Goal: Task Accomplishment & Management: Complete application form

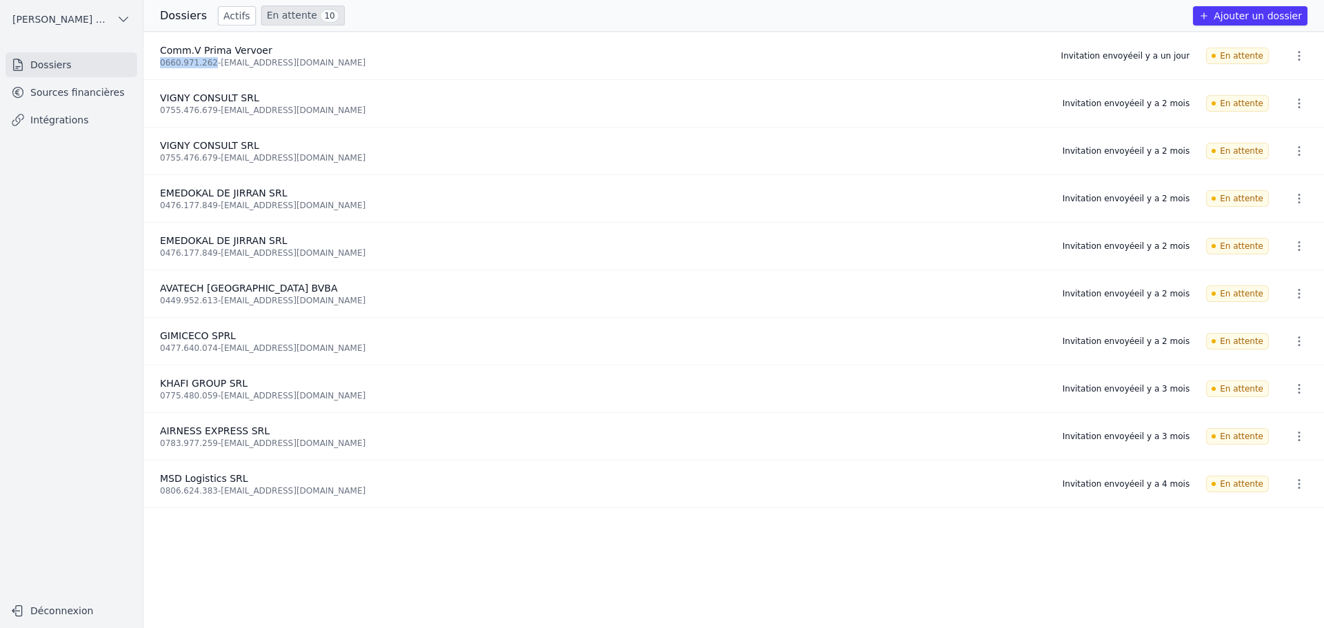
drag, startPoint x: 159, startPoint y: 62, endPoint x: 206, endPoint y: 68, distance: 47.3
click at [206, 175] on li "Comm.V Prima Vervoer 0660.971.262 - [EMAIL_ADDRESS][DOMAIN_NAME] Invitation env…" at bounding box center [733, 199] width 1181 height 48
copy div "0660.971.262"
click at [1256, 16] on button "Ajouter un dossier" at bounding box center [1250, 15] width 114 height 19
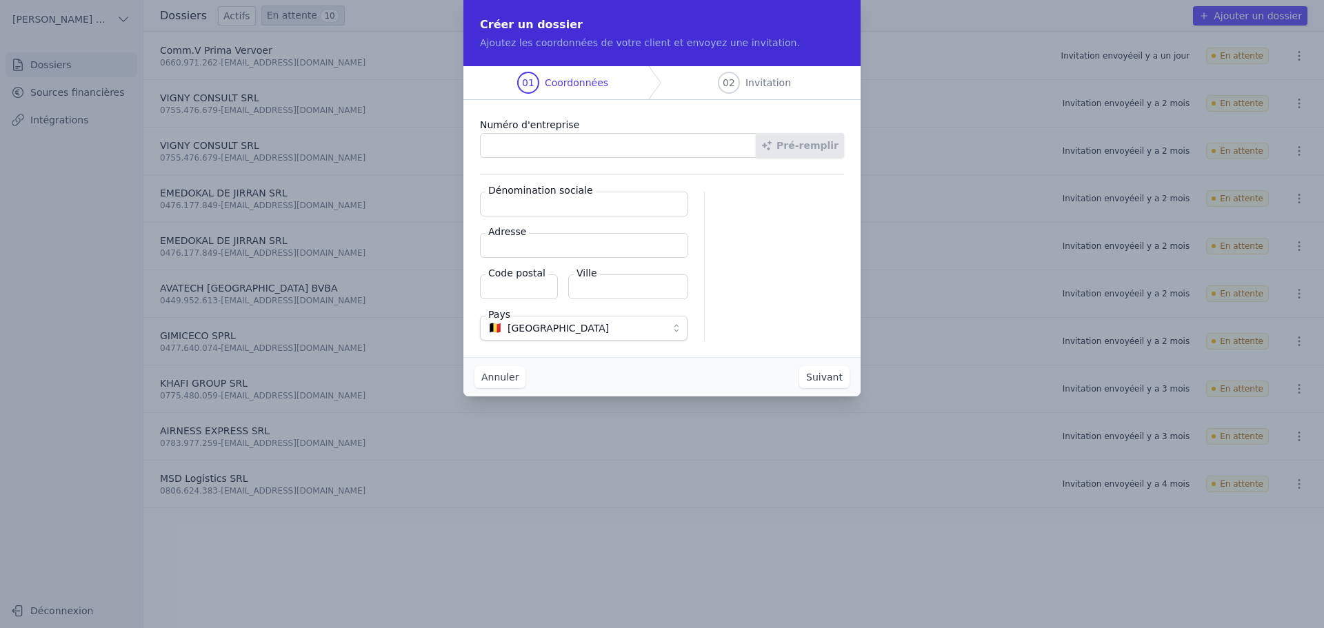
paste input "0660.971.262"
type input "0660.971.262"
click at [772, 143] on icon "button" at bounding box center [767, 146] width 10 height 10
type input "Comm.V Prima Vervoer"
type input "Valleilaan 26"
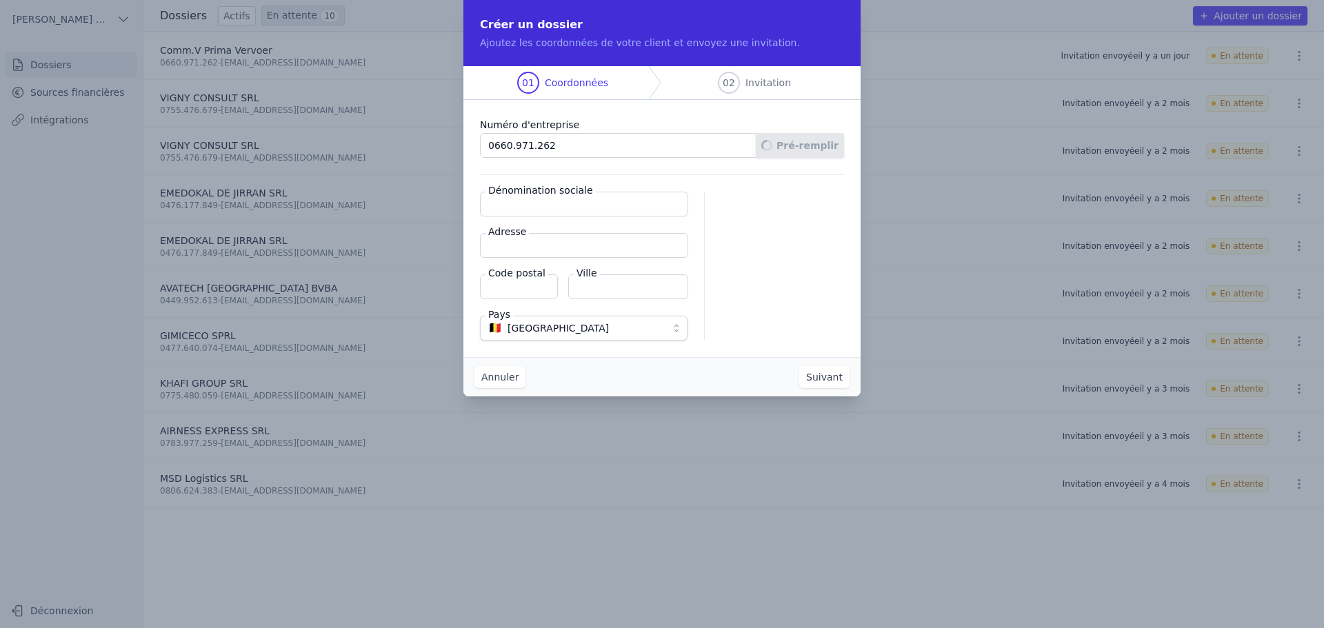
type input "3360"
type input "Bierbeek"
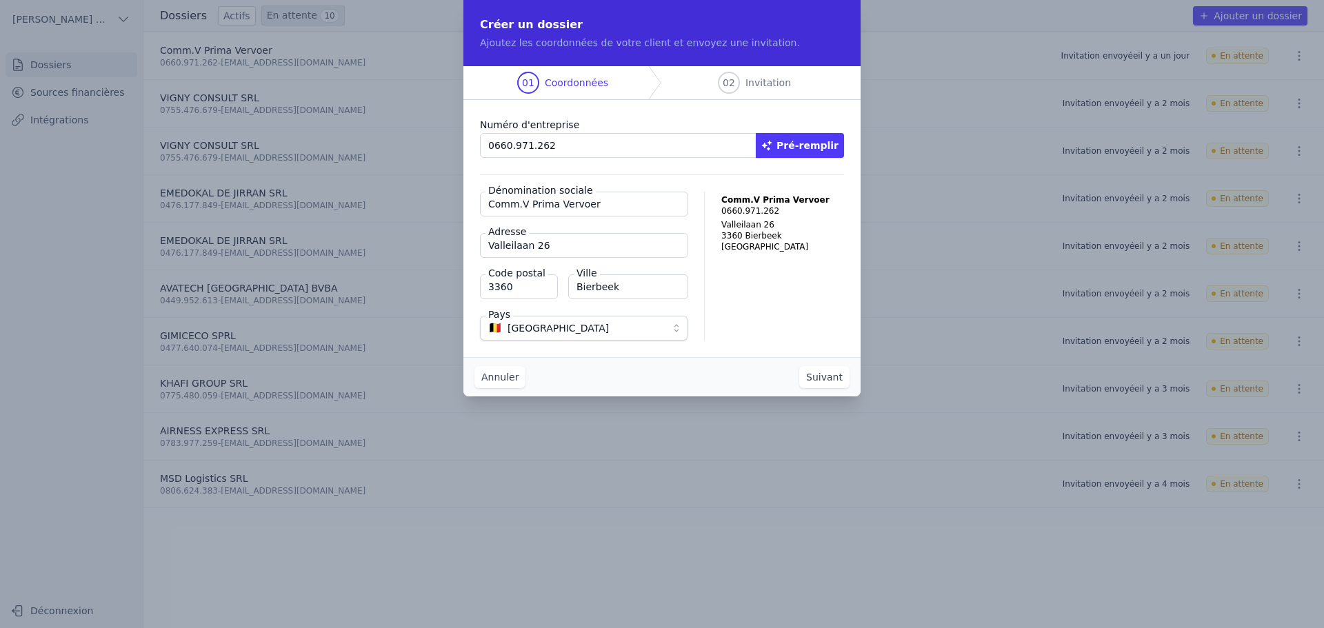
click at [827, 376] on button "Suivant" at bounding box center [824, 377] width 50 height 22
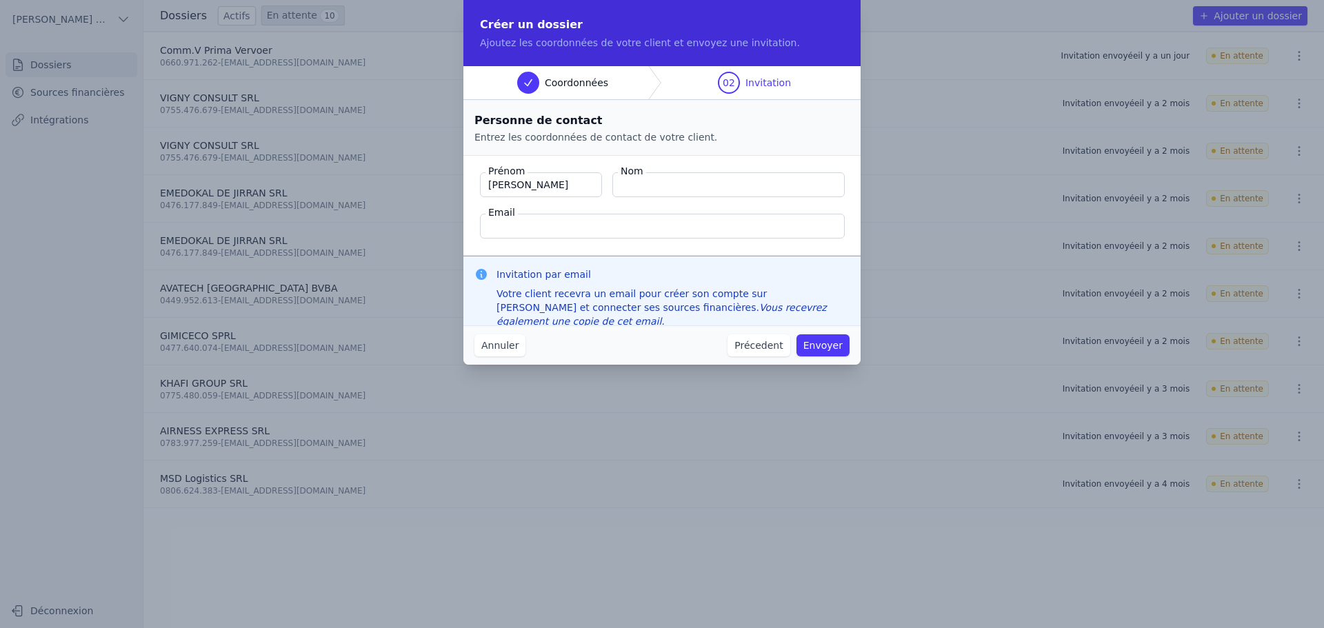
type input "[PERSON_NAME]"
type input "Roquet"
type input "[PERSON_NAME][EMAIL_ADDRESS]"
click at [835, 346] on button "Envoyer" at bounding box center [823, 346] width 53 height 22
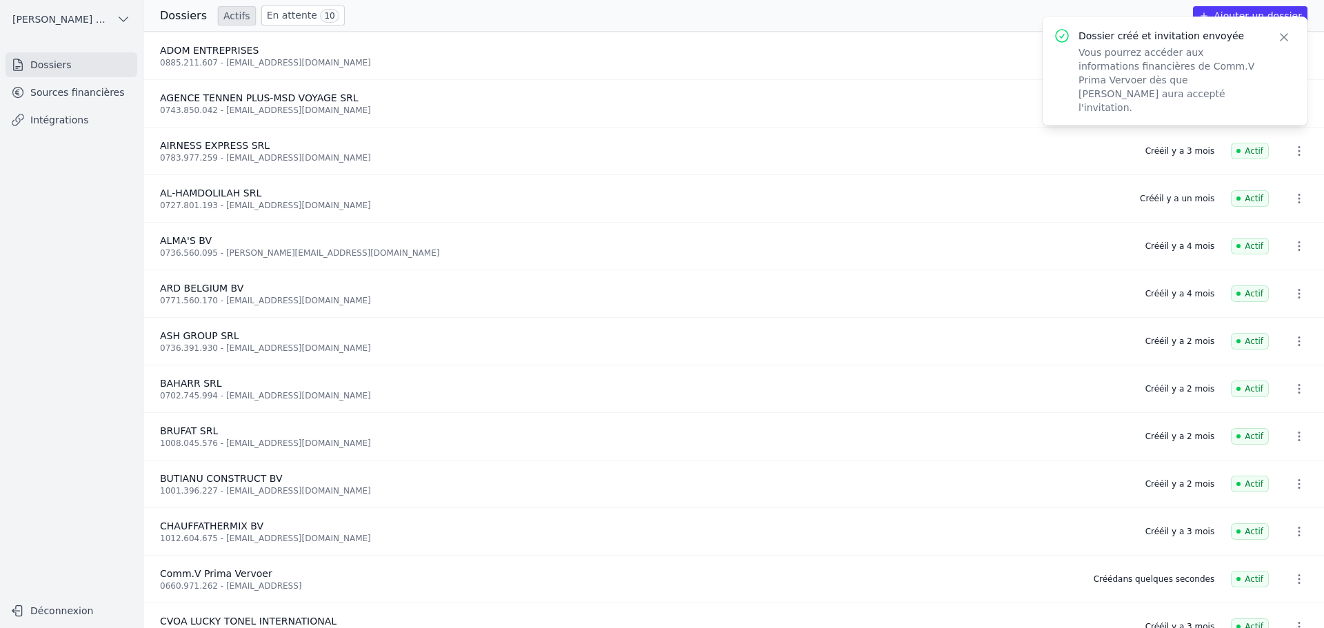
click at [58, 88] on link "Sources financières" at bounding box center [72, 92] width 132 height 25
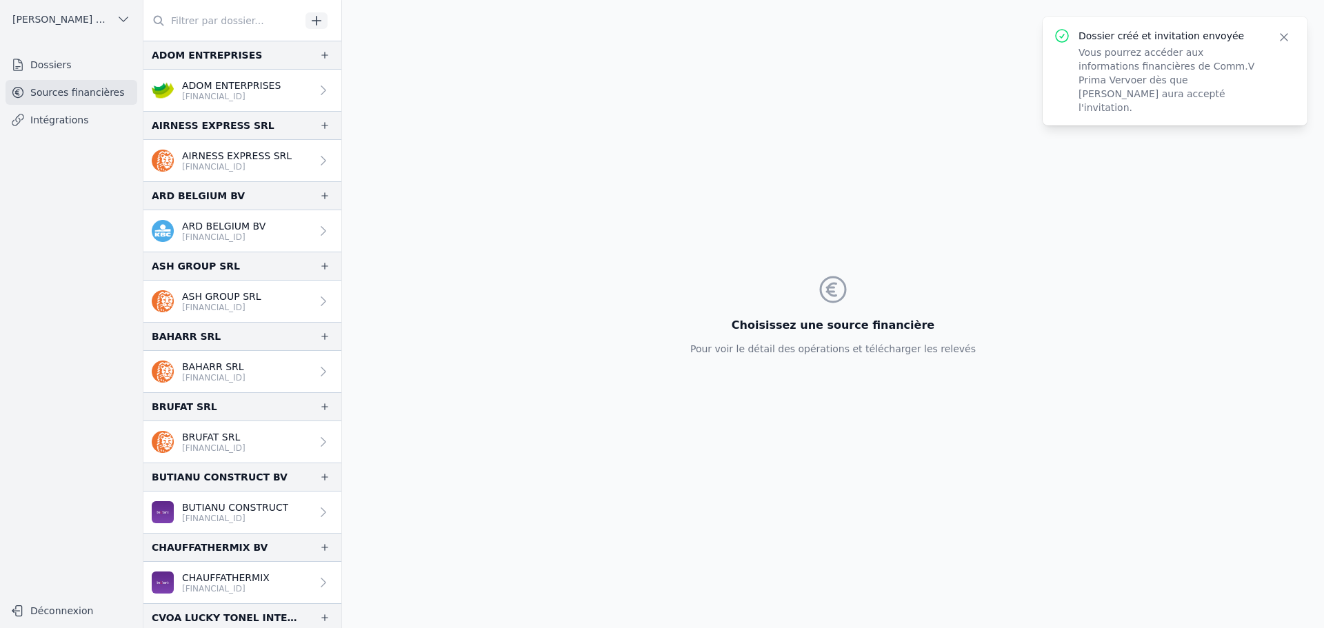
click at [314, 15] on icon "button" at bounding box center [317, 21] width 14 height 14
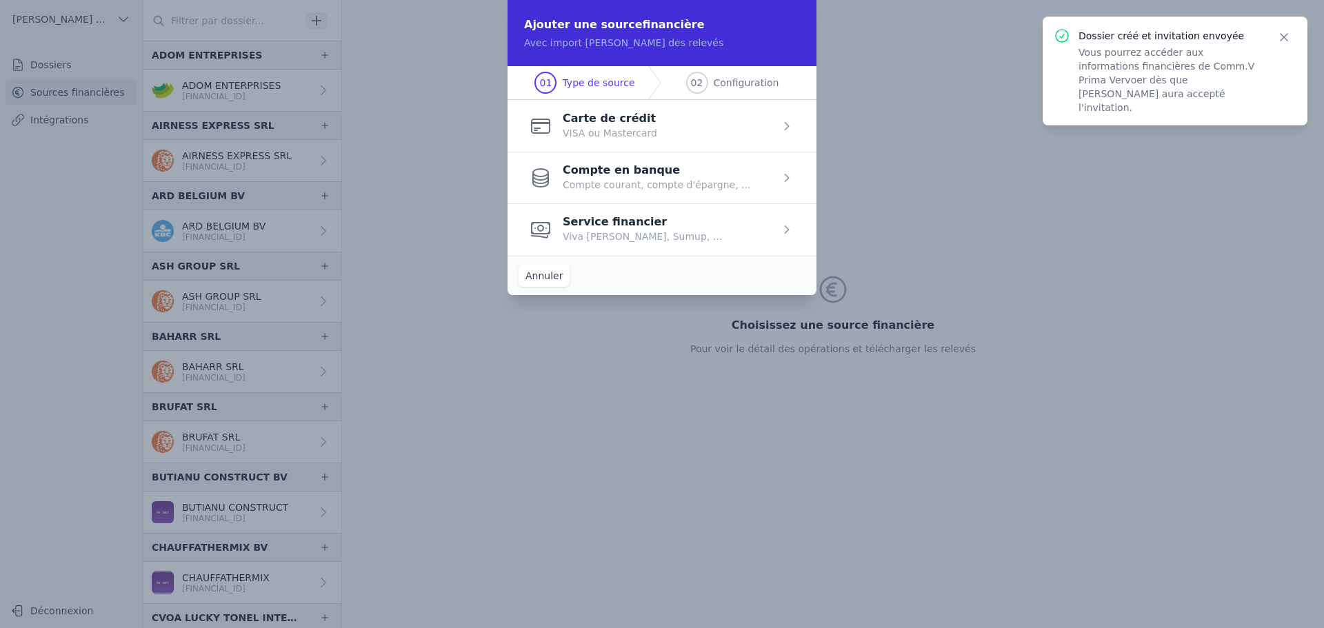
click at [653, 187] on span "button" at bounding box center [662, 178] width 309 height 52
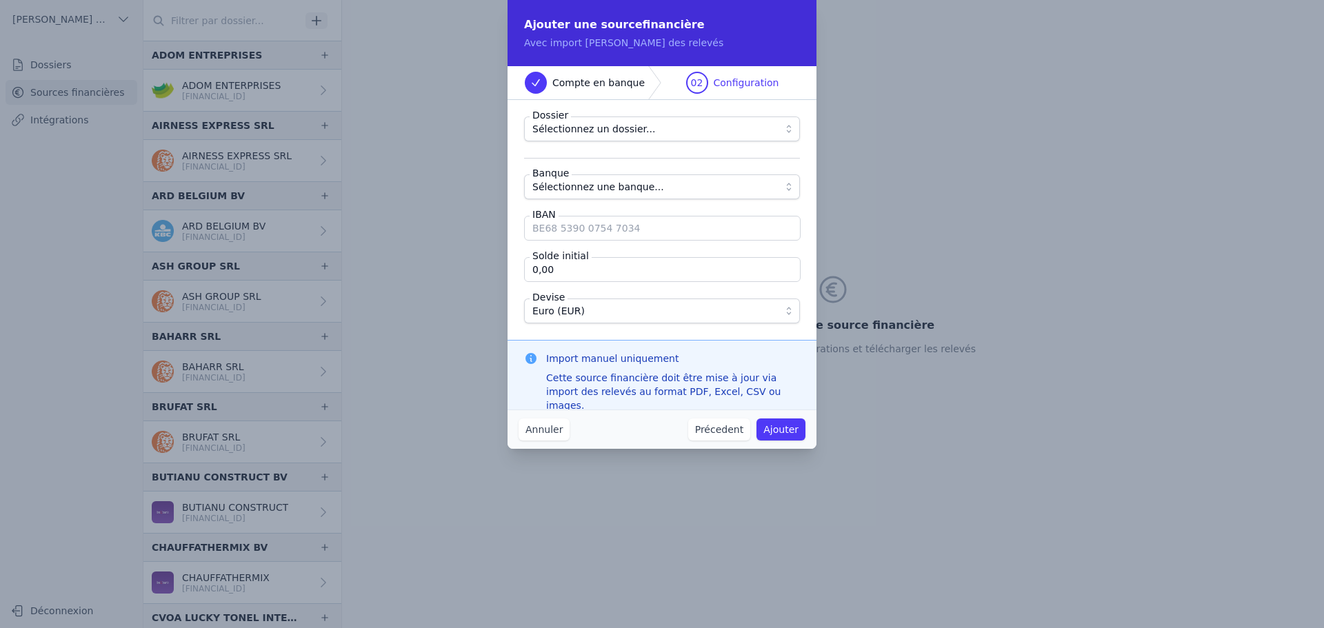
click at [578, 86] on span "Compte en banque" at bounding box center [598, 83] width 92 height 14
click at [721, 428] on button "Précedent" at bounding box center [719, 430] width 62 height 22
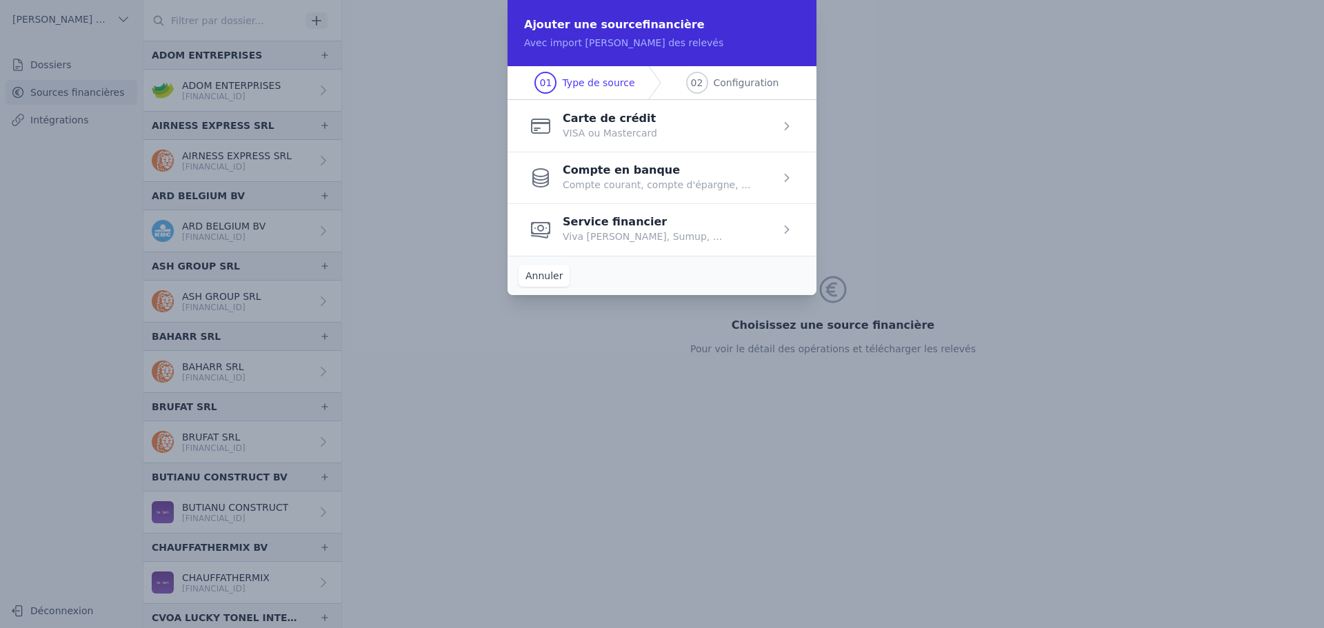
click at [610, 231] on span "button" at bounding box center [662, 229] width 309 height 52
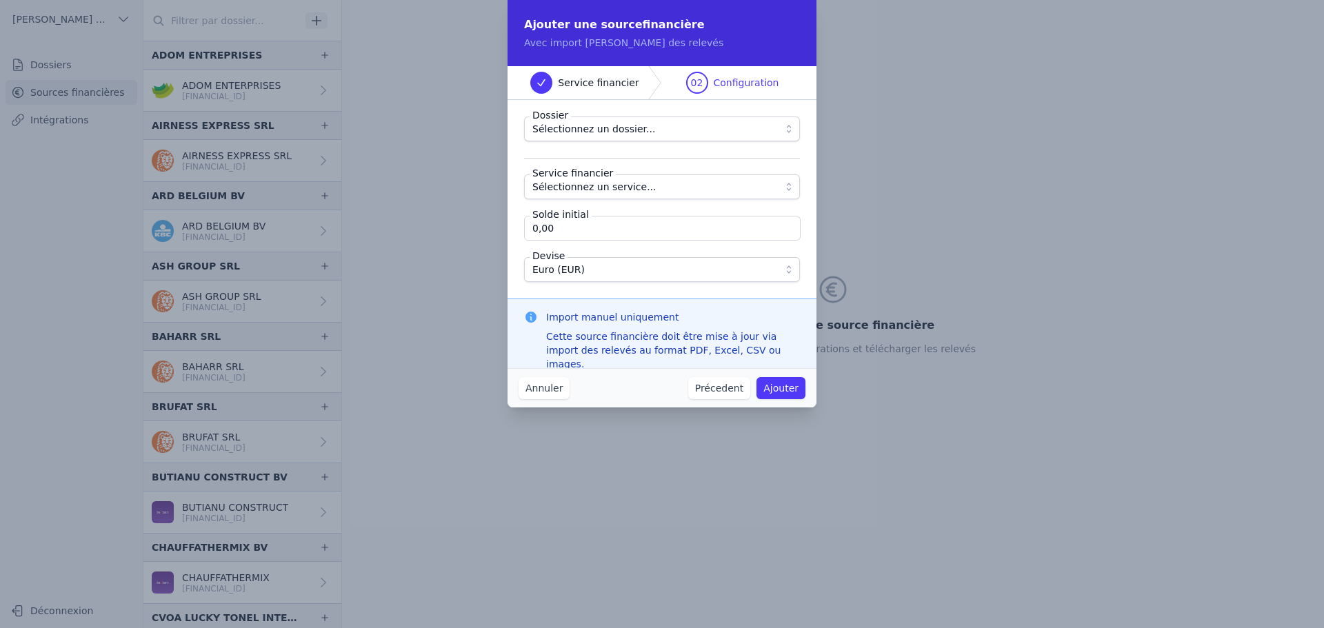
click at [599, 135] on span "Sélectionnez un dossier..." at bounding box center [593, 129] width 123 height 17
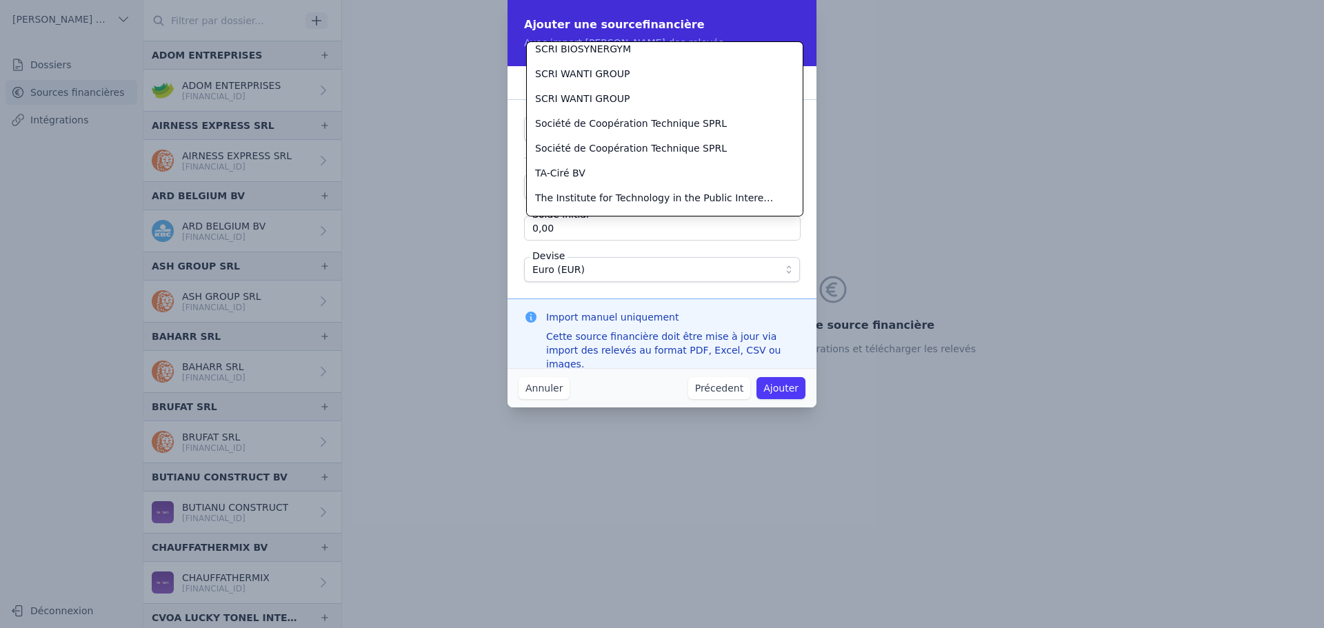
scroll to position [1142, 0]
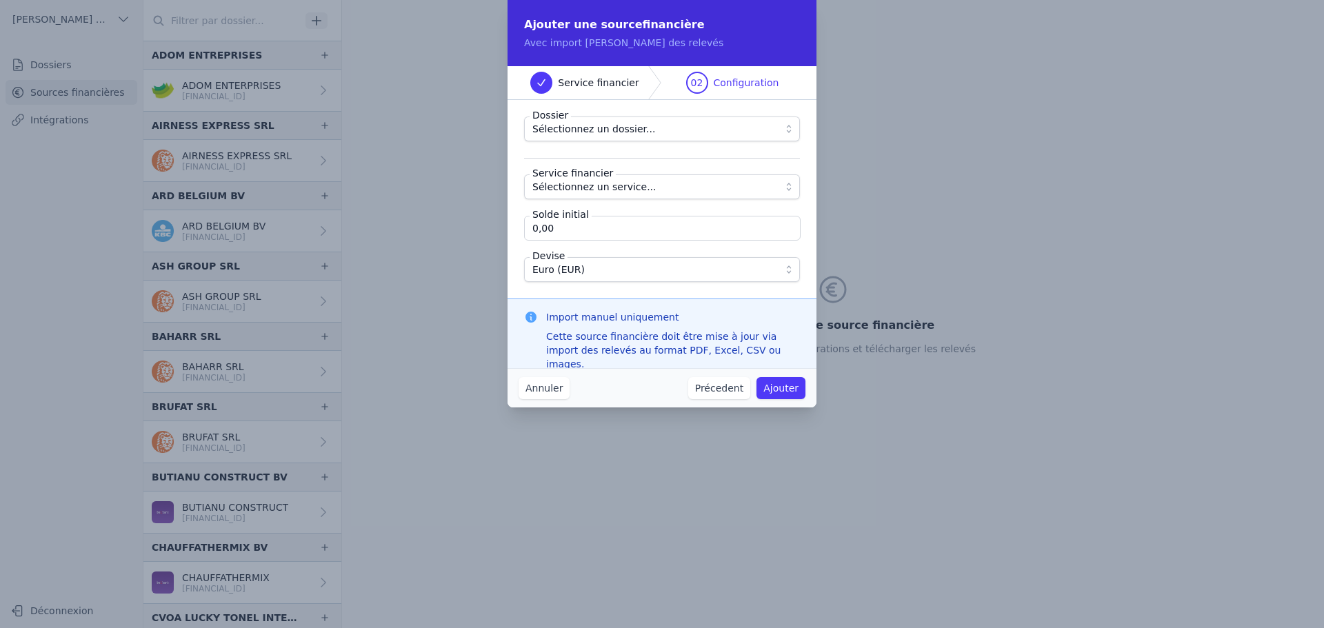
click at [530, 374] on div "Annuler Précedent Ajouter" at bounding box center [662, 387] width 309 height 39
click at [535, 386] on button "Annuler" at bounding box center [544, 388] width 51 height 22
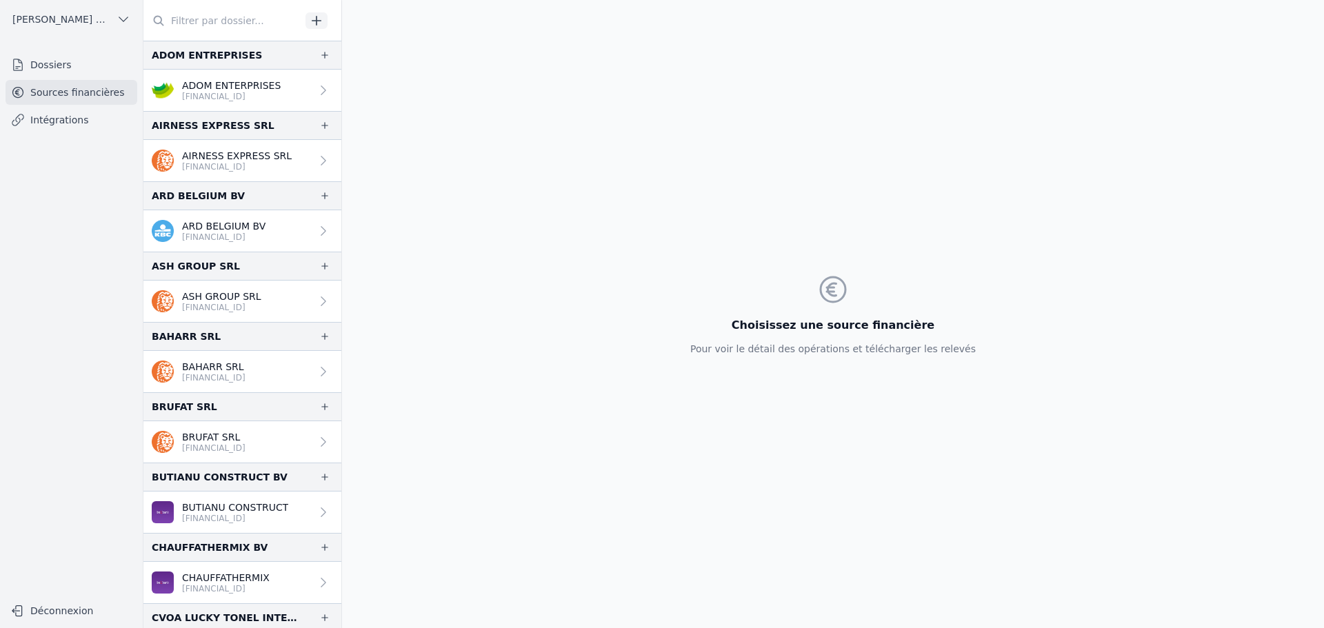
click at [261, 31] on input "text" at bounding box center [221, 20] width 157 height 25
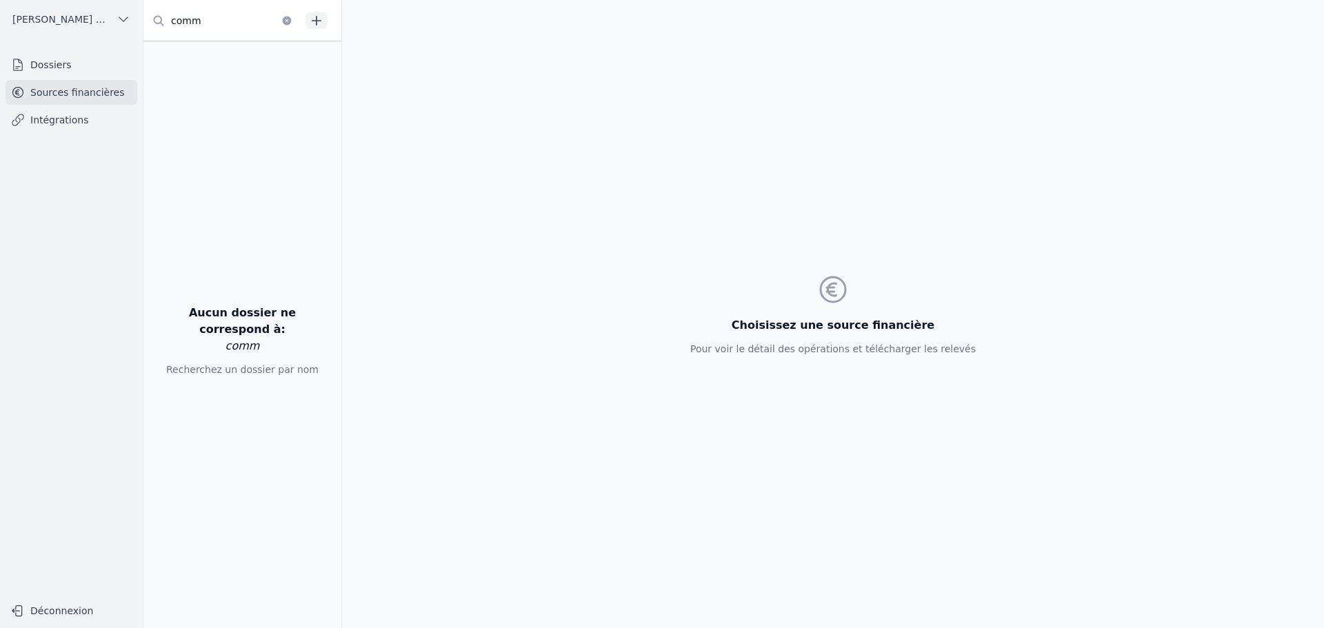
type input "comm"
click at [319, 18] on icon "button" at bounding box center [317, 21] width 14 height 14
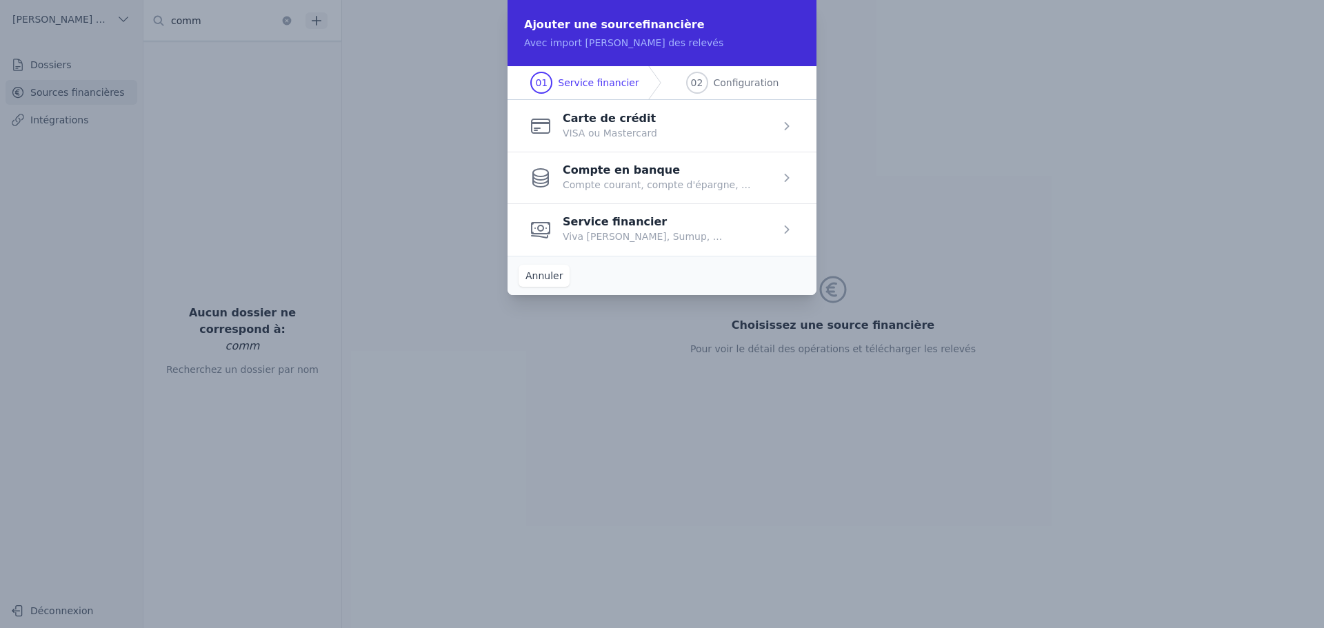
click at [670, 180] on span "button" at bounding box center [662, 178] width 309 height 52
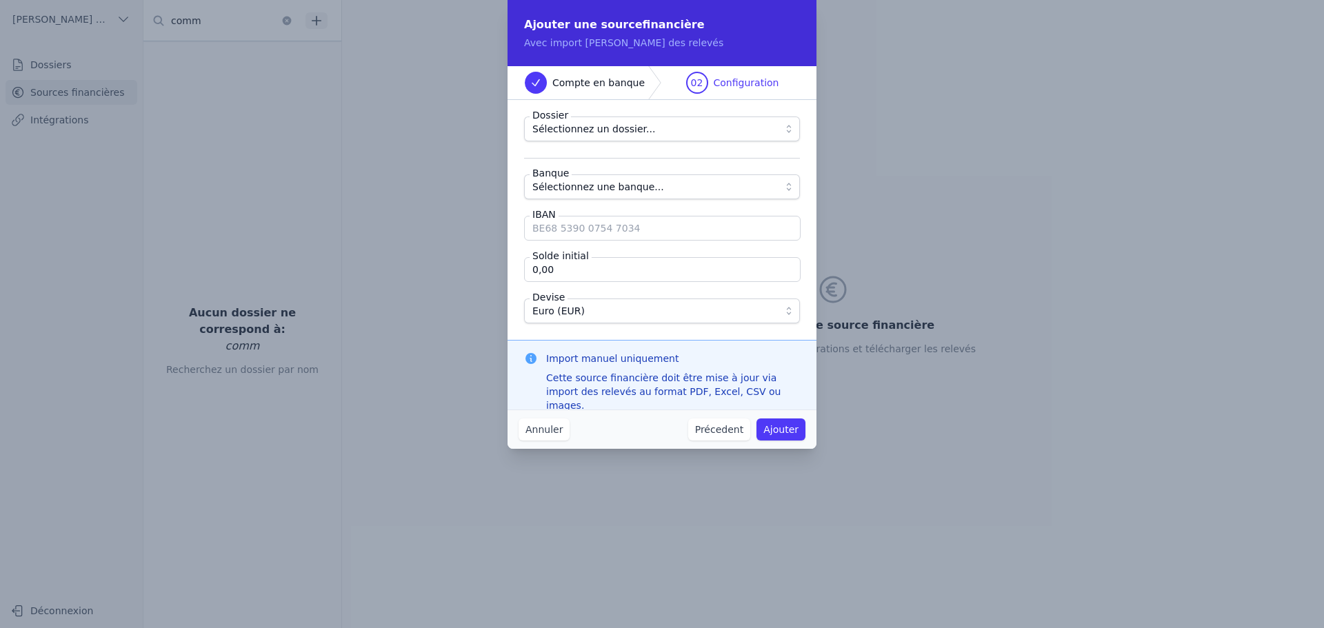
click at [654, 126] on span "Sélectionnez un dossier..." at bounding box center [652, 129] width 240 height 17
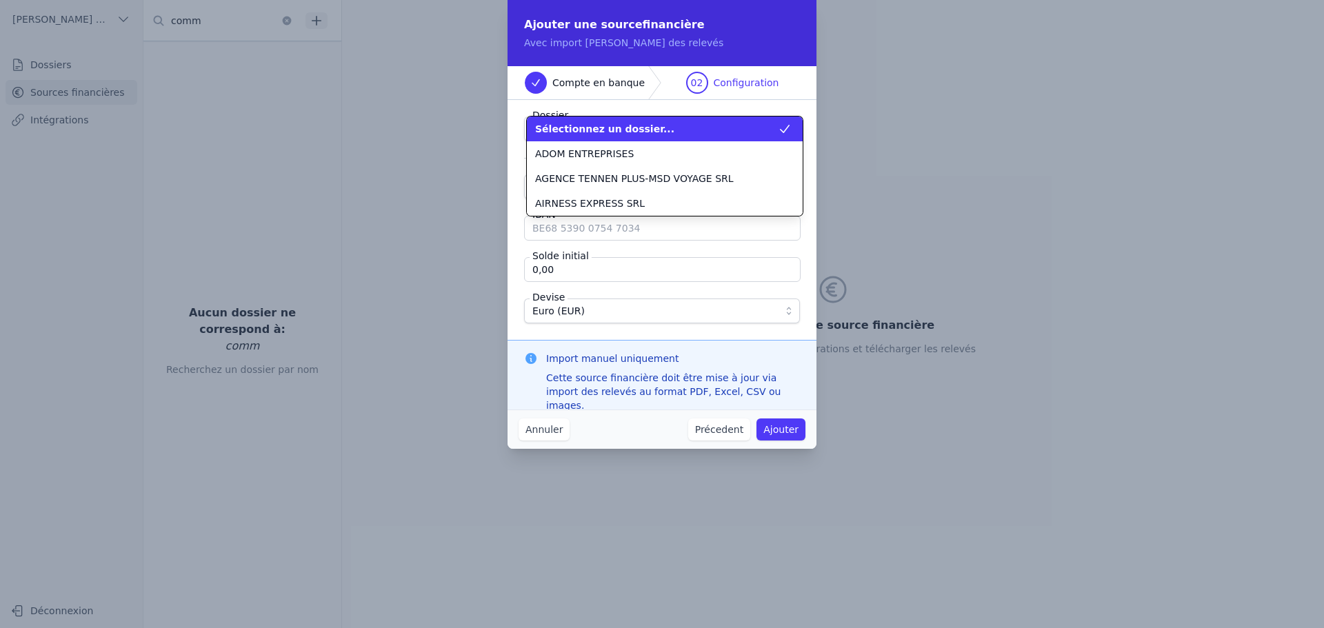
scroll to position [199, 0]
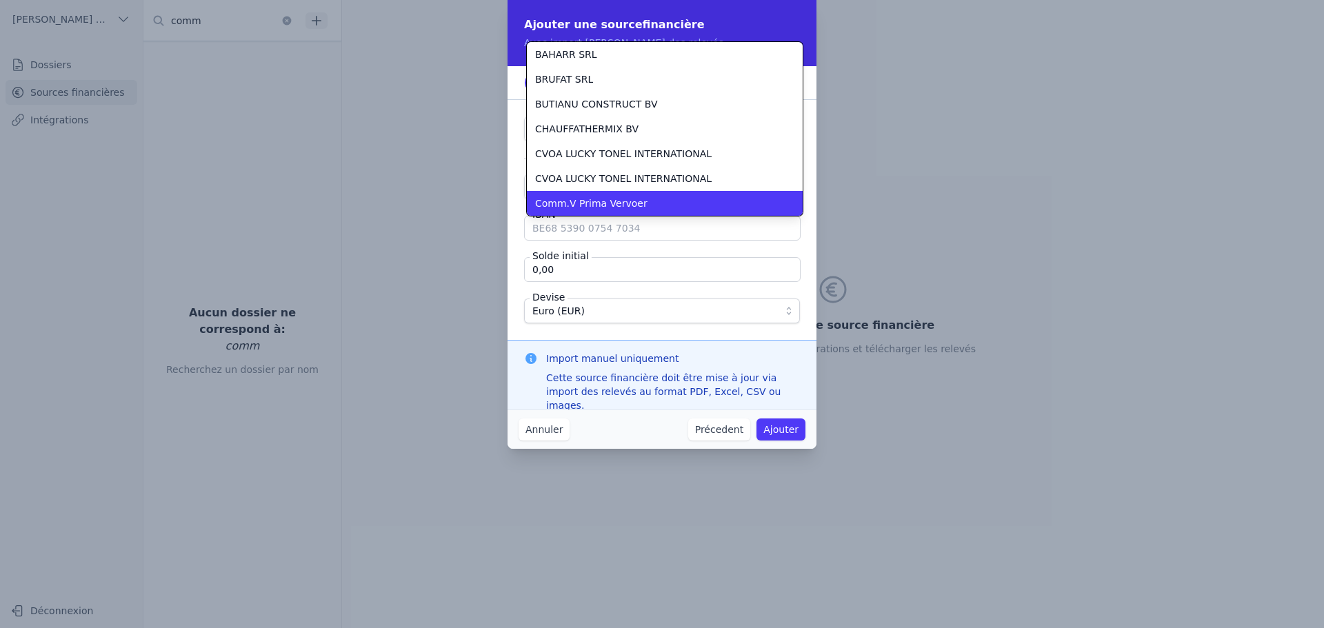
click at [645, 199] on div "Comm.V Prima Vervoer" at bounding box center [656, 204] width 243 height 14
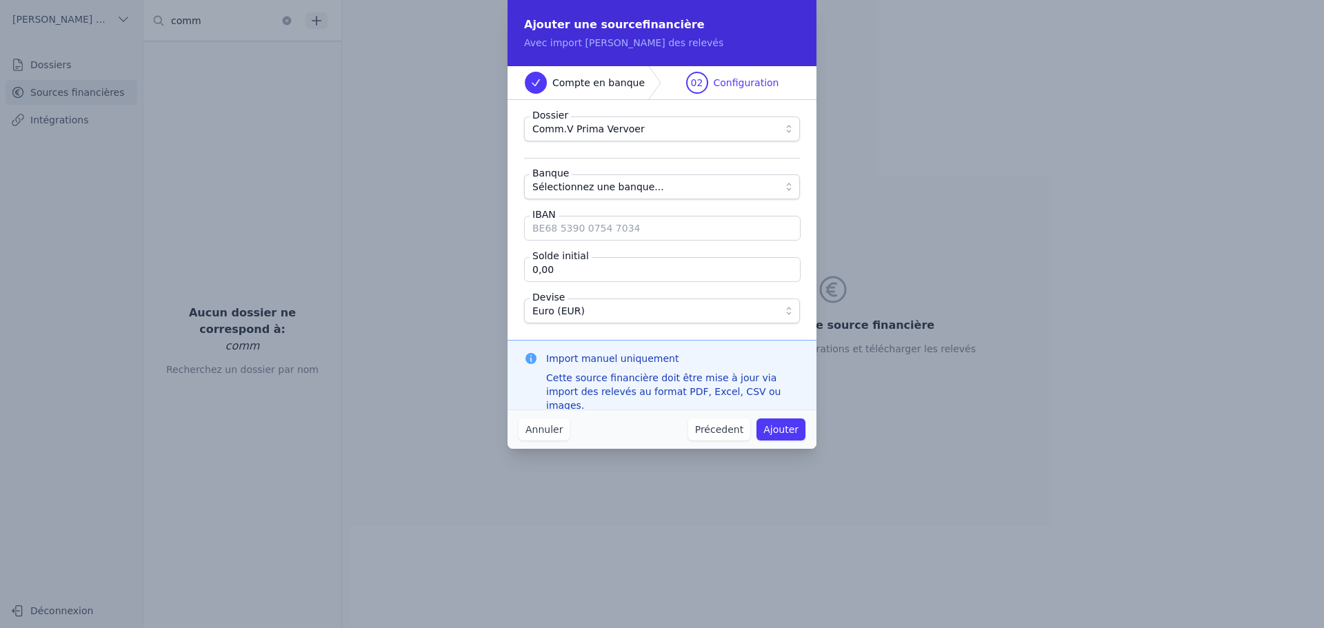
click at [650, 188] on span "Sélectionnez une banque..." at bounding box center [652, 187] width 240 height 17
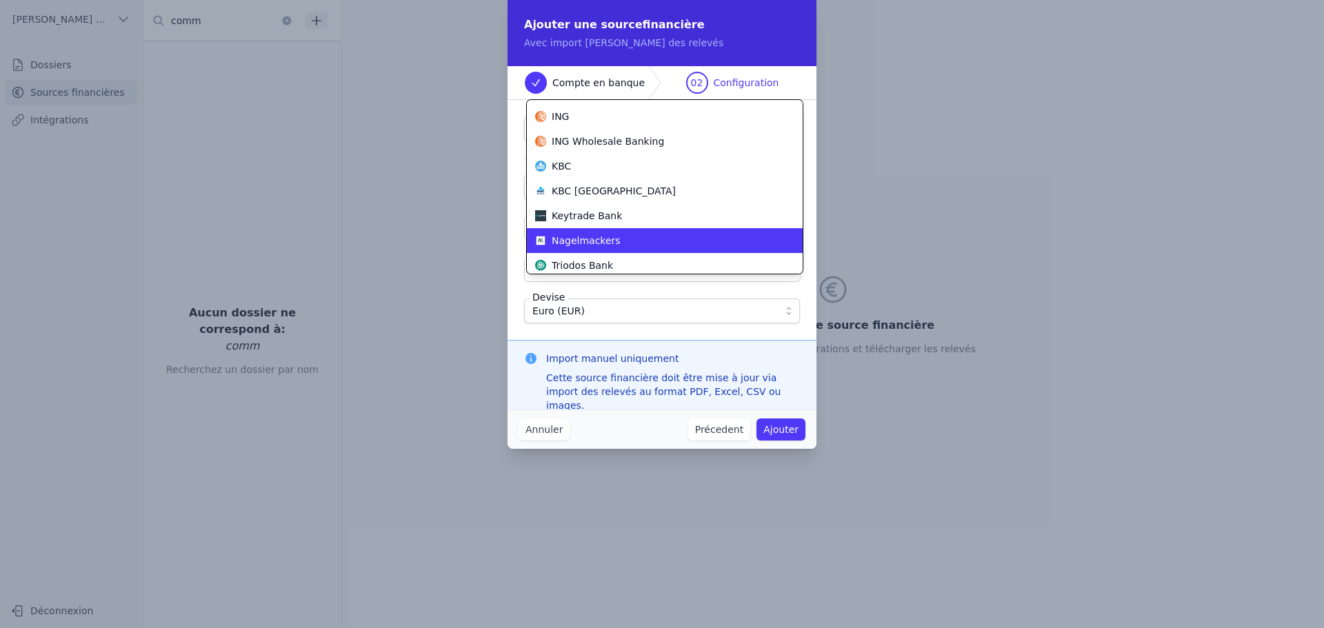
scroll to position [472, 0]
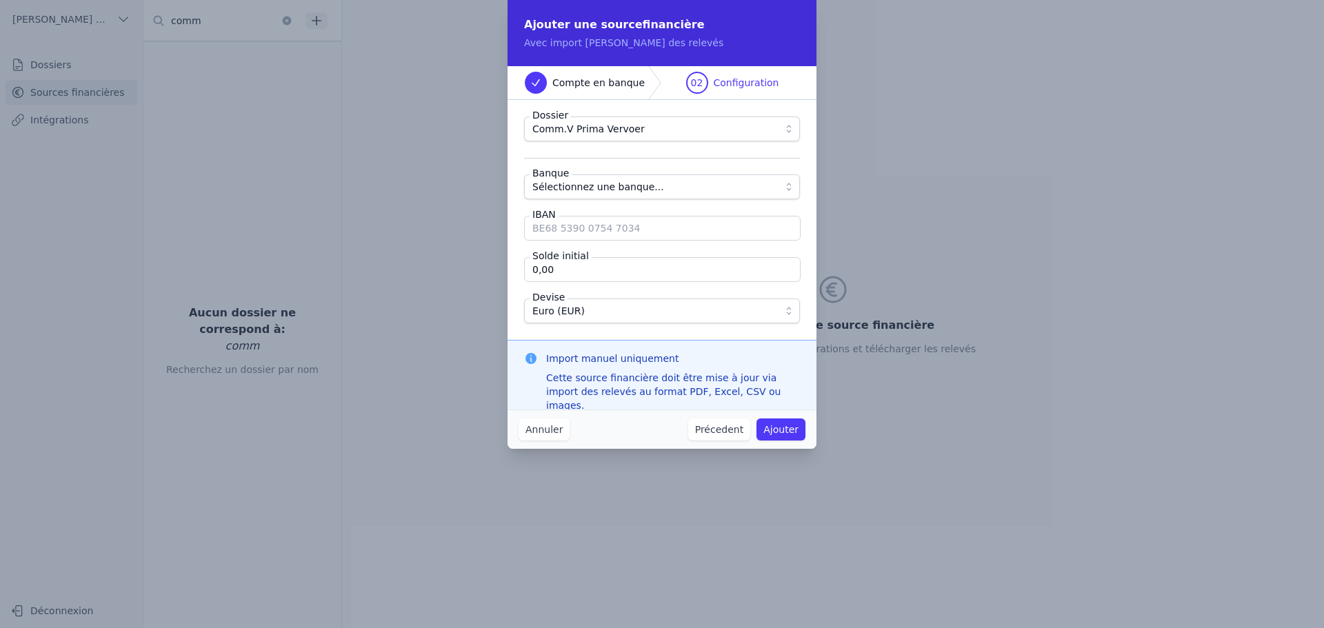
drag, startPoint x: 570, startPoint y: 201, endPoint x: 570, endPoint y: 192, distance: 9.0
click at [570, 201] on fieldset "Dossier Comm.V Prima Vervoer Banque Sélectionnez une banque... IBAN Solde initi…" at bounding box center [662, 220] width 276 height 207
click at [572, 186] on span "Sélectionnez une banque..." at bounding box center [598, 187] width 132 height 17
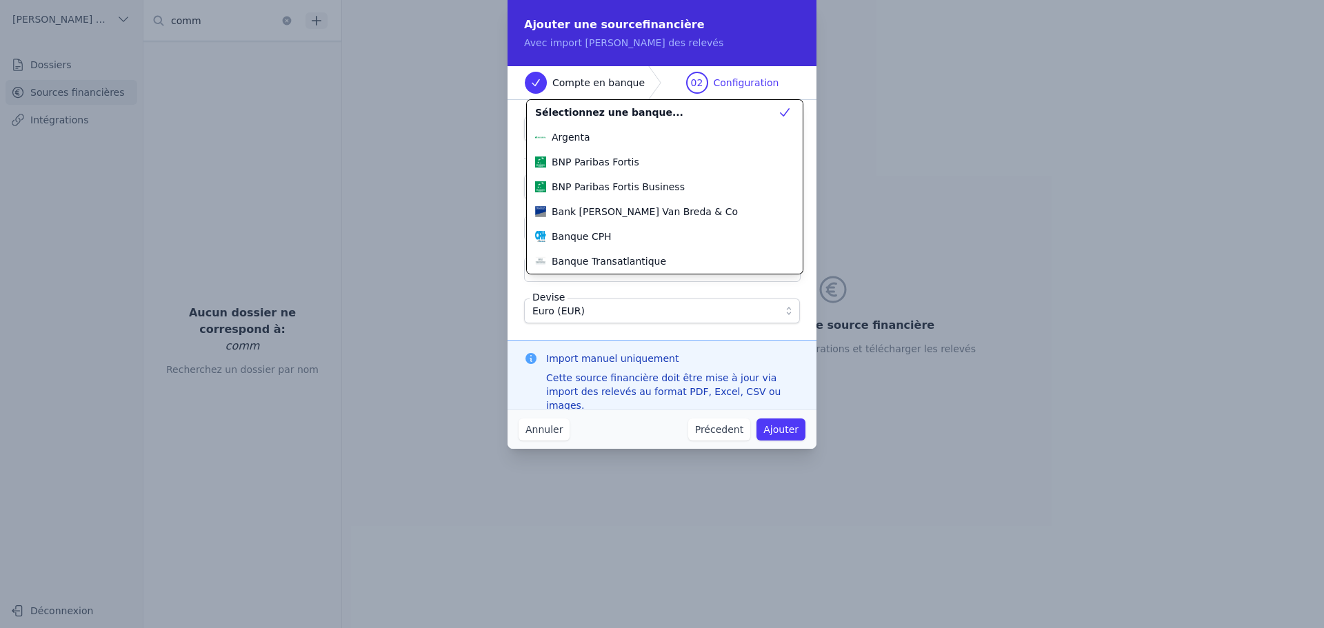
scroll to position [422, 0]
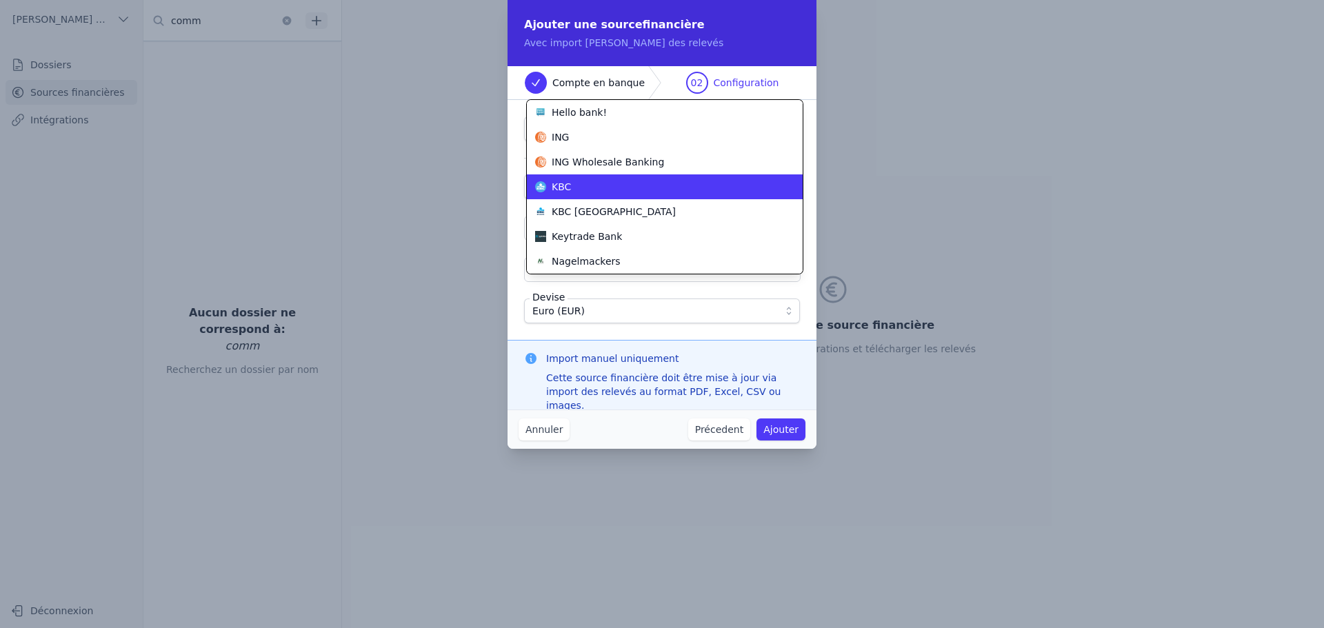
click at [561, 183] on span "KBC" at bounding box center [561, 187] width 19 height 14
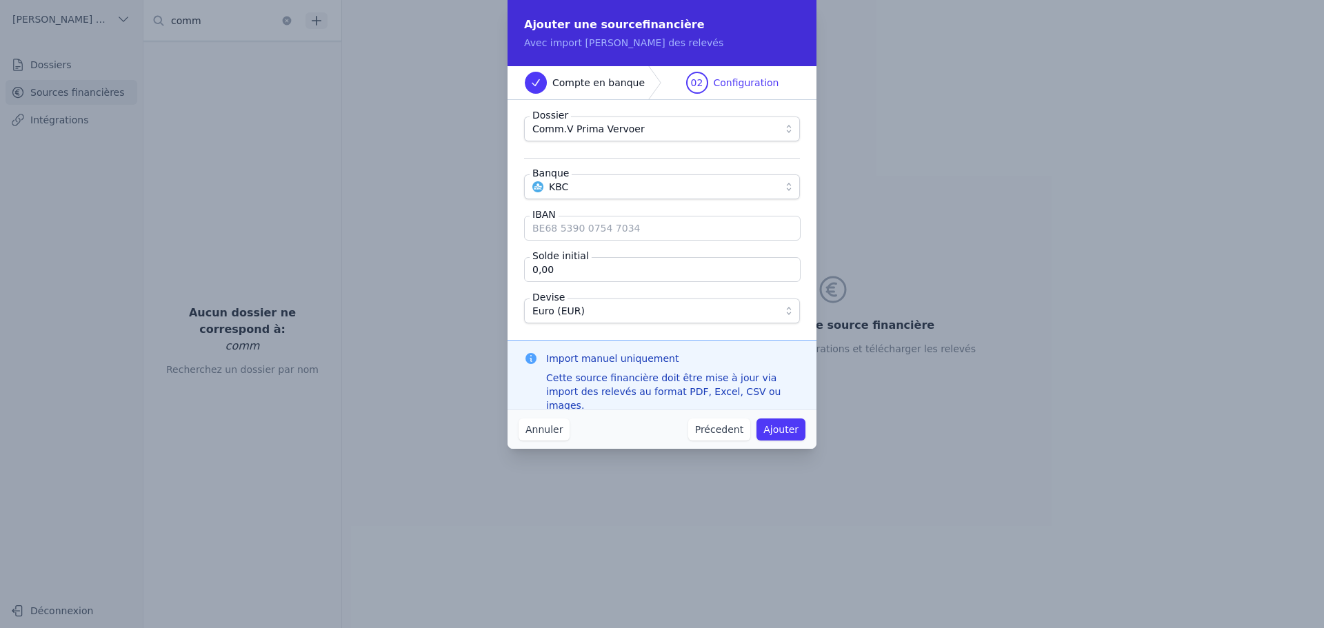
click at [569, 230] on input "IBAN" at bounding box center [662, 228] width 277 height 25
click at [592, 233] on input "IBAN" at bounding box center [662, 228] width 277 height 25
paste input "[FINANCIAL_ID]"
type input "[FINANCIAL_ID]"
click at [677, 270] on input "0,00" at bounding box center [662, 269] width 277 height 25
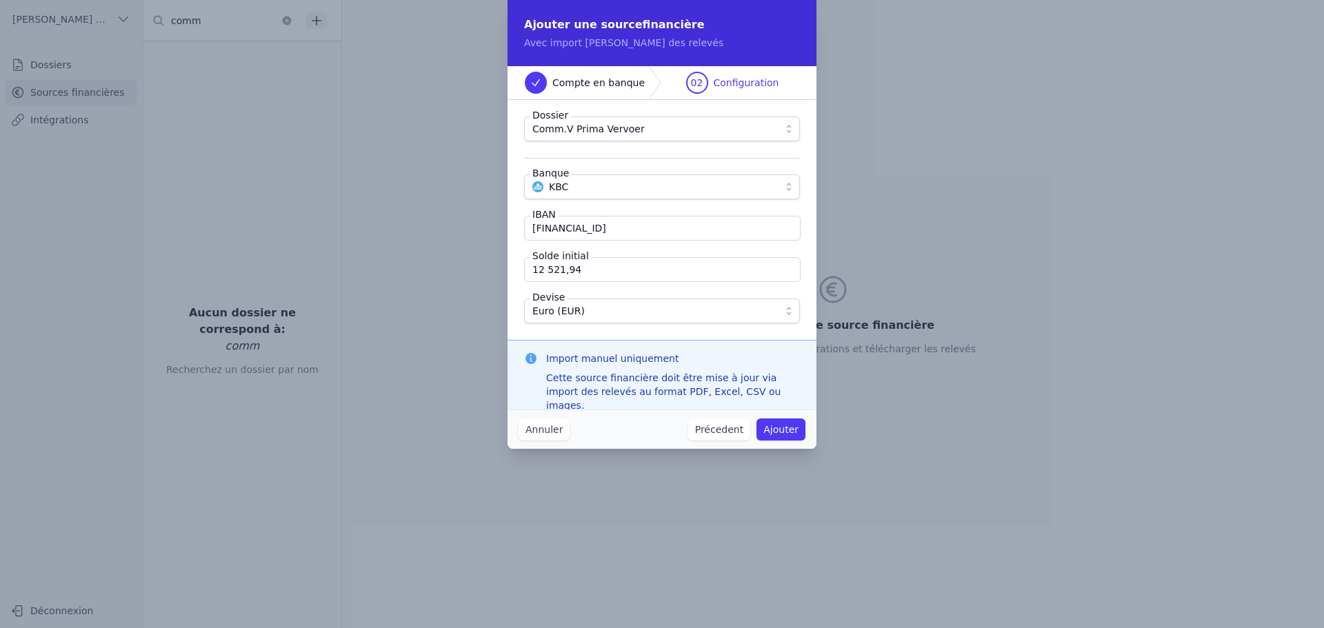
type input "12 521,94"
click at [774, 424] on button "Ajouter" at bounding box center [781, 430] width 49 height 22
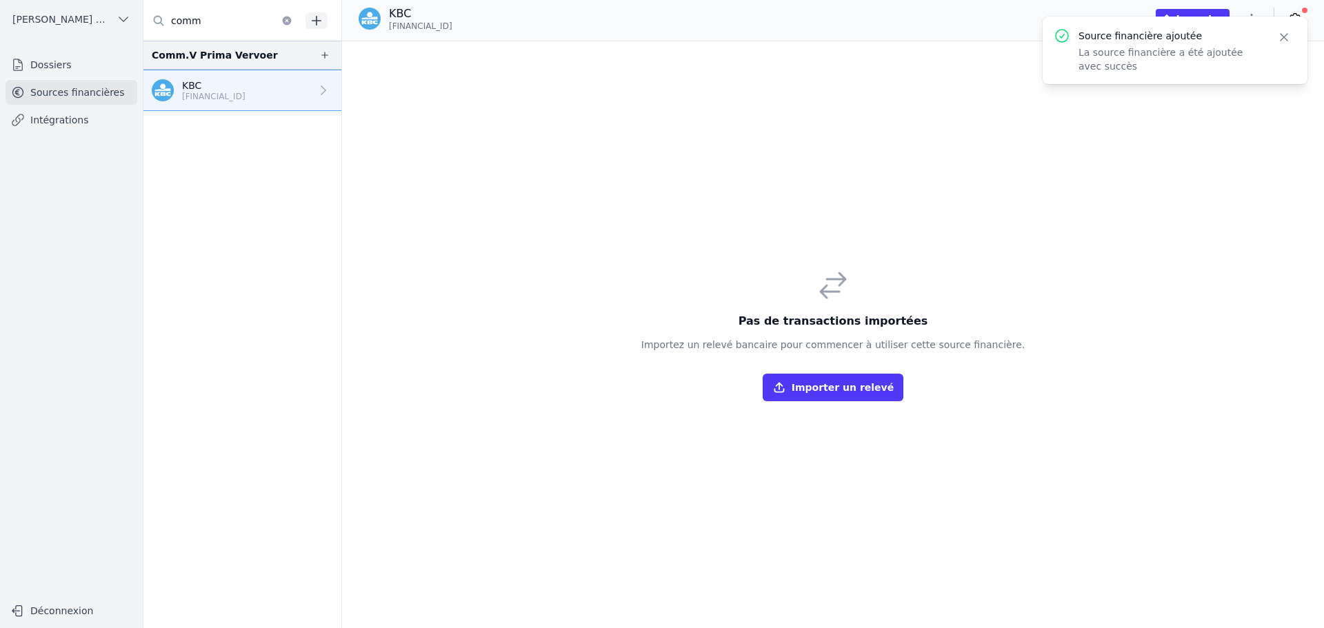
click at [1286, 35] on icon "button" at bounding box center [1284, 37] width 14 height 14
click at [1257, 17] on icon "button" at bounding box center [1252, 19] width 14 height 14
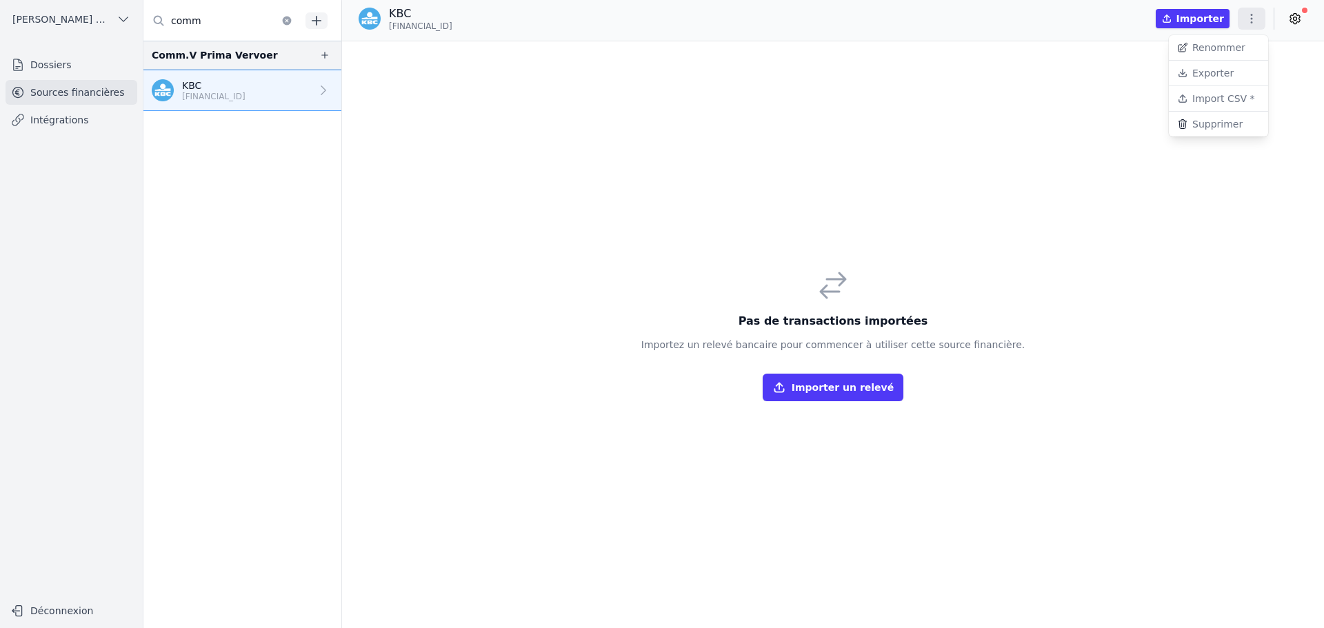
click at [1236, 103] on button "Import CSV *" at bounding box center [1218, 99] width 99 height 26
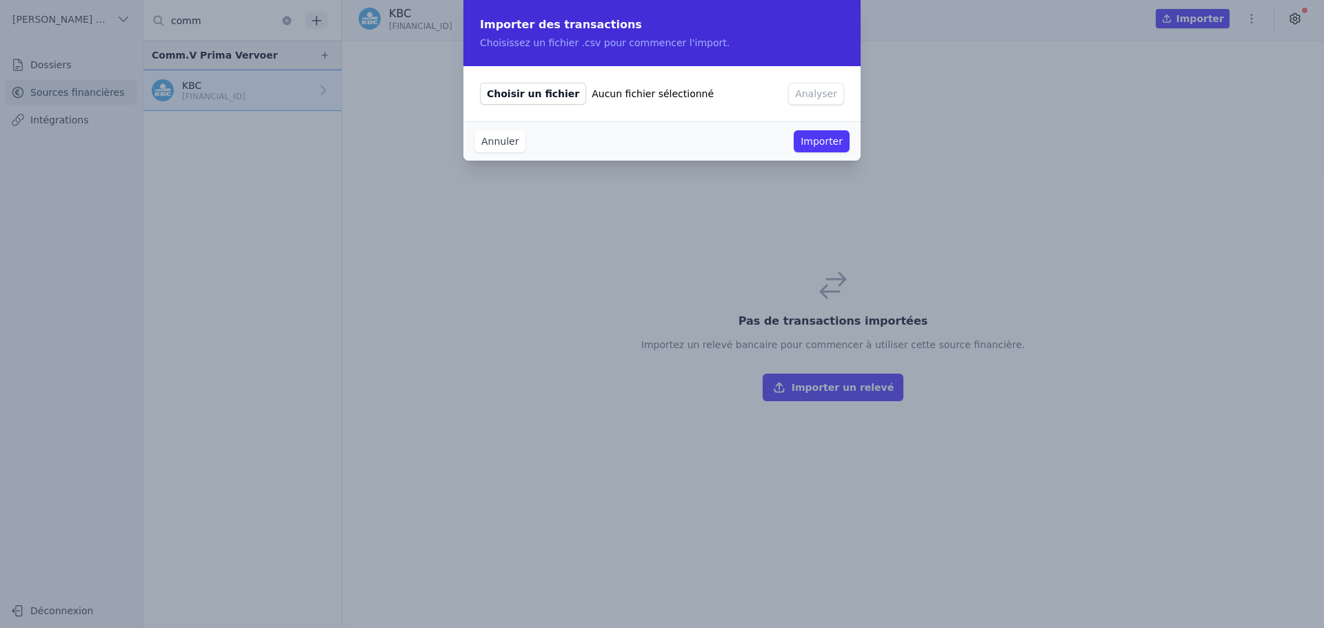
click at [542, 95] on span "Choisir un fichier" at bounding box center [533, 94] width 106 height 22
click at [480, 83] on input "Choisir un fichier Aucun fichier sélectionné" at bounding box center [479, 82] width 1 height 1
type input "C:\fakepath\Extraits bancaires 2024 Prima Vervoer-11.csv"
click at [815, 97] on button "Analyser" at bounding box center [816, 94] width 56 height 22
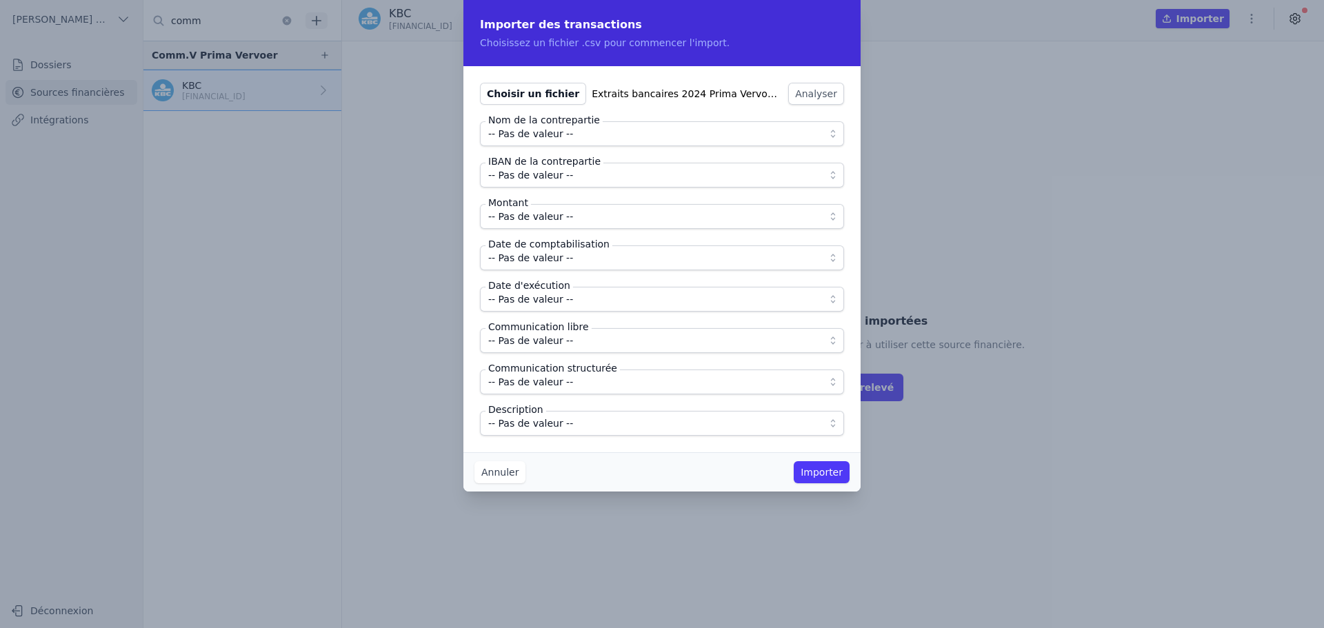
click at [584, 137] on span "-- Pas de valeur --" at bounding box center [652, 134] width 328 height 17
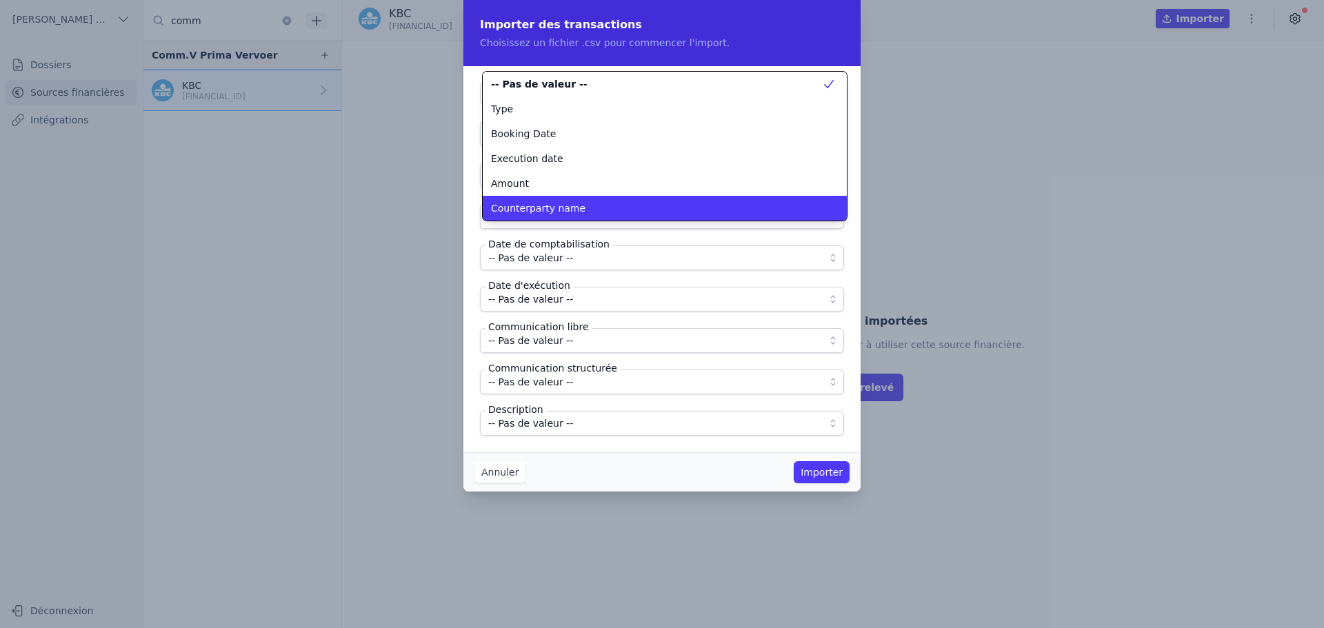
click at [570, 202] on span "Counterparty name" at bounding box center [538, 208] width 94 height 14
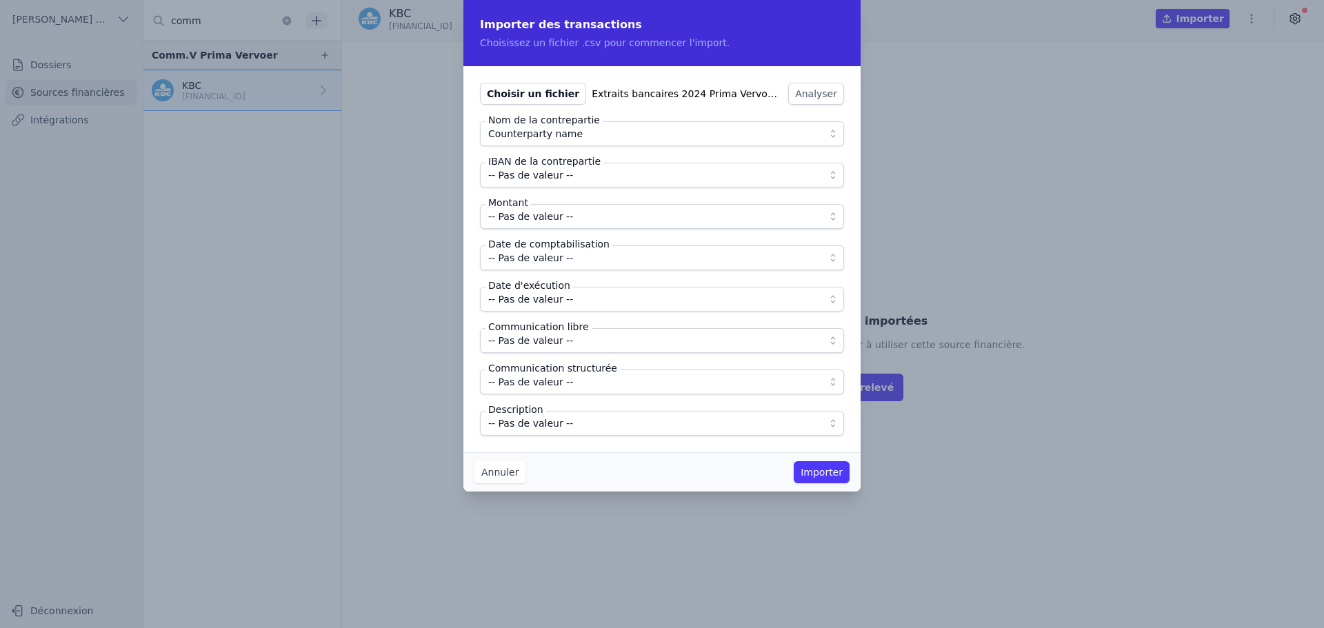
click at [577, 176] on span "-- Pas de valeur --" at bounding box center [652, 175] width 328 height 17
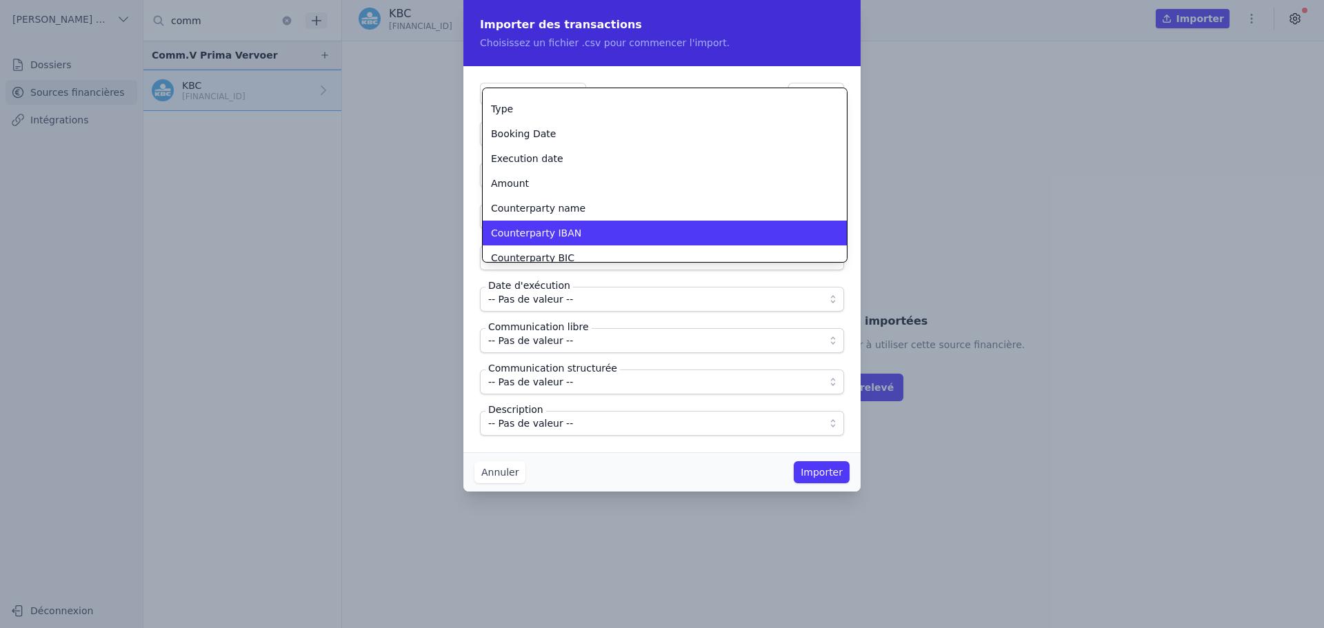
click at [578, 226] on div "Counterparty IBAN" at bounding box center [656, 233] width 331 height 14
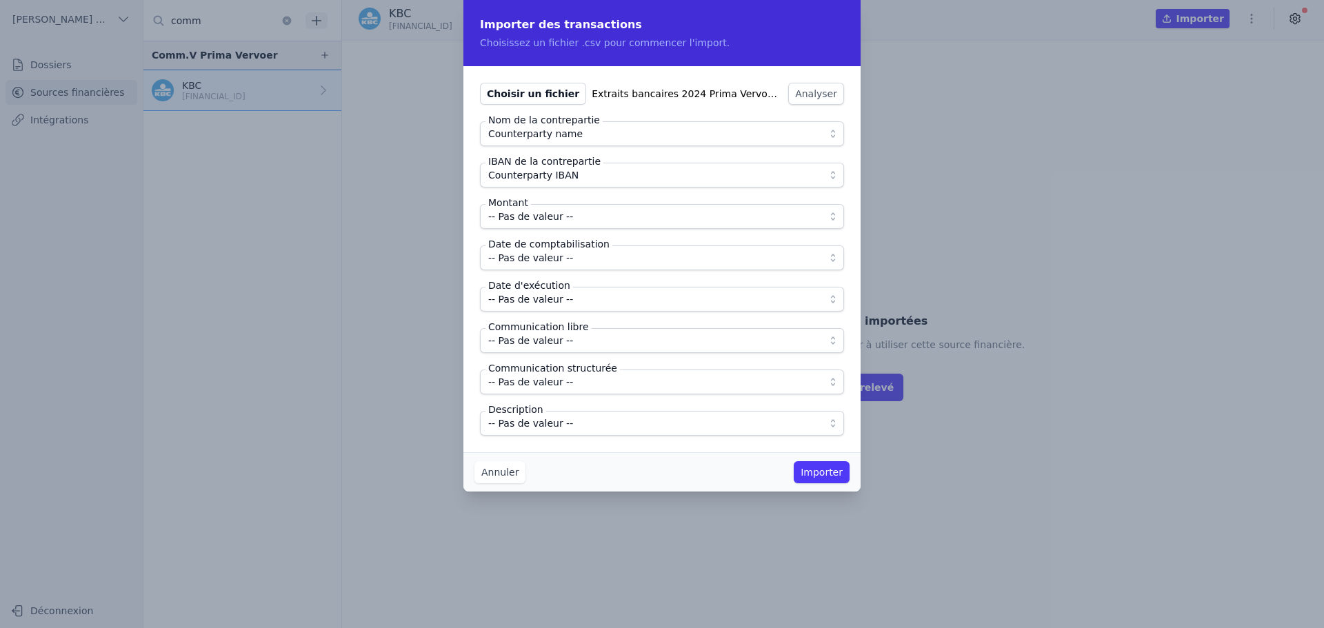
click at [578, 221] on span "-- Pas de valeur --" at bounding box center [652, 216] width 328 height 17
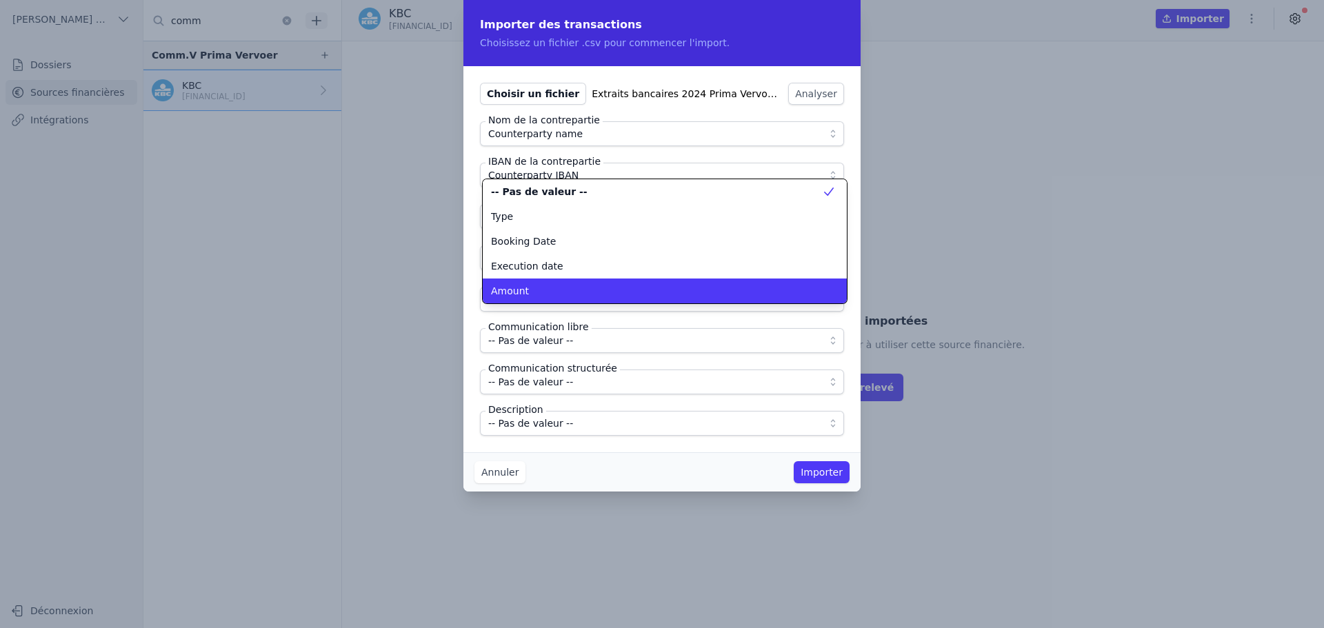
click at [553, 288] on div "Amount" at bounding box center [656, 291] width 331 height 14
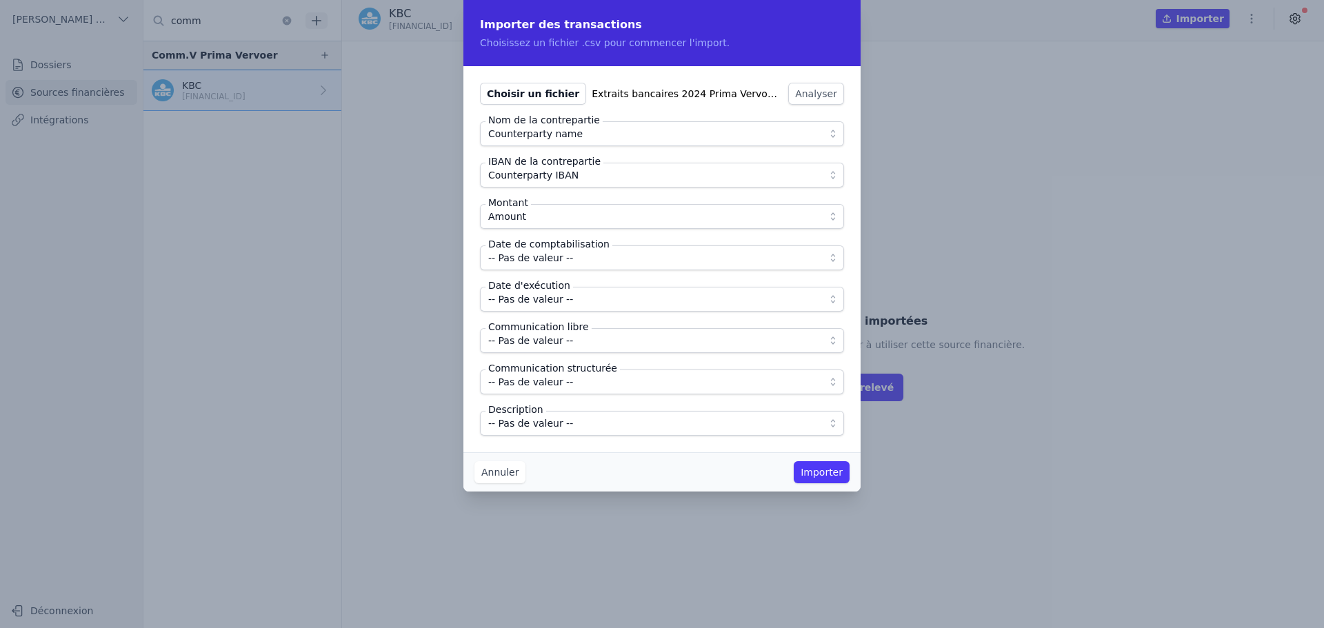
click at [555, 262] on span "-- Pas de valeur --" at bounding box center [530, 258] width 85 height 17
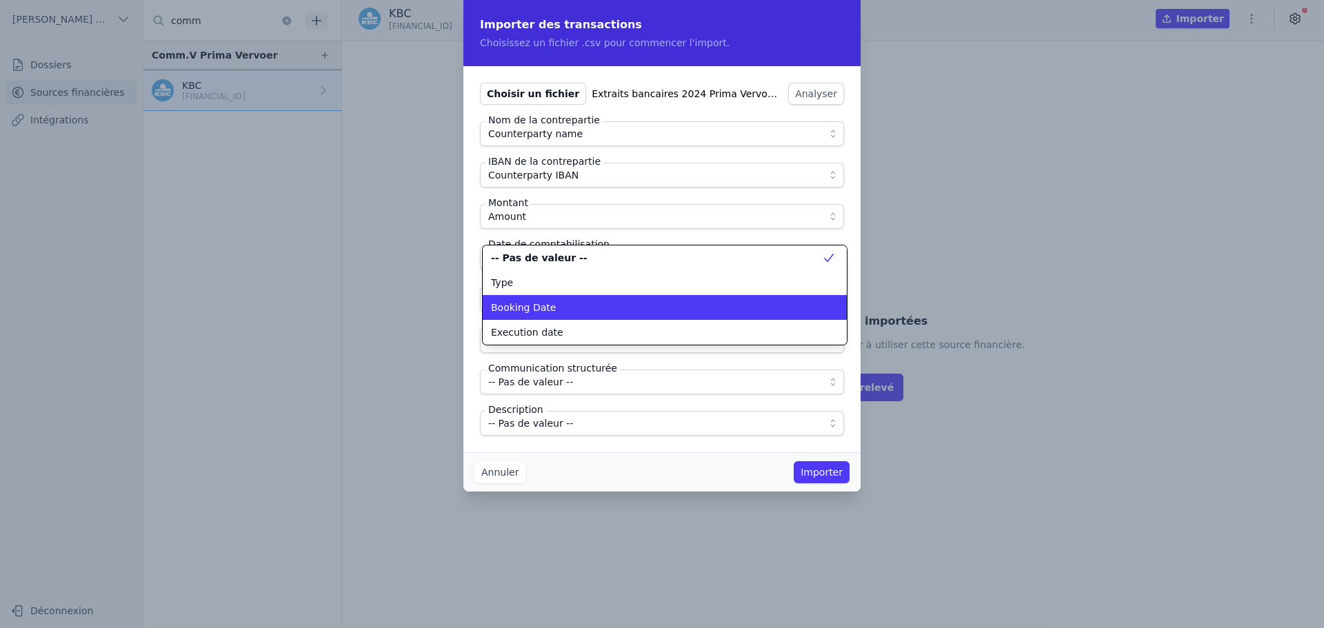
click at [552, 300] on li "Booking Date" at bounding box center [665, 307] width 364 height 25
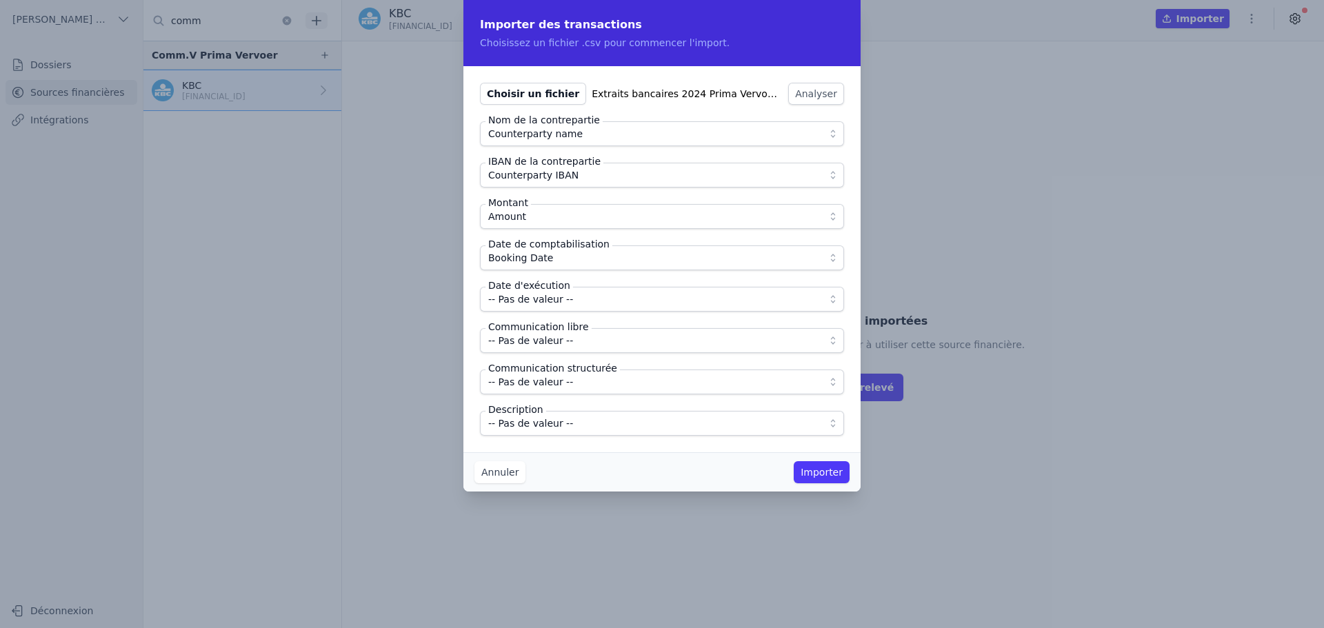
click at [552, 300] on span "-- Pas de valeur --" at bounding box center [530, 299] width 85 height 17
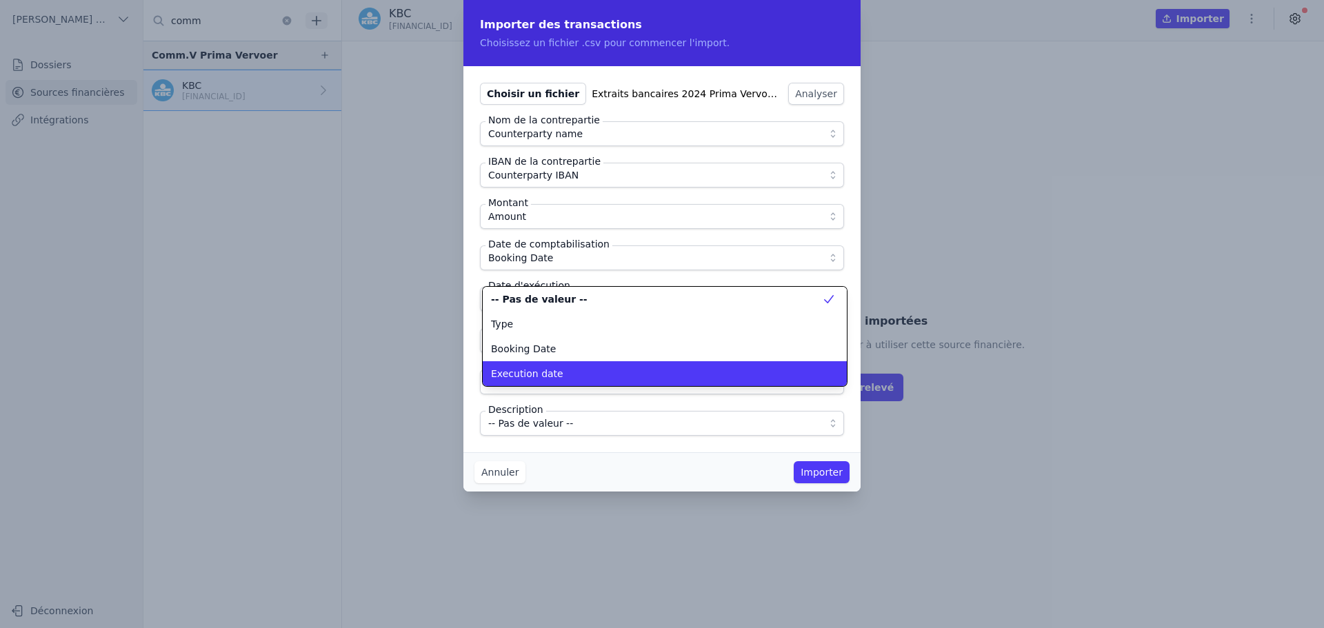
click at [557, 372] on div "Execution date" at bounding box center [656, 374] width 331 height 14
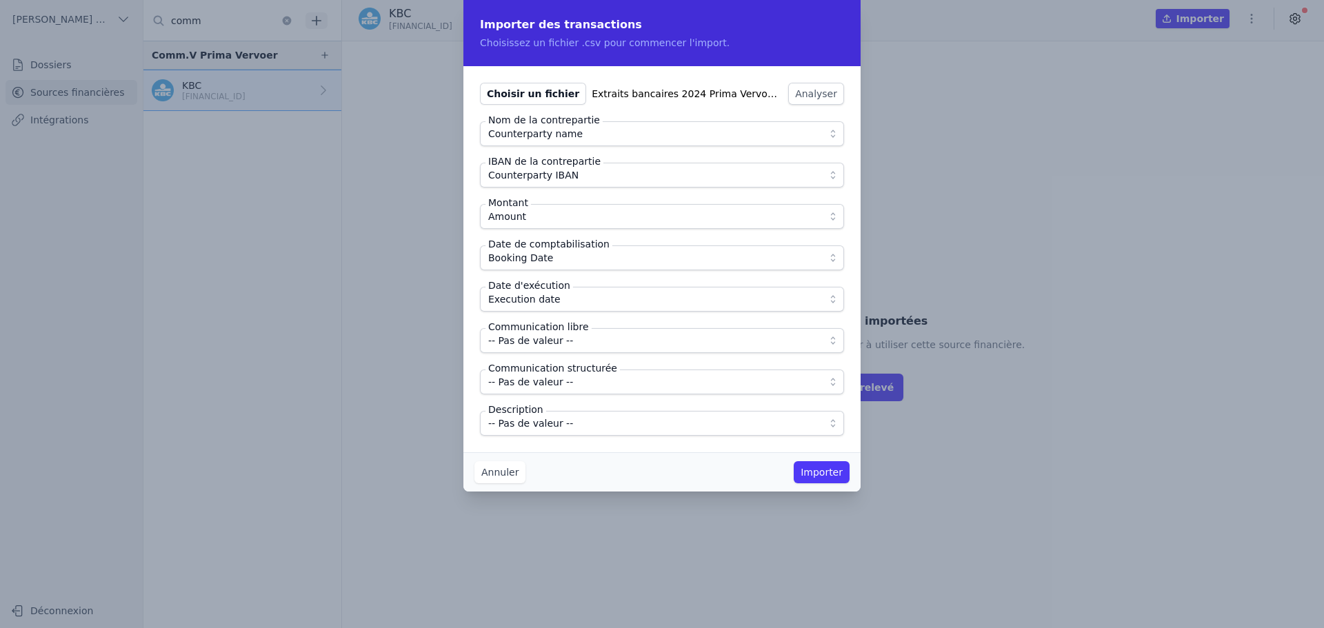
click at [550, 343] on span "-- Pas de valeur --" at bounding box center [530, 340] width 85 height 17
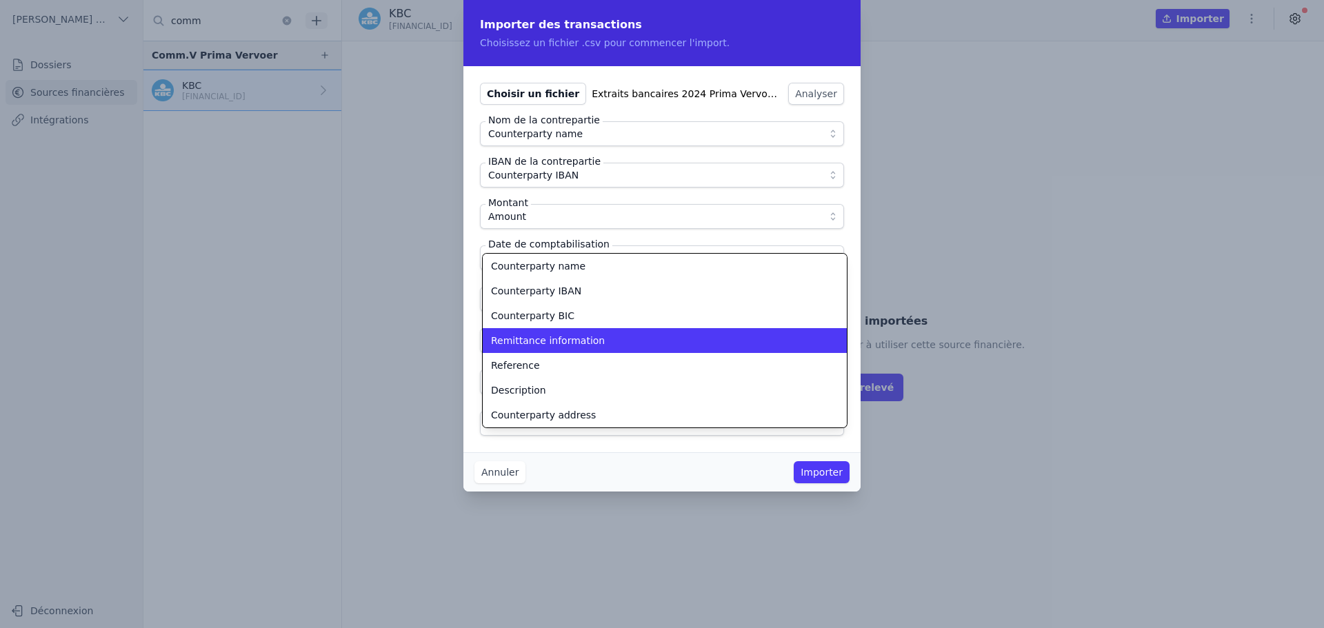
click at [550, 343] on span "Remittance information" at bounding box center [548, 341] width 114 height 14
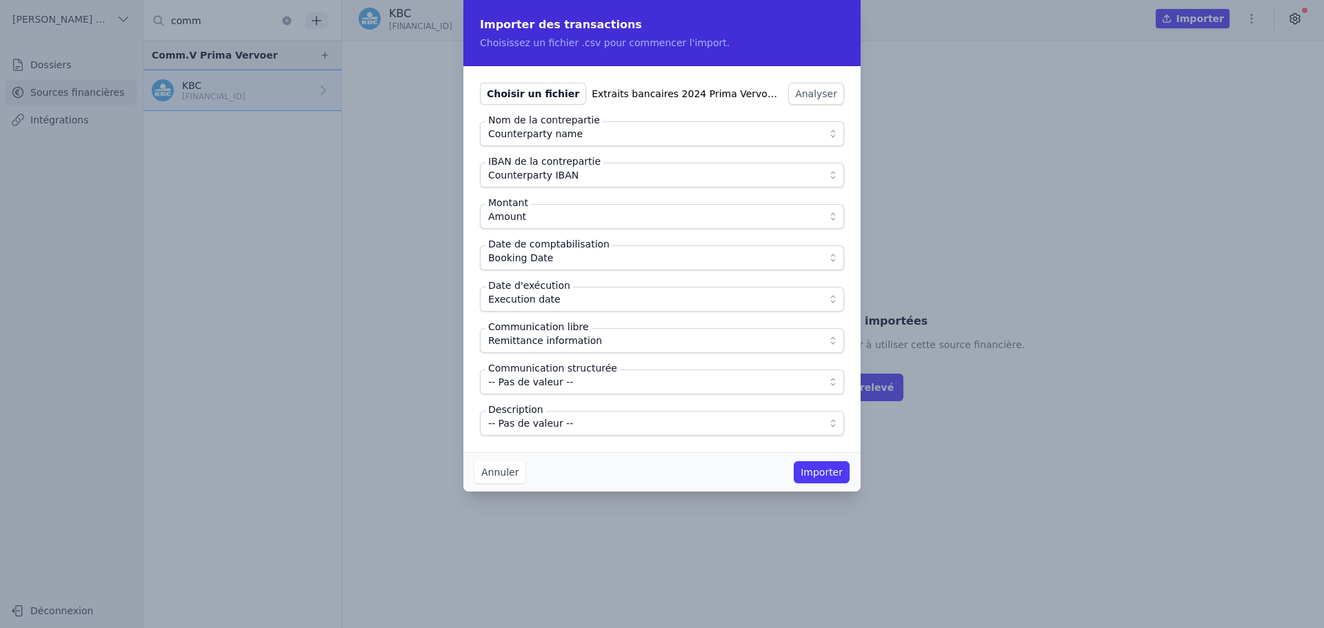
click at [554, 424] on span "-- Pas de valeur --" at bounding box center [530, 423] width 85 height 17
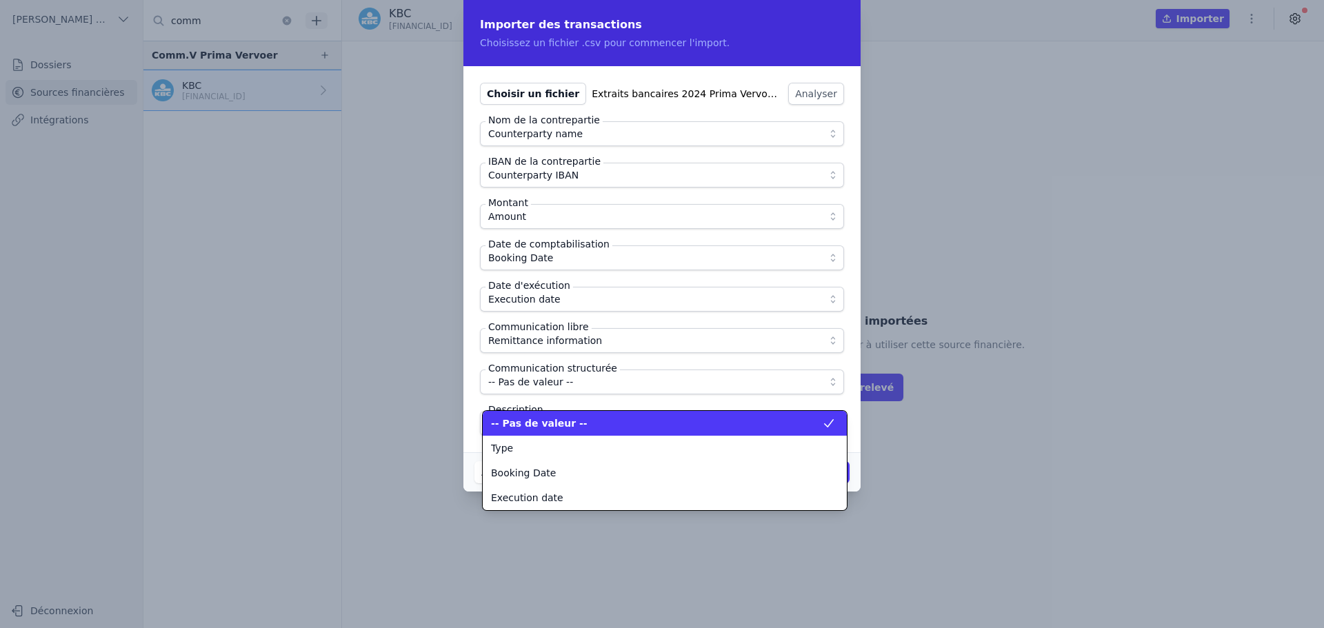
scroll to position [174, 0]
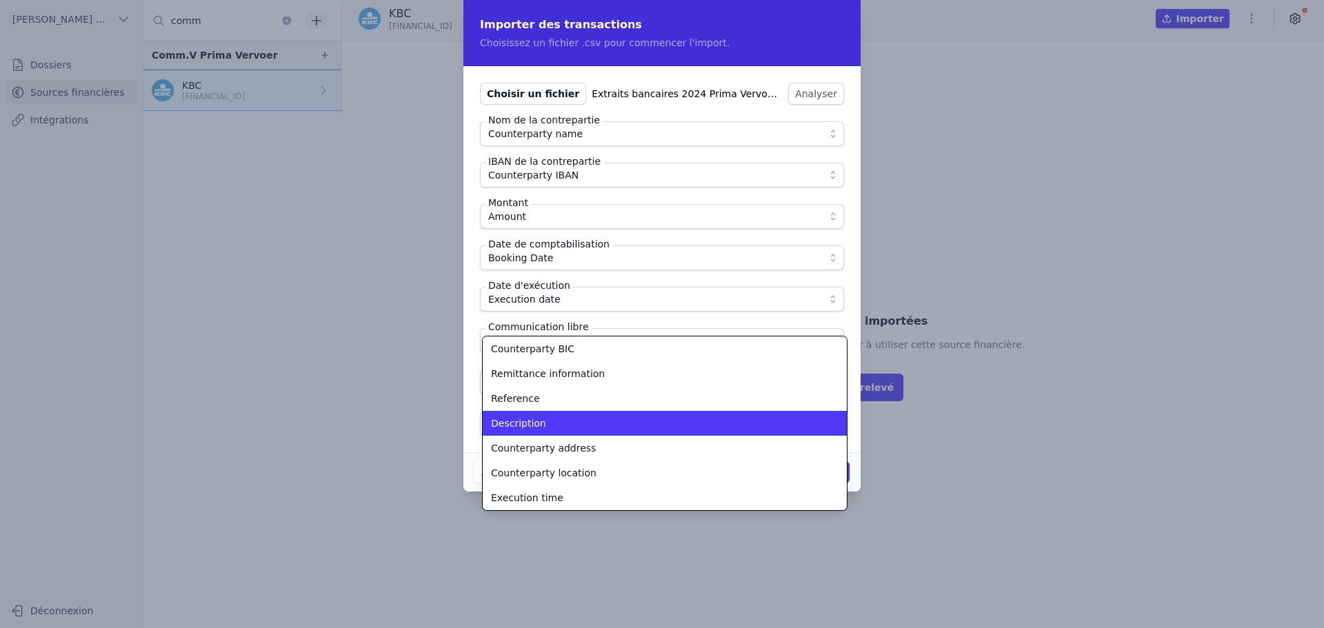
click at [554, 424] on div "Description" at bounding box center [656, 424] width 331 height 14
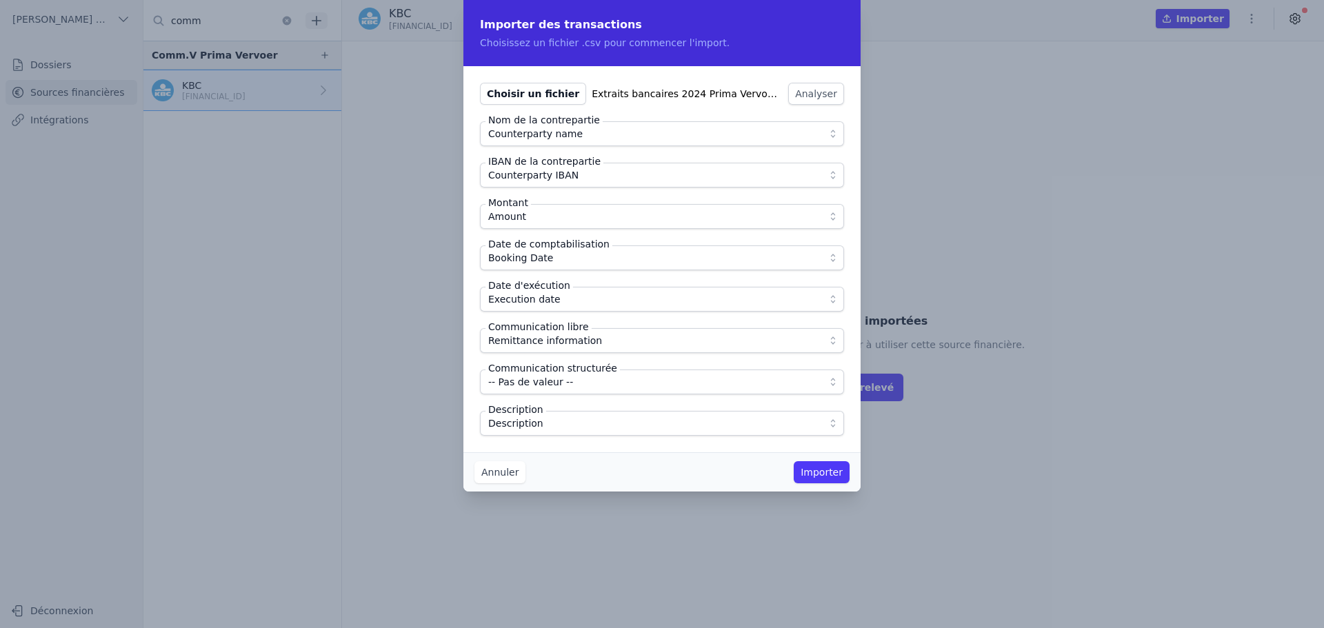
click at [826, 476] on button "Importer" at bounding box center [822, 472] width 56 height 22
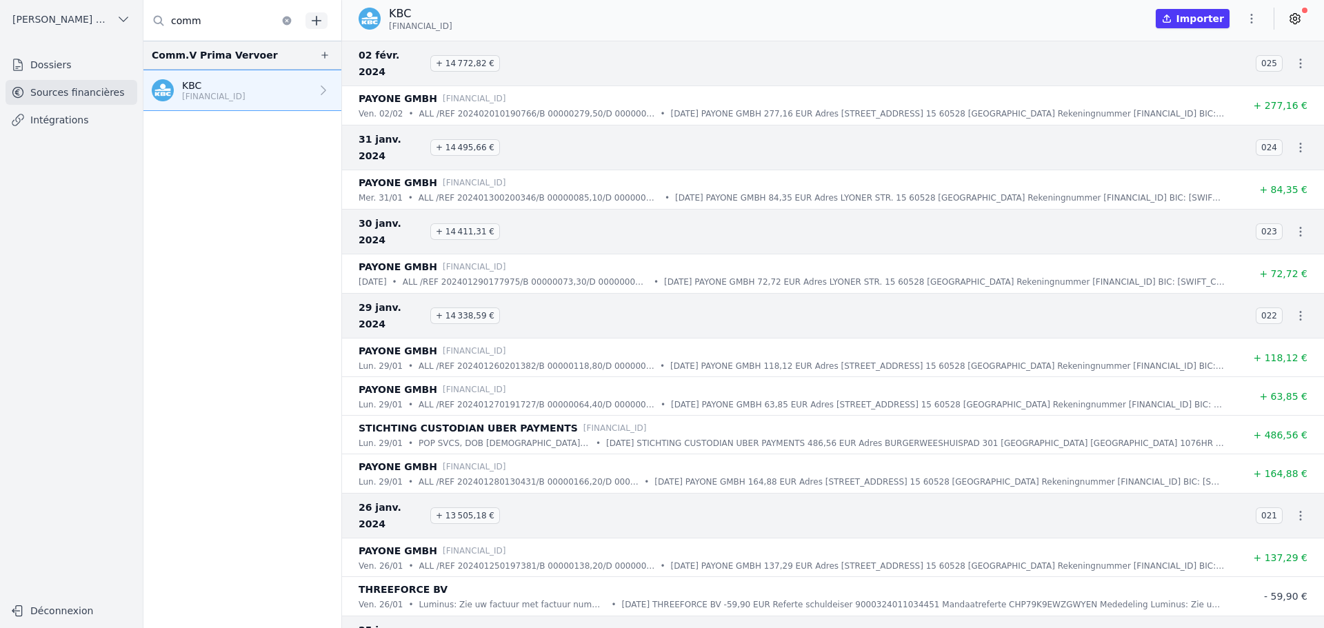
click at [1244, 19] on button "button" at bounding box center [1252, 19] width 28 height 22
click at [1213, 96] on button "Import CSV *" at bounding box center [1218, 99] width 99 height 26
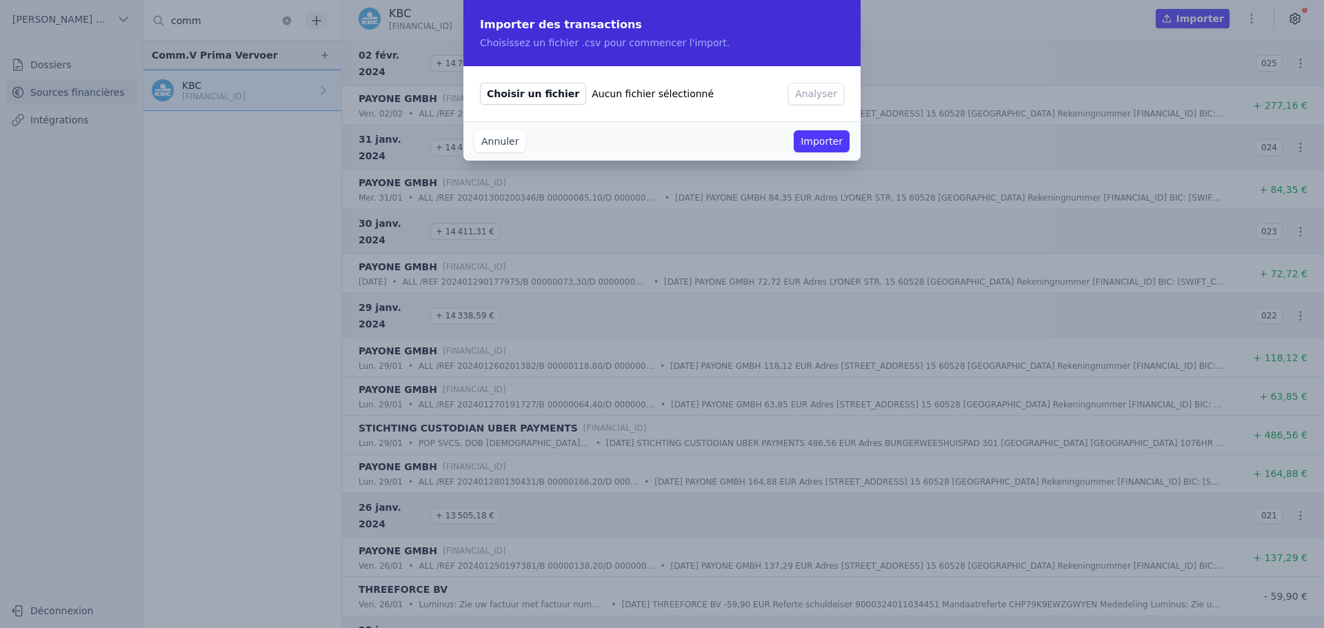
click at [523, 83] on span "Choisir un fichier" at bounding box center [533, 94] width 106 height 22
click at [480, 83] on input "Choisir un fichier Aucun fichier sélectionné" at bounding box center [479, 82] width 1 height 1
type input "C:\fakepath\Extraits bancaires 2024 Prima Vervoer-10.csv"
click at [797, 77] on div "Choisir un fichier Extraits bancaires 2024 Prima Vervoer-10.csv Analyser" at bounding box center [662, 93] width 397 height 55
click at [810, 95] on button "Analyser" at bounding box center [816, 94] width 56 height 22
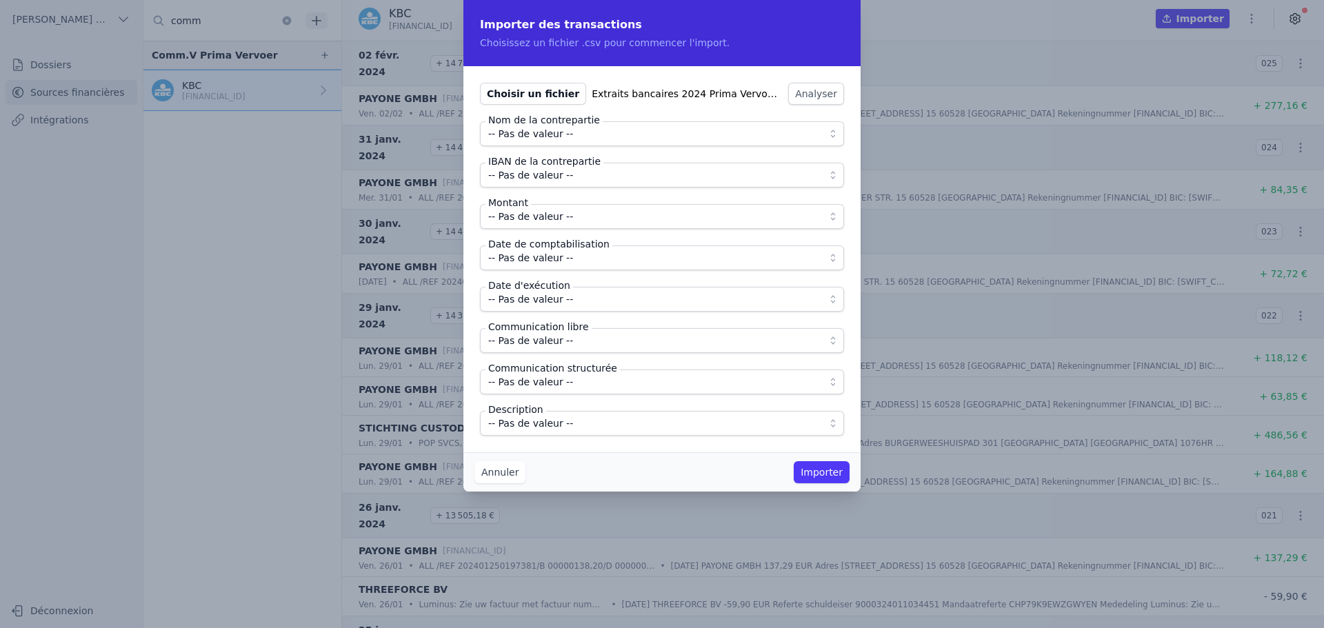
click at [559, 142] on button "-- Pas de valeur --" at bounding box center [662, 133] width 364 height 25
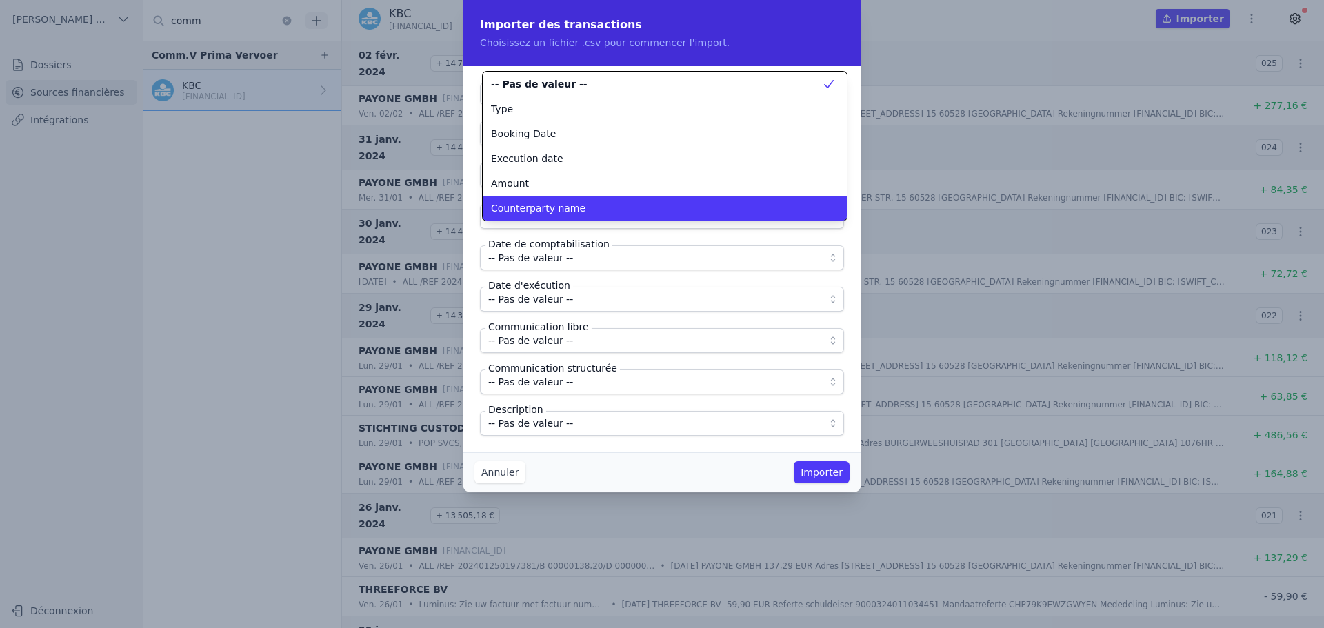
scroll to position [0, 0]
click at [542, 202] on span "Counterparty name" at bounding box center [538, 208] width 94 height 14
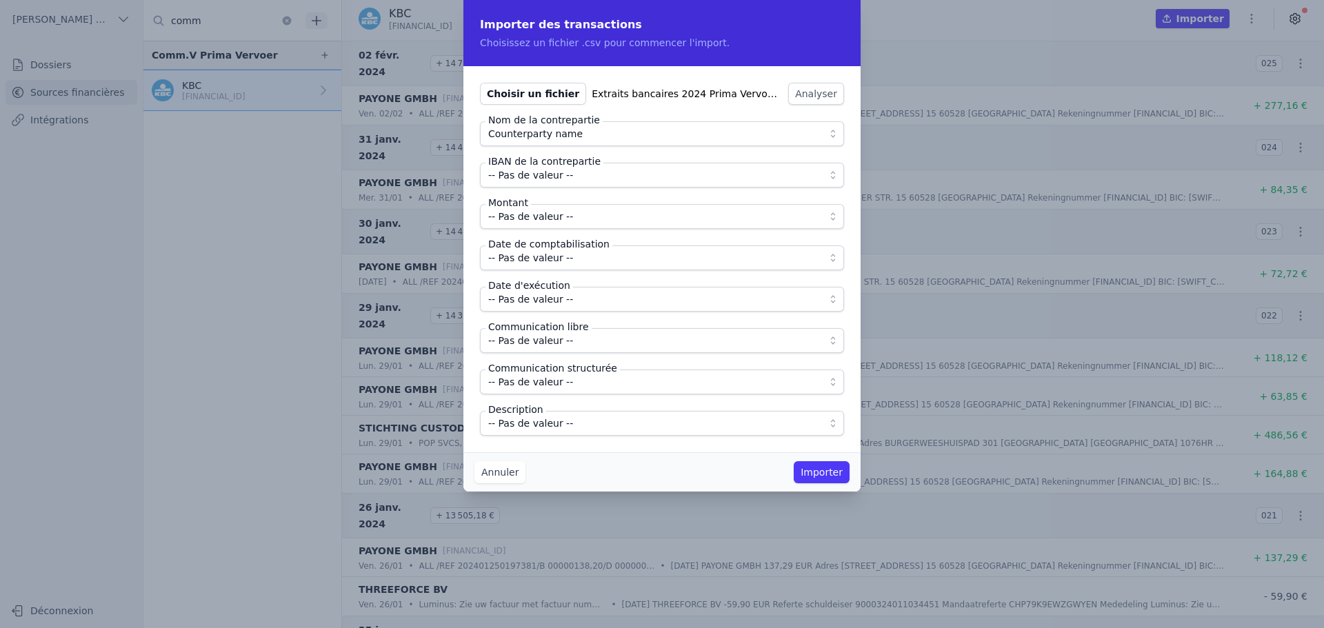
click at [552, 159] on label "IBAN de la contrepartie" at bounding box center [545, 162] width 118 height 14
click at [553, 174] on span "-- Pas de valeur --" at bounding box center [530, 175] width 85 height 17
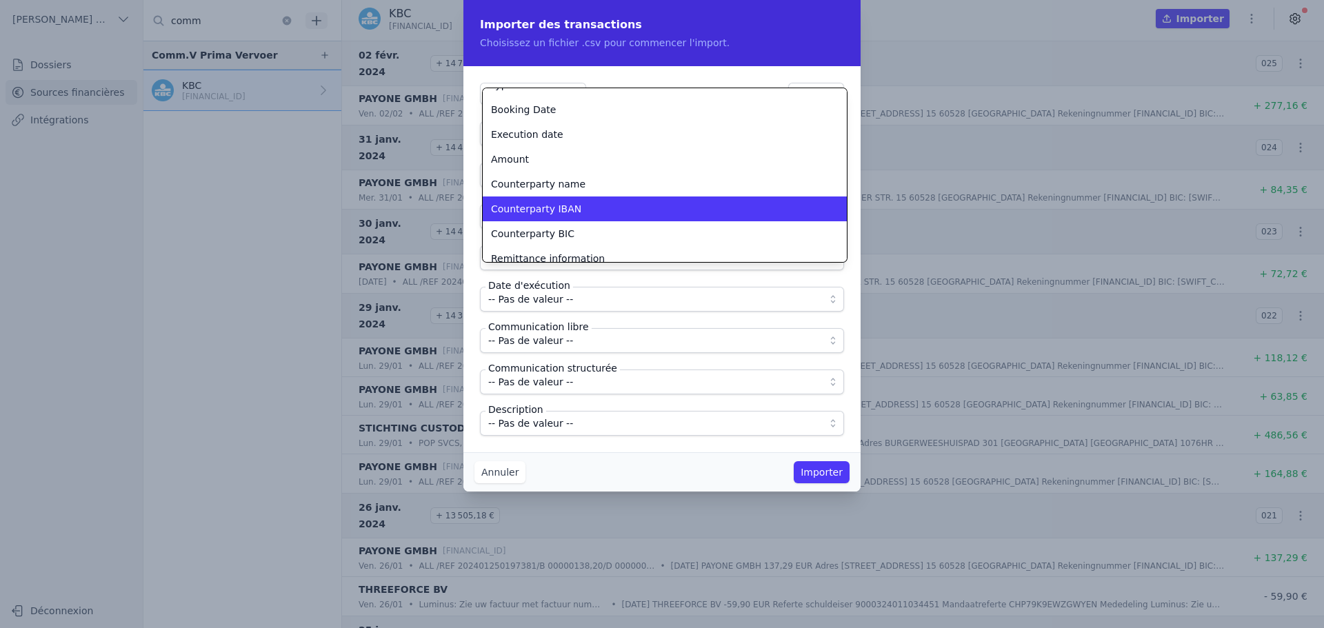
scroll to position [42, 0]
click at [550, 210] on span "Counterparty IBAN" at bounding box center [536, 208] width 90 height 14
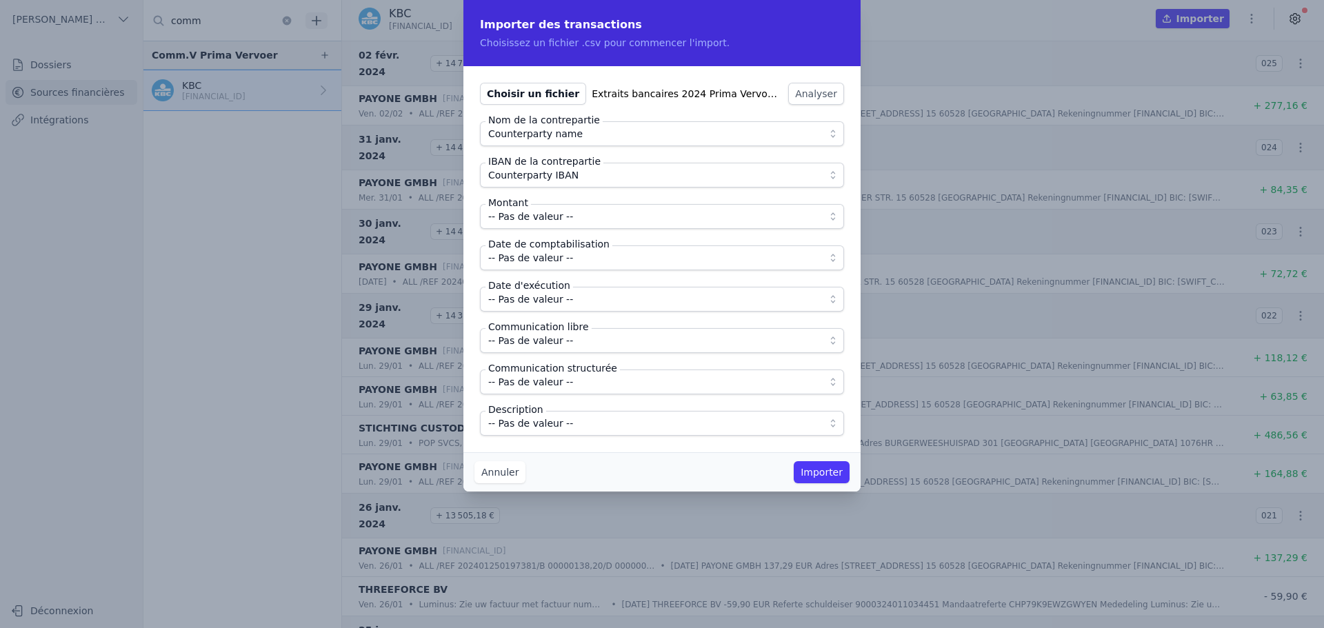
click at [548, 216] on span "-- Pas de valeur --" at bounding box center [530, 216] width 85 height 17
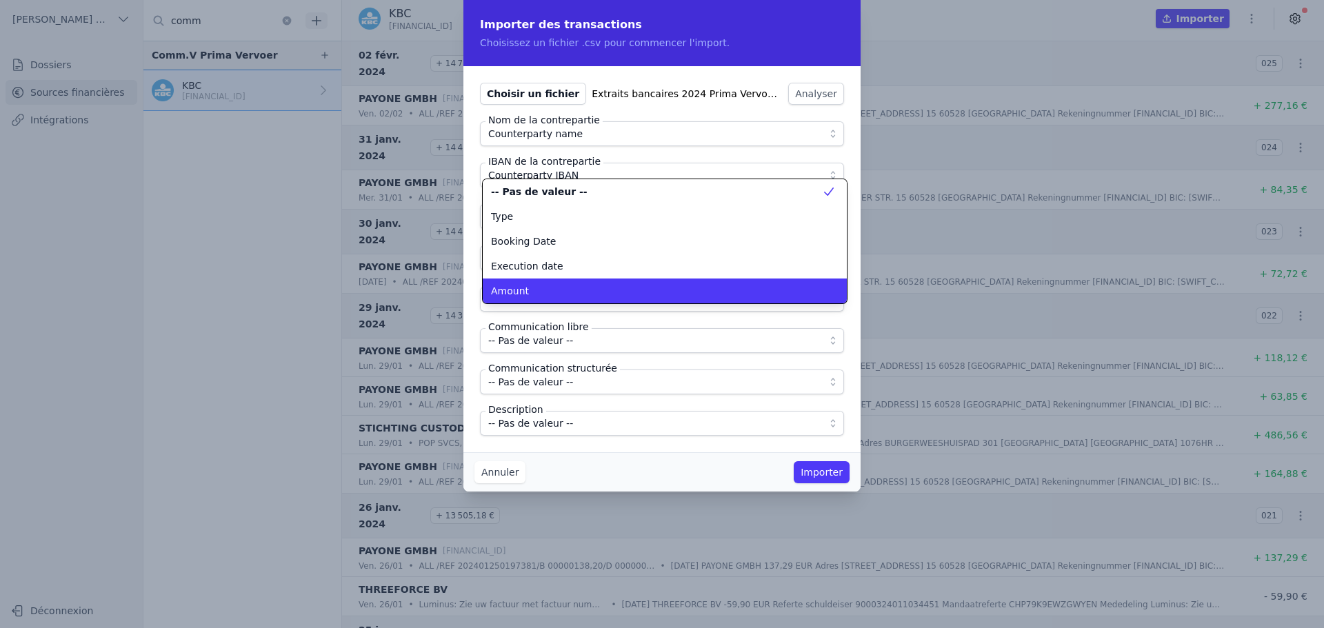
scroll to position [0, 0]
click at [538, 293] on div "Amount" at bounding box center [656, 291] width 331 height 14
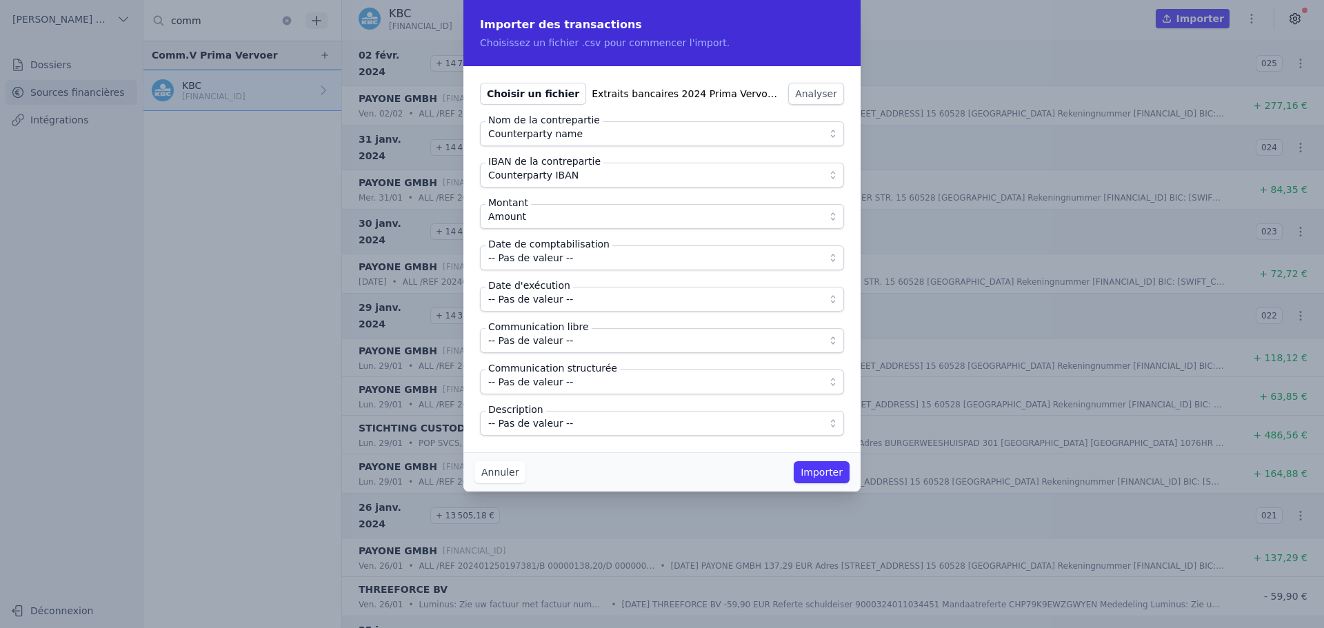
click at [544, 256] on span "-- Pas de valeur --" at bounding box center [530, 258] width 85 height 17
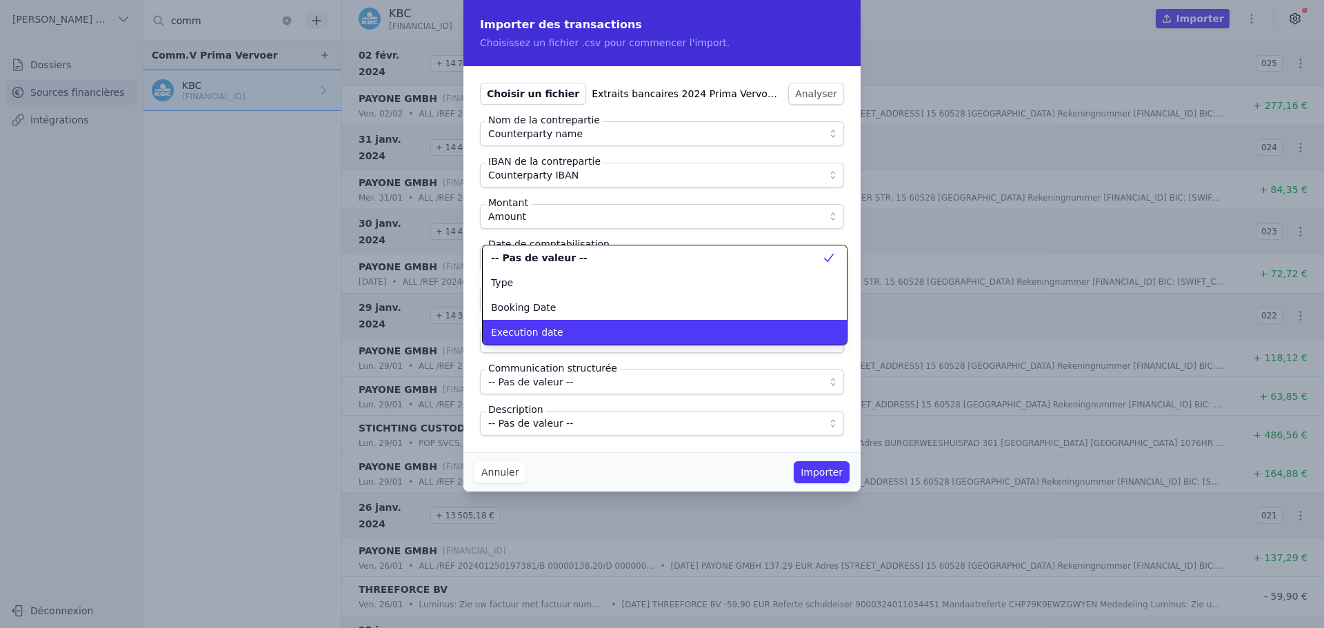
click at [547, 323] on li "Execution date" at bounding box center [665, 332] width 364 height 25
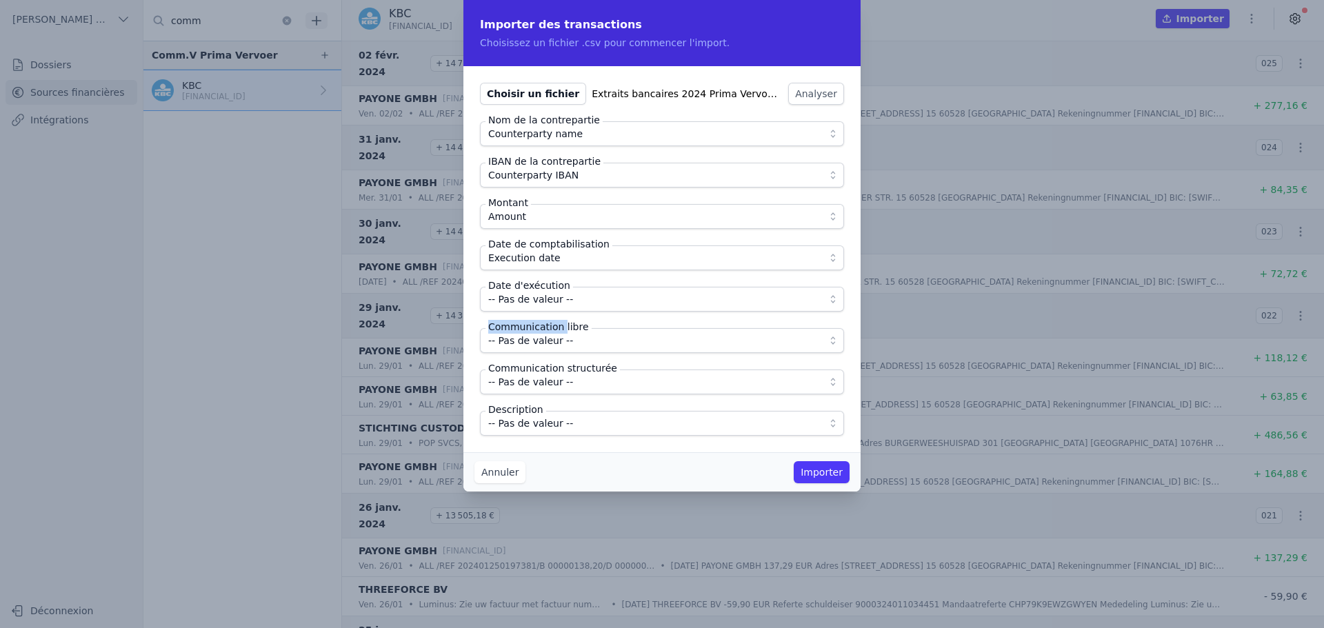
click at [547, 323] on label "Communication libre" at bounding box center [539, 327] width 106 height 14
click at [539, 254] on span "Execution date" at bounding box center [524, 258] width 72 height 17
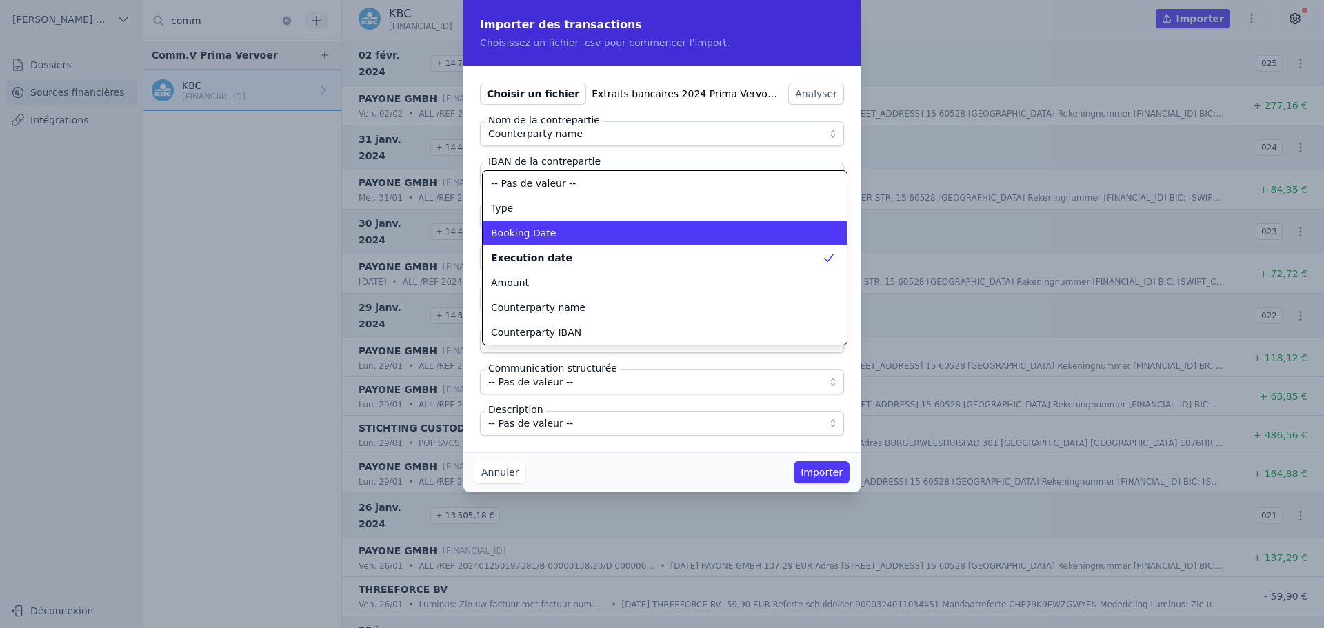
click at [528, 238] on span "Booking Date" at bounding box center [523, 233] width 65 height 14
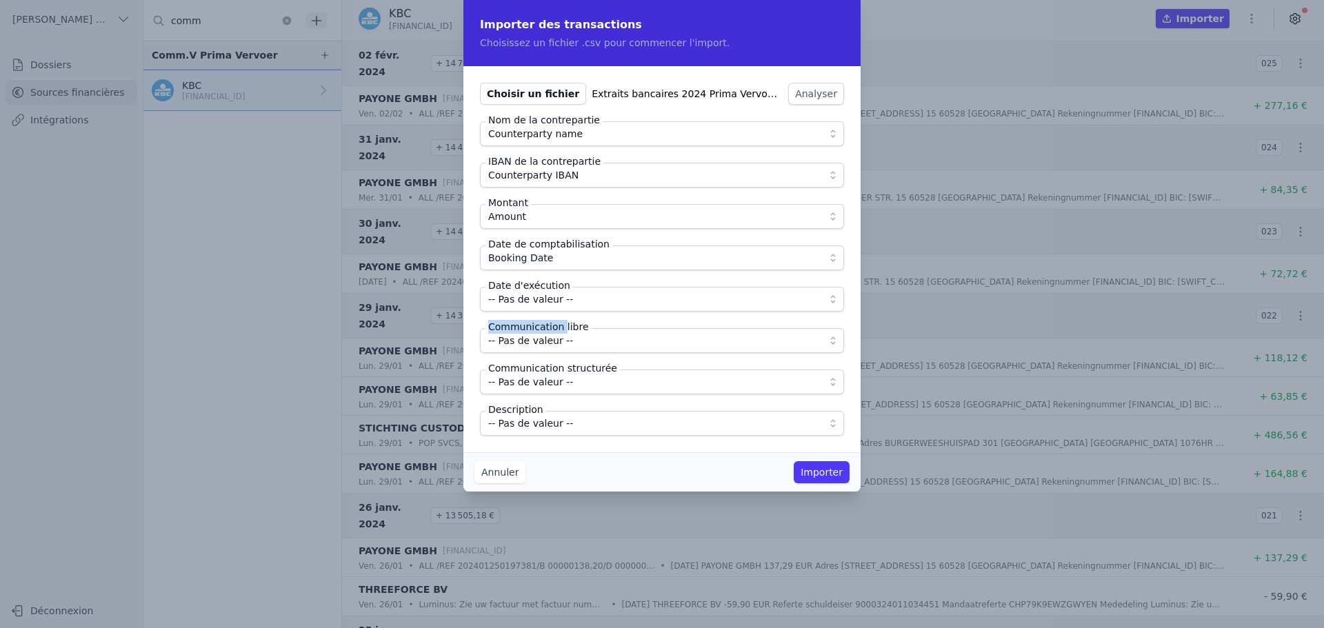
click at [542, 303] on span "-- Pas de valeur --" at bounding box center [530, 299] width 85 height 17
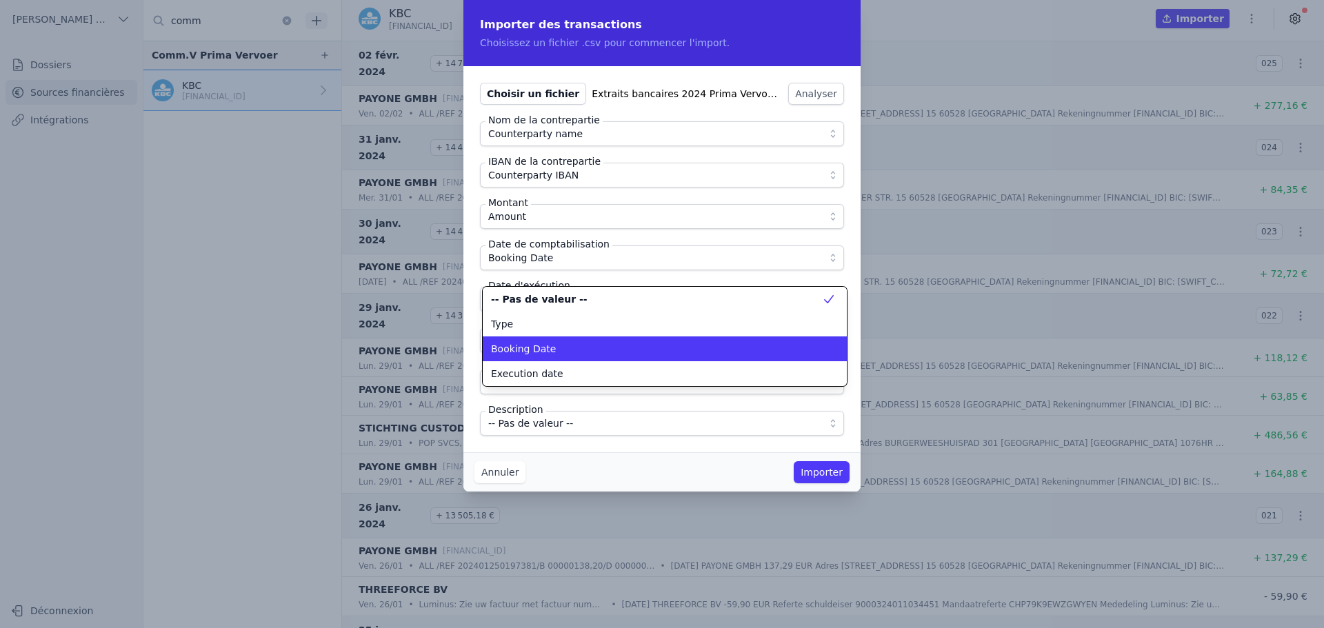
click at [538, 360] on li "Booking Date" at bounding box center [665, 349] width 364 height 25
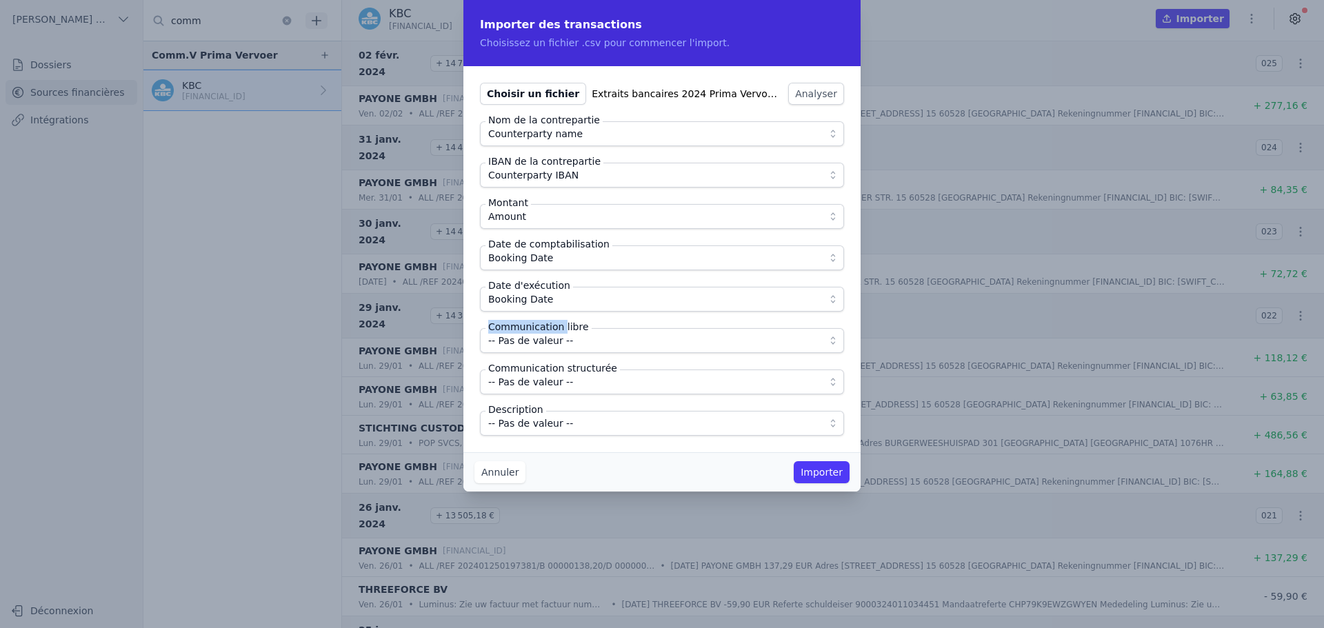
click at [538, 300] on span "Booking Date" at bounding box center [520, 299] width 65 height 17
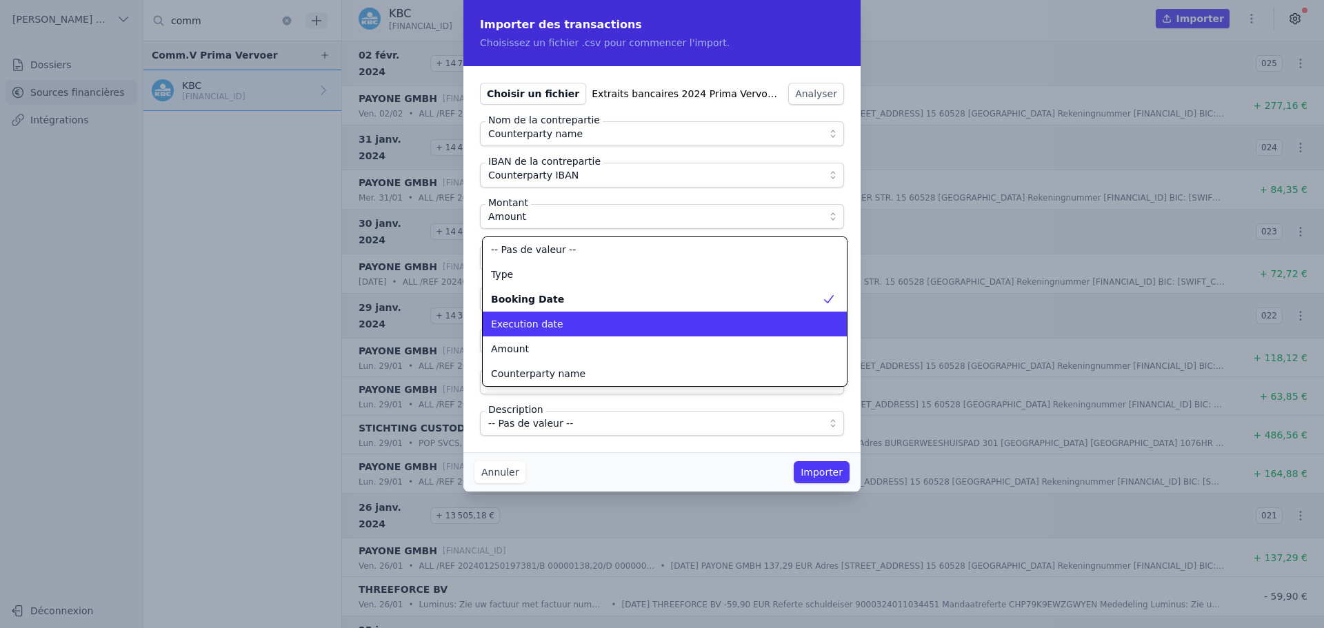
click at [546, 330] on li "Execution date" at bounding box center [665, 324] width 364 height 25
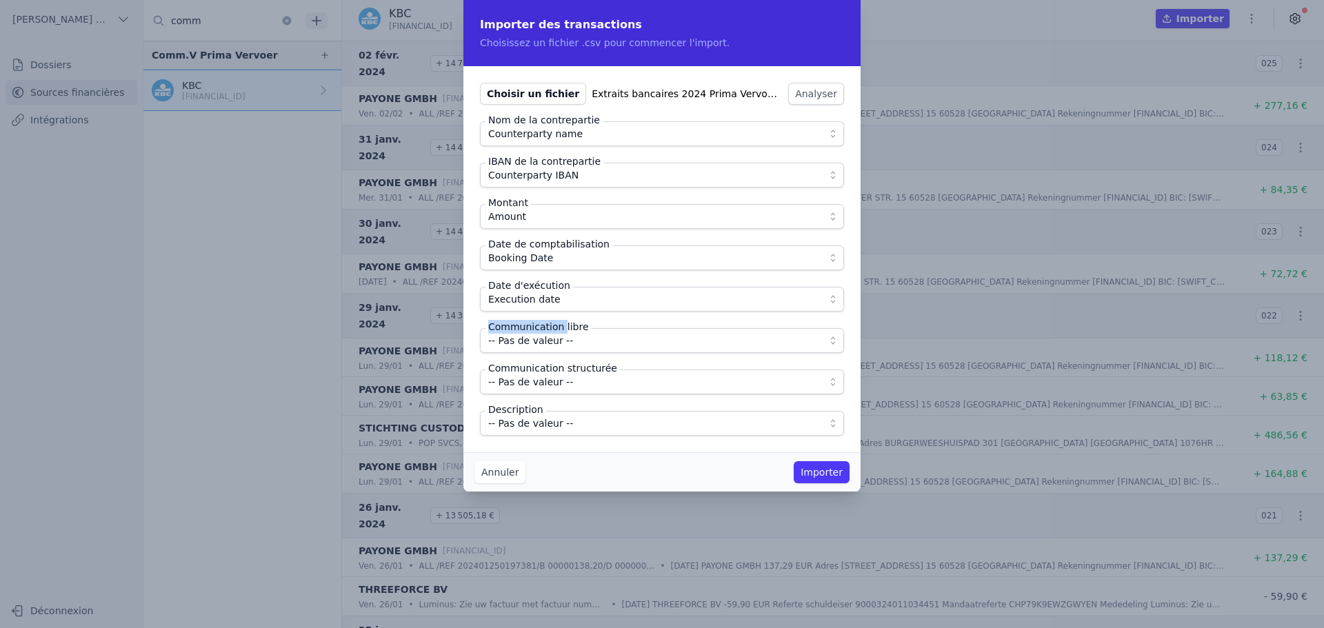
click at [598, 344] on span "-- Pas de valeur --" at bounding box center [652, 340] width 328 height 17
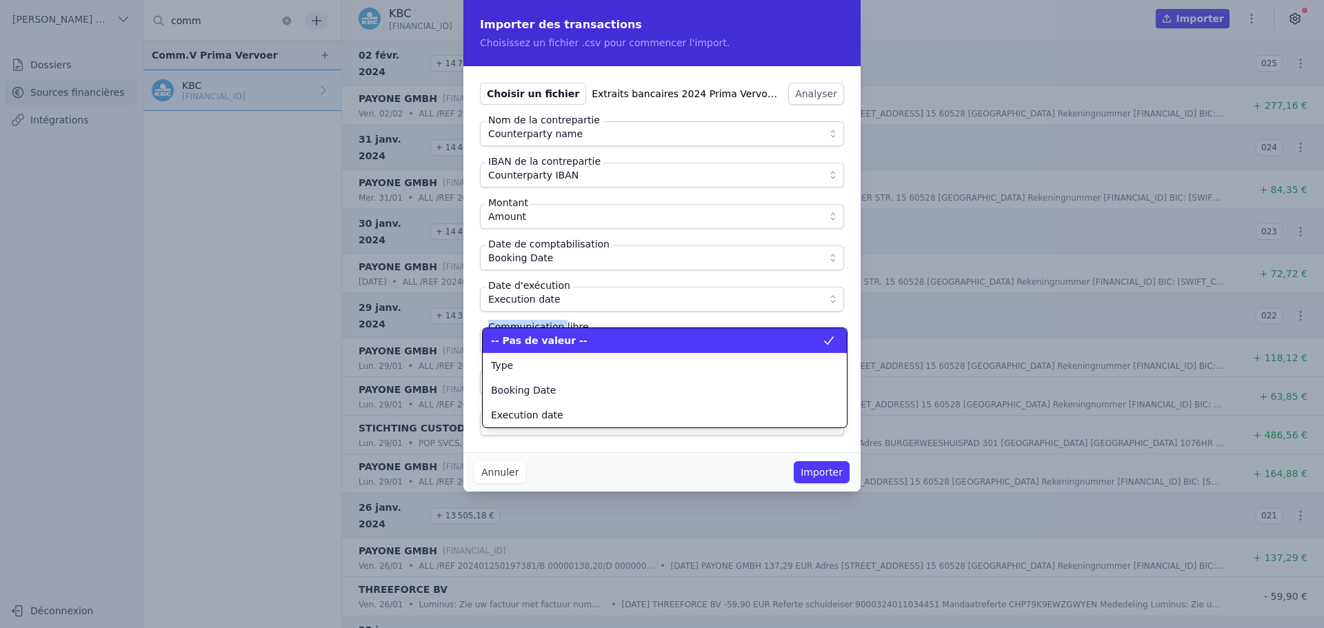
scroll to position [124, 0]
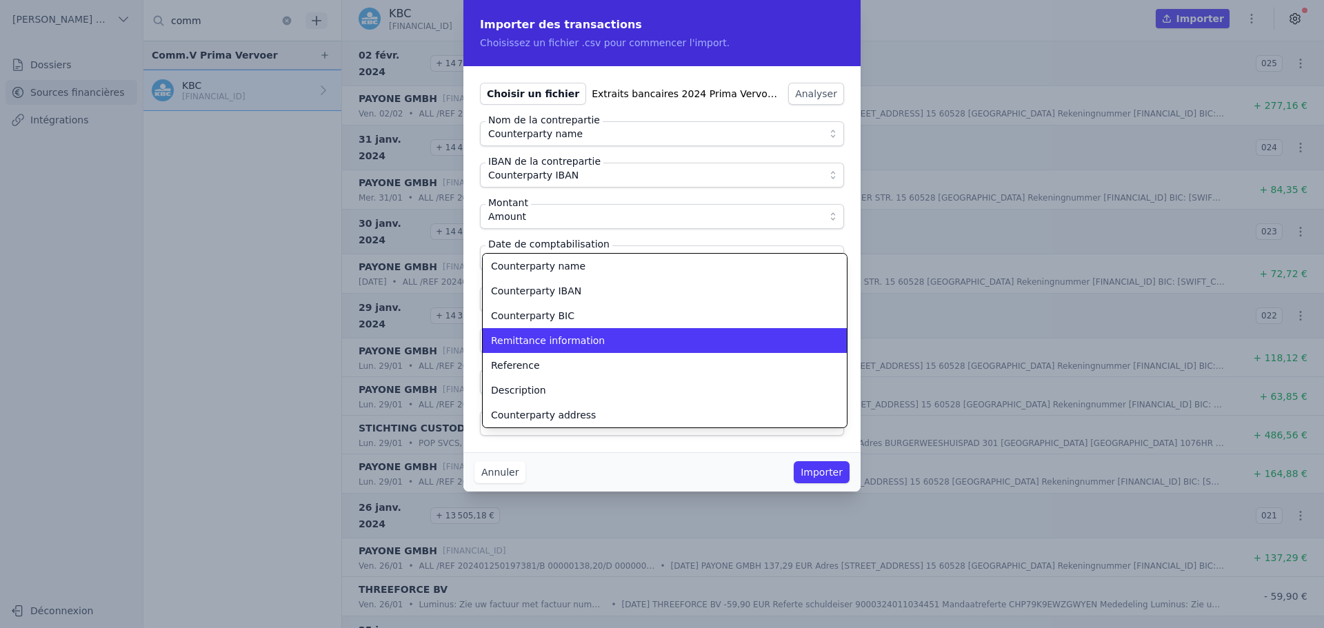
click at [598, 346] on div "Remittance information" at bounding box center [656, 341] width 331 height 14
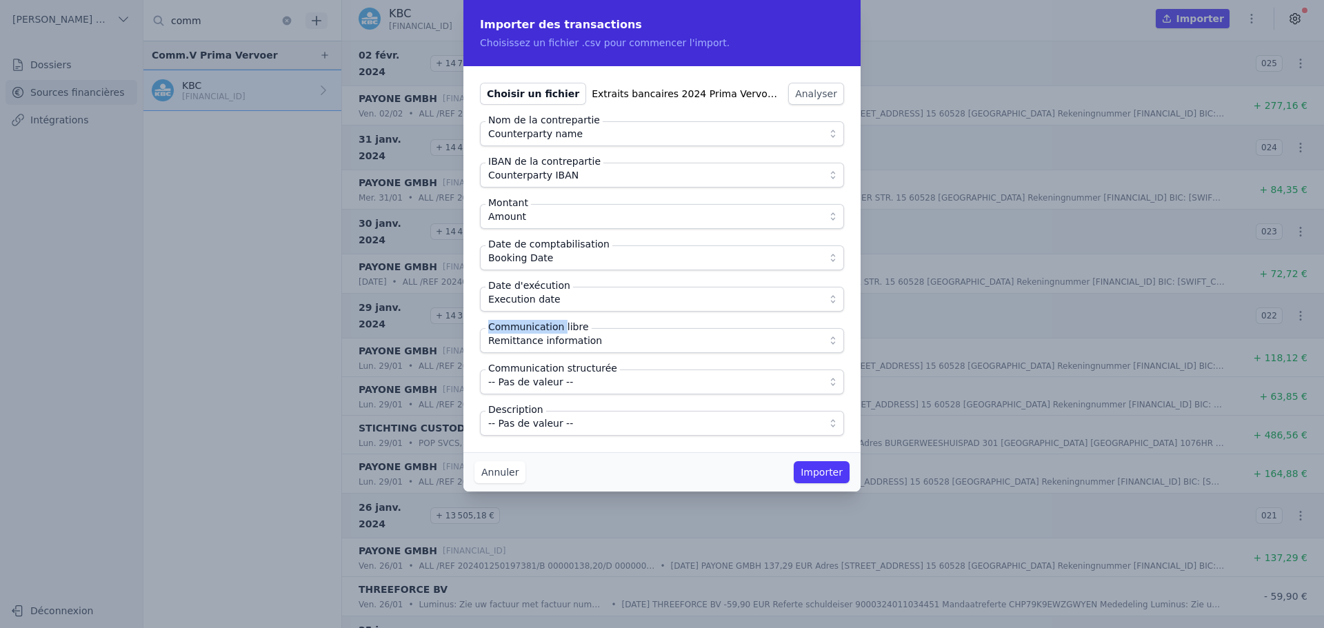
click at [599, 424] on span "-- Pas de valeur --" at bounding box center [652, 423] width 328 height 17
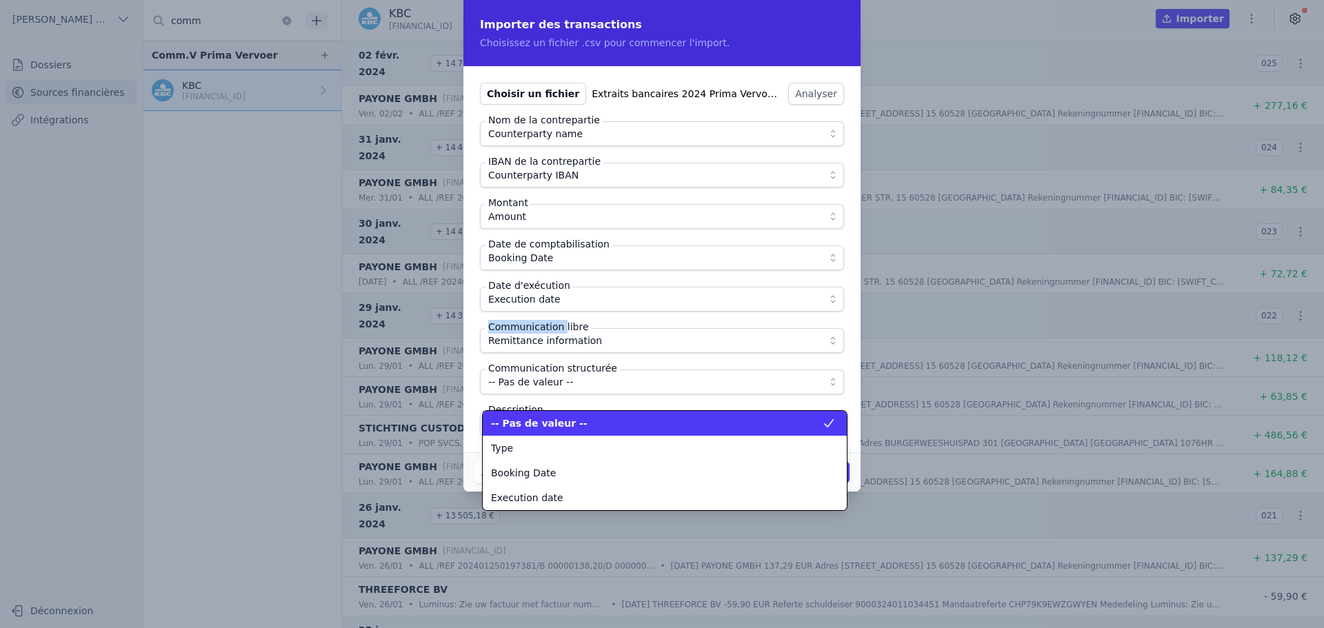
scroll to position [174, 0]
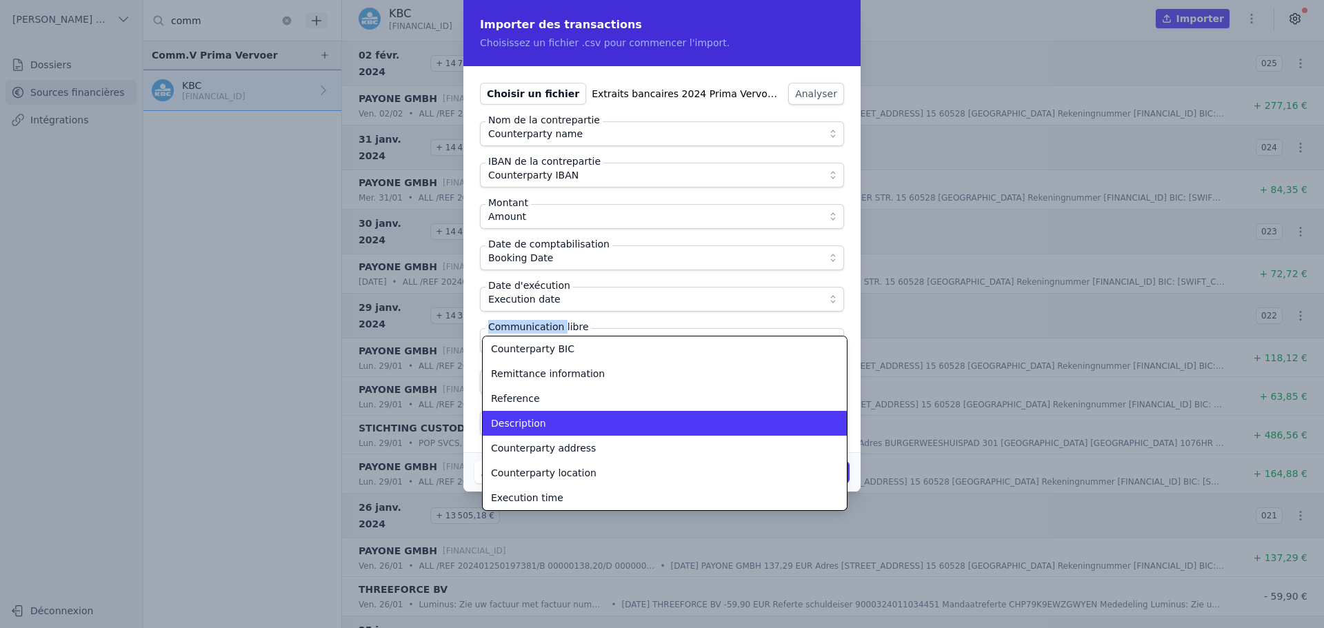
click at [599, 423] on div "Description" at bounding box center [656, 424] width 331 height 14
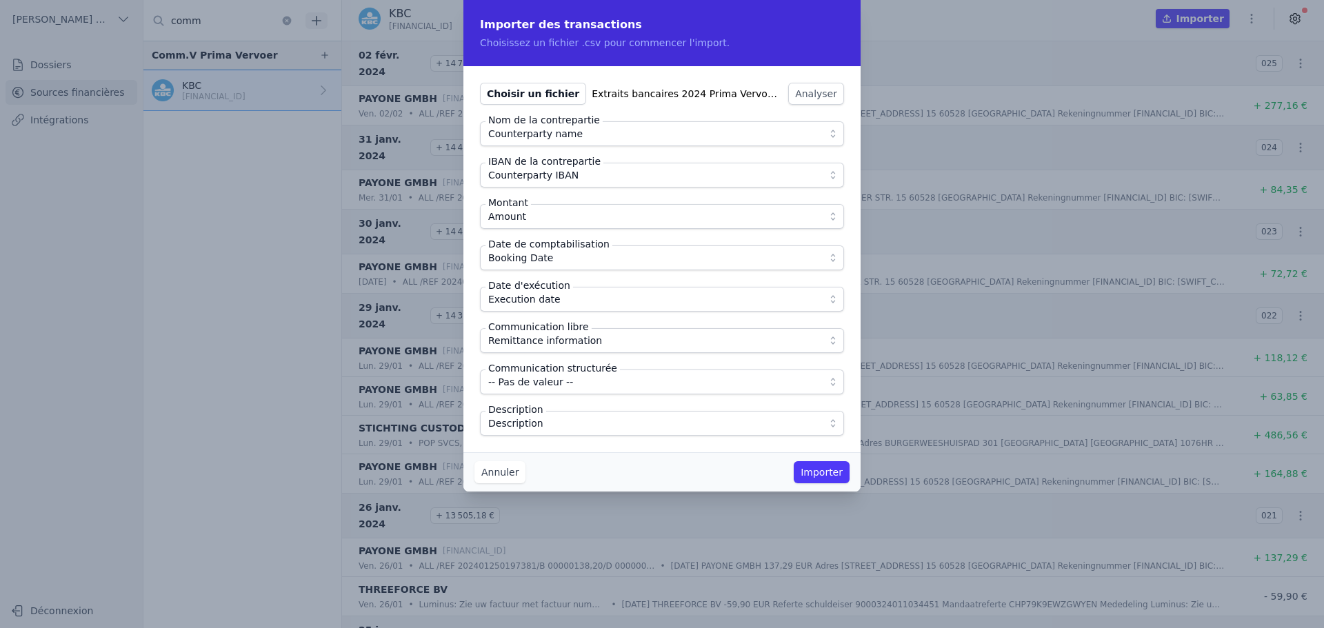
click at [603, 450] on div "Choisir un fichier Extraits bancaires 2024 Prima Vervoer-10.csv Analyser Nom de…" at bounding box center [662, 259] width 397 height 386
click at [813, 466] on button "Importer" at bounding box center [822, 472] width 56 height 22
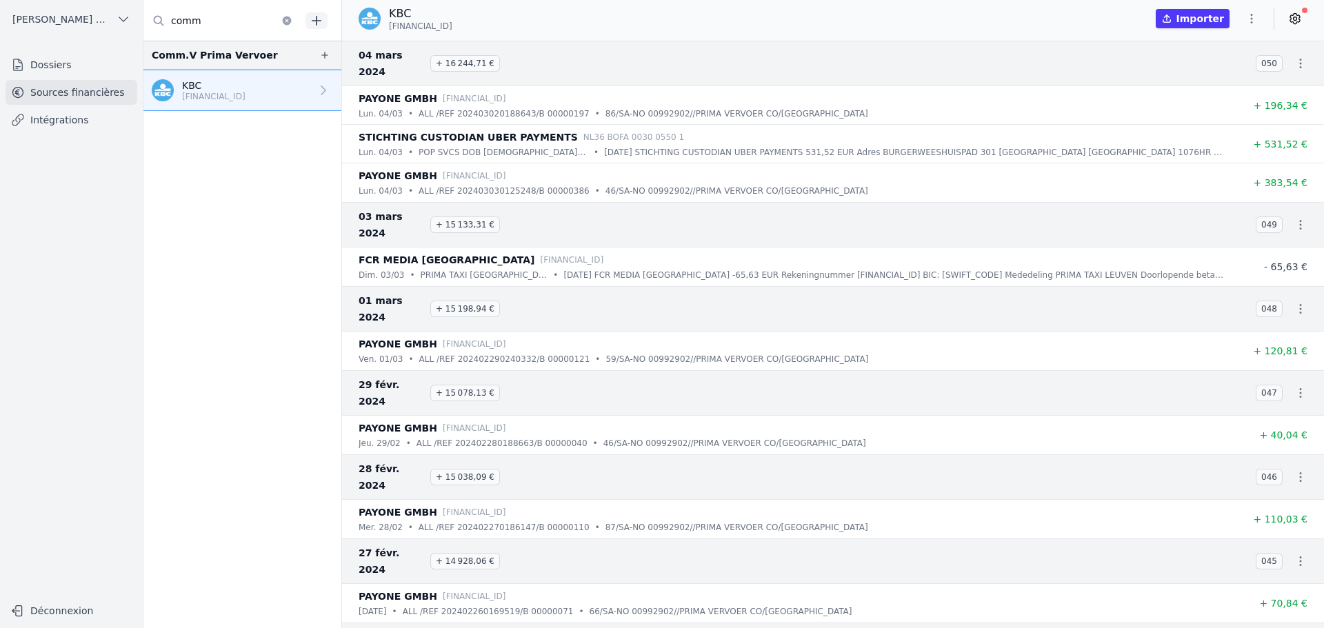
click at [1249, 19] on icon "button" at bounding box center [1252, 19] width 14 height 14
click at [1213, 95] on button "Import CSV *" at bounding box center [1218, 99] width 99 height 26
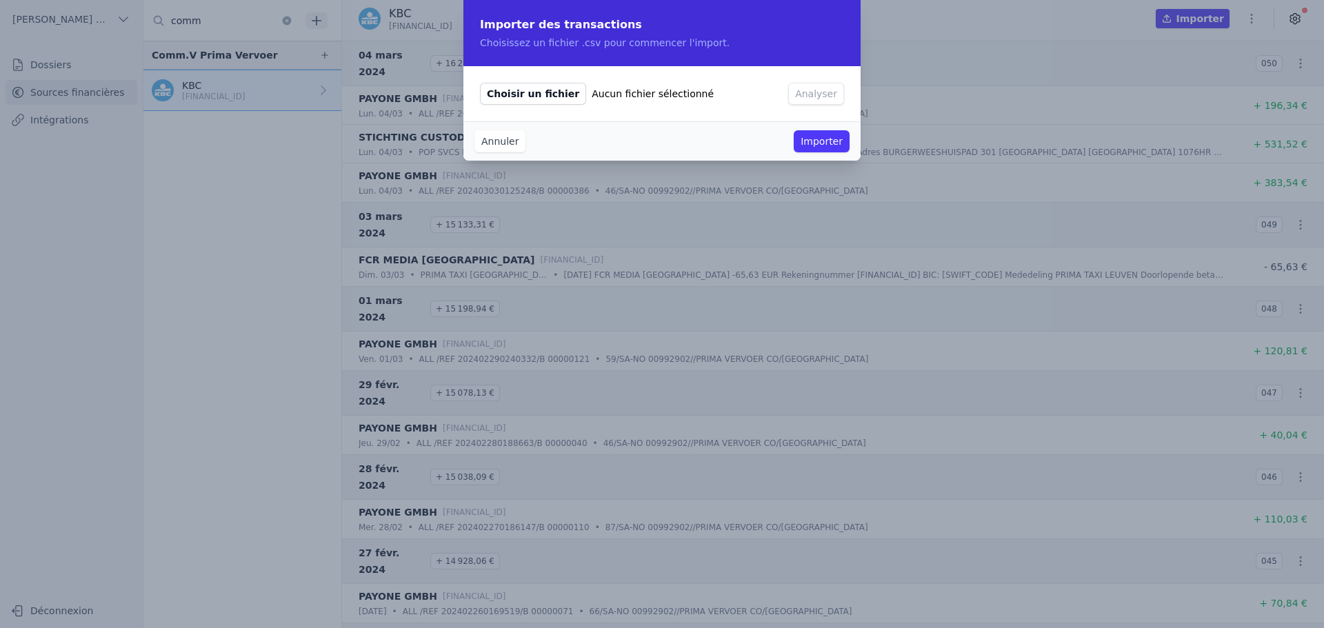
click at [542, 92] on span "Choisir un fichier" at bounding box center [533, 94] width 106 height 22
click at [480, 83] on input "Choisir un fichier Aucun fichier sélectionné" at bounding box center [479, 82] width 1 height 1
click at [535, 90] on span "Choisir un fichier" at bounding box center [533, 94] width 106 height 22
click at [480, 83] on input "Choisir un fichier Aucun fichier sélectionné" at bounding box center [479, 82] width 1 height 1
click at [528, 94] on span "Choisir un fichier" at bounding box center [533, 94] width 106 height 22
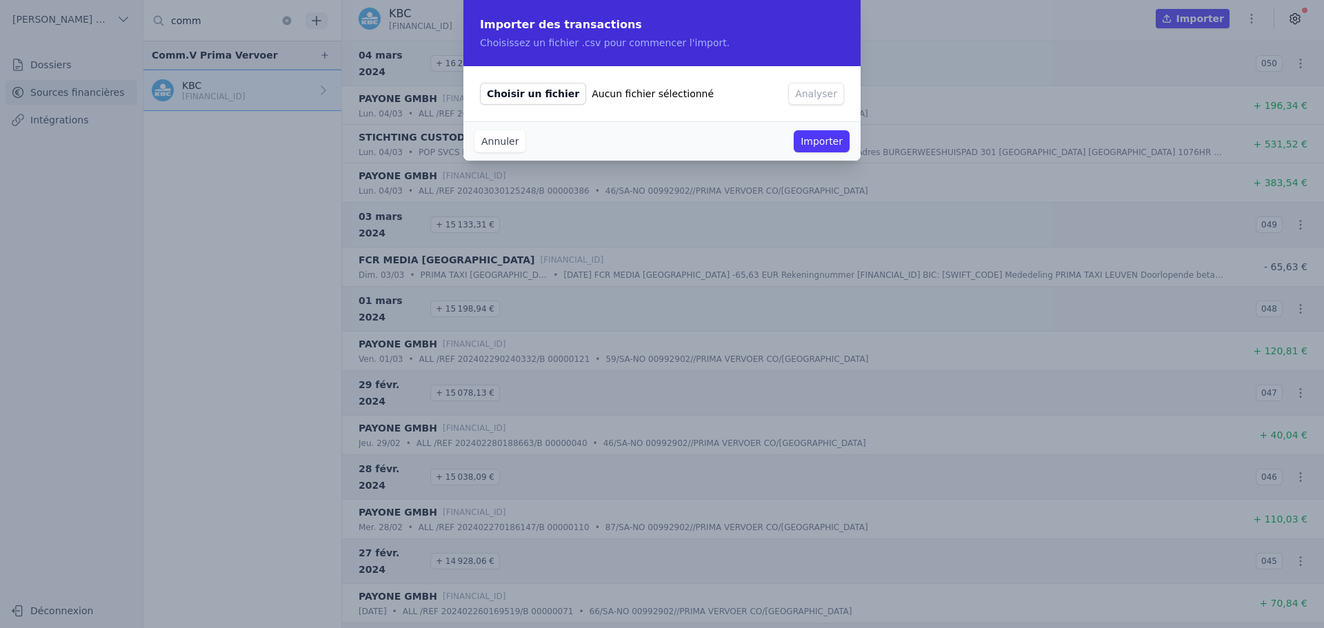
click at [480, 83] on input "Choisir un fichier Aucun fichier sélectionné" at bounding box center [479, 82] width 1 height 1
type input "C:\fakepath\Extraits bancaires 2024 Prima Vervoer-9.csv"
click at [813, 88] on button "Analyser" at bounding box center [816, 94] width 56 height 22
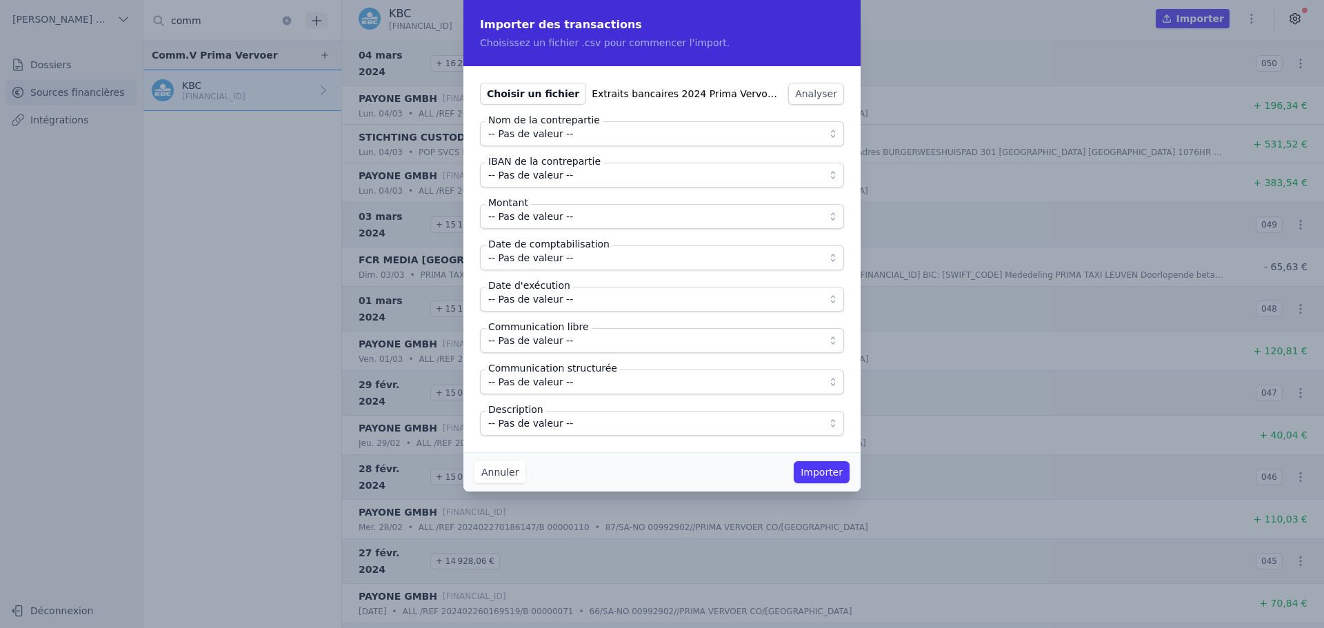
click at [575, 135] on span "-- Pas de valeur --" at bounding box center [652, 134] width 328 height 17
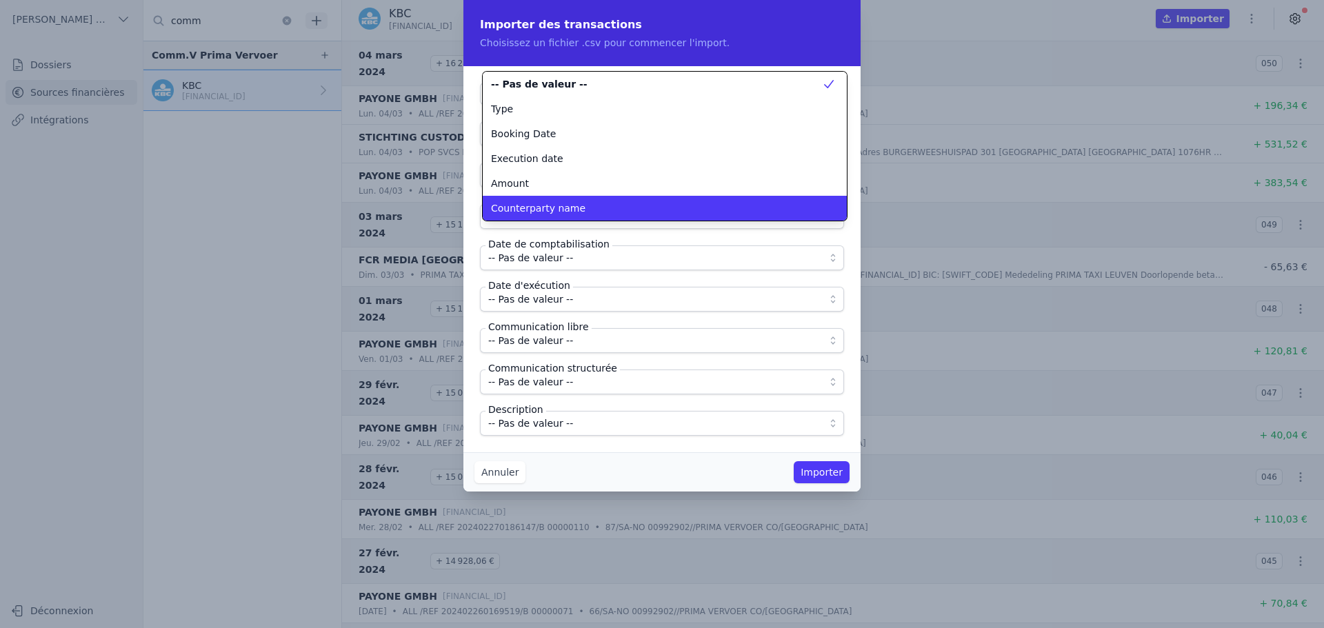
scroll to position [0, 0]
click at [564, 207] on span "Counterparty name" at bounding box center [538, 208] width 94 height 14
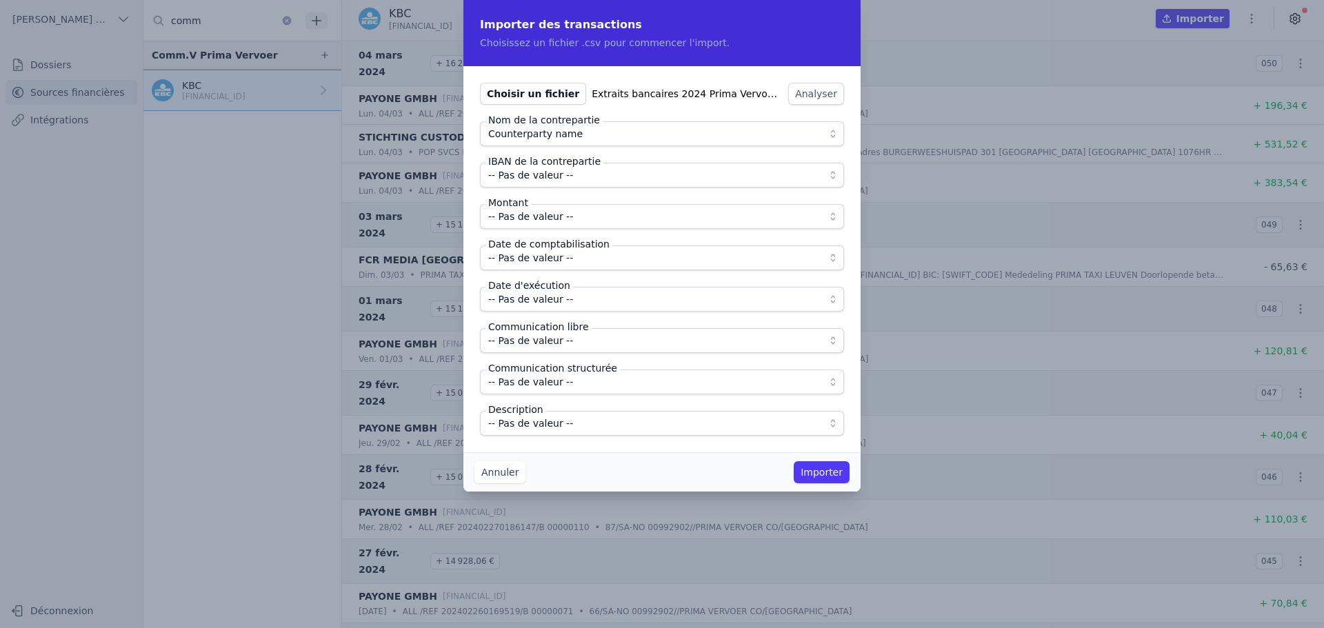
click at [560, 173] on span "-- Pas de valeur --" at bounding box center [530, 175] width 85 height 17
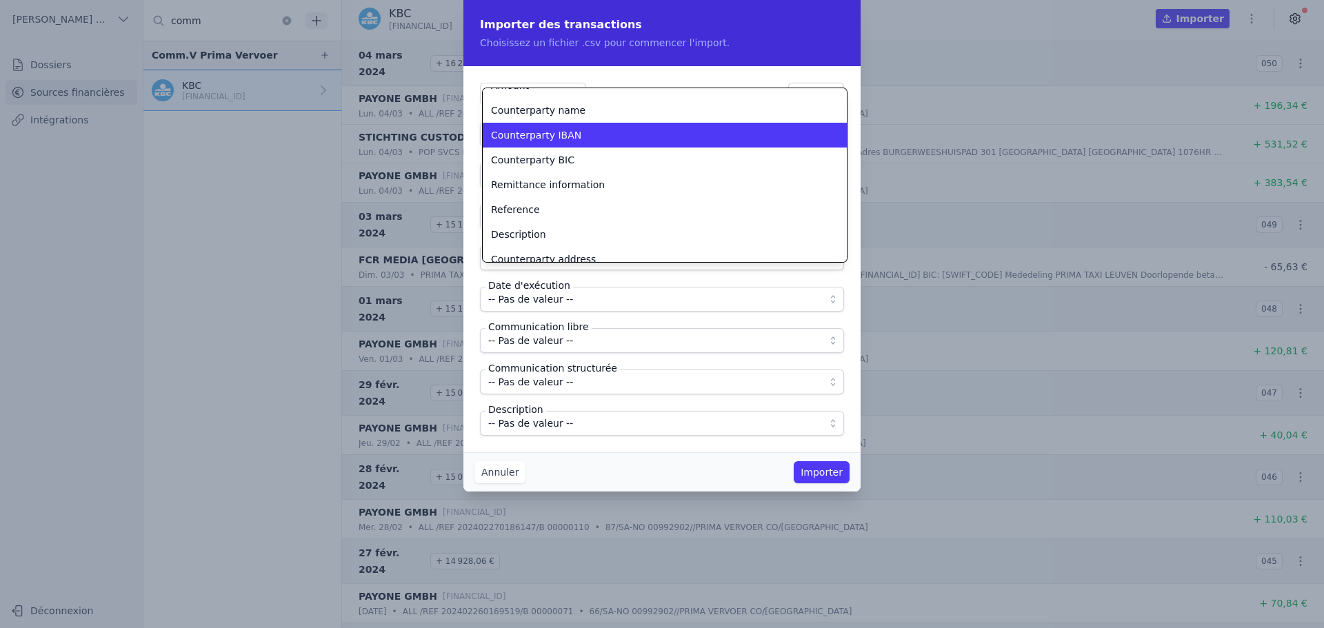
scroll to position [116, 0]
click at [568, 139] on span "Counterparty IBAN" at bounding box center [536, 134] width 90 height 14
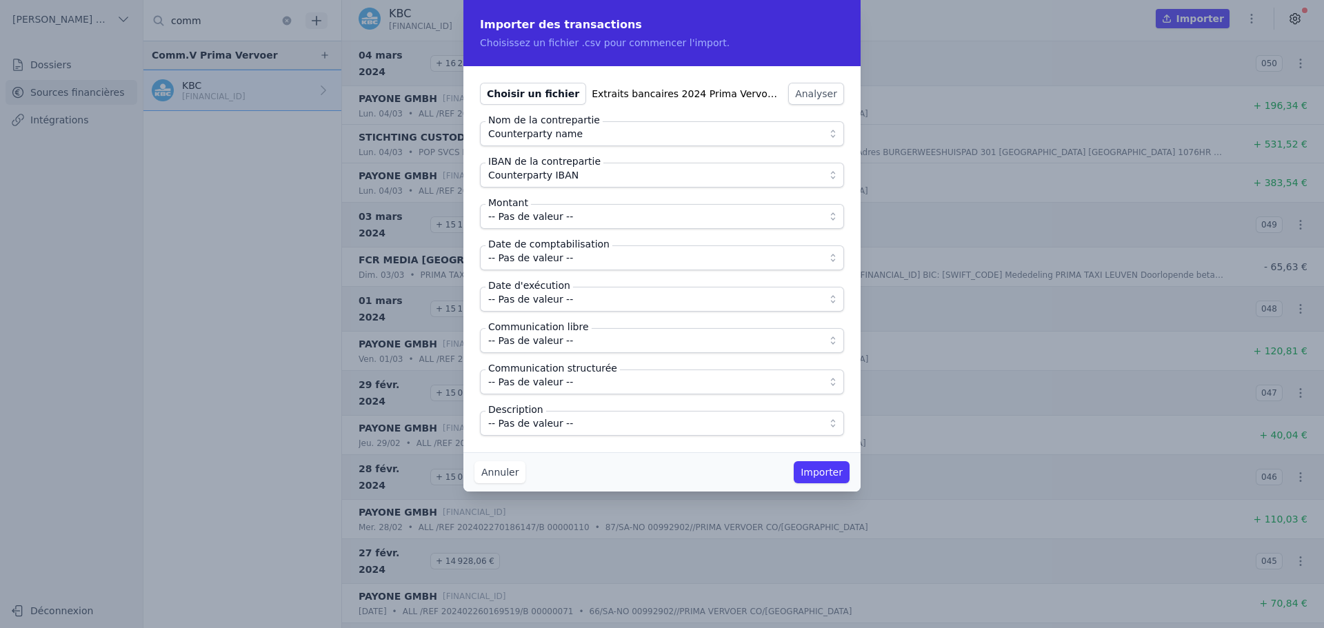
click at [572, 217] on span "-- Pas de valeur --" at bounding box center [652, 216] width 328 height 17
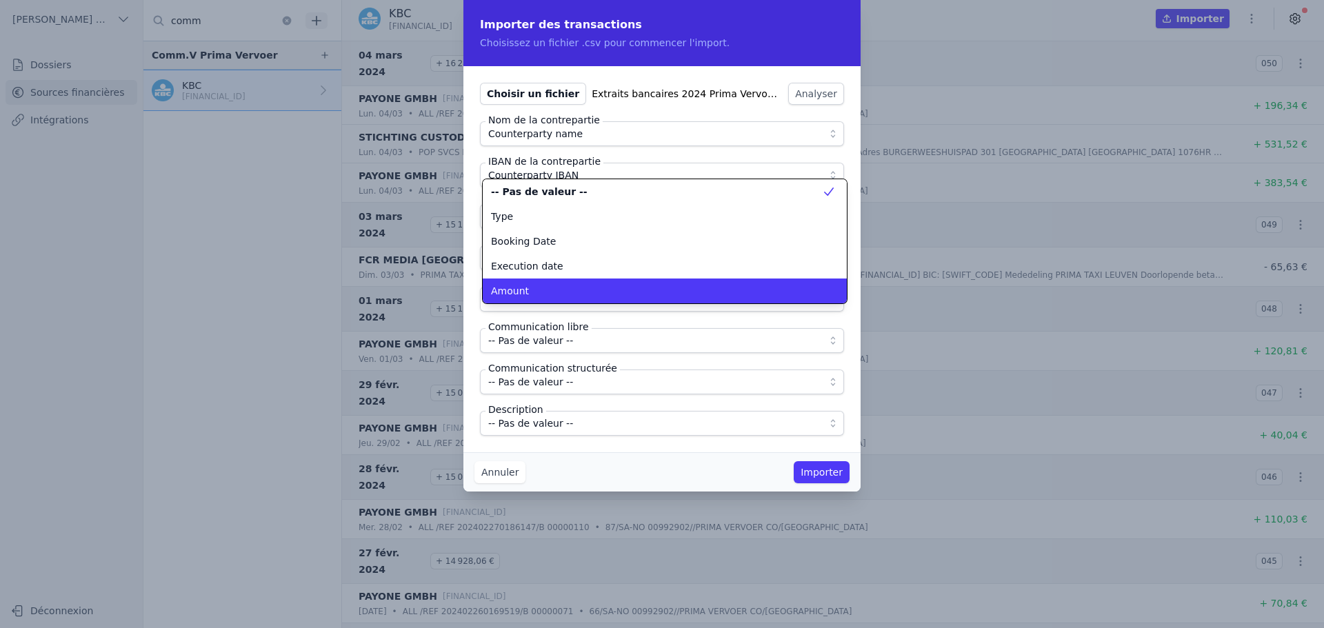
click at [546, 290] on div "Amount" at bounding box center [656, 291] width 331 height 14
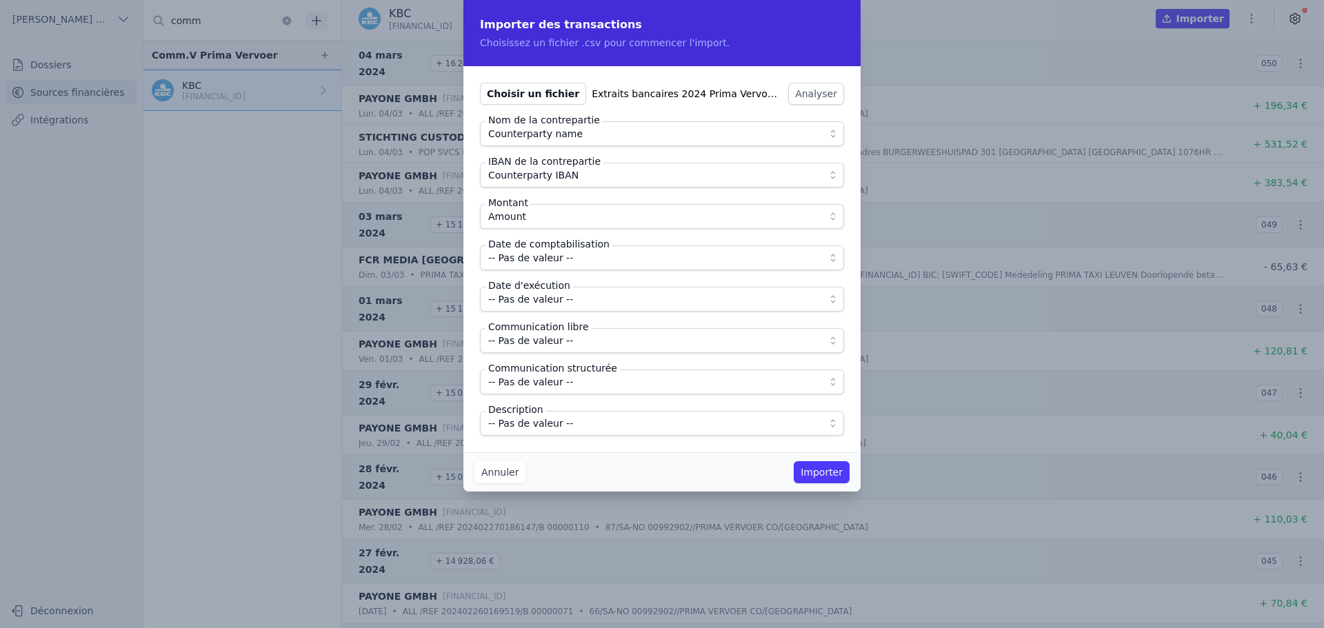
click at [559, 259] on span "-- Pas de valeur --" at bounding box center [530, 258] width 85 height 17
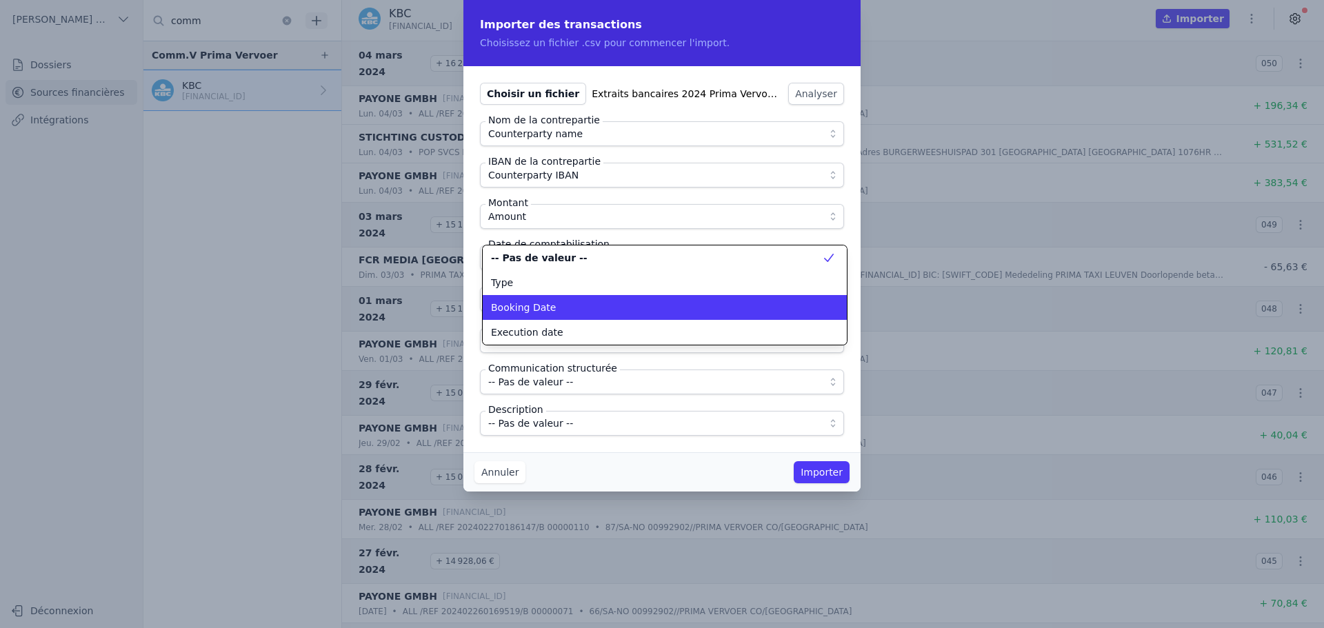
click at [555, 312] on div "Booking Date" at bounding box center [656, 308] width 331 height 14
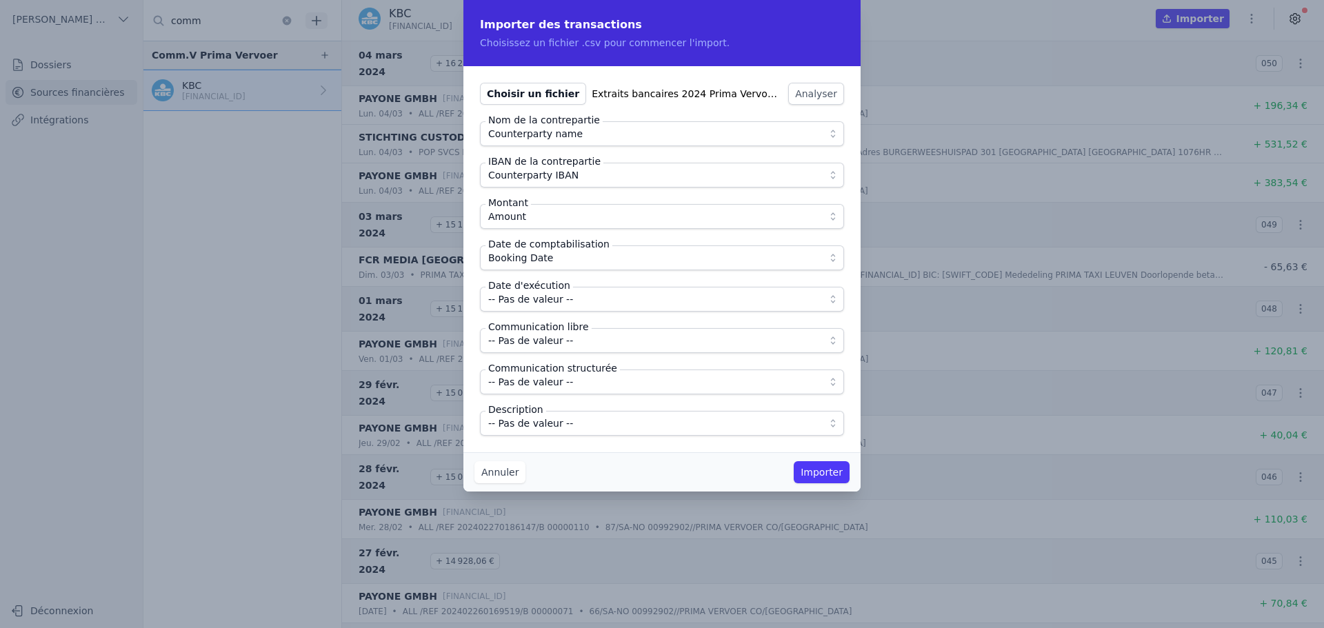
click at [555, 297] on span "-- Pas de valeur --" at bounding box center [530, 299] width 85 height 17
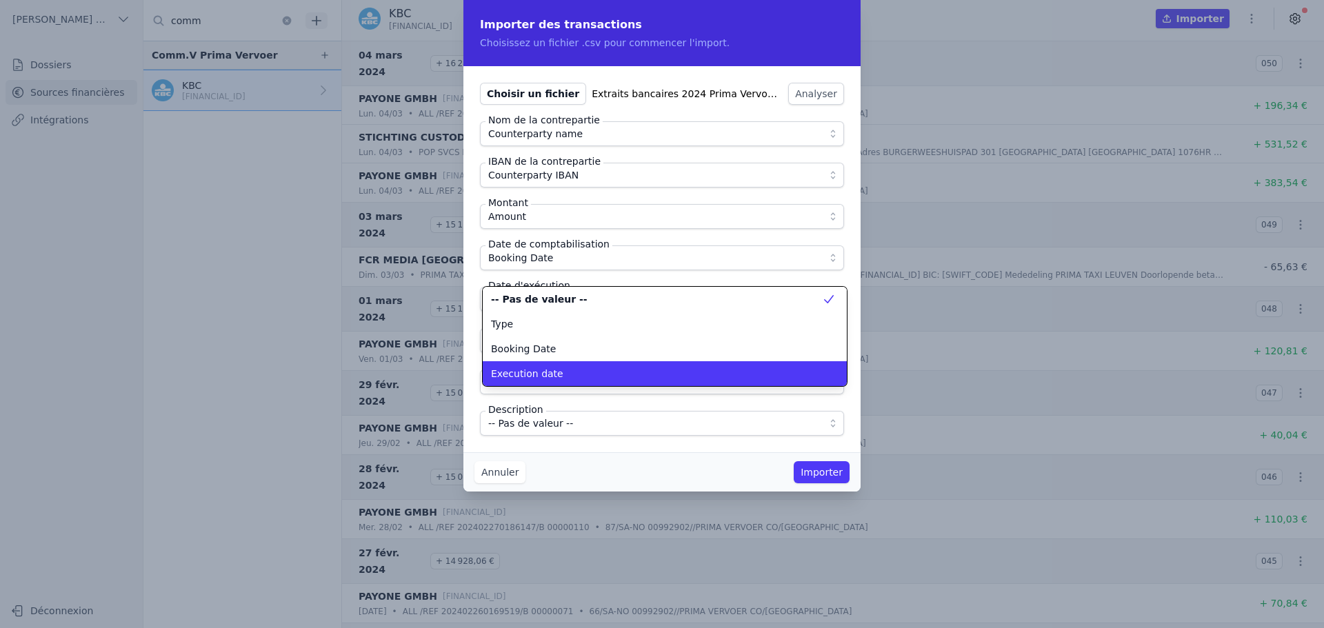
click at [554, 367] on div "Execution date" at bounding box center [656, 374] width 331 height 14
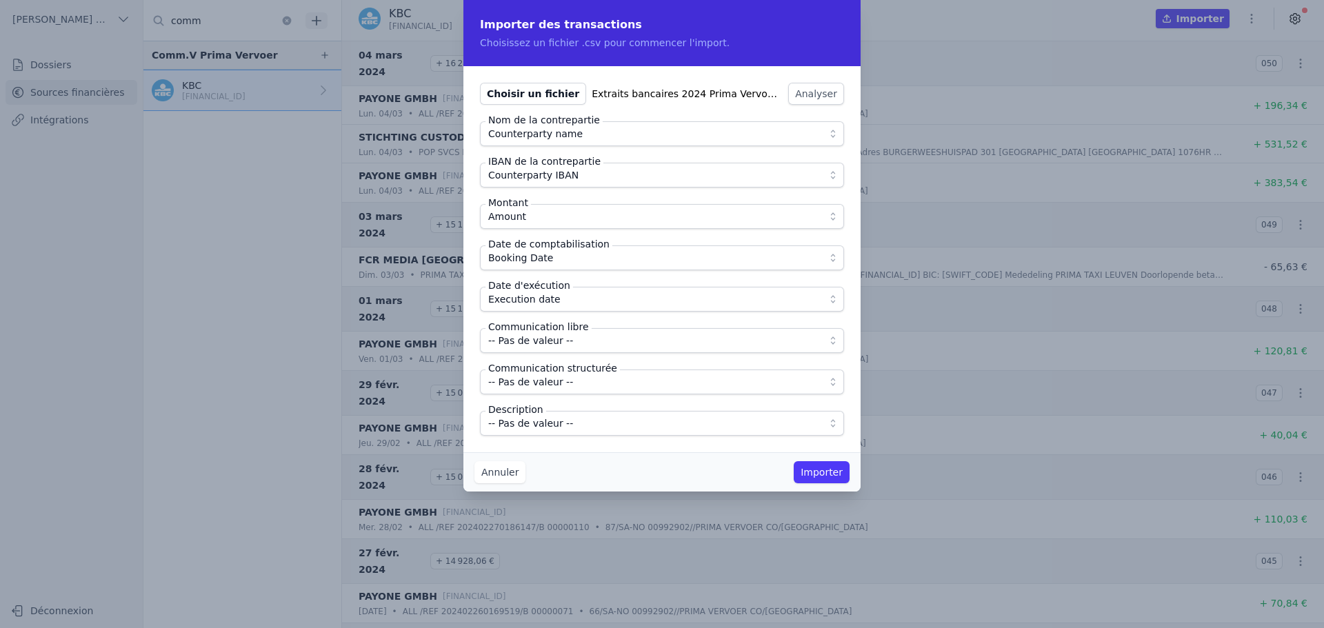
click at [560, 344] on span "-- Pas de valeur --" at bounding box center [530, 340] width 85 height 17
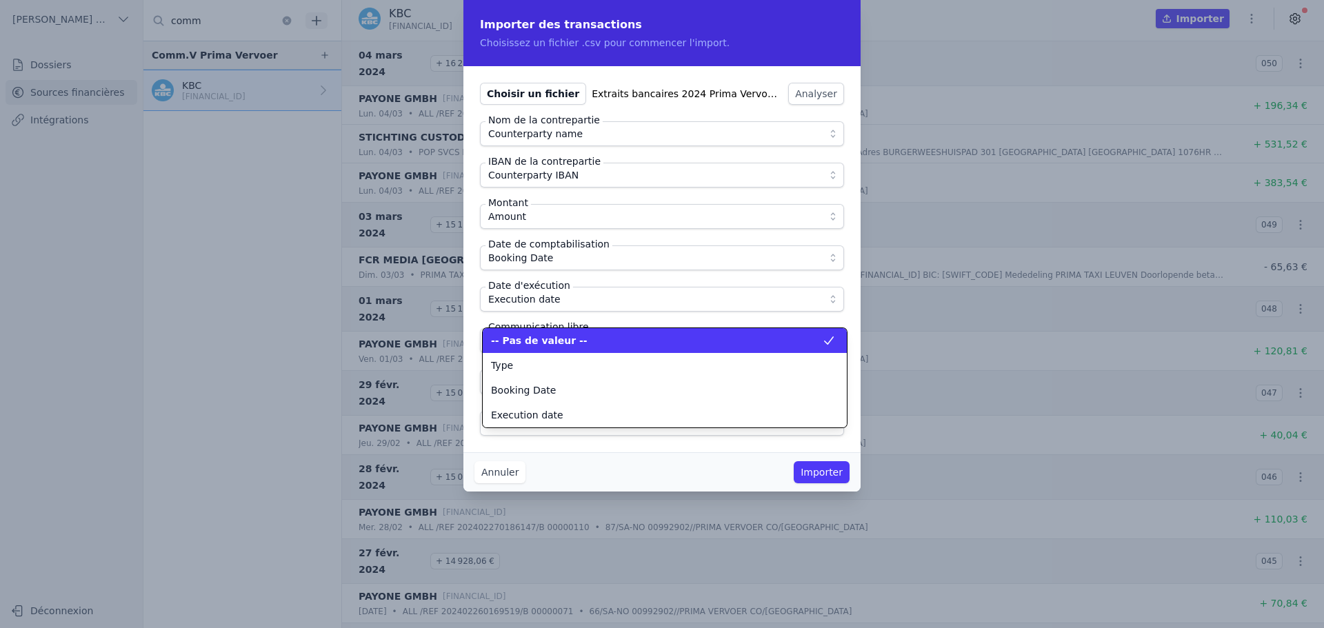
scroll to position [124, 0]
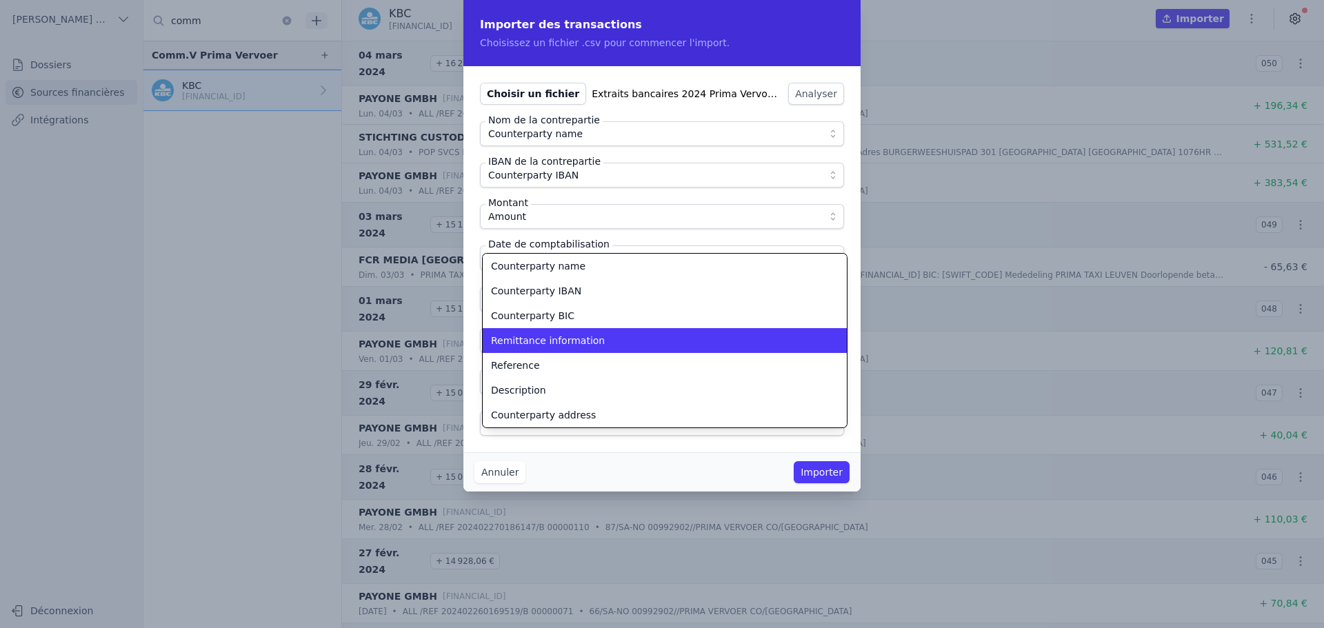
click at [560, 344] on span "Remittance information" at bounding box center [548, 341] width 114 height 14
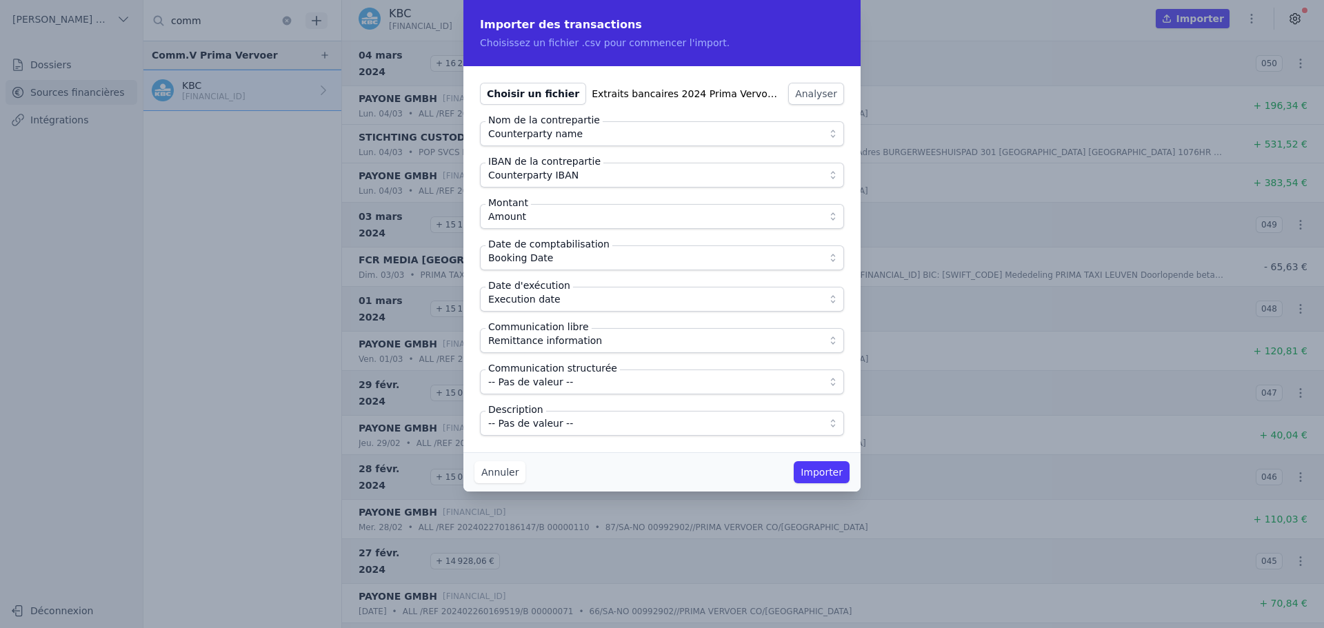
click at [566, 425] on span "-- Pas de valeur --" at bounding box center [652, 423] width 328 height 17
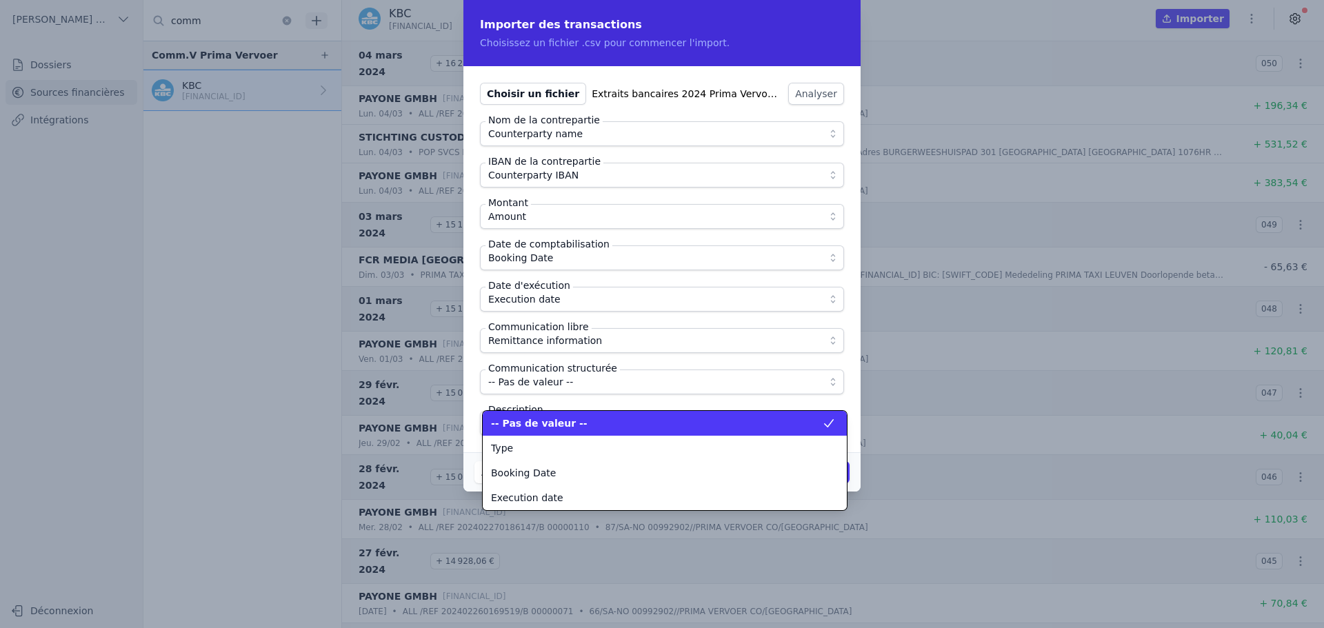
scroll to position [174, 0]
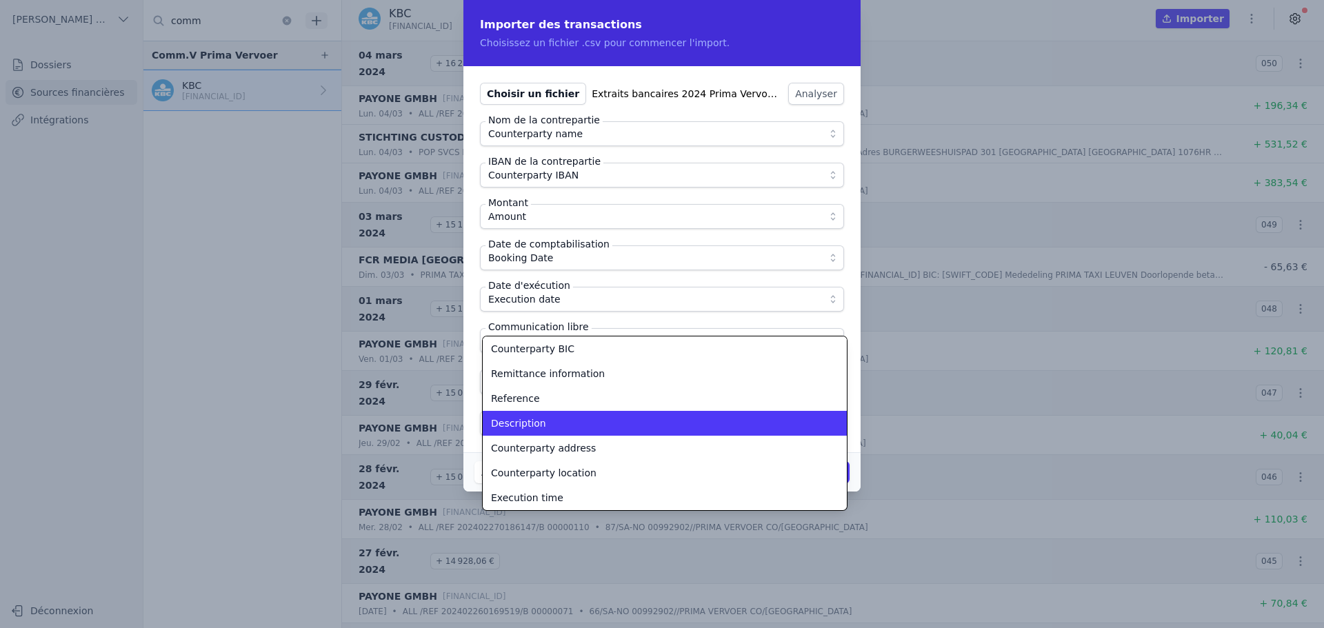
click at [566, 424] on div "Description" at bounding box center [656, 424] width 331 height 14
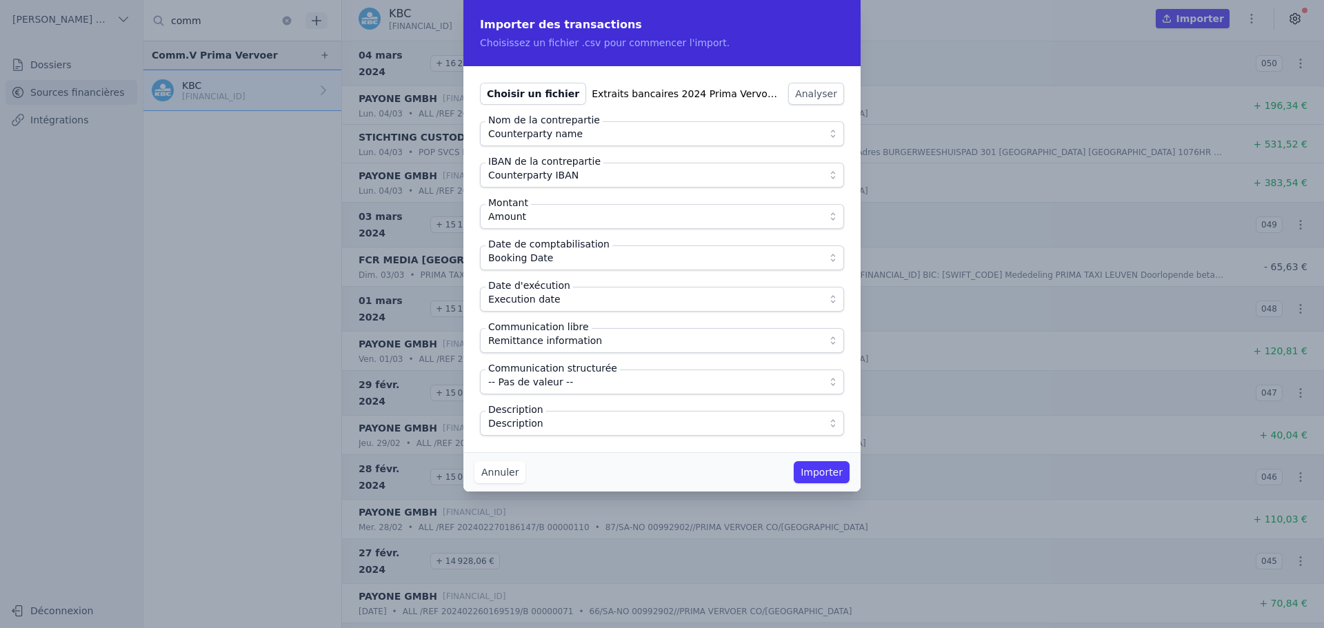
click at [595, 444] on div "Choisir un fichier Extraits bancaires 2024 Prima Vervoer-9.csv Analyser Nom de …" at bounding box center [662, 259] width 397 height 386
click at [818, 472] on button "Importer" at bounding box center [822, 472] width 56 height 22
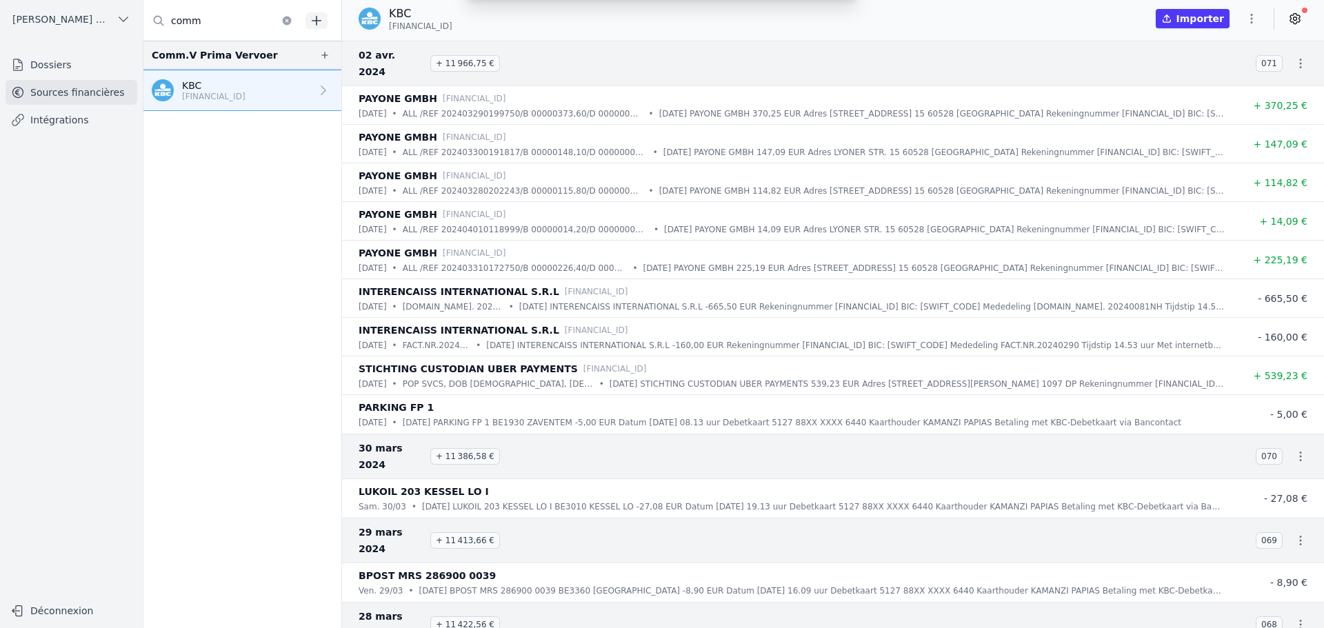
click at [1252, 16] on div "Importer des transactions Choisissez un fichier .csv pour commencer l'import. C…" at bounding box center [662, 314] width 1324 height 628
click at [1253, 16] on icon "button" at bounding box center [1252, 19] width 14 height 14
click at [1222, 101] on button "Import CSV *" at bounding box center [1218, 99] width 99 height 26
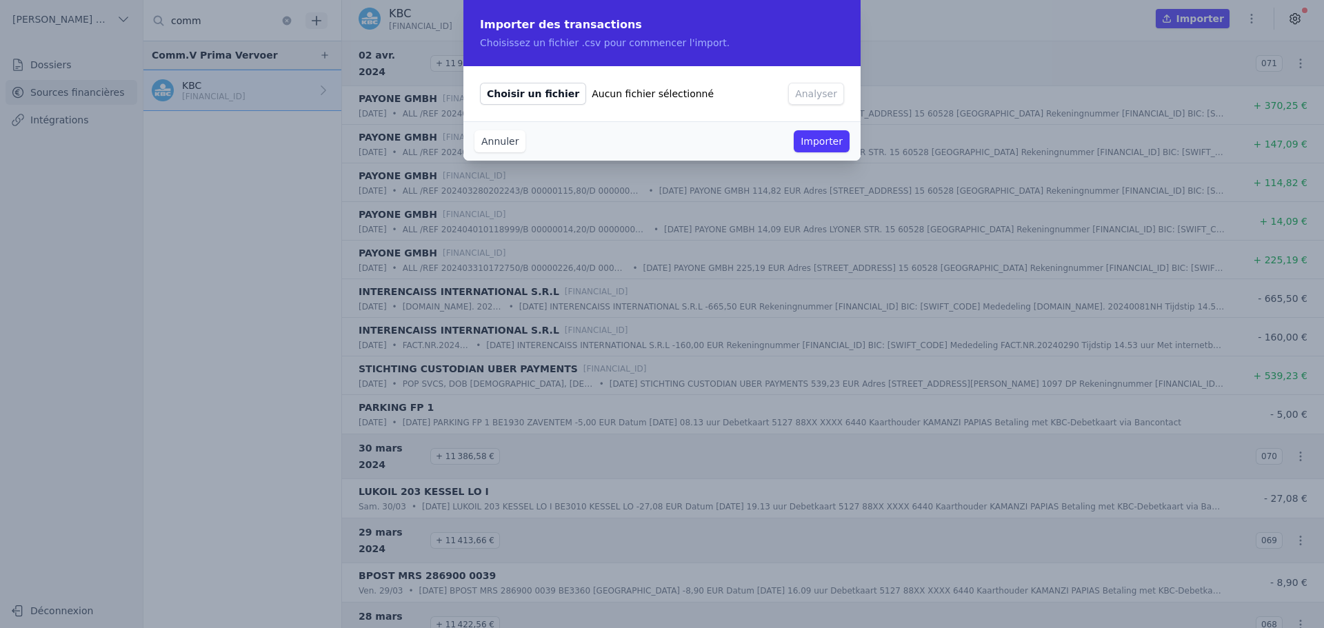
click at [539, 96] on span "Choisir un fichier" at bounding box center [533, 94] width 106 height 22
click at [480, 83] on input "Choisir un fichier Aucun fichier sélectionné" at bounding box center [479, 82] width 1 height 1
type input "C:\fakepath\Extraits bancaires 2024 Prima Vervoer-8.csv"
click at [813, 95] on button "Analyser" at bounding box center [816, 94] width 56 height 22
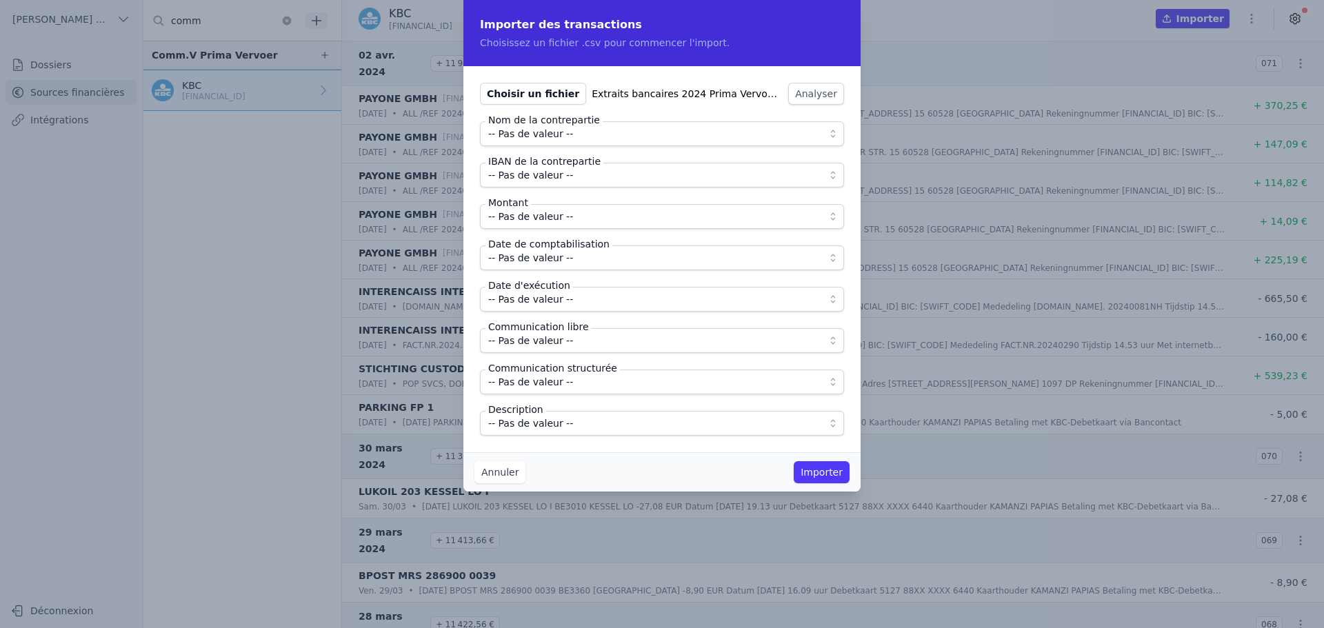
click at [572, 130] on span "-- Pas de valeur --" at bounding box center [652, 134] width 328 height 17
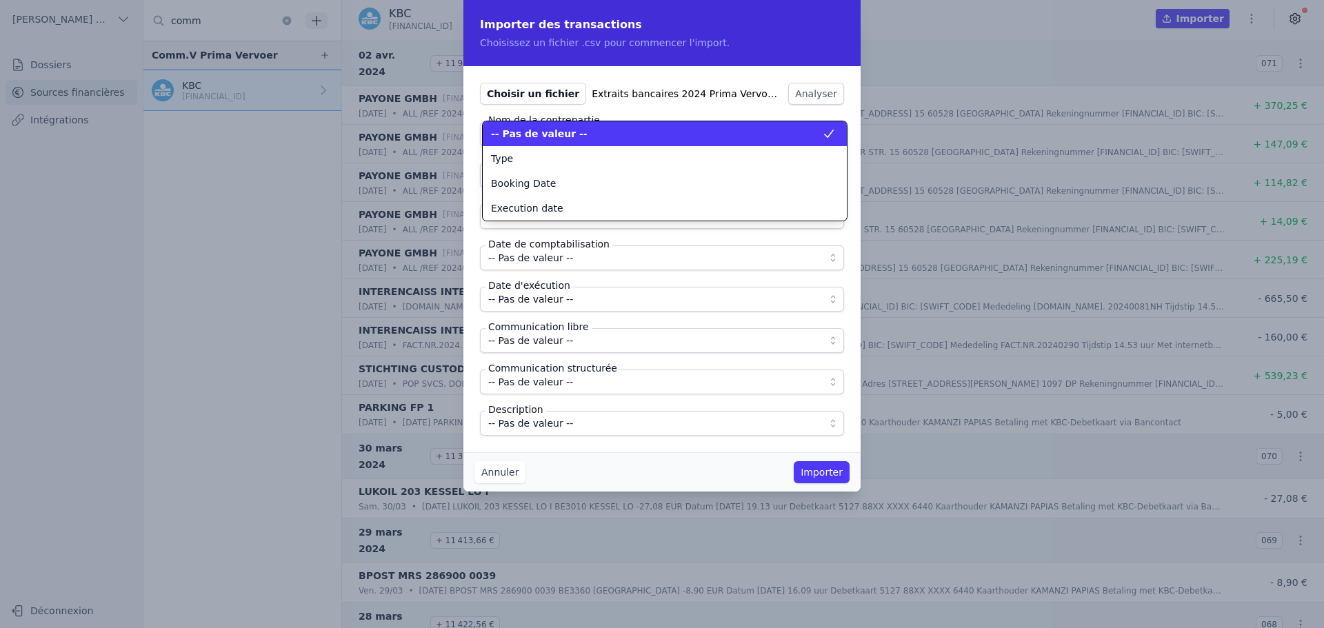
scroll to position [0, 0]
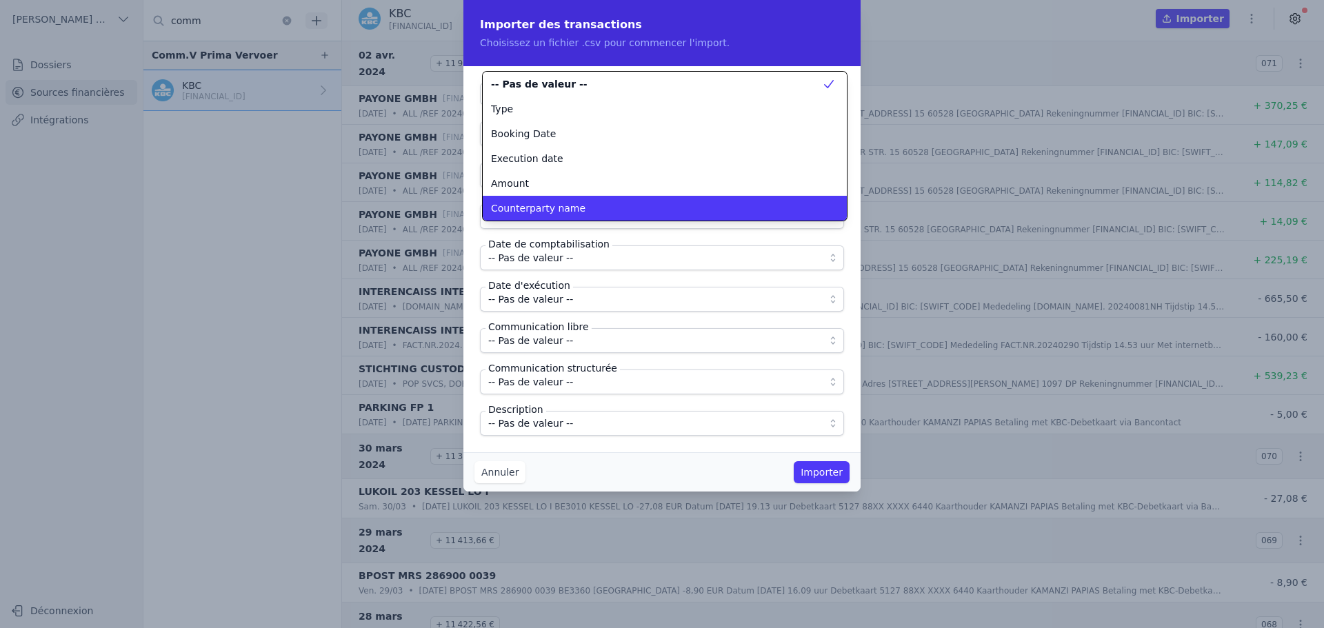
click at [561, 200] on li "Counterparty name" at bounding box center [665, 208] width 364 height 25
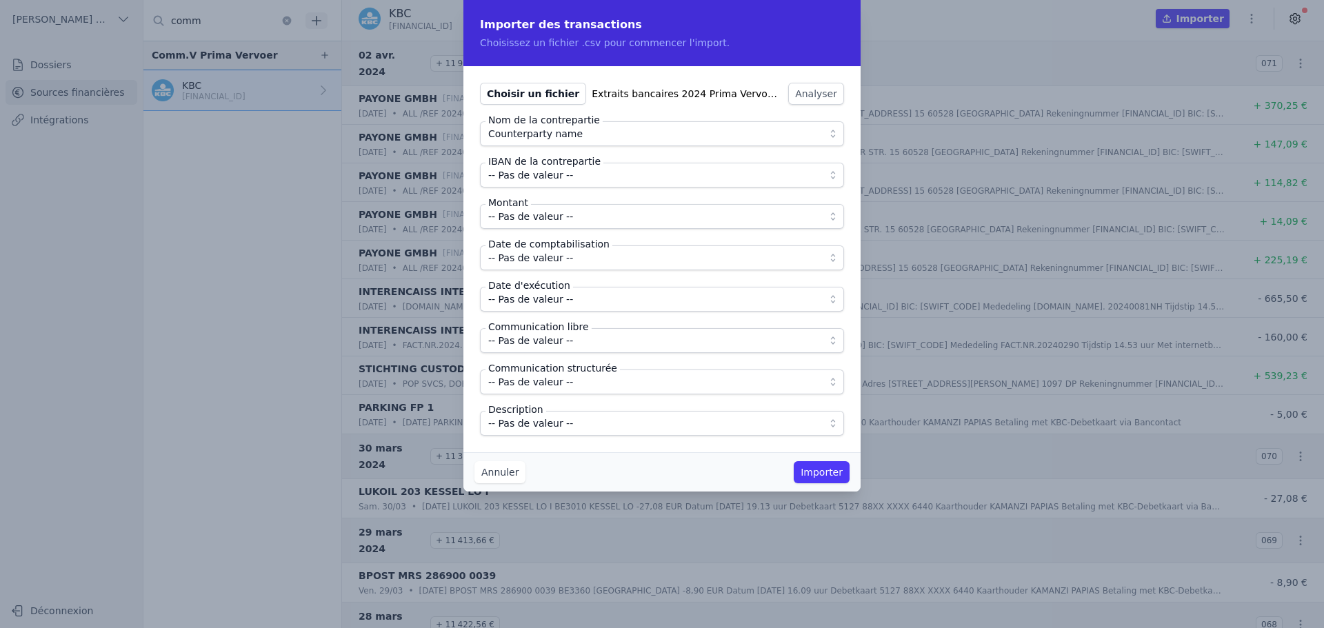
click at [559, 181] on span "-- Pas de valeur --" at bounding box center [530, 175] width 85 height 17
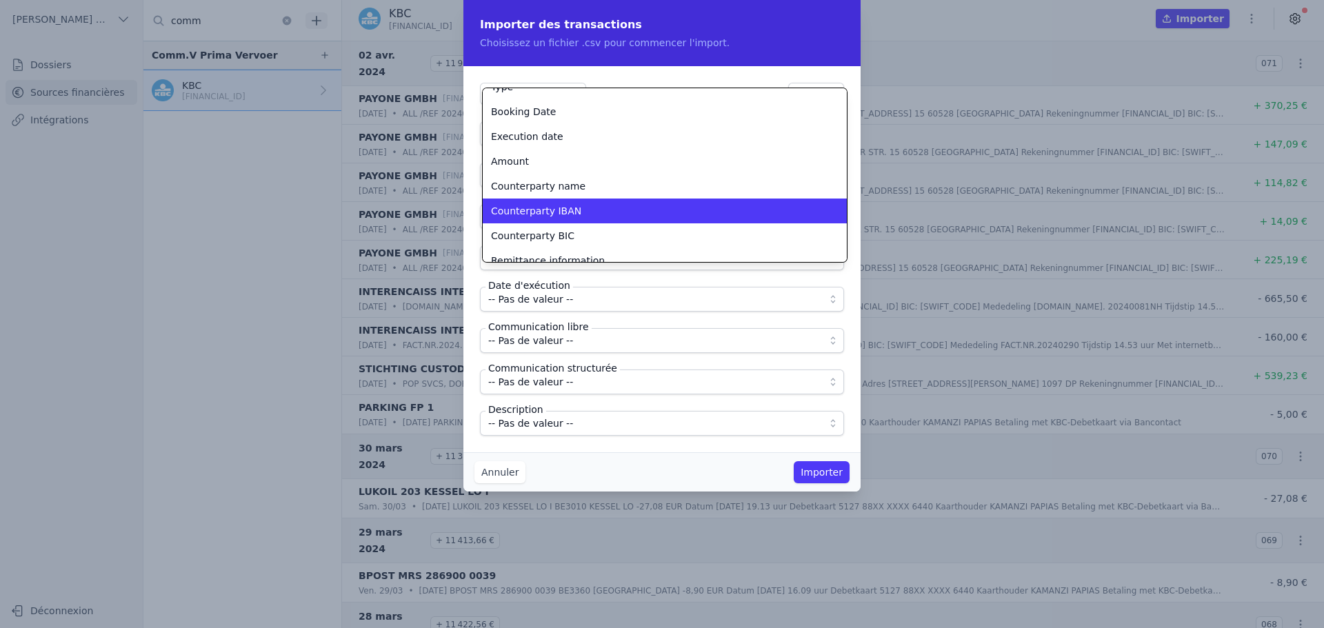
scroll to position [40, 0]
click at [551, 212] on span "Counterparty IBAN" at bounding box center [536, 210] width 90 height 14
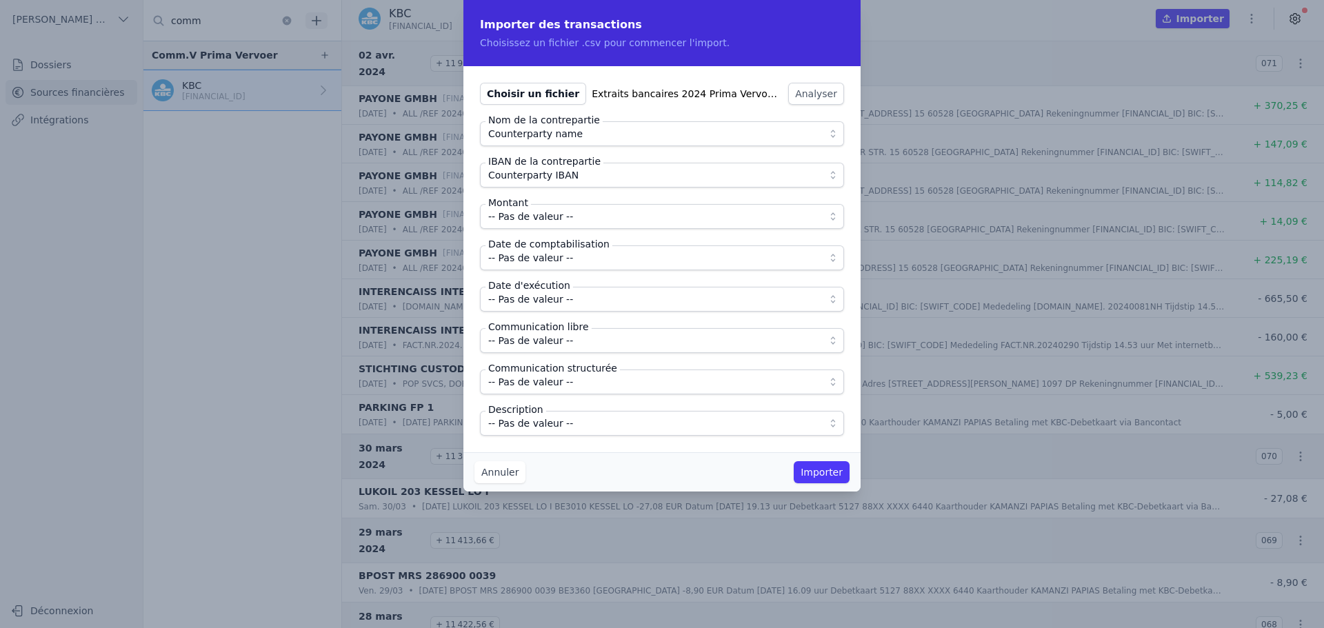
click at [551, 212] on span "-- Pas de valeur --" at bounding box center [530, 216] width 85 height 17
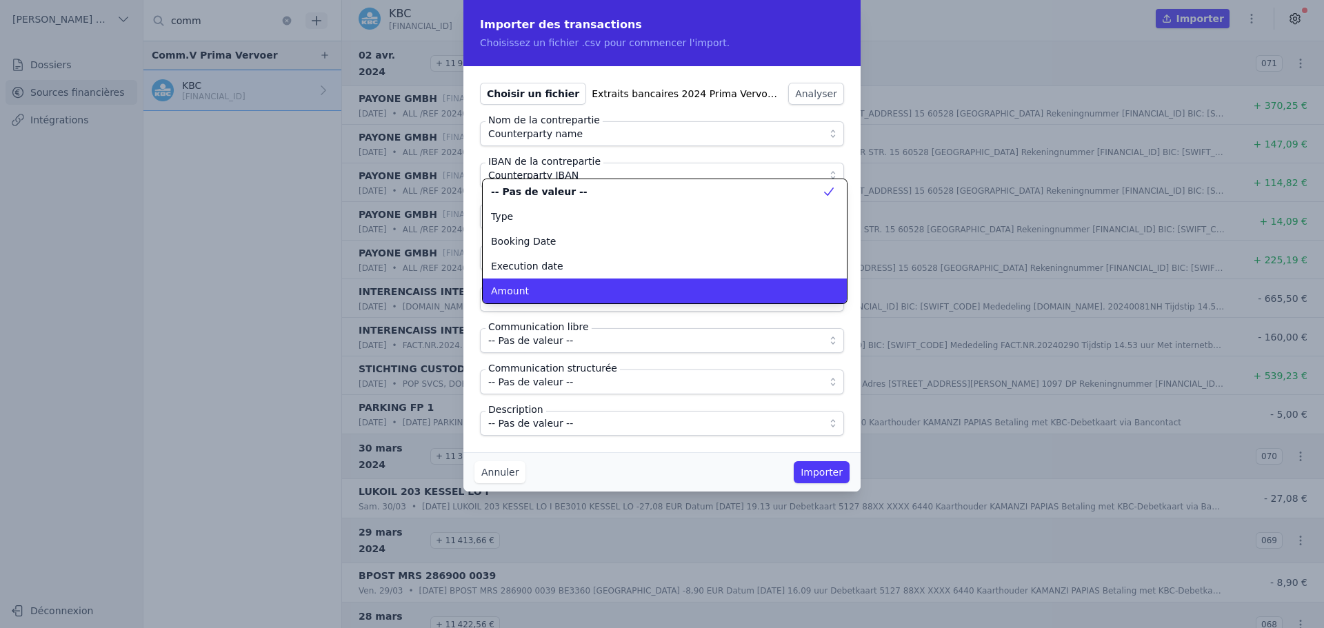
click at [544, 280] on li "Amount" at bounding box center [665, 291] width 364 height 25
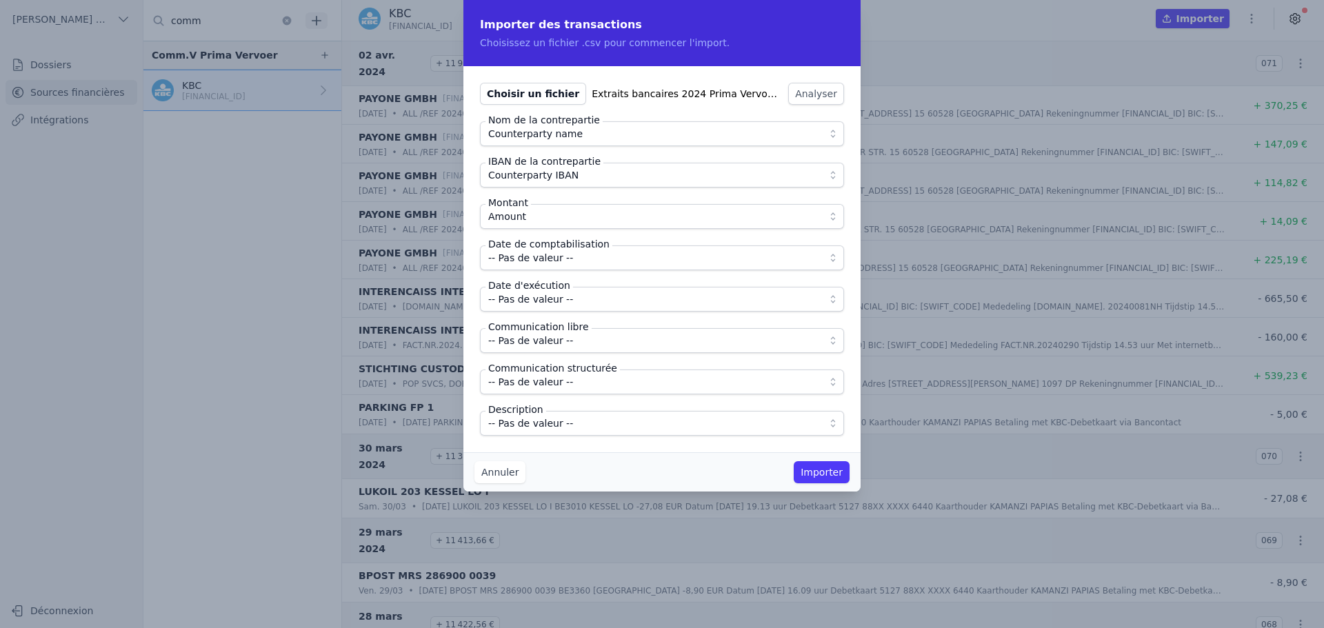
click at [551, 263] on span "-- Pas de valeur --" at bounding box center [530, 258] width 85 height 17
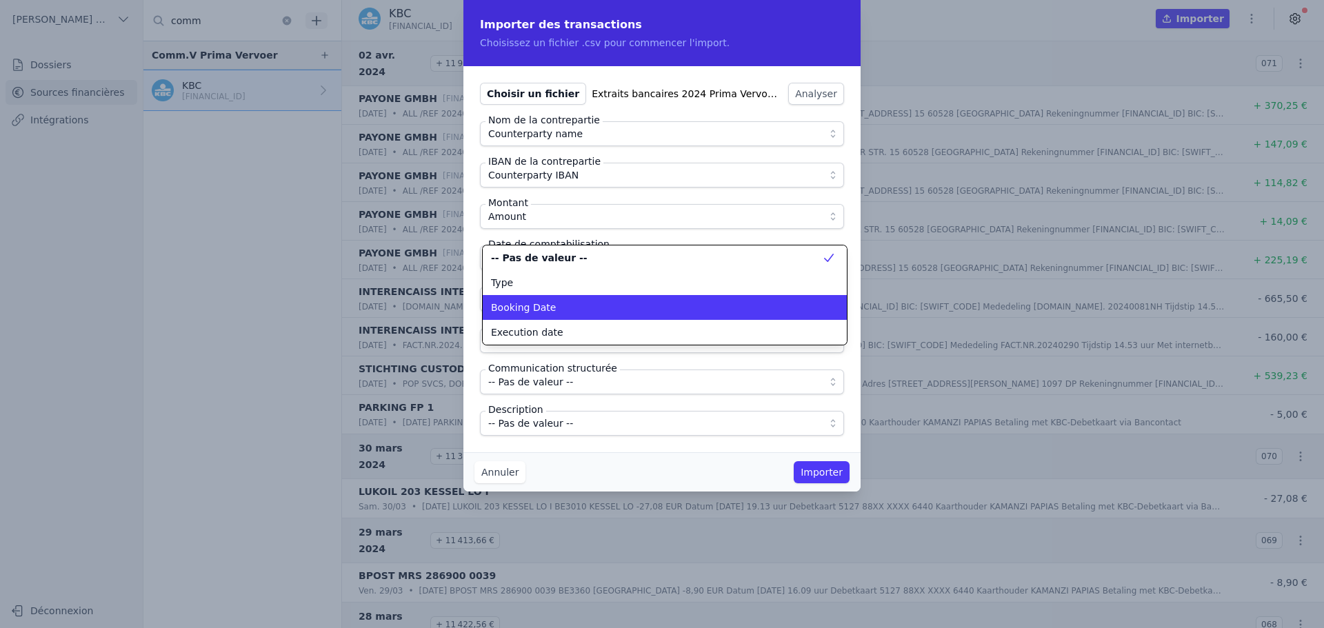
click at [550, 309] on div "Booking Date" at bounding box center [656, 308] width 331 height 14
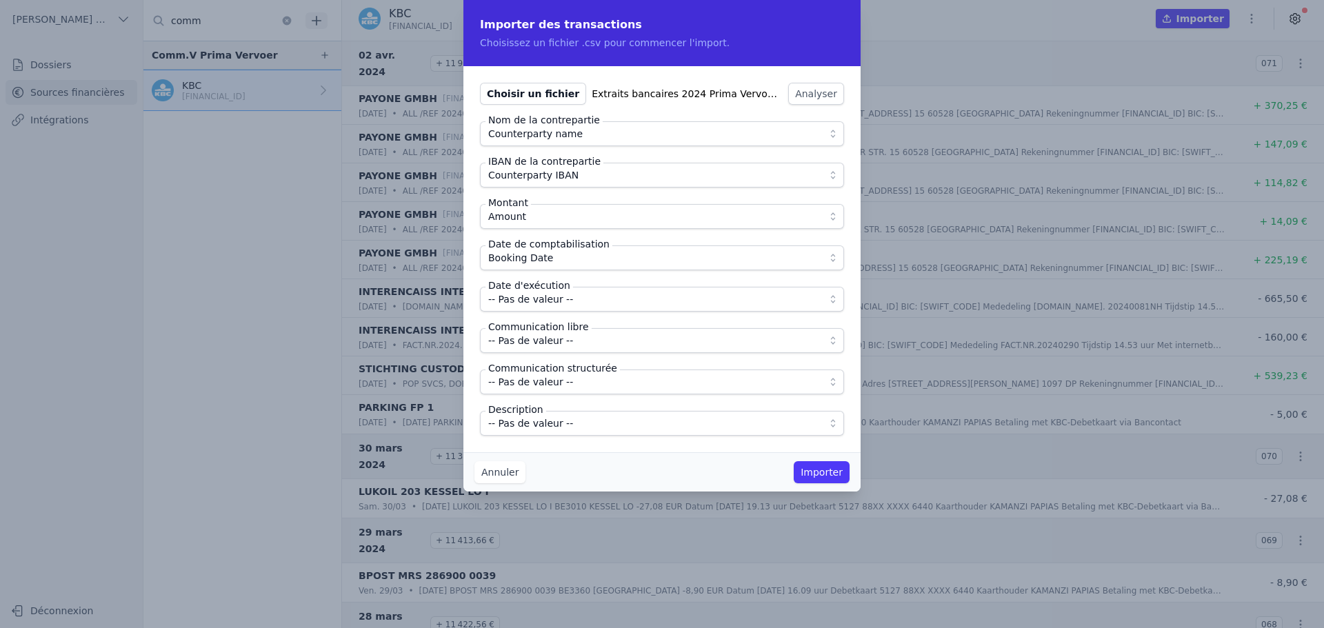
click at [550, 301] on span "-- Pas de valeur --" at bounding box center [530, 299] width 85 height 17
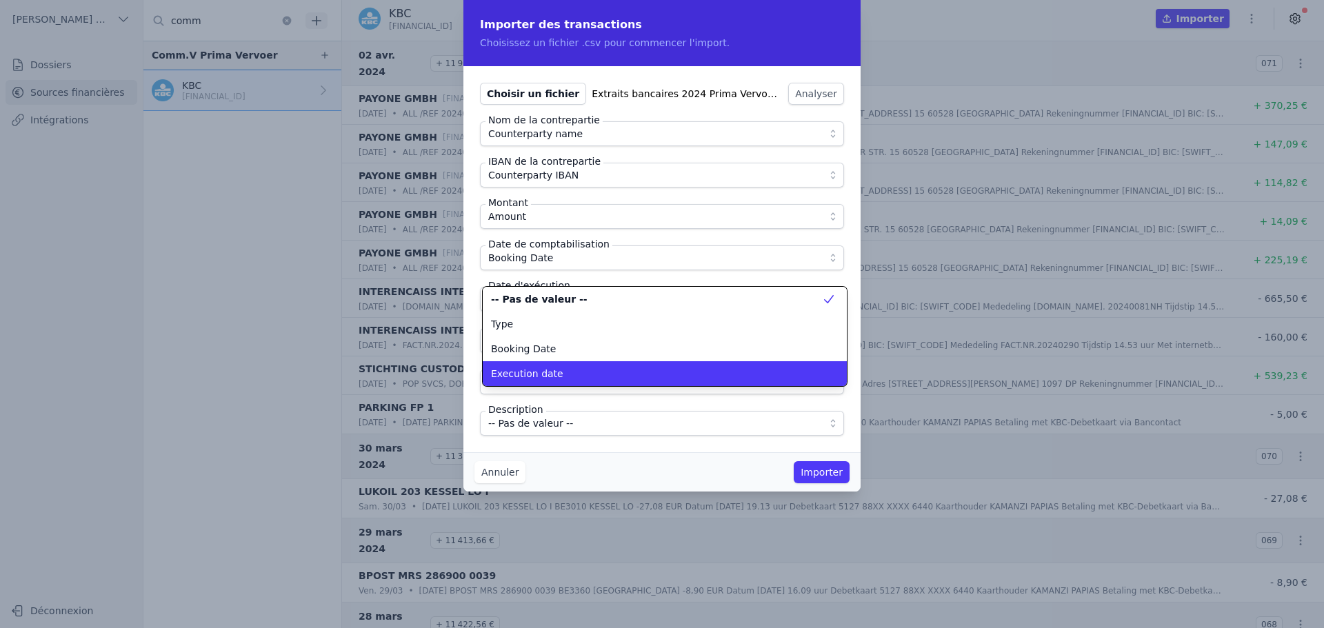
click at [540, 372] on span "Execution date" at bounding box center [527, 374] width 72 height 14
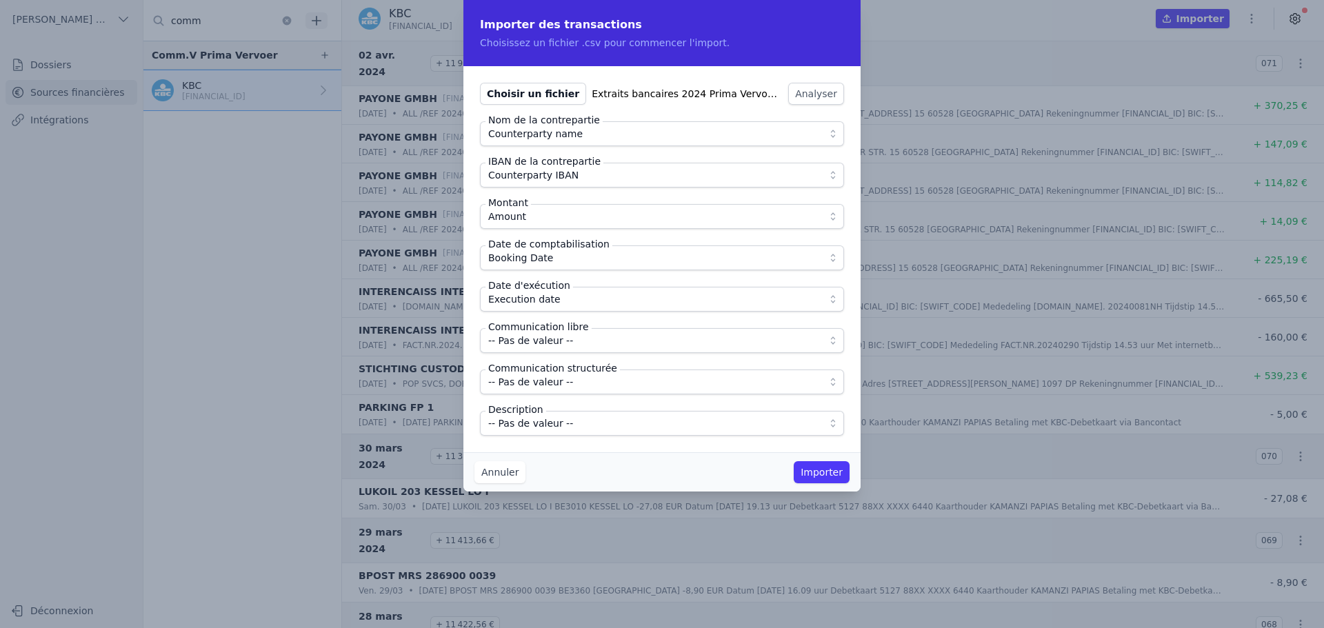
click at [539, 344] on span "-- Pas de valeur --" at bounding box center [530, 340] width 85 height 17
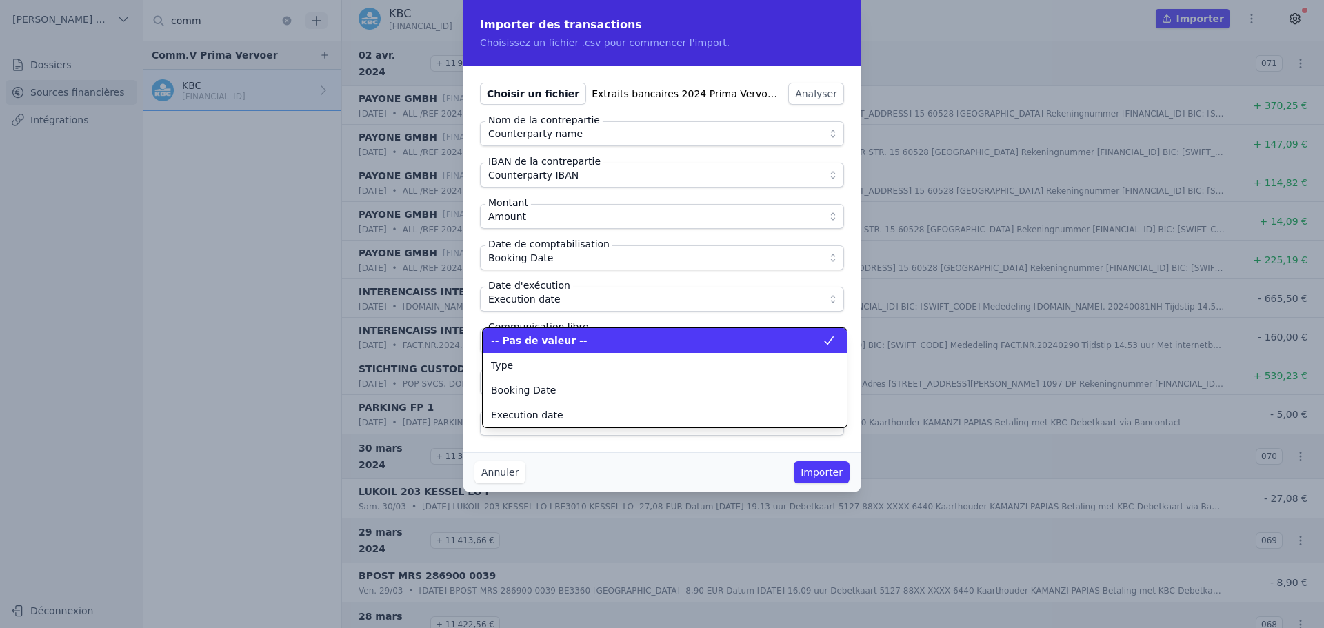
scroll to position [124, 0]
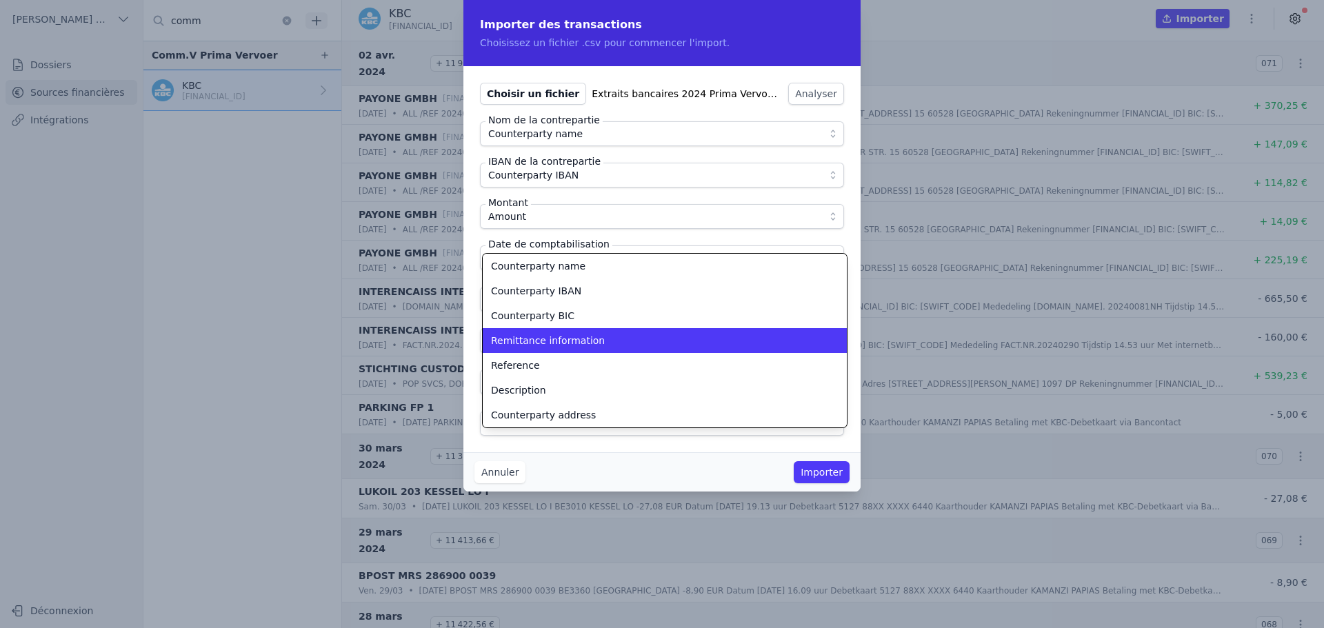
click at [539, 344] on span "Remittance information" at bounding box center [548, 341] width 114 height 14
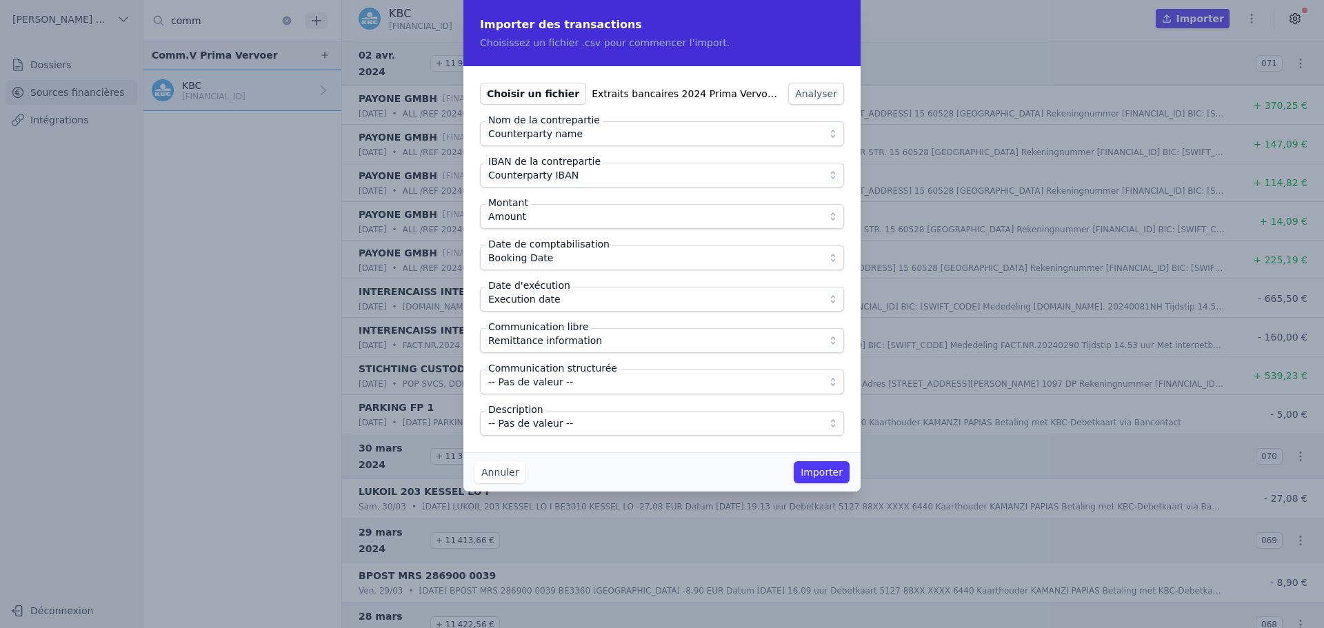
click at [555, 423] on span "-- Pas de valeur --" at bounding box center [530, 423] width 85 height 17
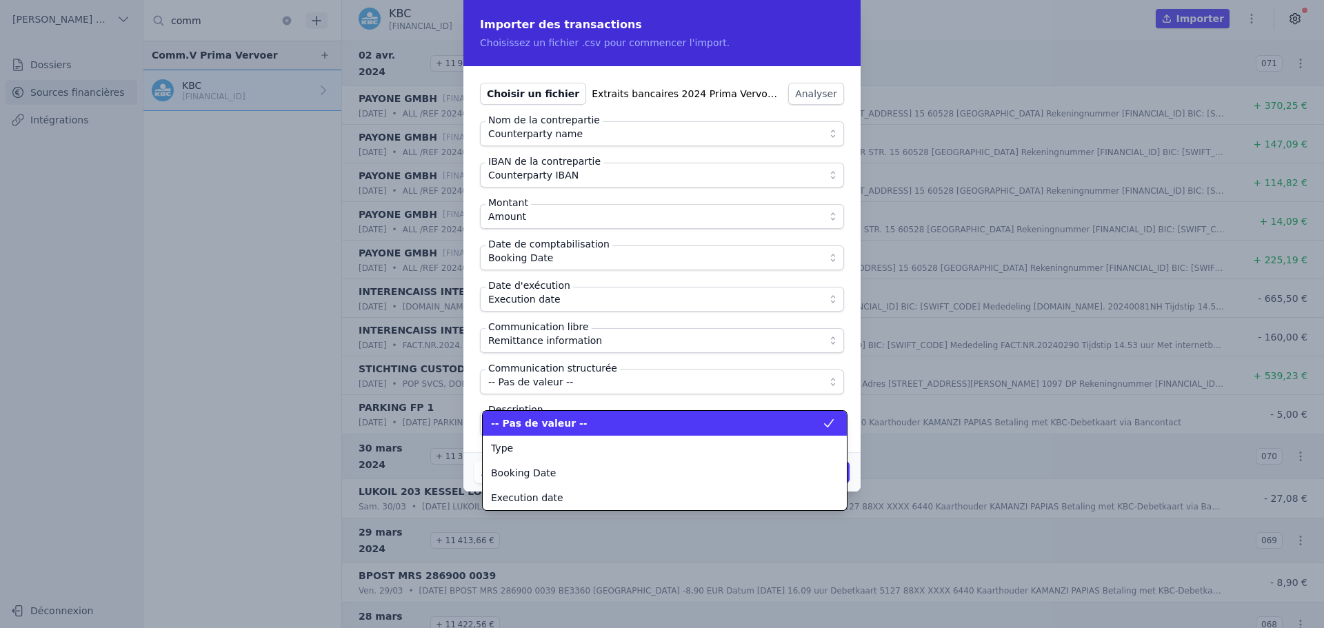
scroll to position [174, 0]
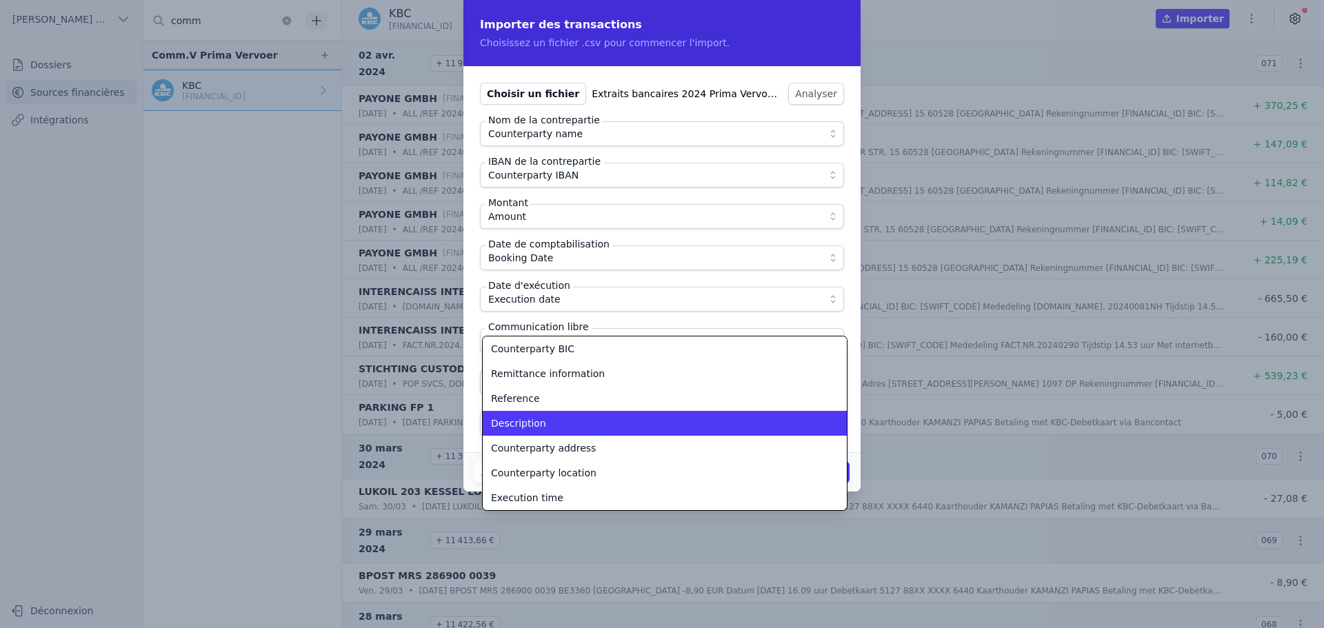
click at [555, 421] on div "Description" at bounding box center [656, 424] width 331 height 14
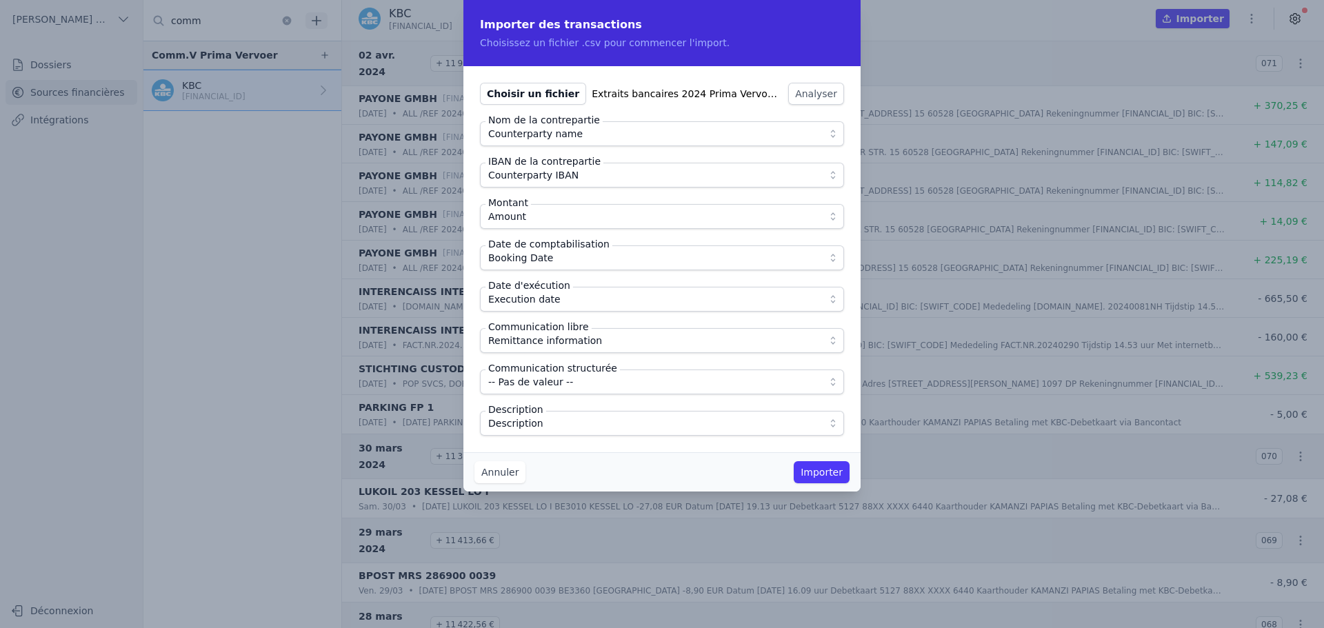
click at [828, 471] on button "Importer" at bounding box center [822, 472] width 56 height 22
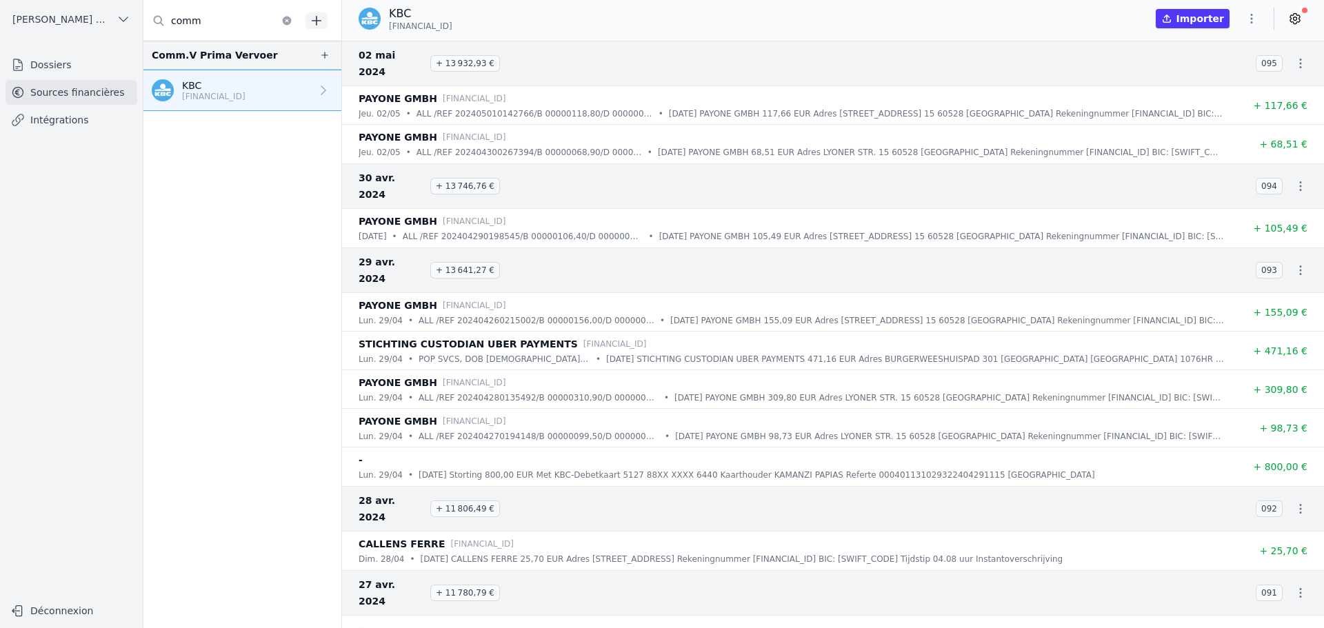
click at [1253, 11] on button "button" at bounding box center [1252, 19] width 28 height 22
click at [1214, 95] on button "Import CSV *" at bounding box center [1218, 99] width 99 height 26
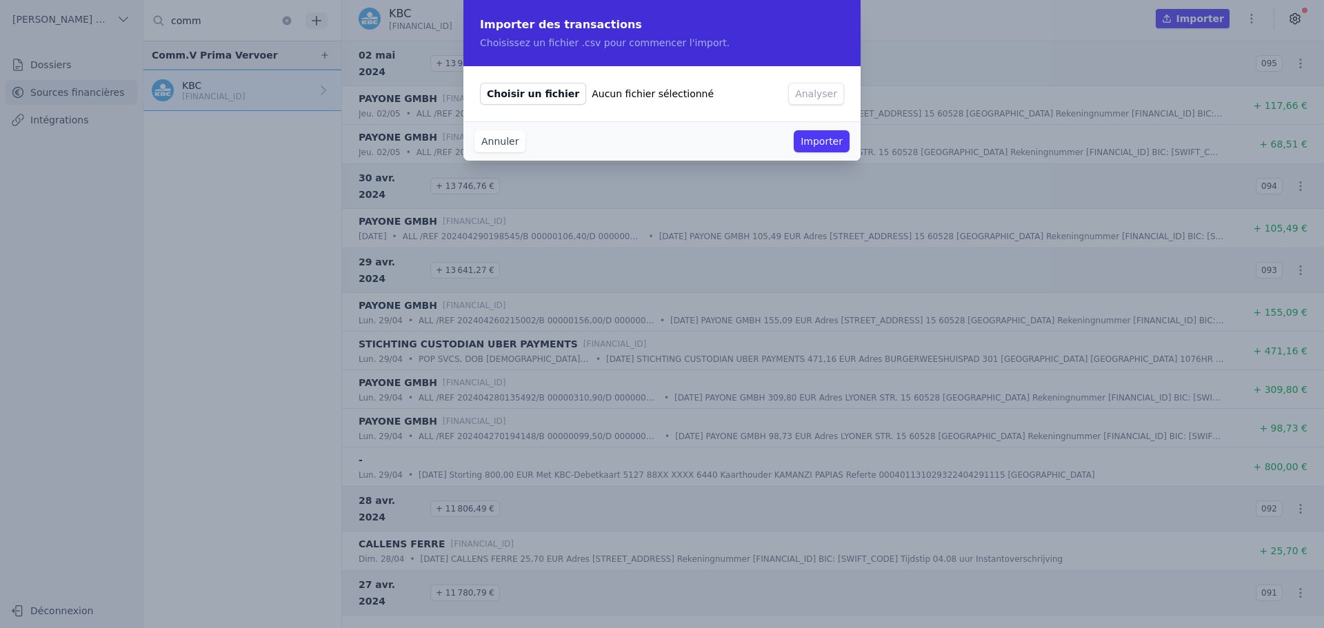
click at [553, 96] on span "Choisir un fichier" at bounding box center [533, 94] width 106 height 22
click at [480, 83] on input "Choisir un fichier Aucun fichier sélectionné" at bounding box center [479, 82] width 1 height 1
type input "C:\fakepath\Extraits bancaires 2024 Prima Vervoer-7.csv"
click at [803, 95] on button "Analyser" at bounding box center [816, 94] width 56 height 22
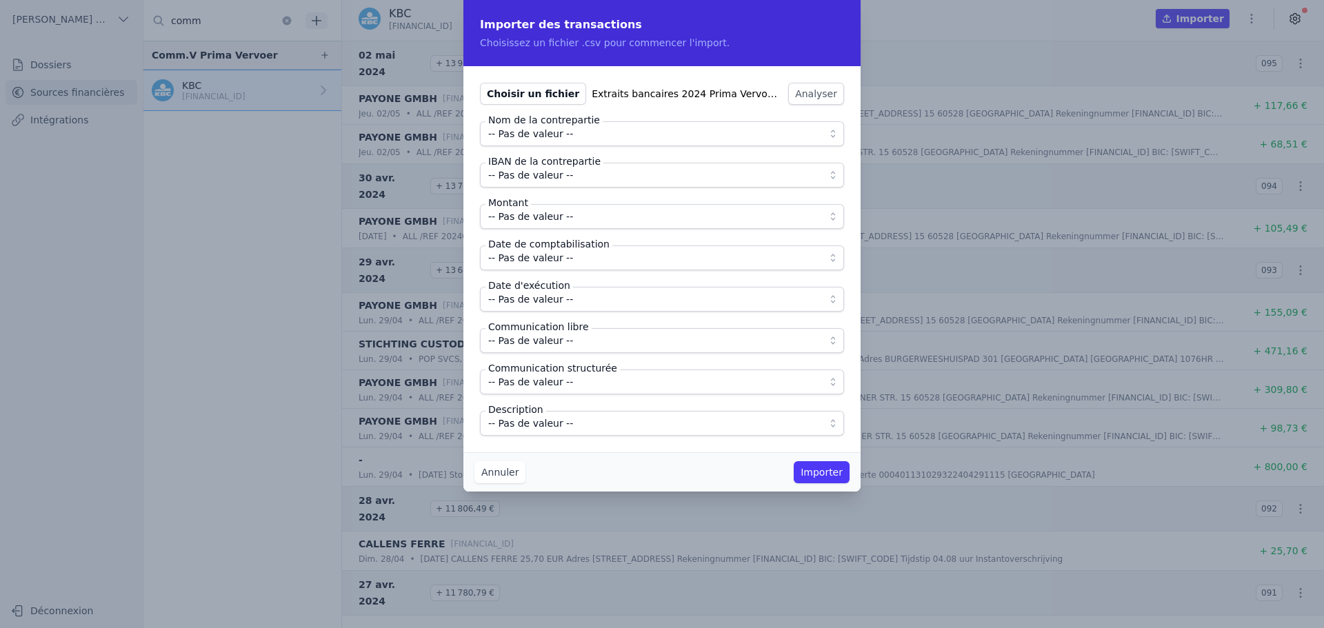
click at [604, 135] on span "-- Pas de valeur --" at bounding box center [652, 134] width 328 height 17
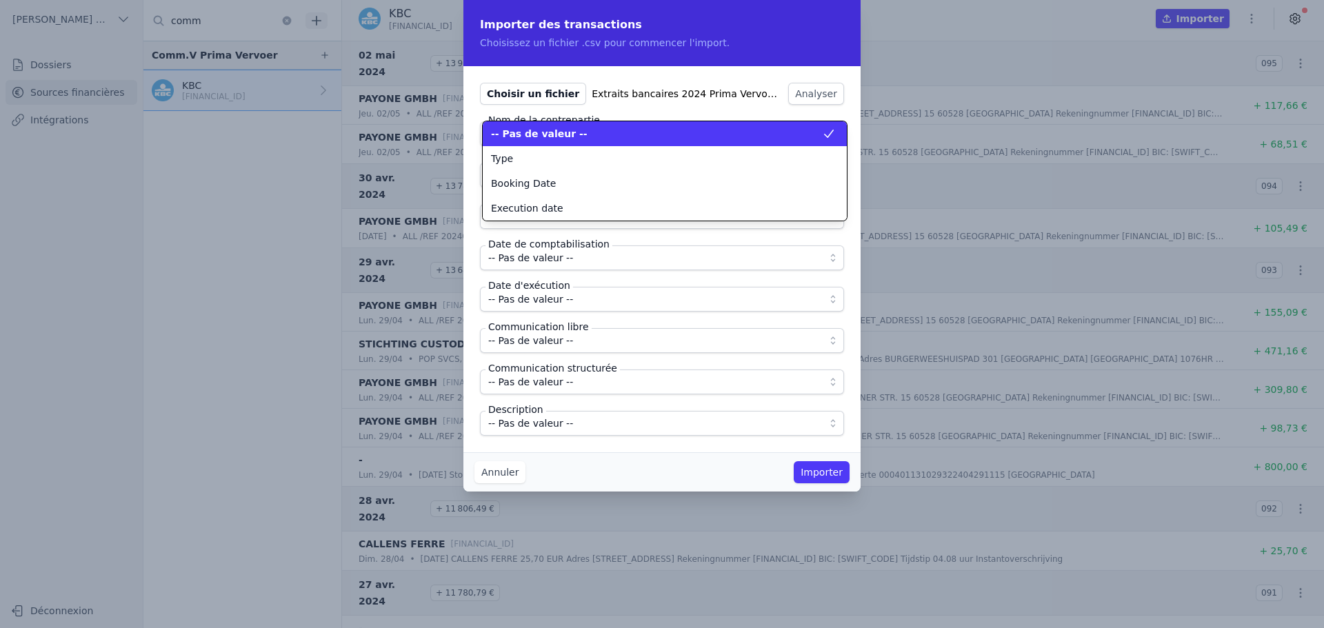
scroll to position [0, 0]
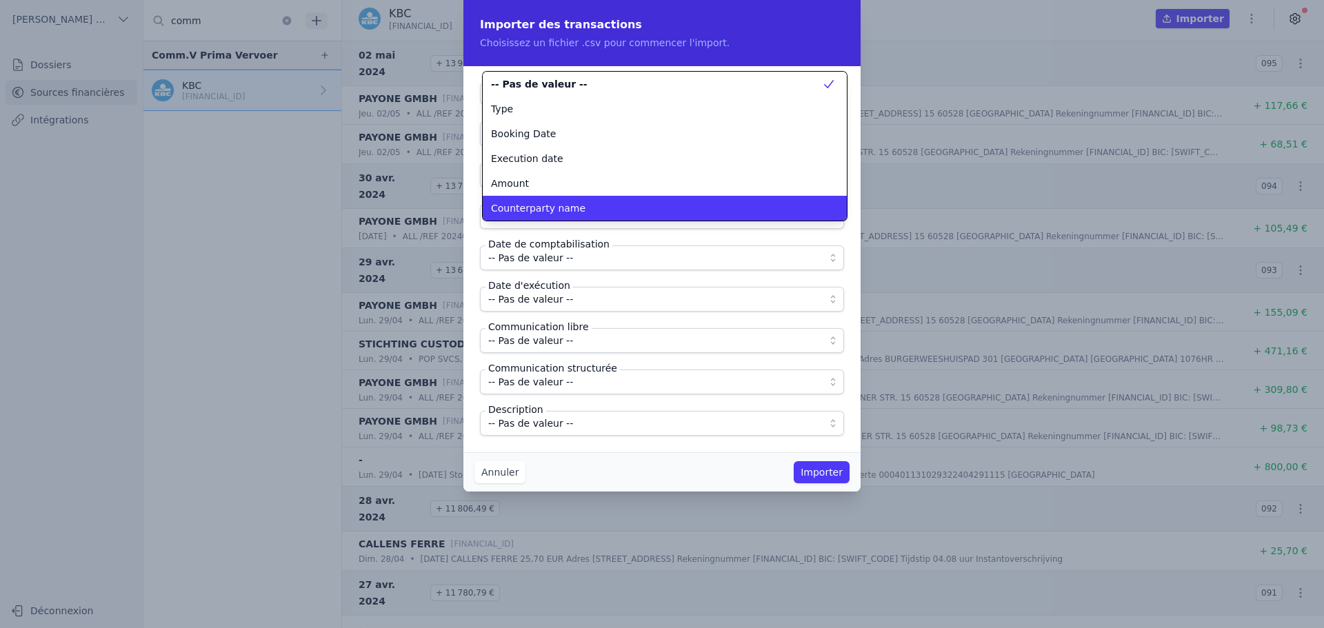
click at [589, 206] on div "Counterparty name" at bounding box center [656, 208] width 331 height 14
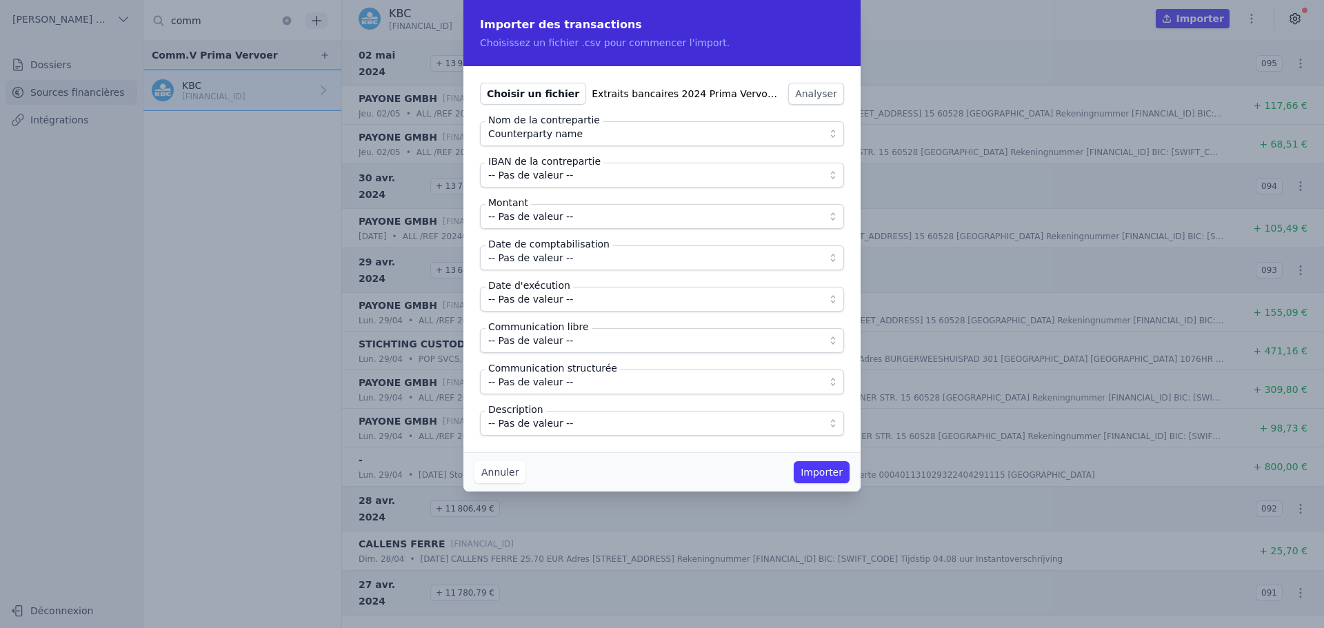
click at [586, 178] on span "-- Pas de valeur --" at bounding box center [652, 175] width 328 height 17
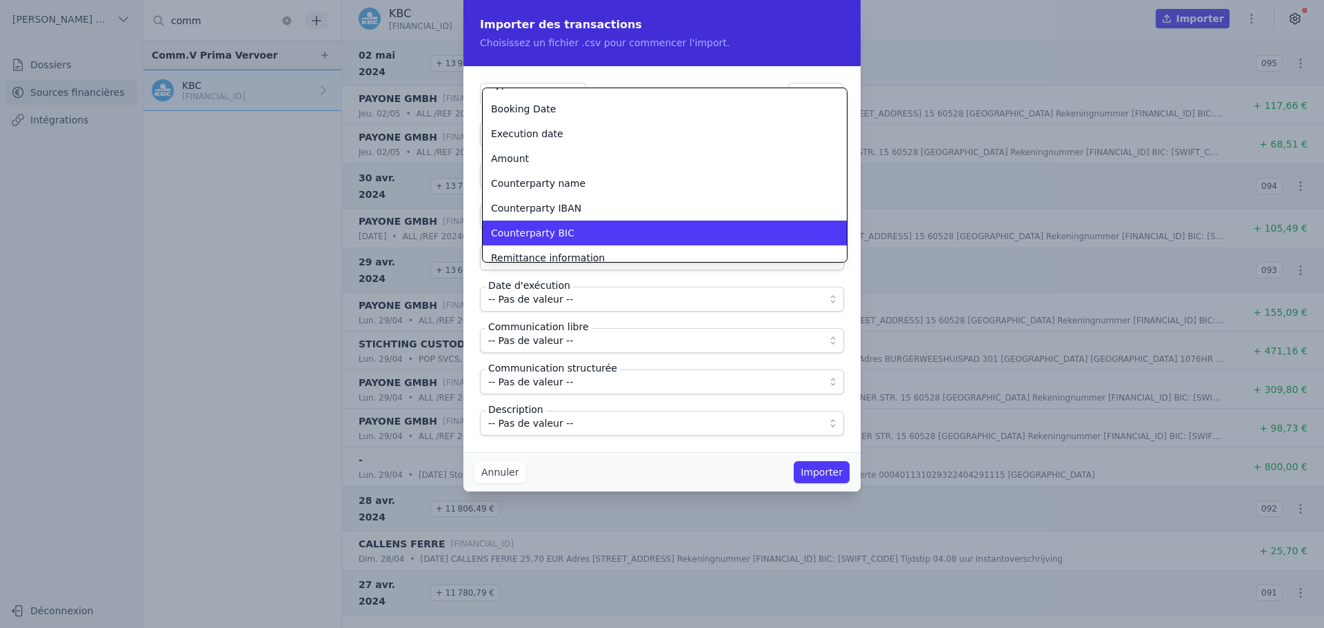
scroll to position [43, 0]
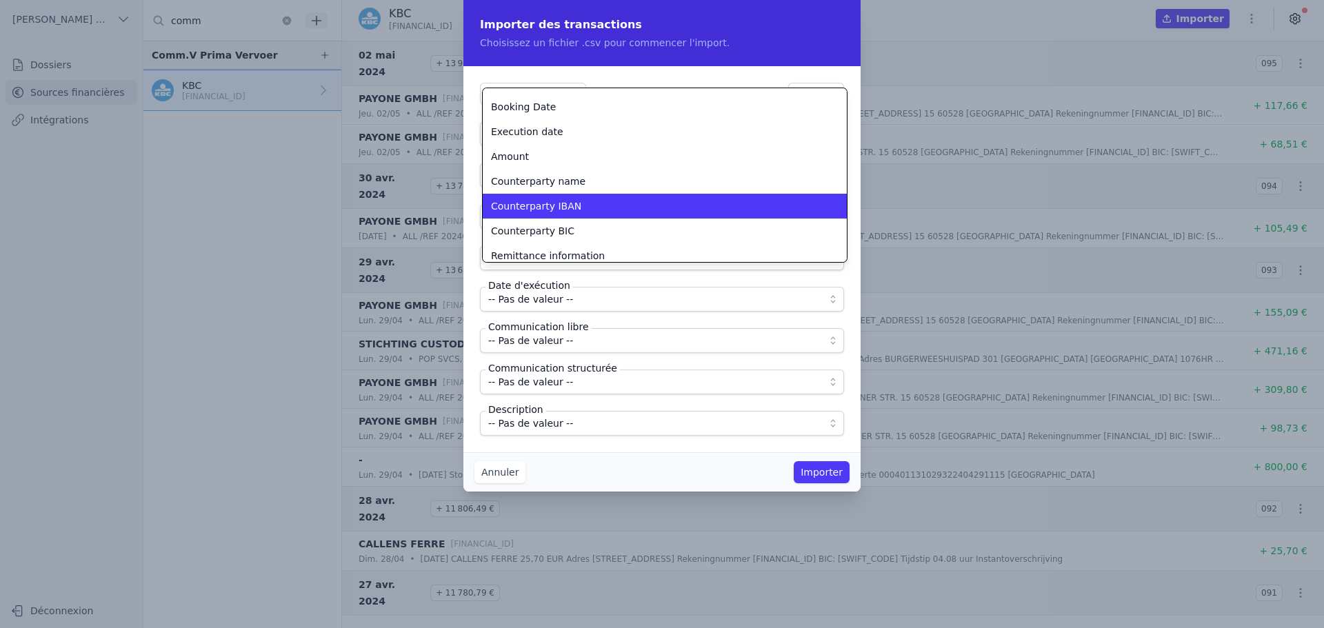
click at [567, 210] on span "Counterparty IBAN" at bounding box center [536, 206] width 90 height 14
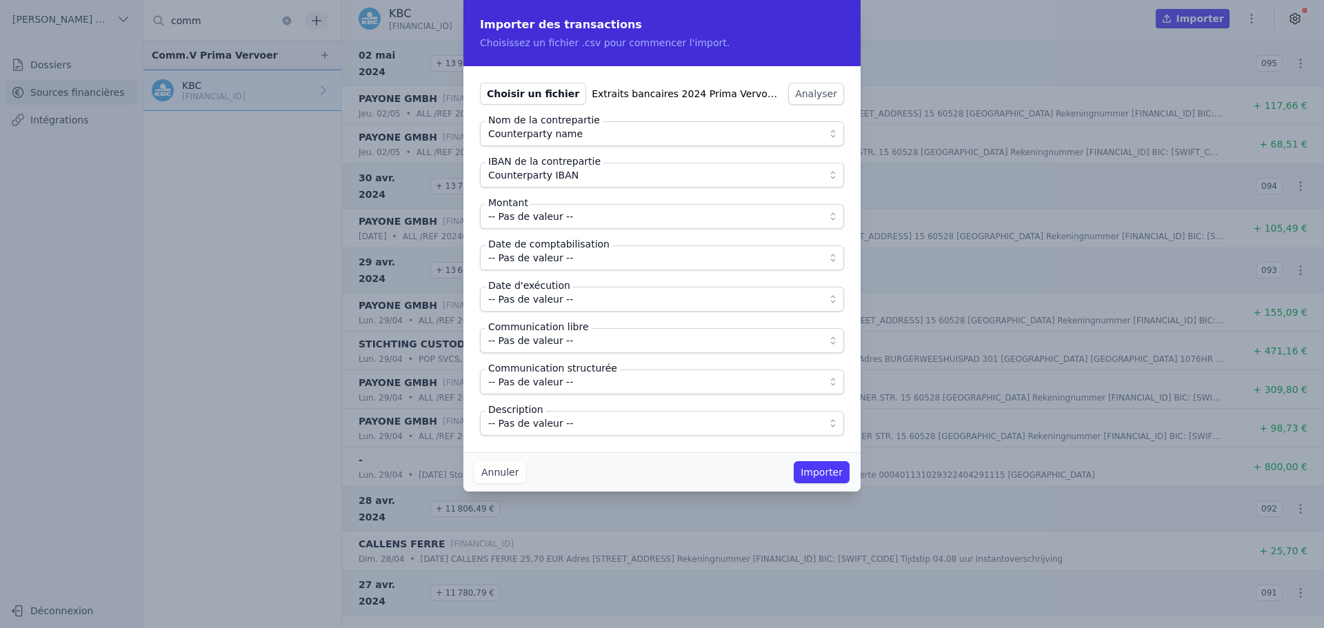
click at [567, 210] on span "-- Pas de valeur --" at bounding box center [652, 216] width 328 height 17
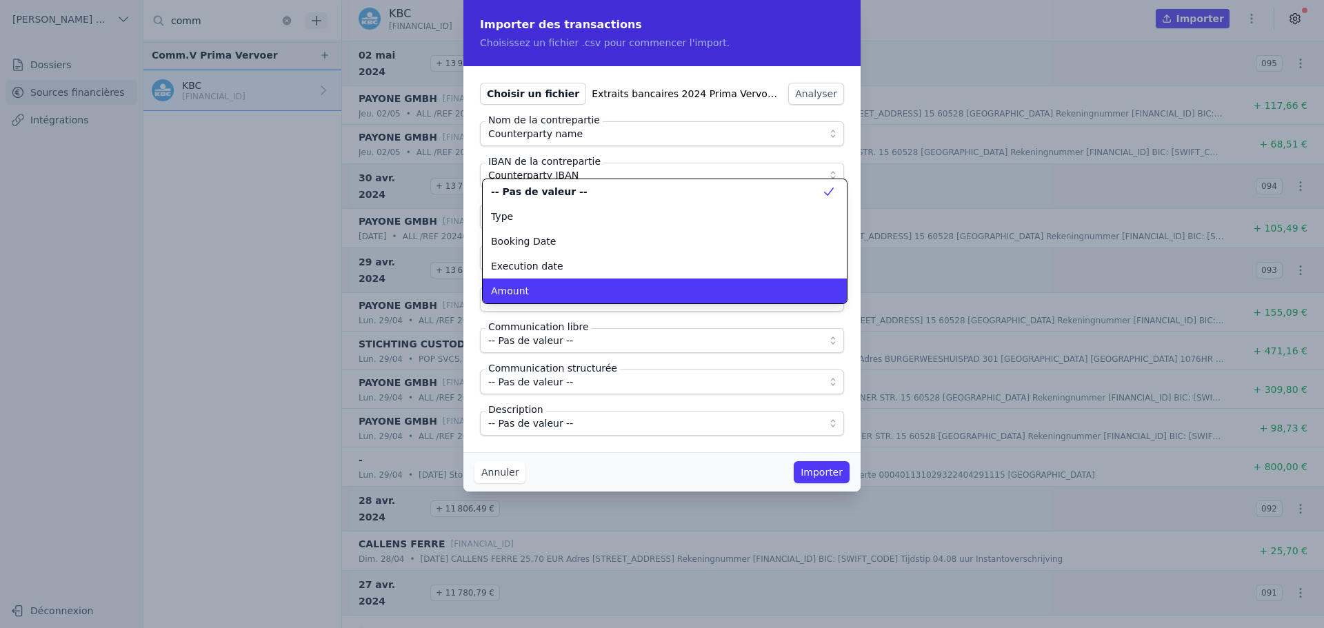
click at [564, 291] on div "Amount" at bounding box center [656, 291] width 331 height 14
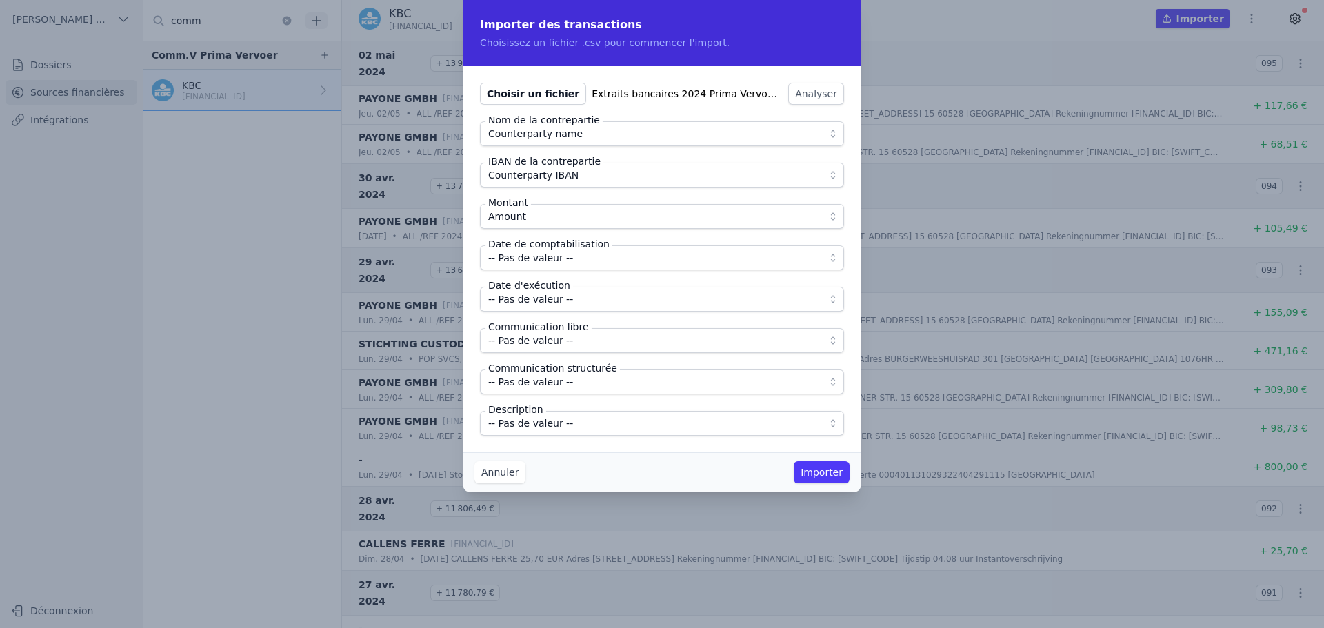
click at [568, 266] on span "-- Pas de valeur --" at bounding box center [652, 258] width 328 height 17
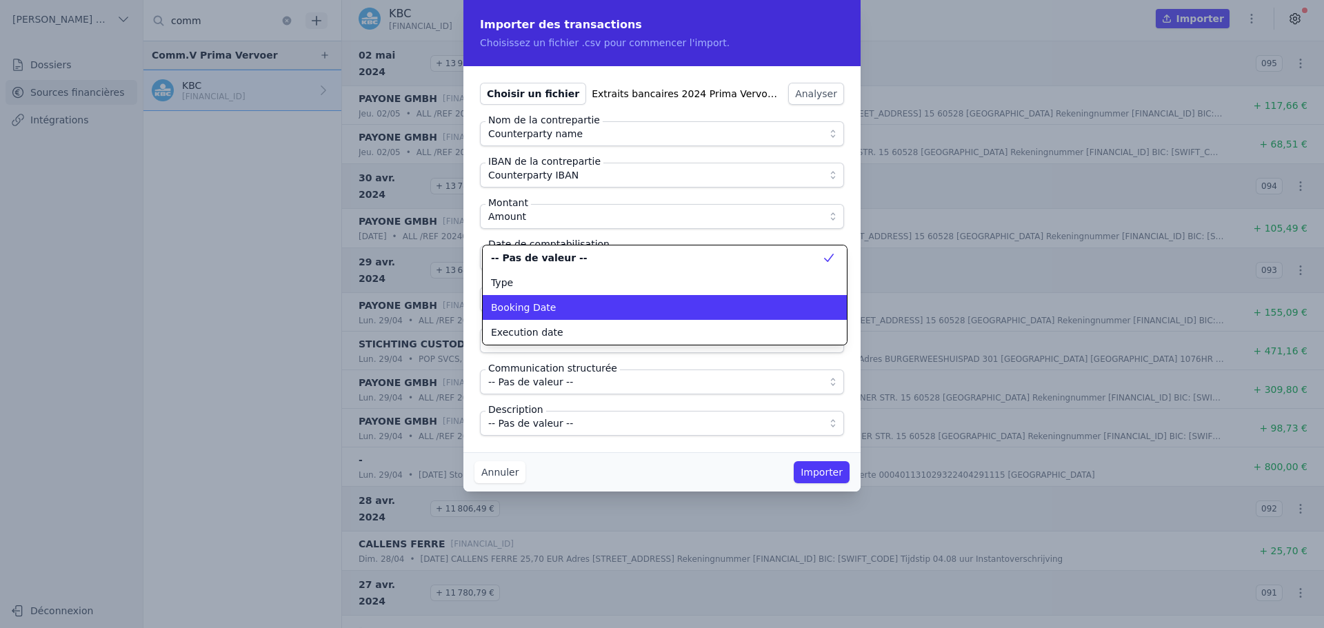
click at [562, 311] on div "Booking Date" at bounding box center [656, 308] width 331 height 14
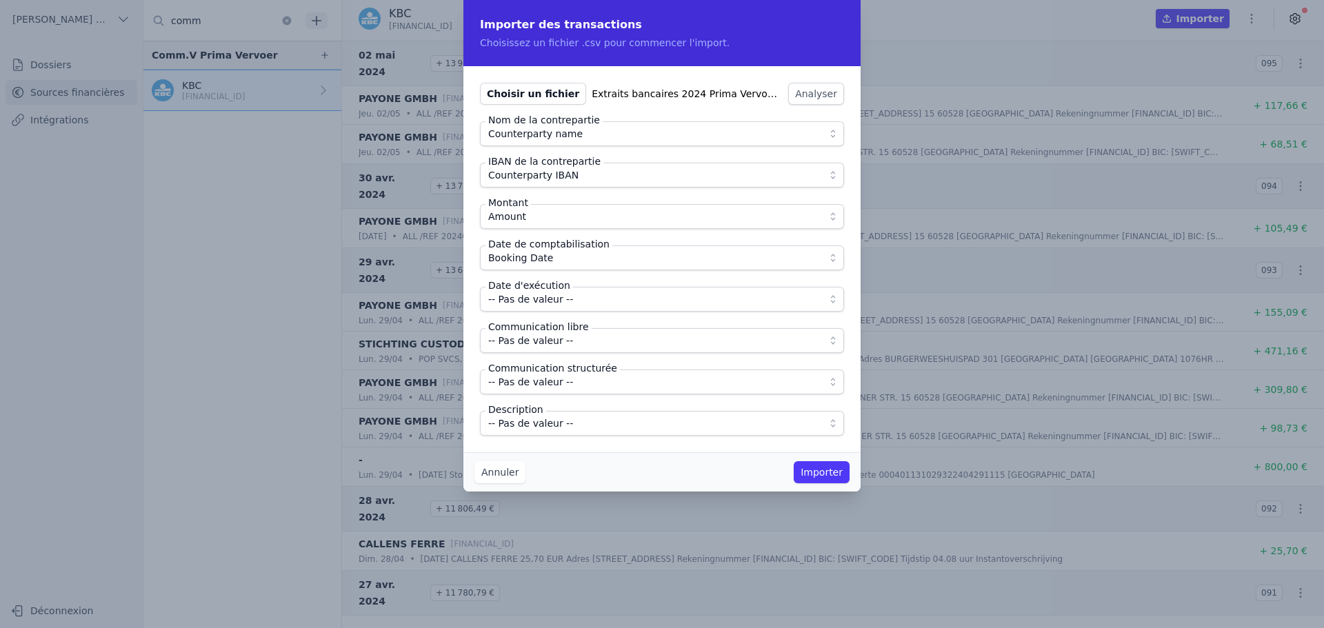
click at [560, 299] on span "-- Pas de valeur --" at bounding box center [530, 299] width 85 height 17
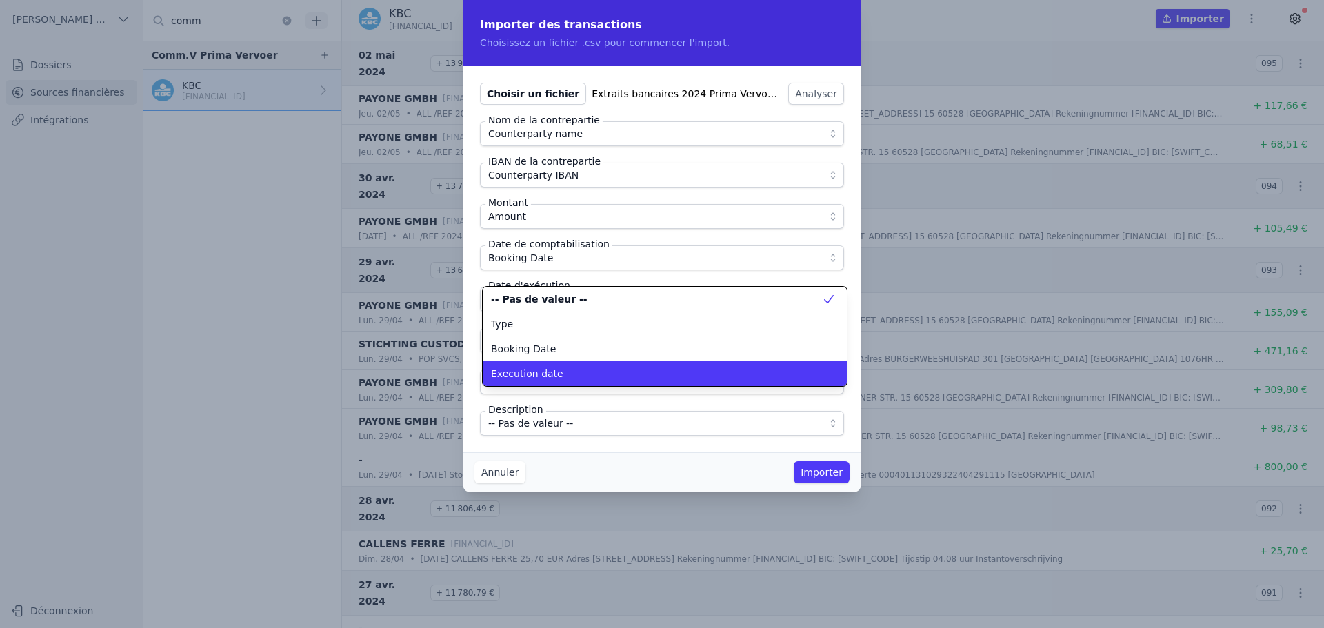
click at [555, 370] on div "Execution date" at bounding box center [656, 374] width 331 height 14
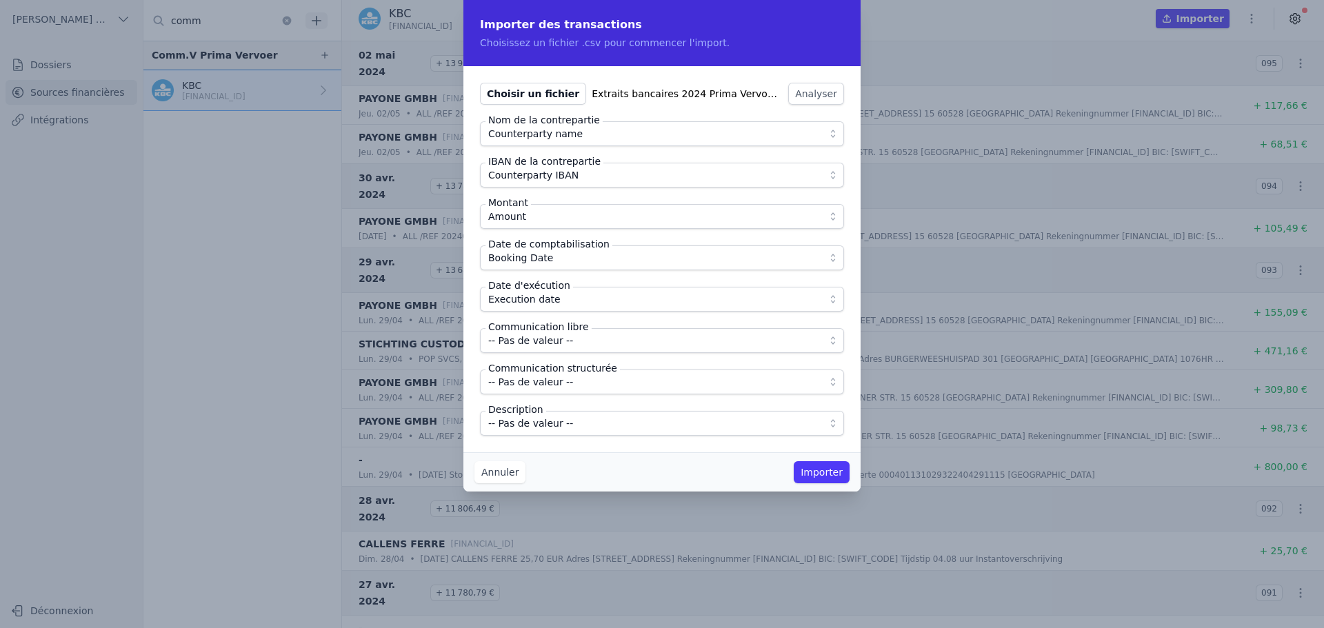
click at [544, 346] on span "-- Pas de valeur --" at bounding box center [530, 340] width 85 height 17
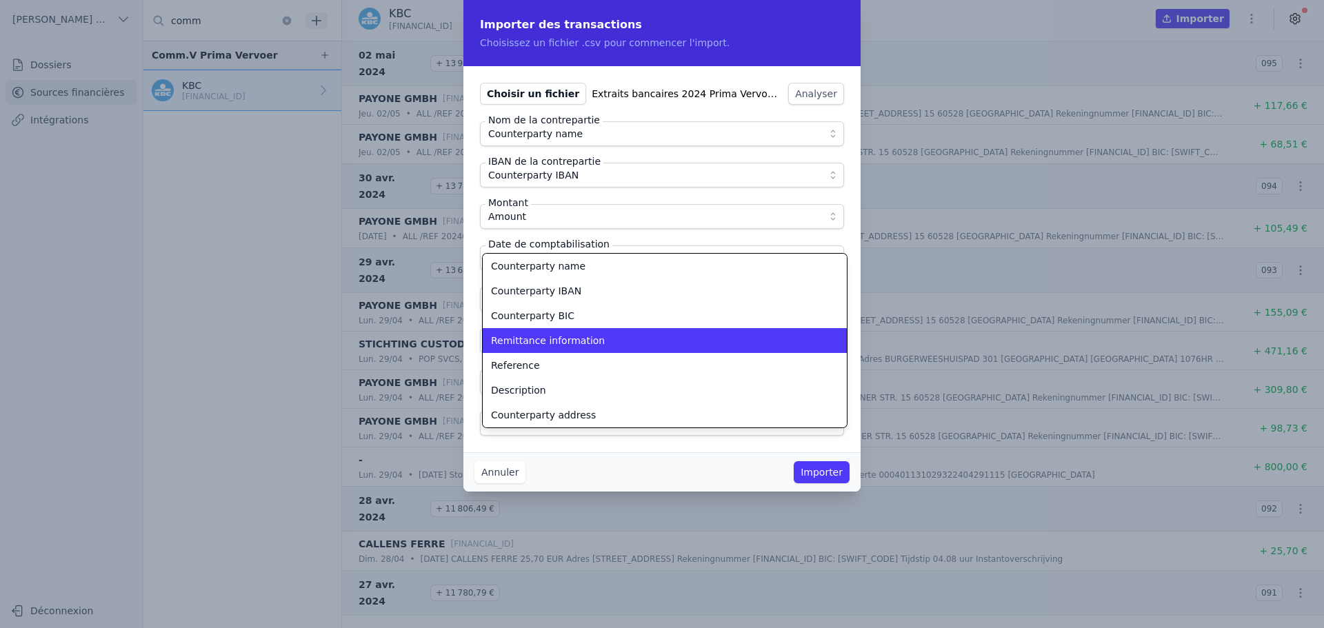
click at [544, 346] on span "Remittance information" at bounding box center [548, 341] width 114 height 14
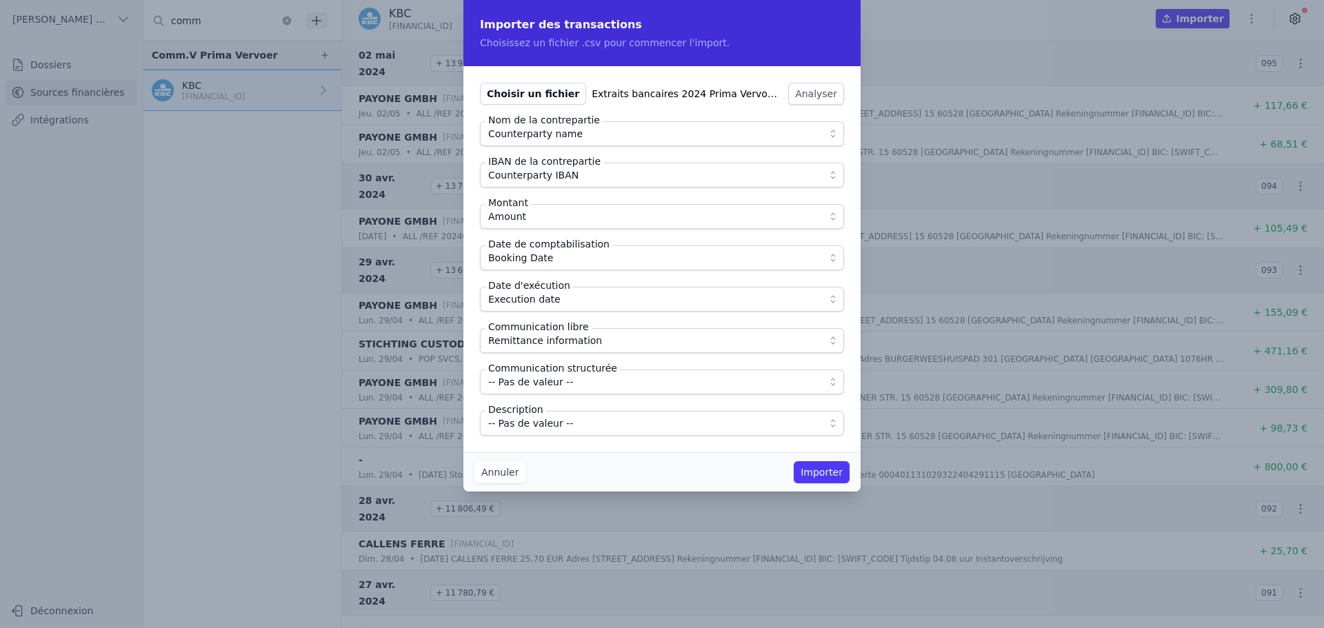
click at [555, 430] on span "-- Pas de valeur --" at bounding box center [530, 423] width 85 height 17
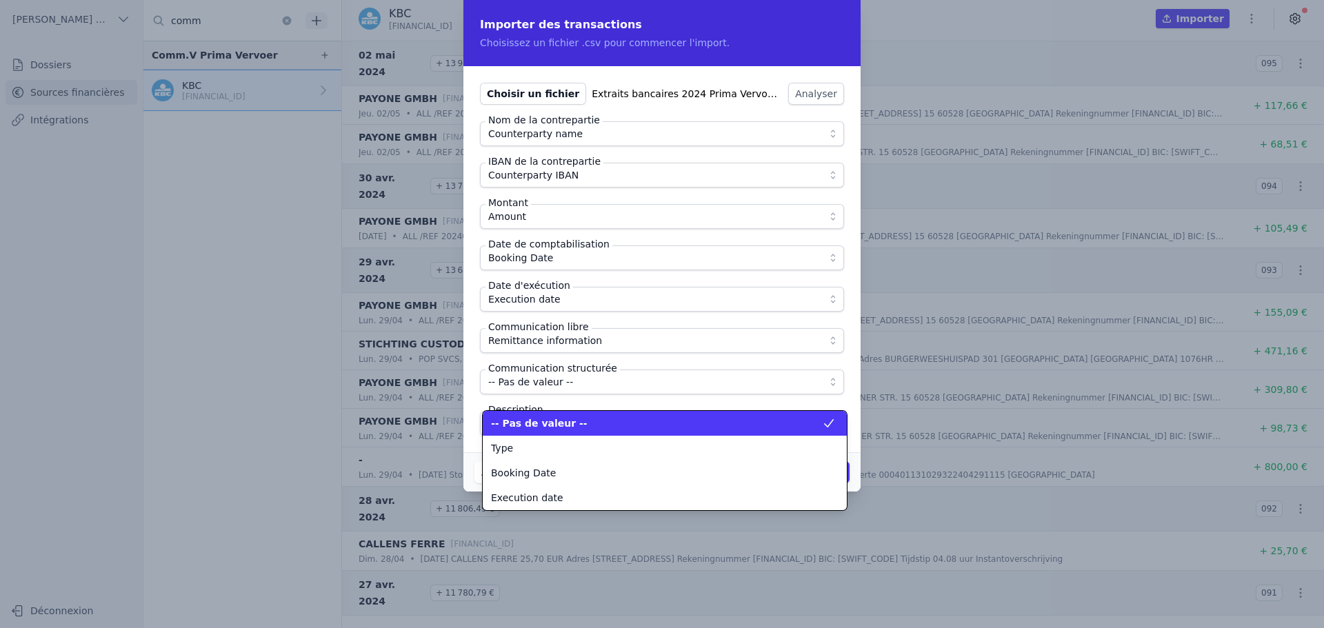
scroll to position [174, 0]
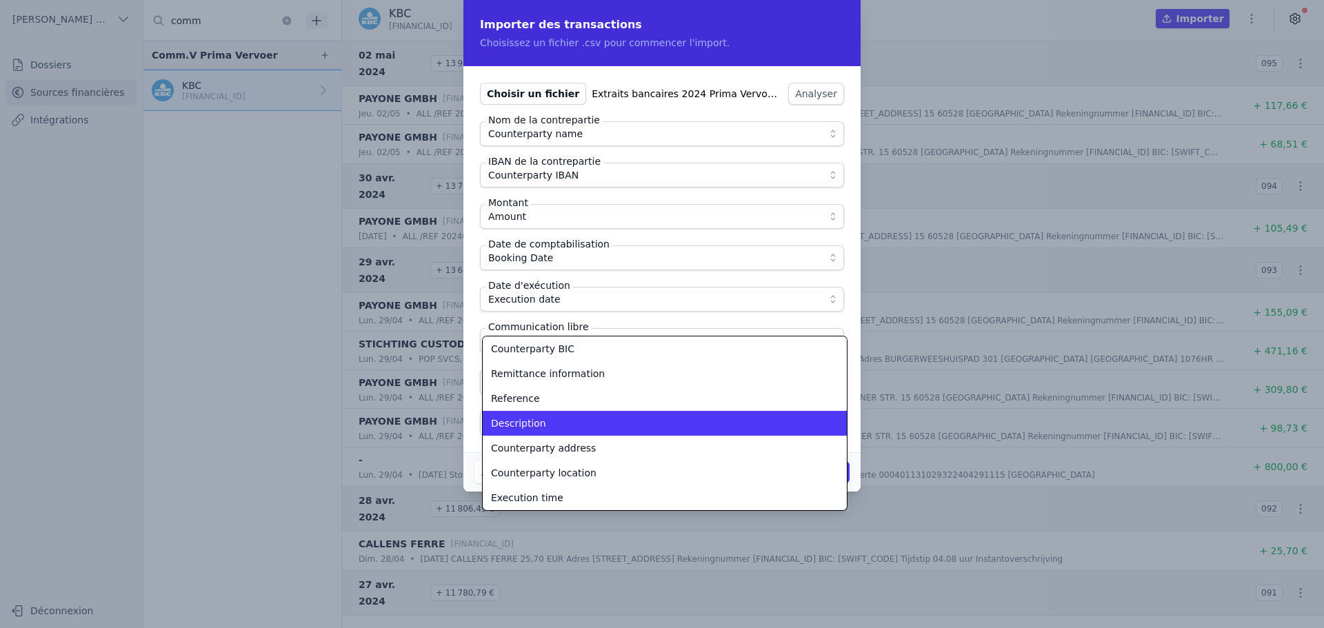
click at [555, 430] on li "Description" at bounding box center [665, 423] width 364 height 25
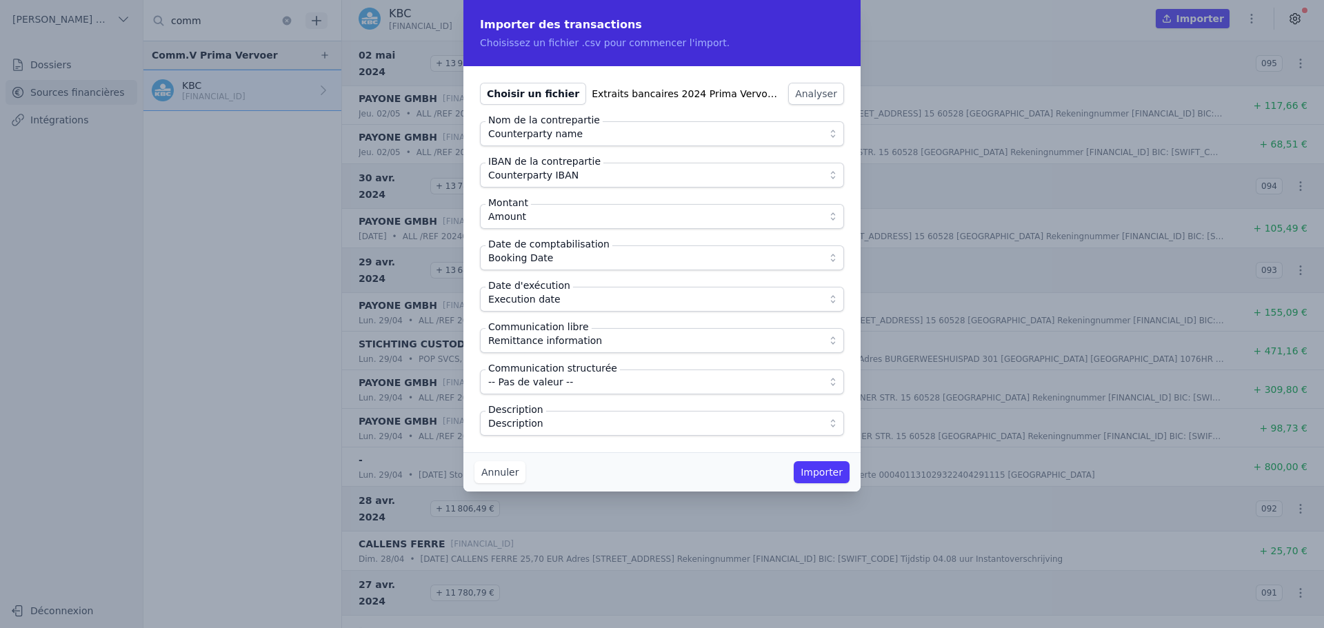
click at [560, 449] on div "Choisir un fichier Extraits bancaires 2024 Prima Vervoer-7.csv Analyser Nom de …" at bounding box center [662, 259] width 397 height 386
click at [815, 470] on button "Importer" at bounding box center [822, 472] width 56 height 22
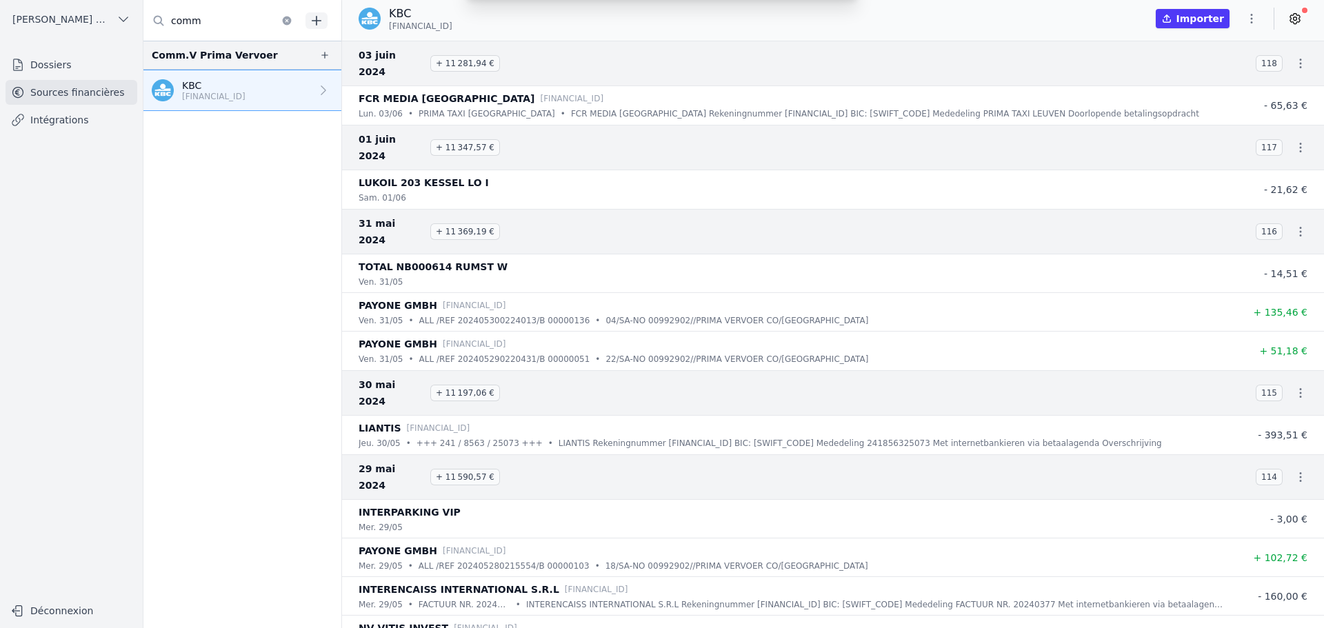
click at [1251, 18] on div "Importer des transactions Choisissez un fichier .csv pour commencer l'import. C…" at bounding box center [662, 314] width 1324 height 628
click at [1251, 18] on icon "button" at bounding box center [1252, 19] width 2 height 10
click at [1212, 102] on button "Import CSV *" at bounding box center [1218, 99] width 99 height 26
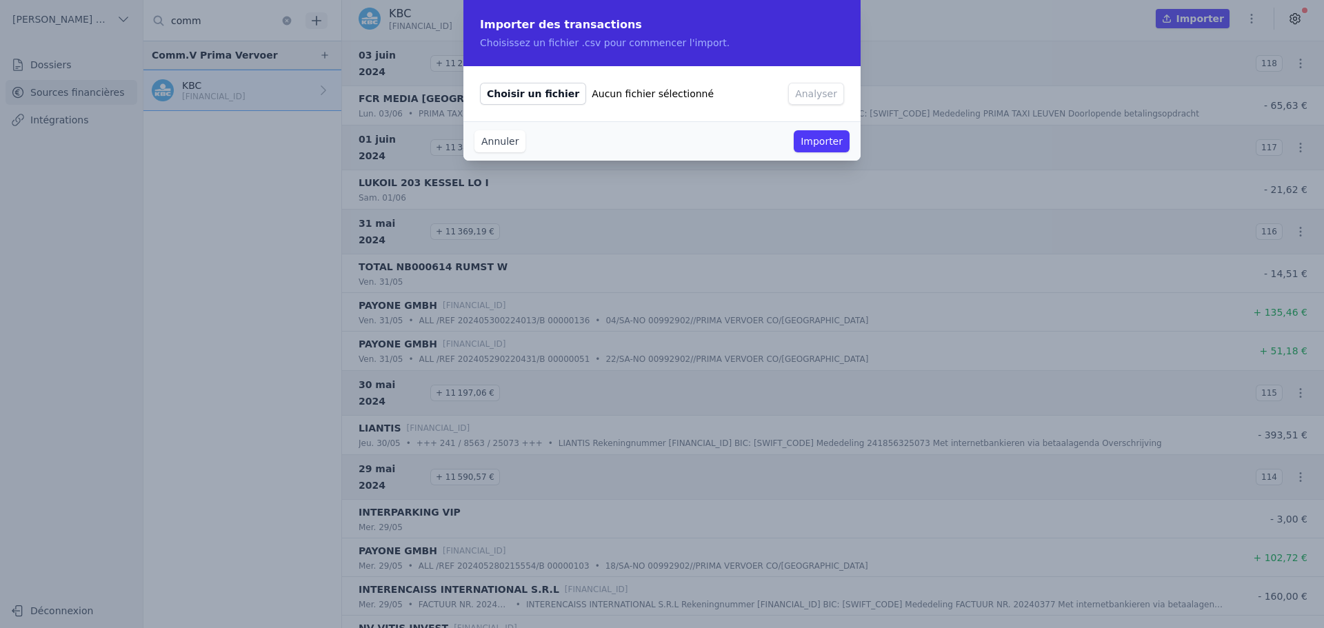
click at [513, 79] on div "Choisir un fichier Aucun fichier sélectionné Analyser" at bounding box center [662, 93] width 397 height 55
click at [513, 94] on span "Choisir un fichier" at bounding box center [533, 94] width 106 height 22
click at [480, 83] on input "Choisir un fichier Aucun fichier sélectionné" at bounding box center [479, 82] width 1 height 1
type input "C:\fakepath\Extraits bancaires 2024 Prima Vervoer-6.csv"
click at [817, 97] on button "Analyser" at bounding box center [816, 94] width 56 height 22
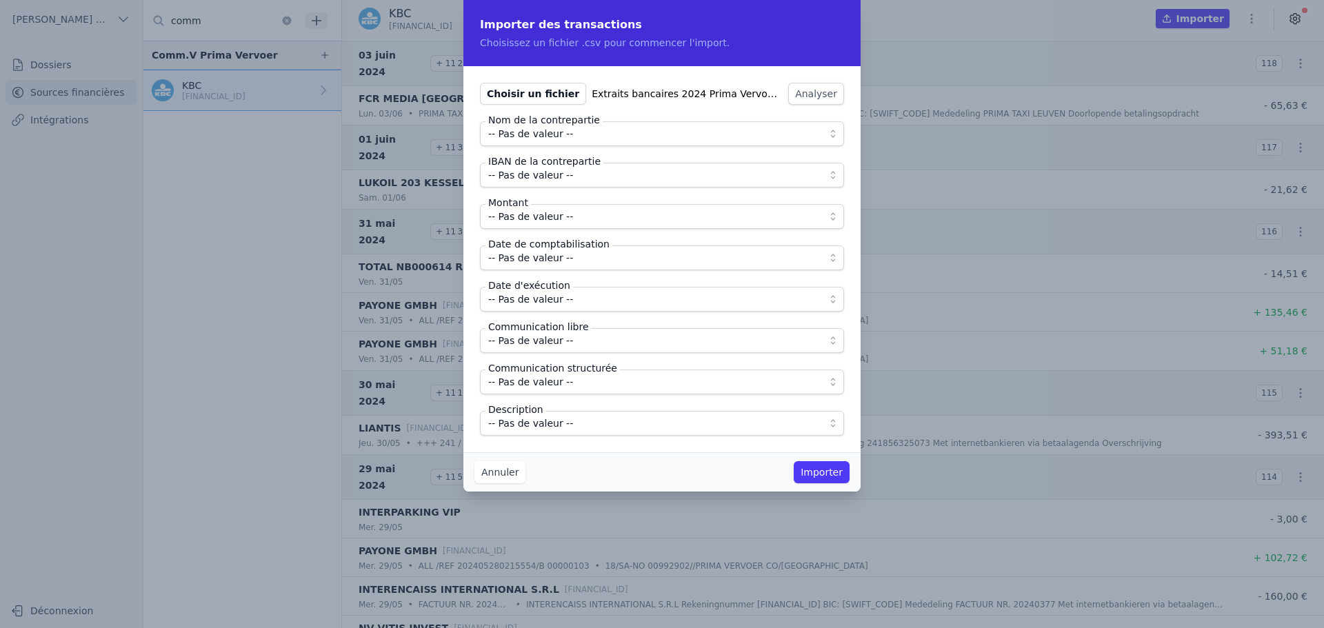
click at [637, 134] on span "-- Pas de valeur --" at bounding box center [652, 134] width 328 height 17
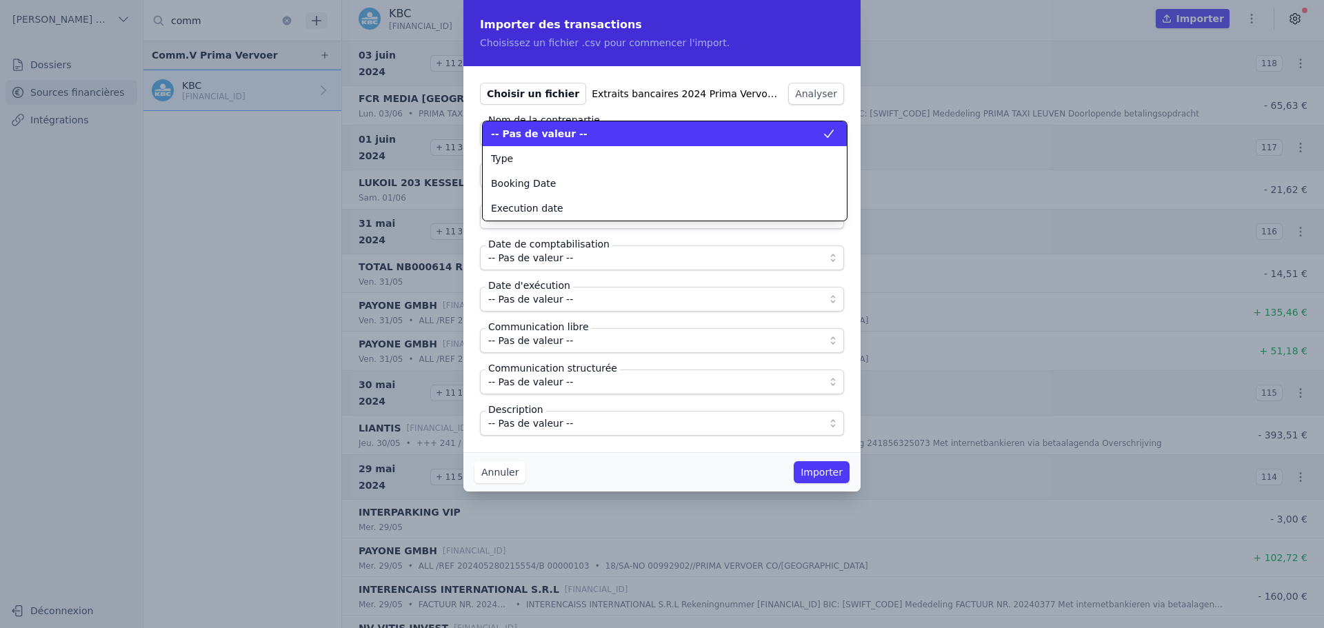
scroll to position [0, 0]
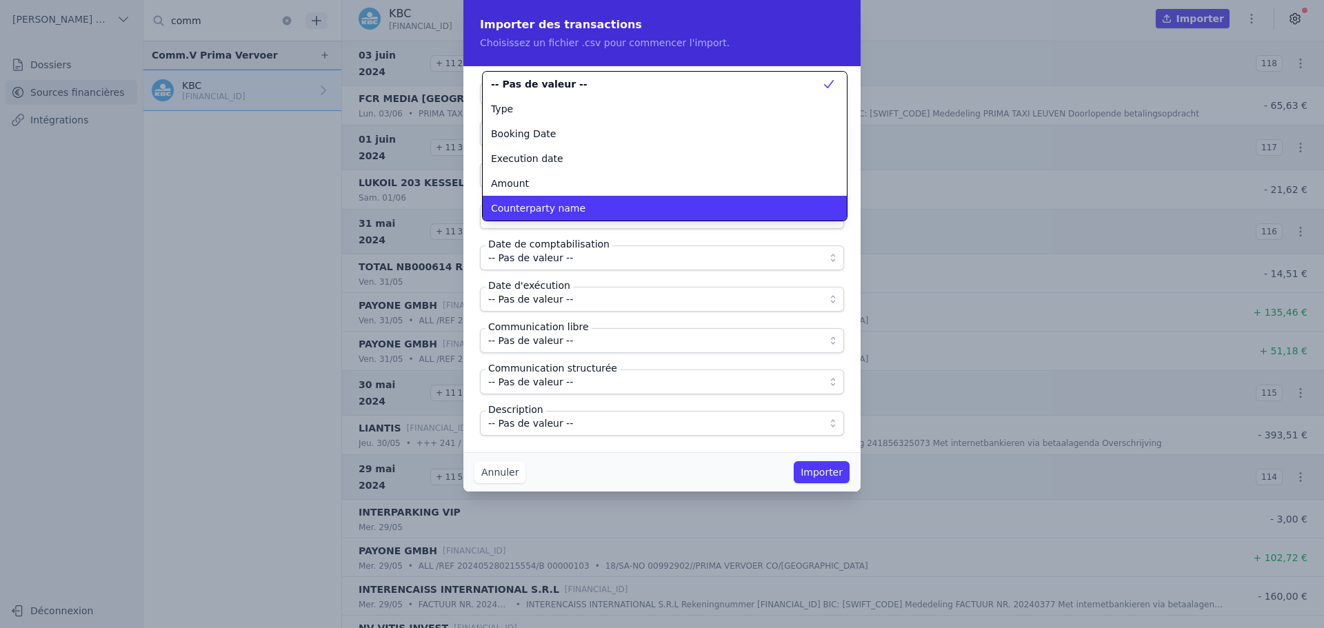
click at [588, 199] on li "Counterparty name" at bounding box center [665, 208] width 364 height 25
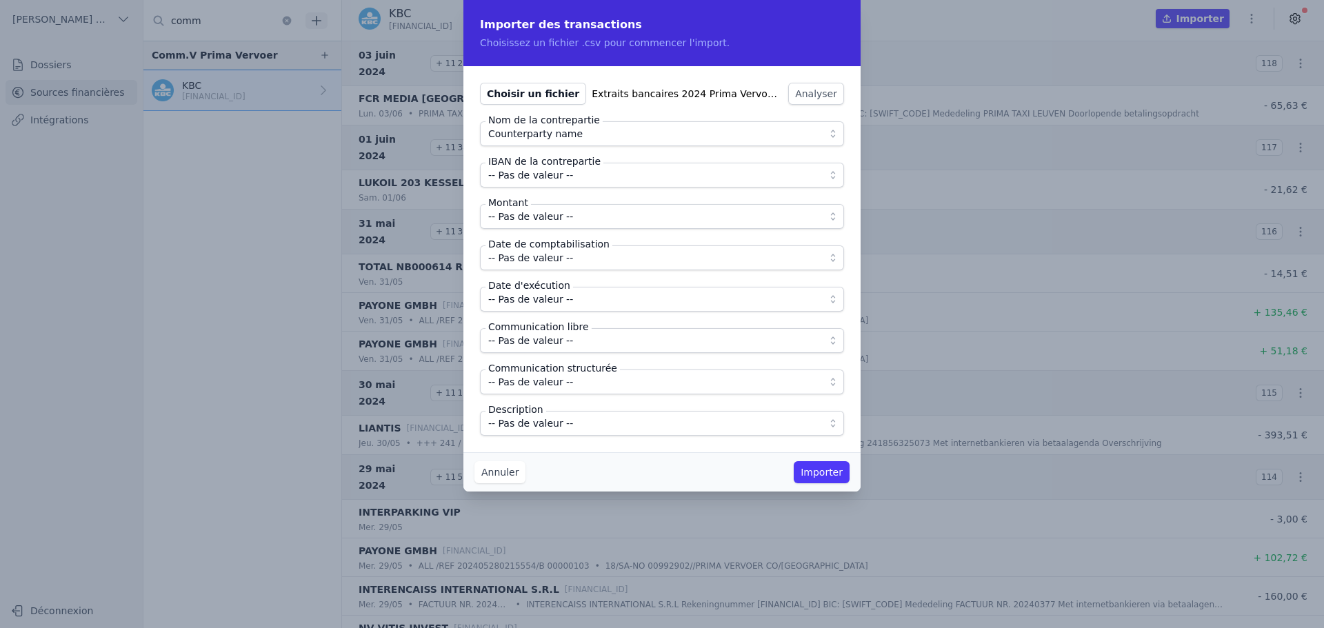
click at [583, 185] on button "-- Pas de valeur --" at bounding box center [662, 175] width 364 height 25
click at [584, 177] on span "Counterparty name" at bounding box center [652, 175] width 328 height 17
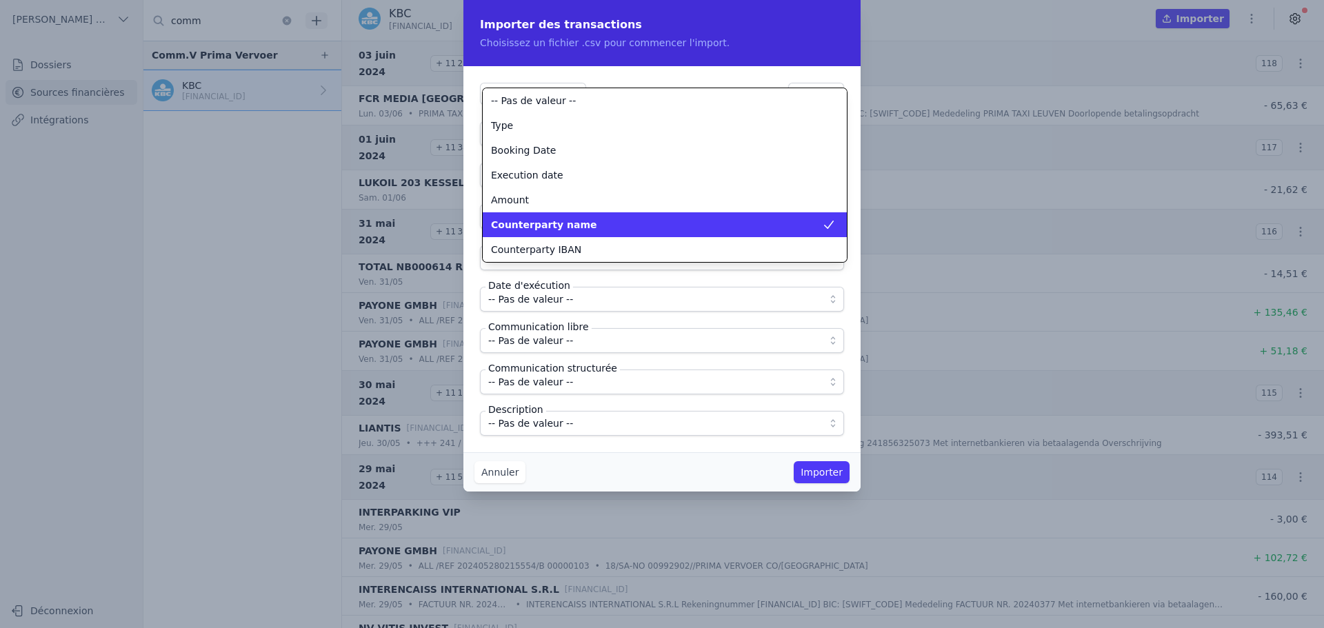
scroll to position [50, 0]
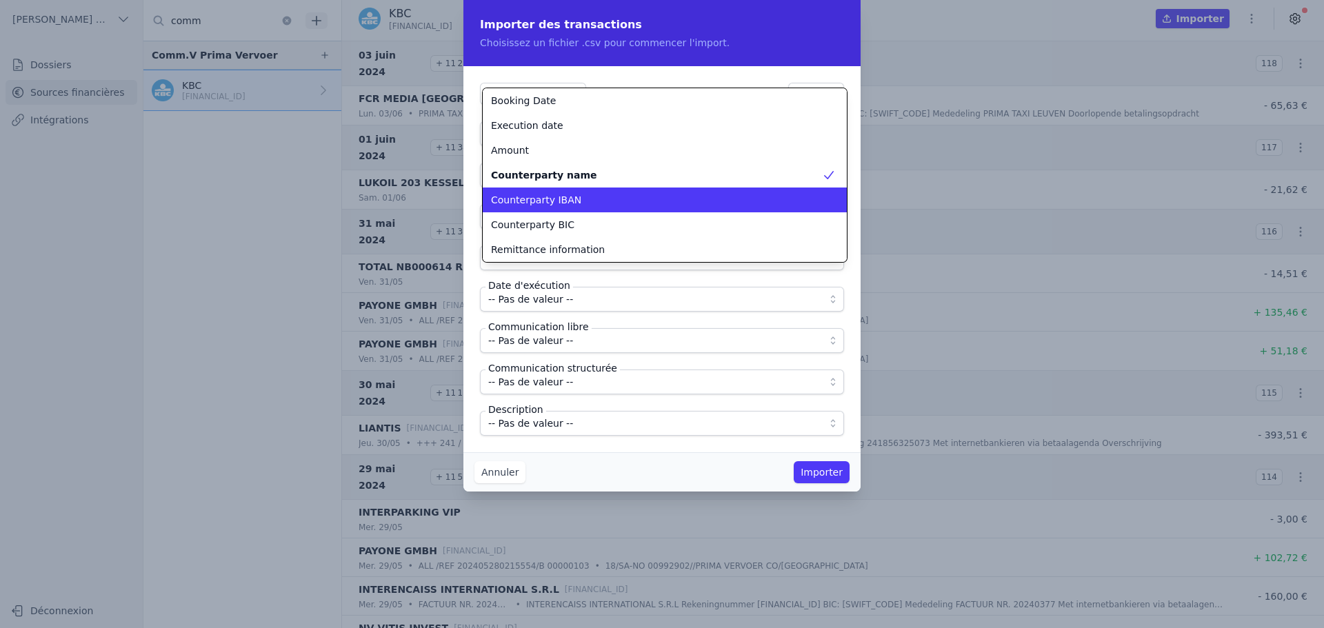
click at [579, 199] on div "Counterparty IBAN" at bounding box center [656, 200] width 331 height 14
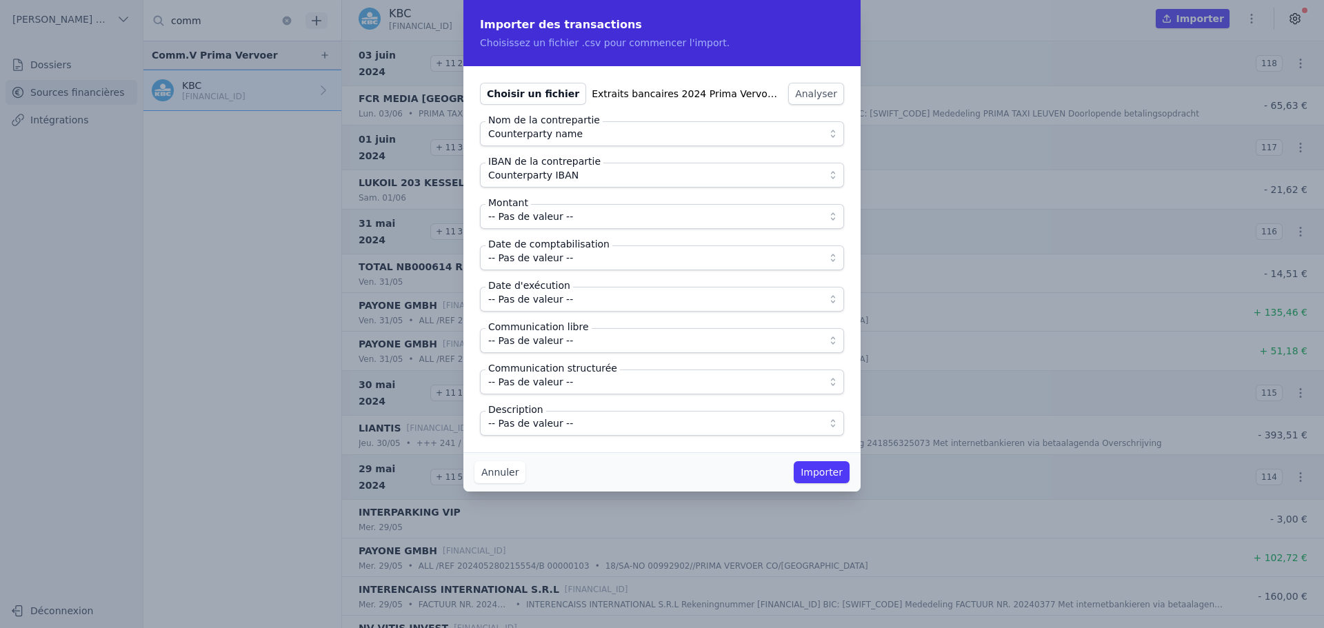
click at [578, 226] on button "-- Pas de valeur --" at bounding box center [662, 216] width 364 height 25
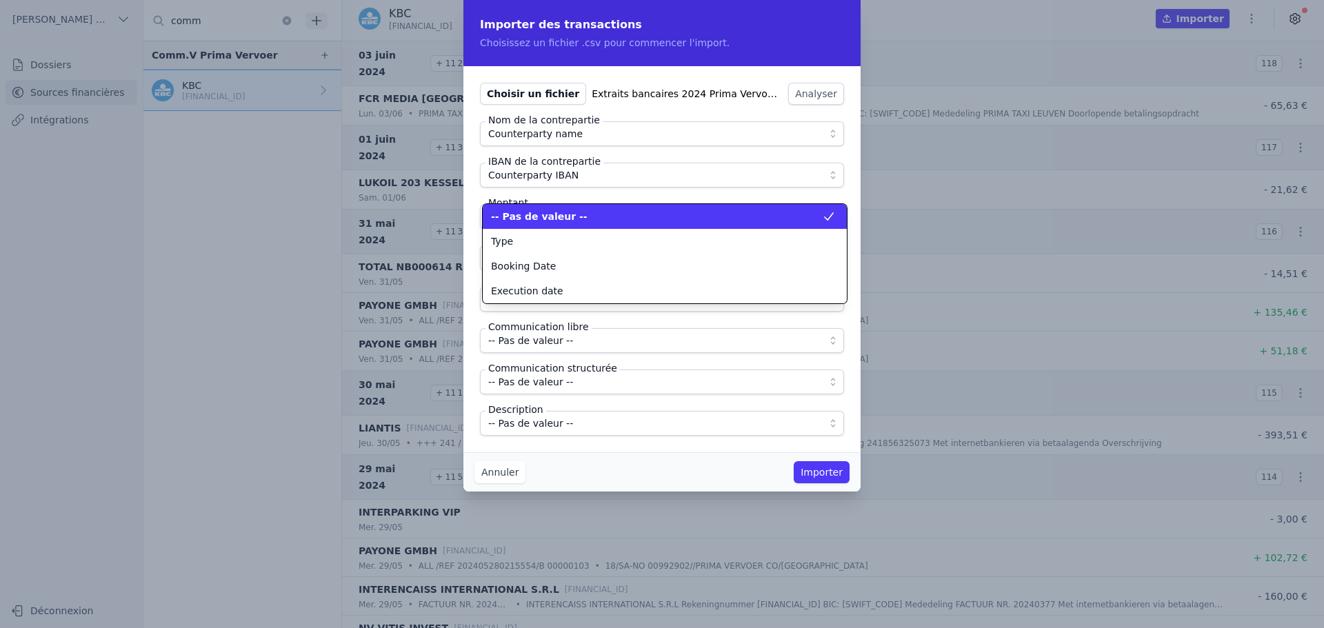
scroll to position [0, 0]
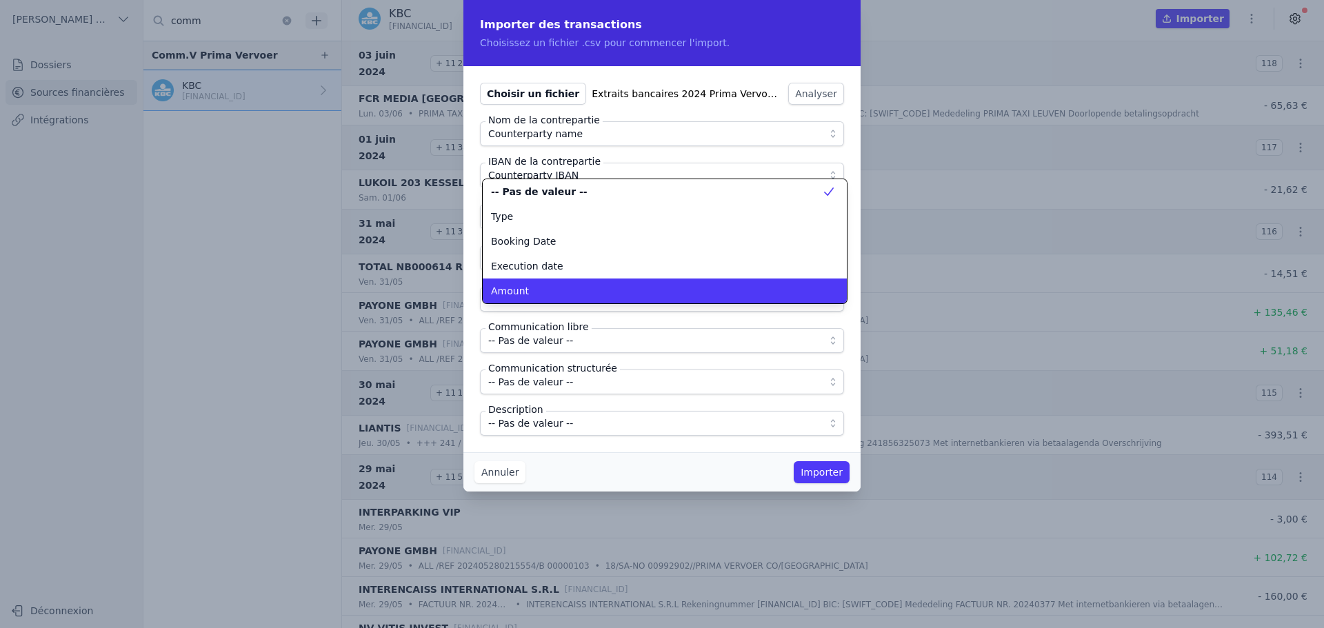
click at [566, 290] on div "Amount" at bounding box center [656, 291] width 331 height 14
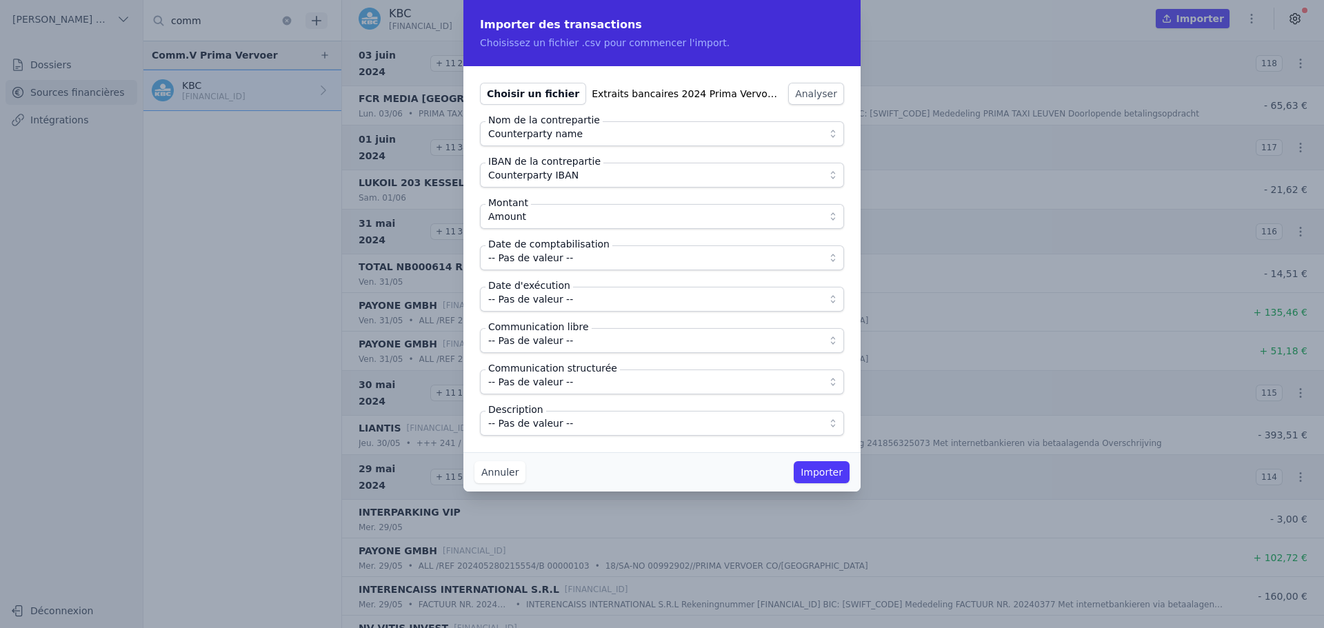
click at [575, 259] on span "-- Pas de valeur --" at bounding box center [652, 258] width 328 height 17
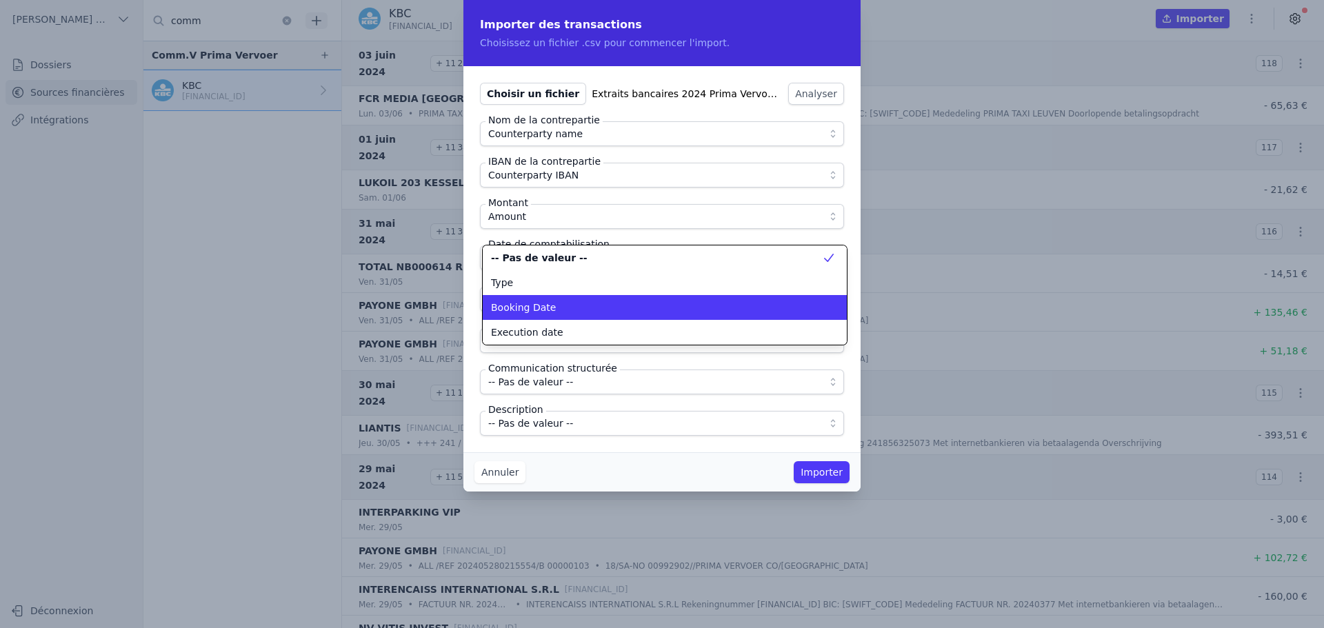
click at [568, 310] on div "Booking Date" at bounding box center [656, 308] width 331 height 14
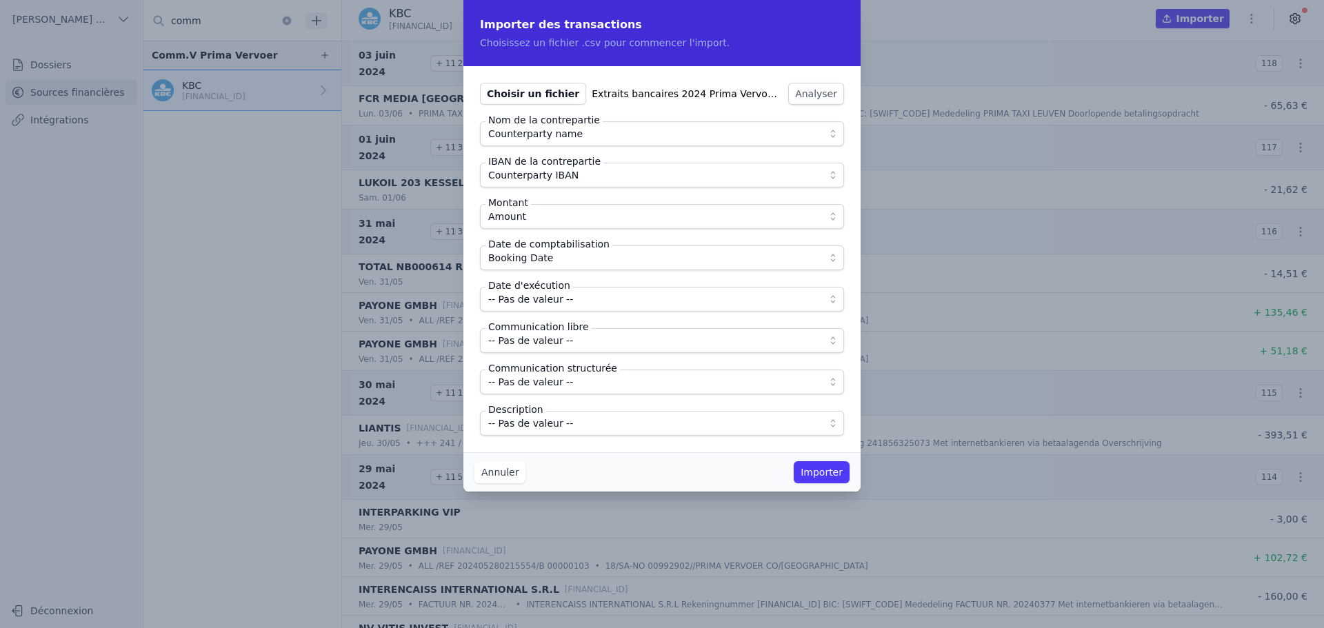
click at [569, 308] on button "-- Pas de valeur --" at bounding box center [662, 299] width 364 height 25
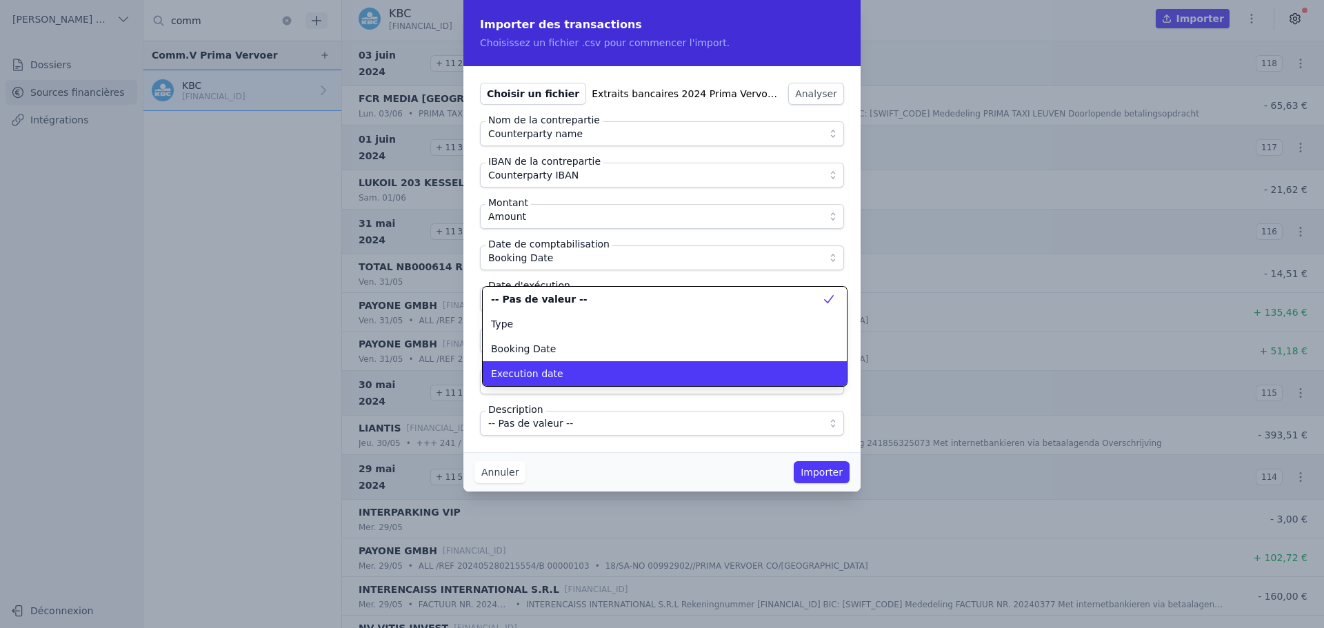
click at [572, 368] on div "Execution date" at bounding box center [656, 374] width 331 height 14
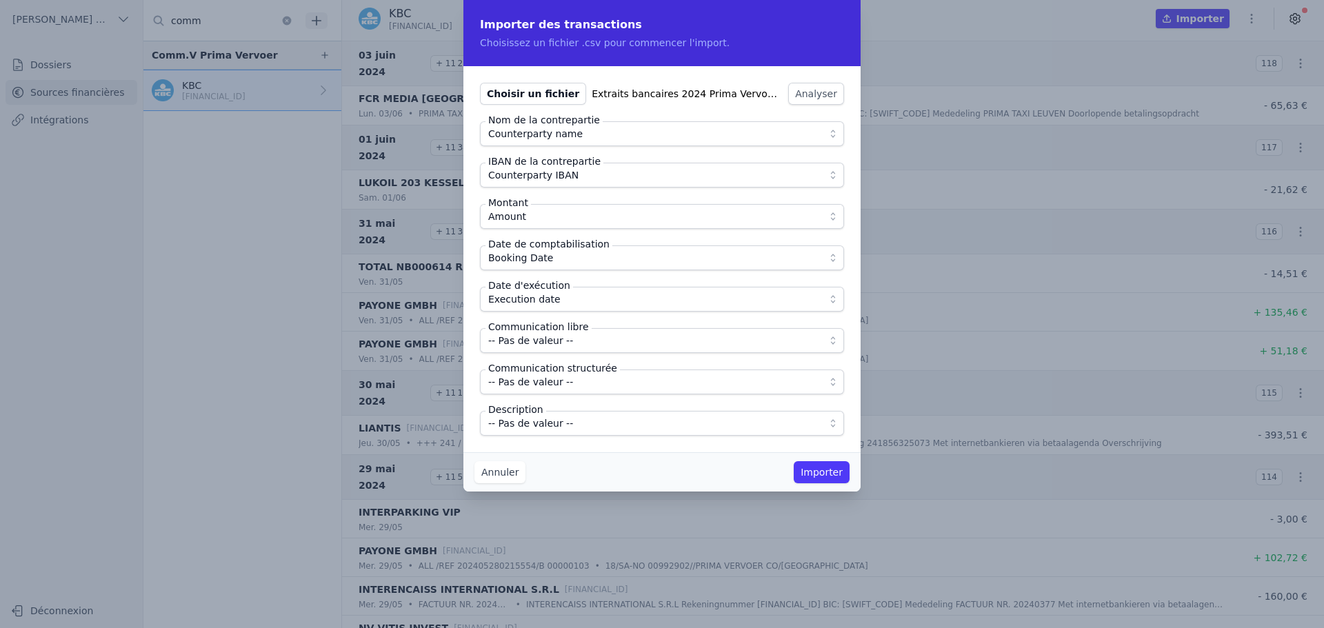
click at [576, 339] on span "-- Pas de valeur --" at bounding box center [652, 340] width 328 height 17
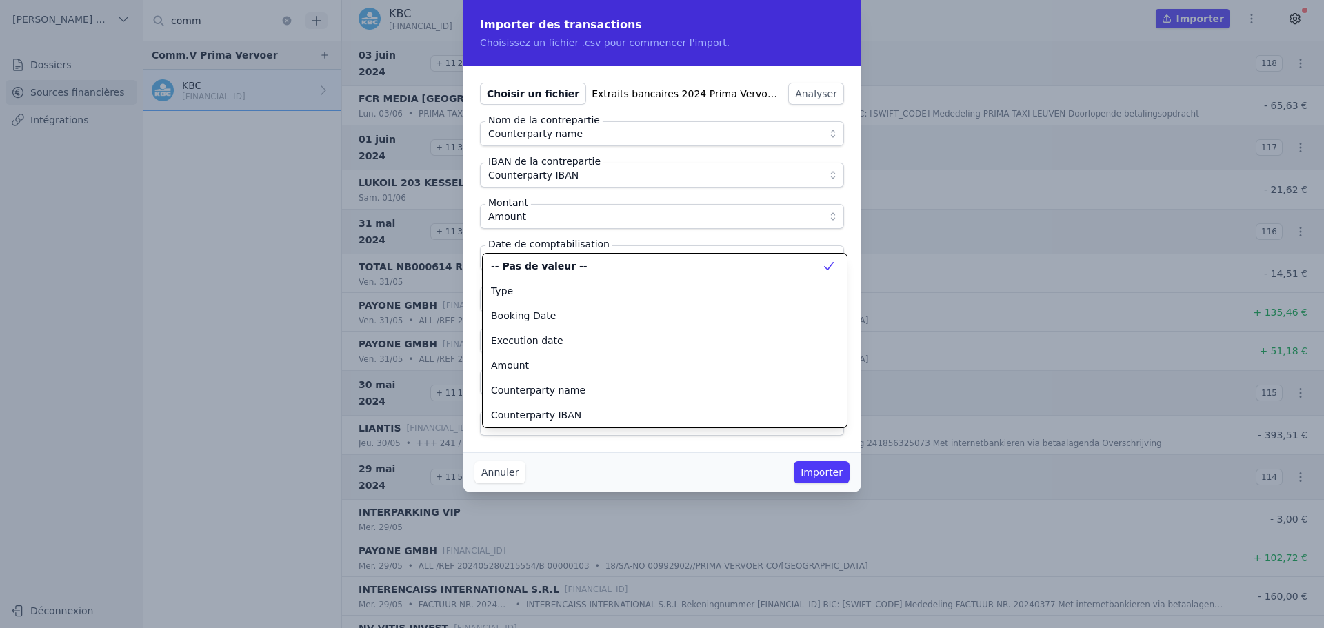
scroll to position [124, 0]
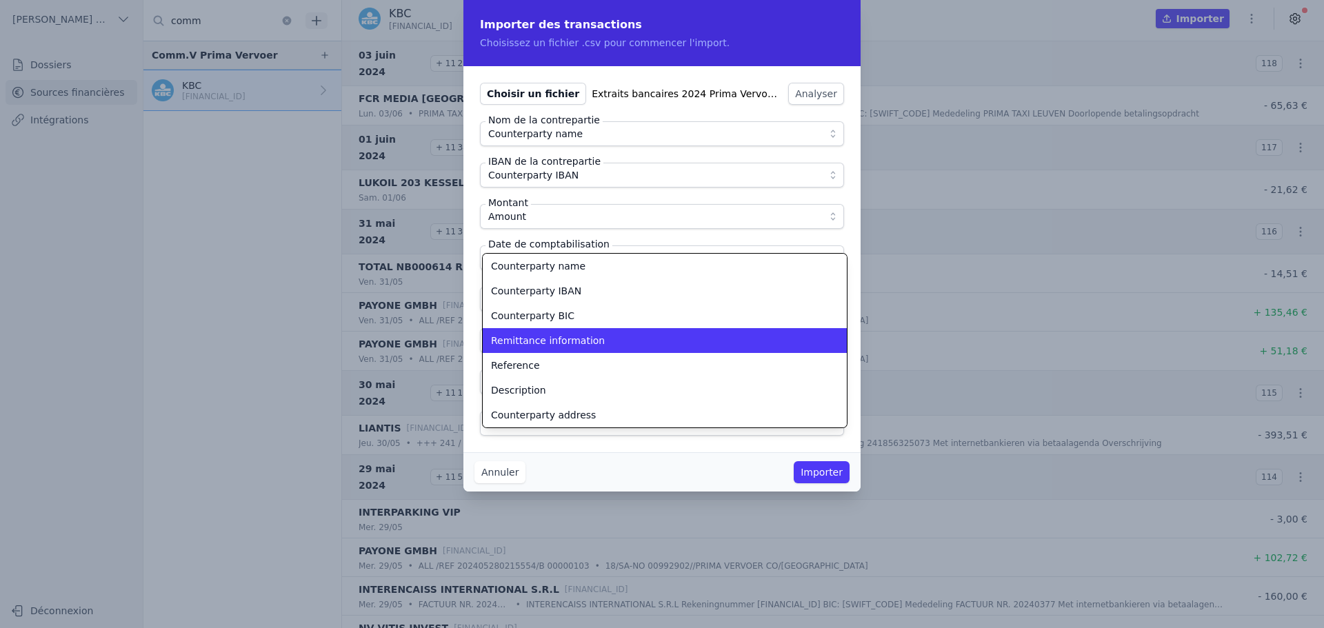
click at [575, 339] on span "Remittance information" at bounding box center [548, 341] width 114 height 14
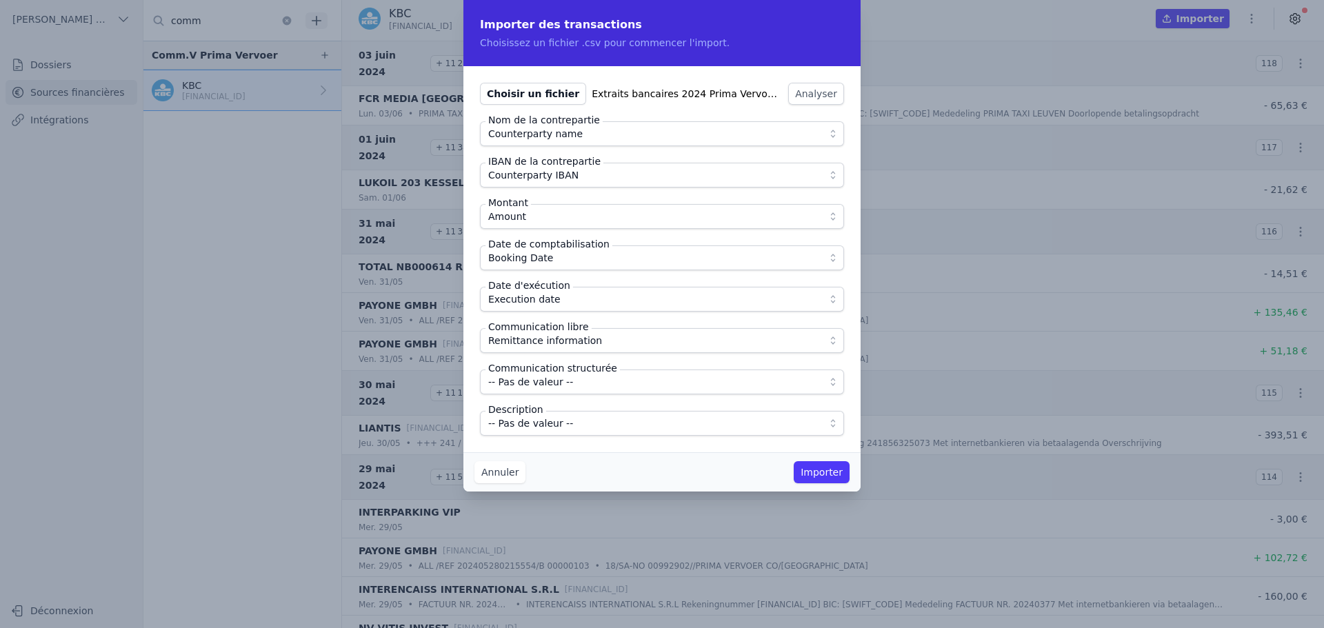
click at [585, 422] on span "-- Pas de valeur --" at bounding box center [652, 423] width 328 height 17
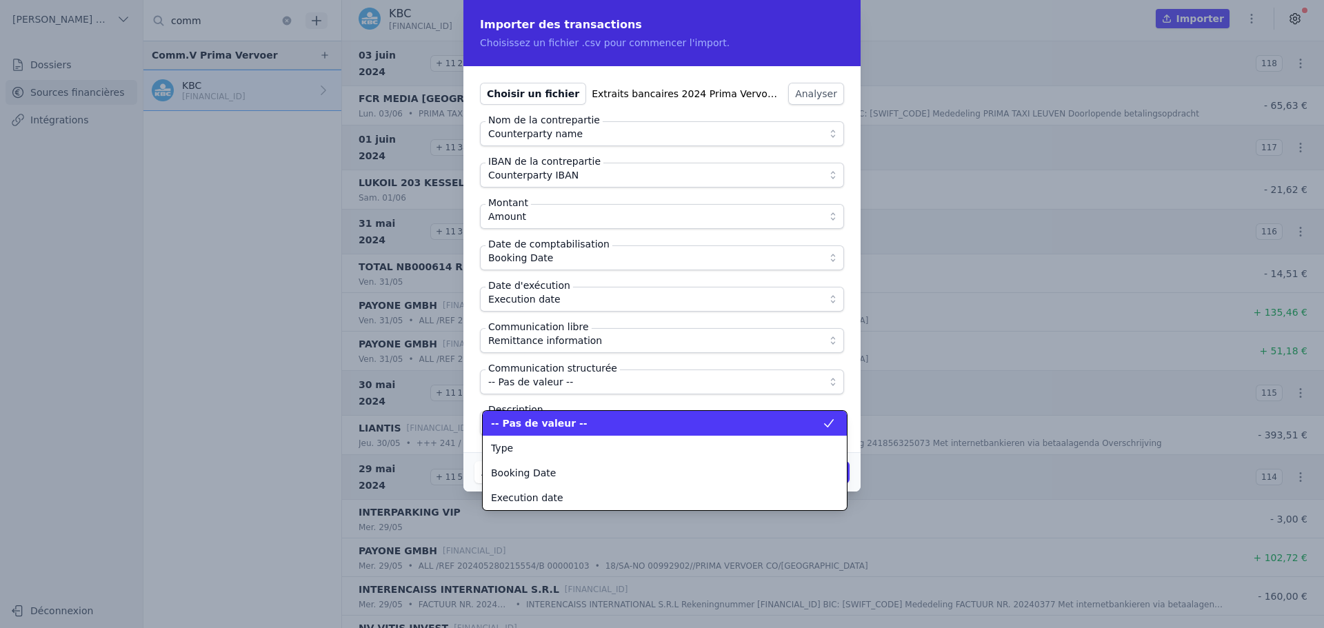
scroll to position [174, 0]
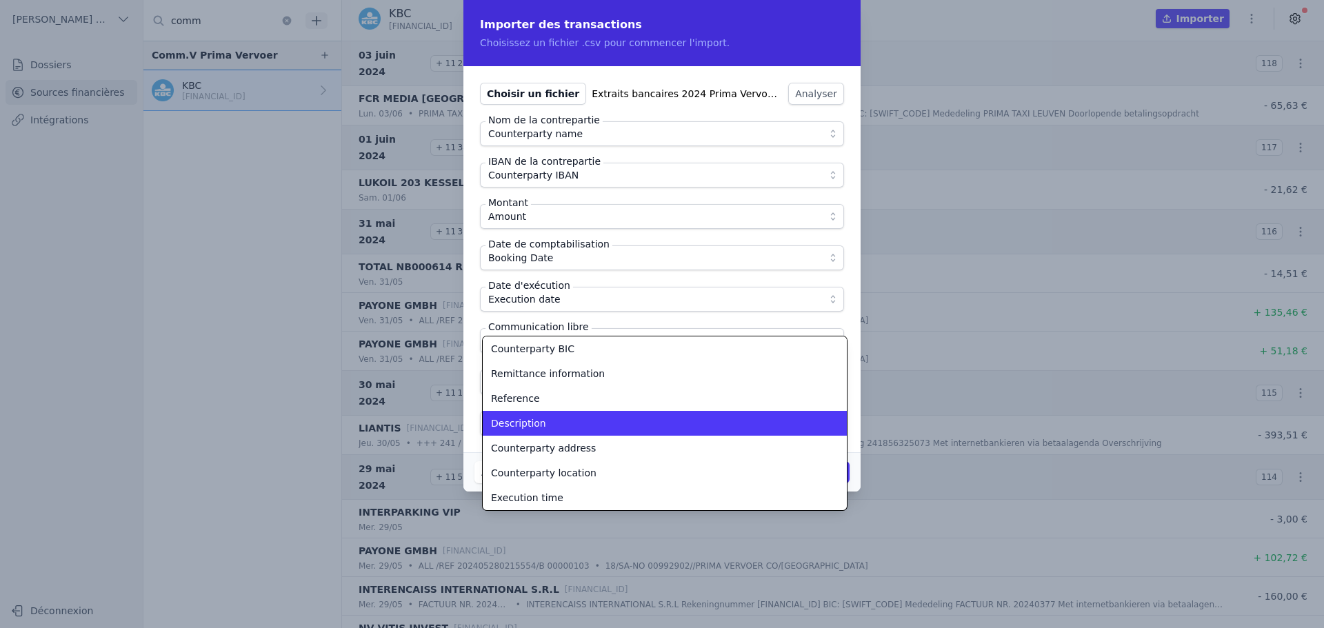
click at [585, 422] on div "Description" at bounding box center [656, 424] width 331 height 14
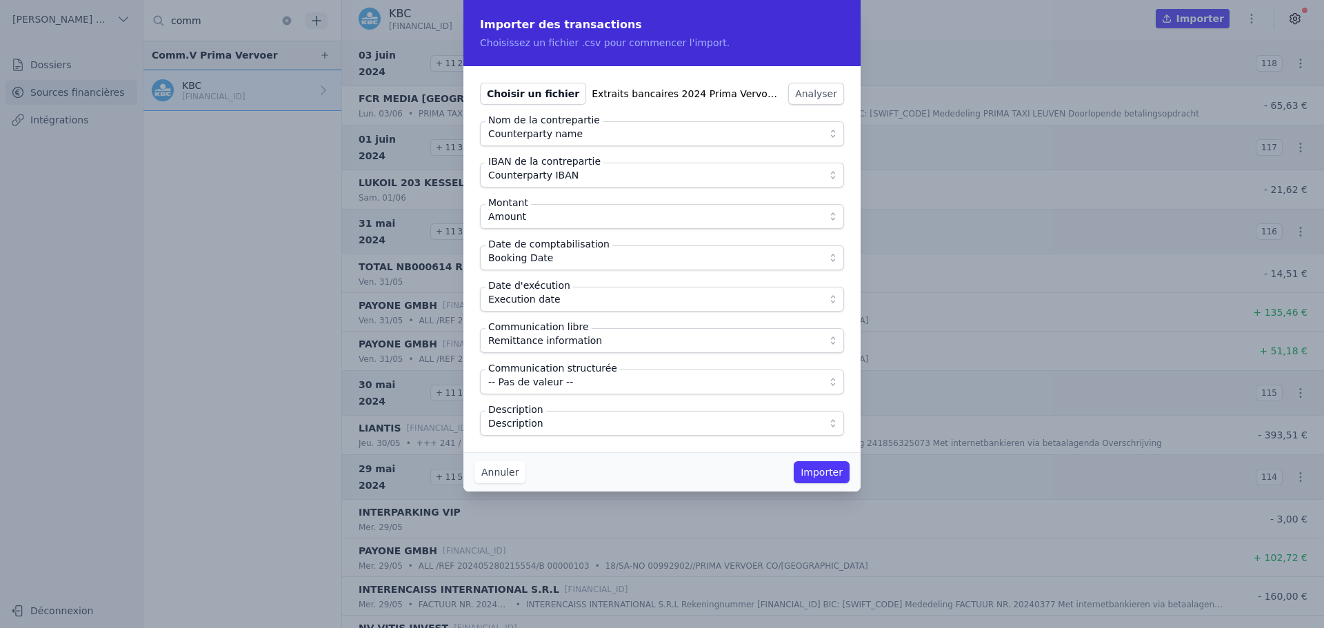
drag, startPoint x: 595, startPoint y: 446, endPoint x: 643, endPoint y: 445, distance: 47.6
click at [596, 446] on div "Choisir un fichier Extraits bancaires 2024 Prima Vervoer-6.csv Analyser Nom de …" at bounding box center [662, 259] width 397 height 386
click at [813, 469] on button "Importer" at bounding box center [822, 472] width 56 height 22
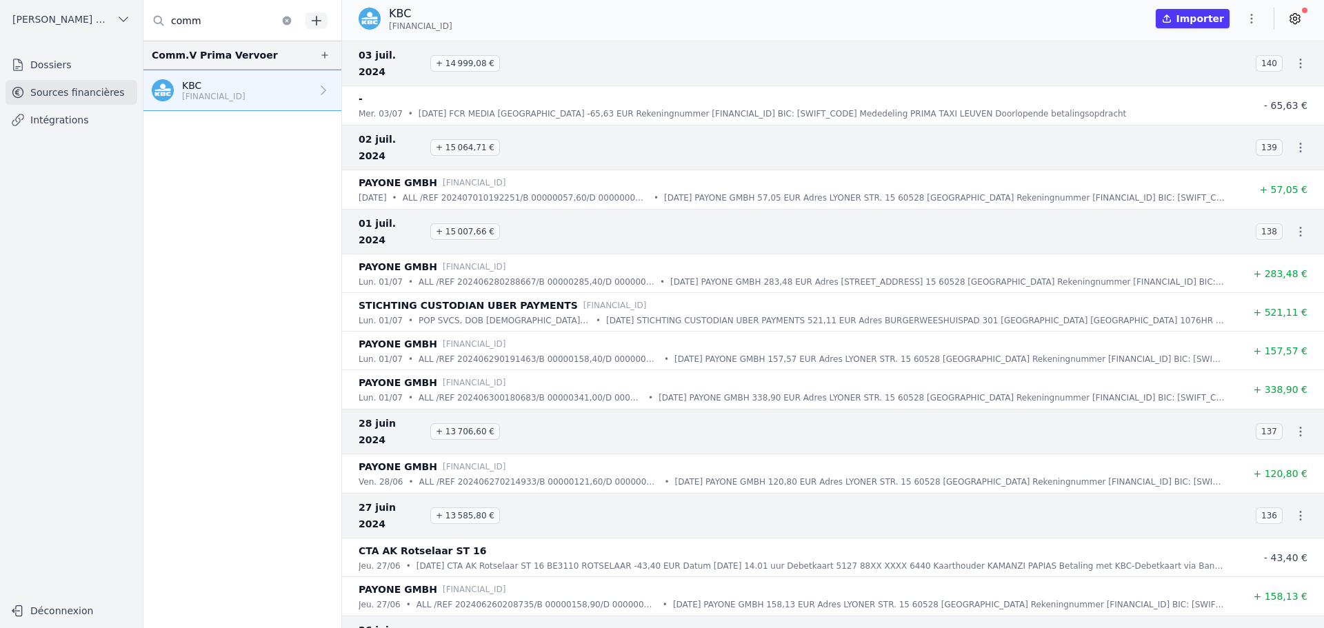
click at [1255, 19] on icon "button" at bounding box center [1252, 19] width 14 height 14
click at [1227, 99] on button "Import CSV *" at bounding box center [1218, 99] width 99 height 26
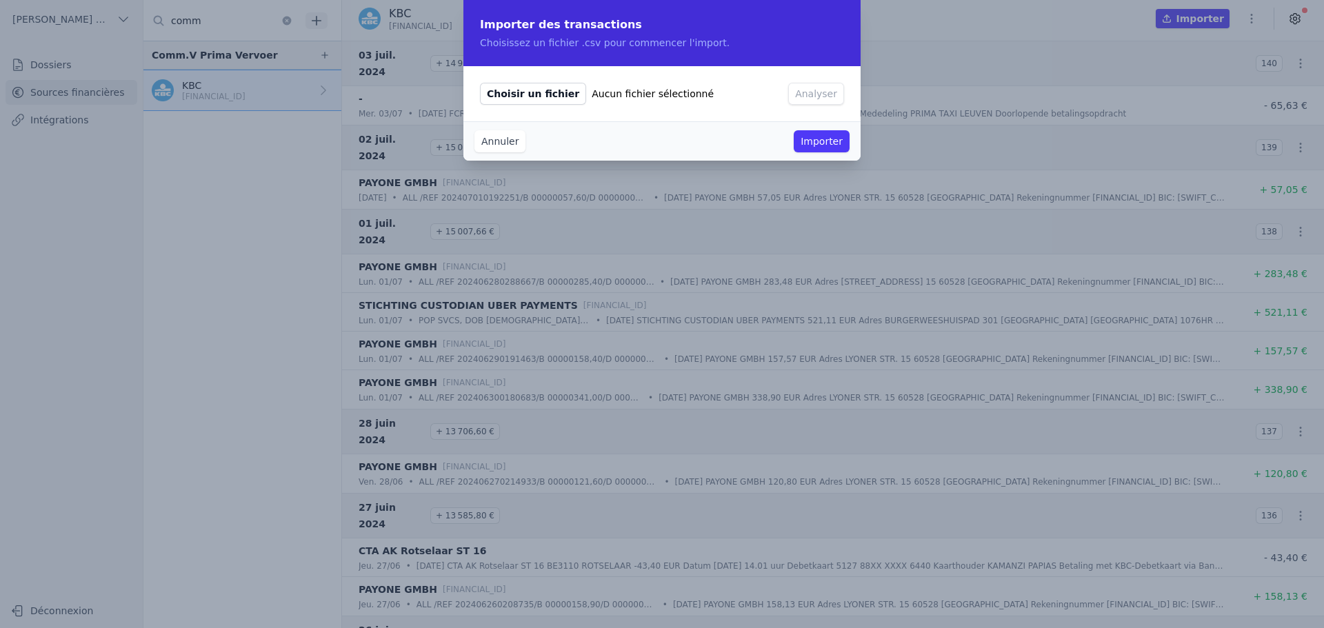
click at [545, 94] on span "Choisir un fichier" at bounding box center [533, 94] width 106 height 22
click at [480, 83] on input "Choisir un fichier Aucun fichier sélectionné" at bounding box center [479, 82] width 1 height 1
type input "C:\fakepath\Extraits bancaires 2024 Prima Vervoer-5.csv"
click at [827, 83] on button "Analyser" at bounding box center [816, 94] width 56 height 22
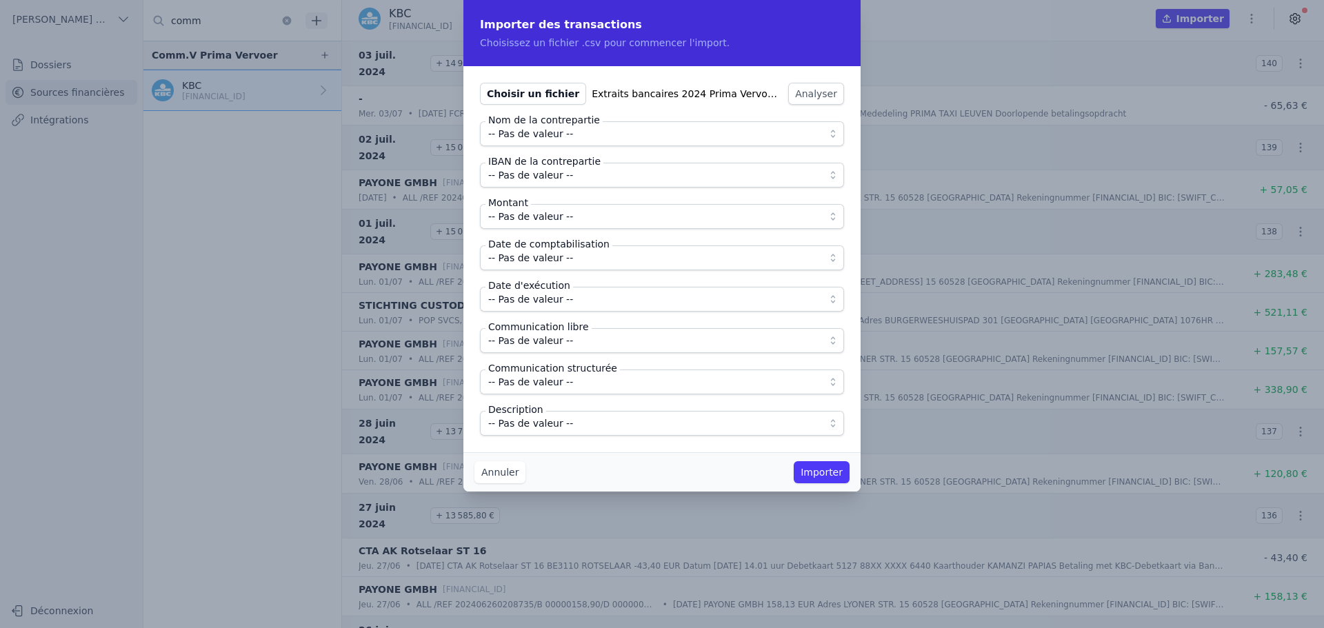
click at [576, 131] on span "-- Pas de valeur --" at bounding box center [652, 134] width 328 height 17
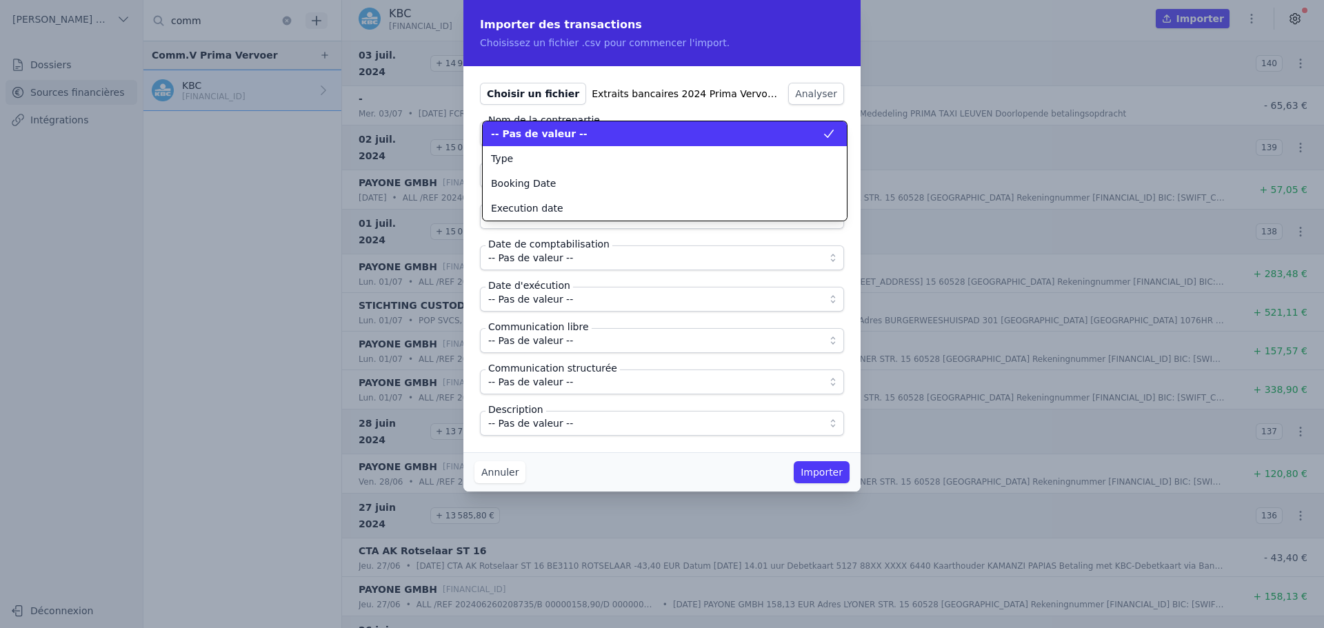
scroll to position [0, 0]
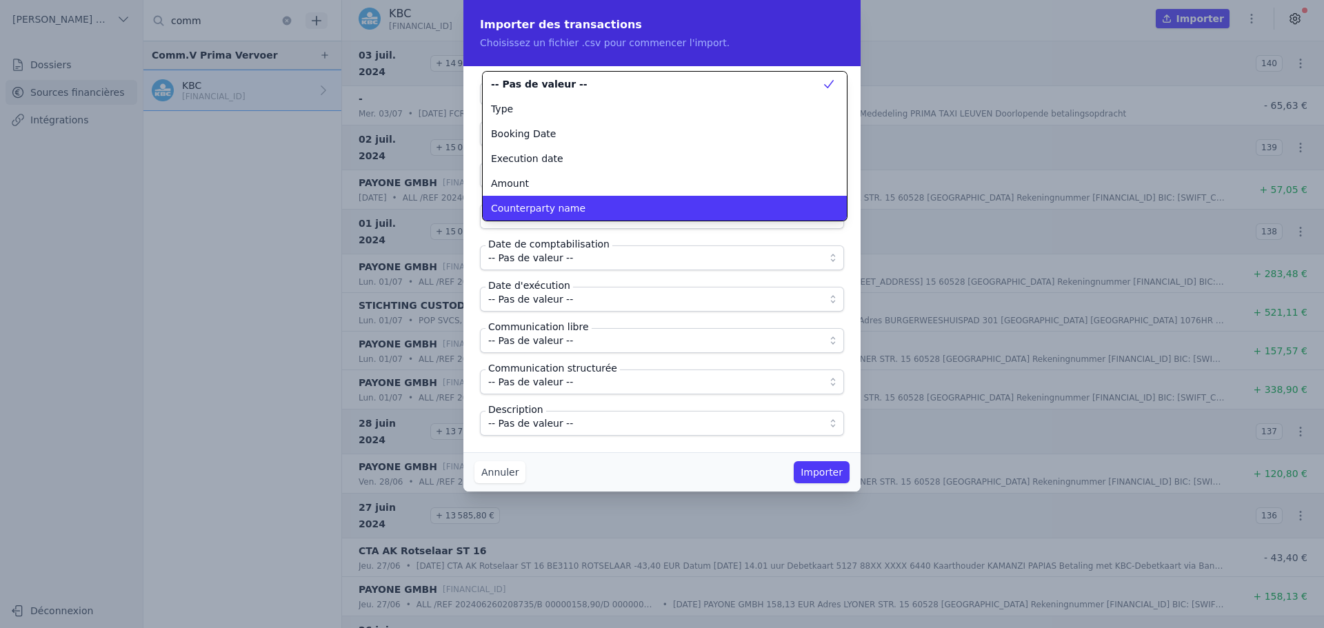
click at [564, 200] on li "Counterparty name" at bounding box center [665, 208] width 364 height 25
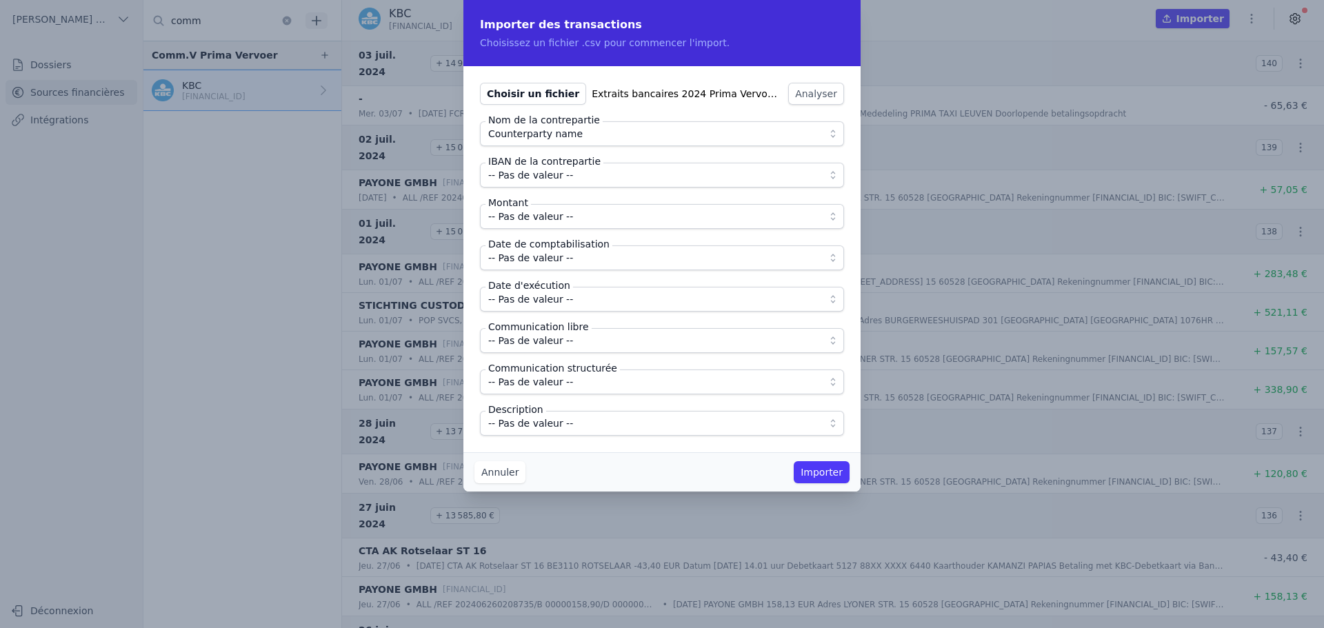
click at [570, 186] on button "-- Pas de valeur --" at bounding box center [662, 175] width 364 height 25
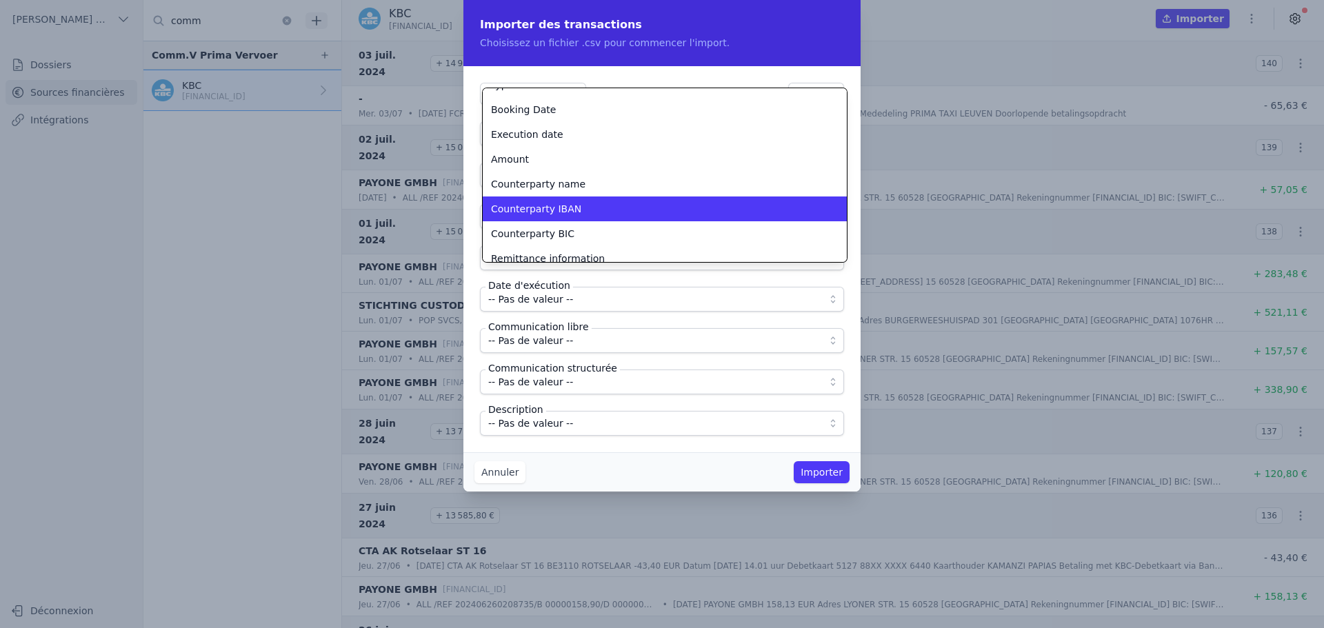
scroll to position [42, 0]
click at [574, 201] on div "Counterparty IBAN" at bounding box center [656, 208] width 331 height 14
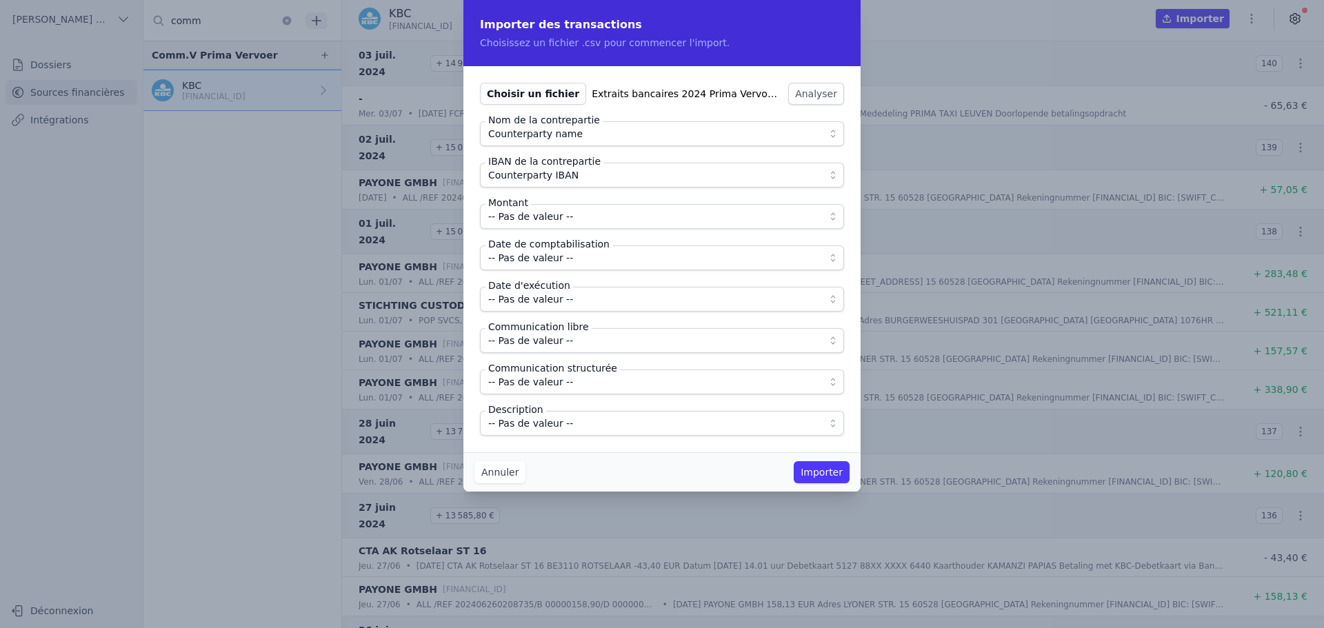
click at [577, 210] on span "-- Pas de valeur --" at bounding box center [652, 216] width 328 height 17
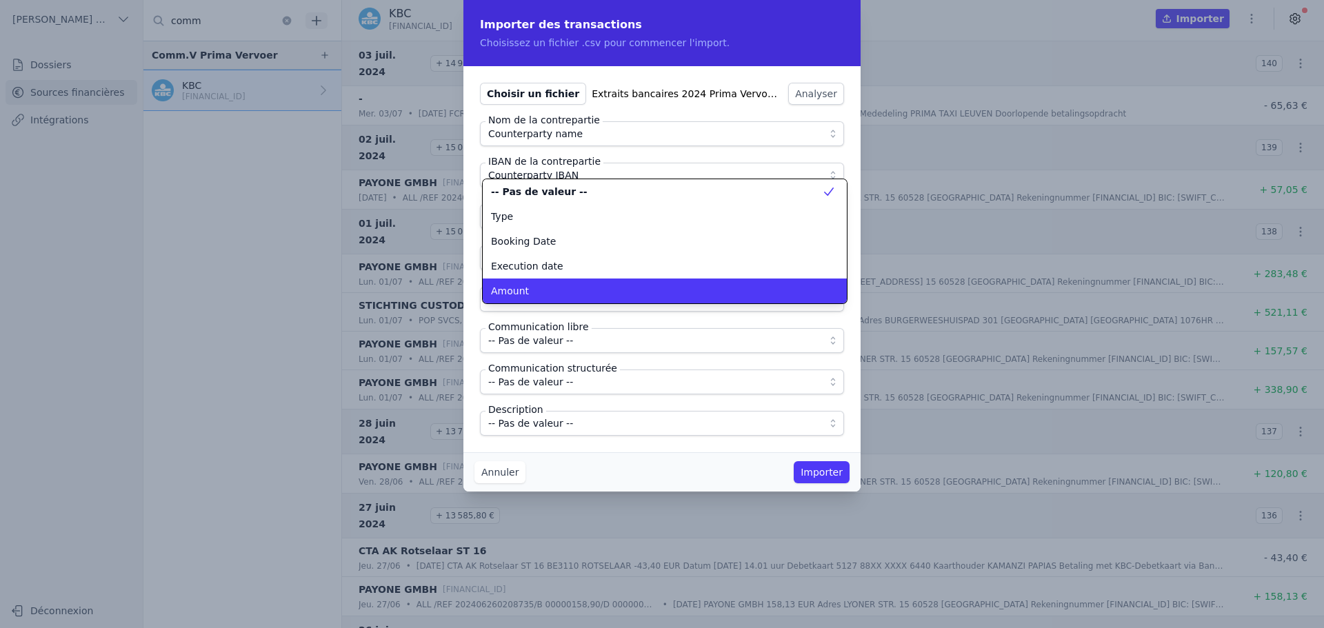
click at [546, 289] on div "Amount" at bounding box center [656, 291] width 331 height 14
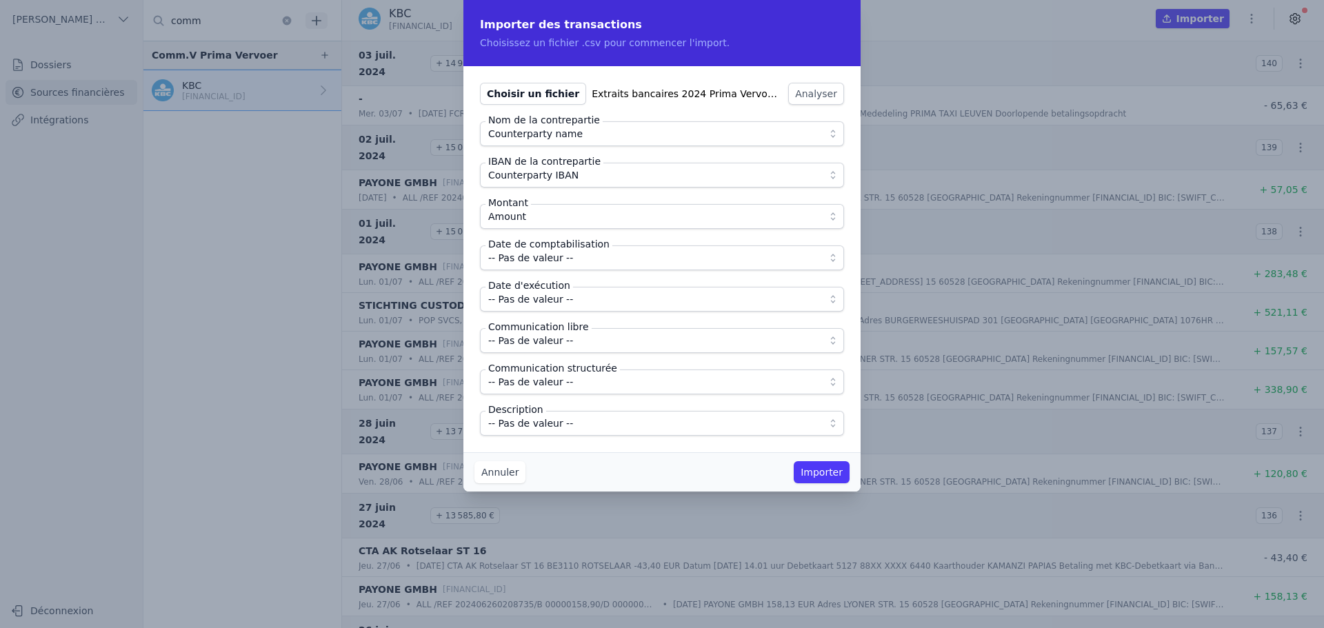
click at [550, 262] on span "-- Pas de valeur --" at bounding box center [530, 258] width 85 height 17
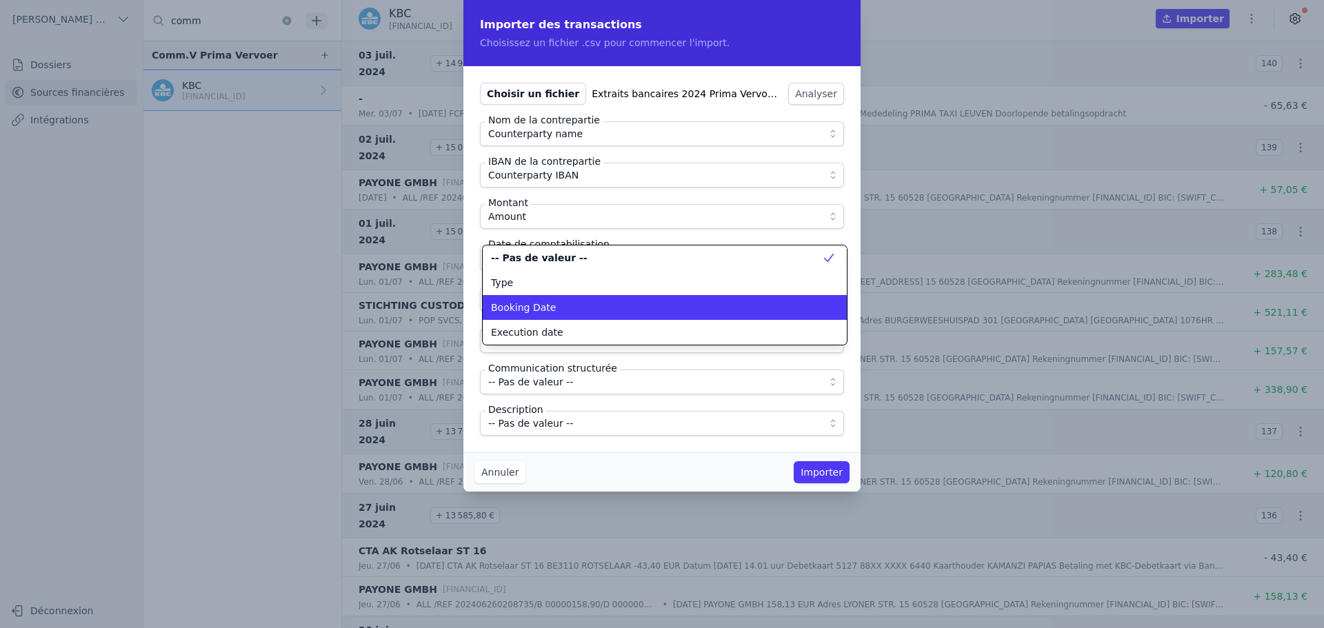
click at [557, 306] on div "Booking Date" at bounding box center [656, 308] width 331 height 14
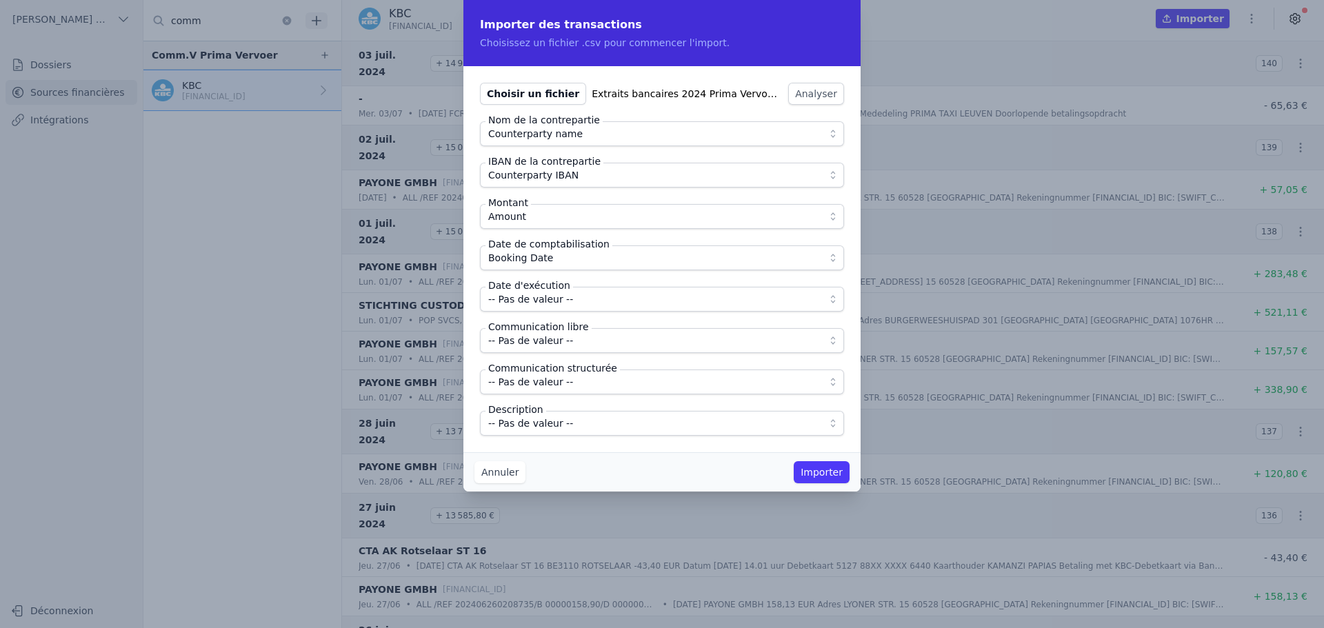
click at [558, 298] on span "-- Pas de valeur --" at bounding box center [530, 299] width 85 height 17
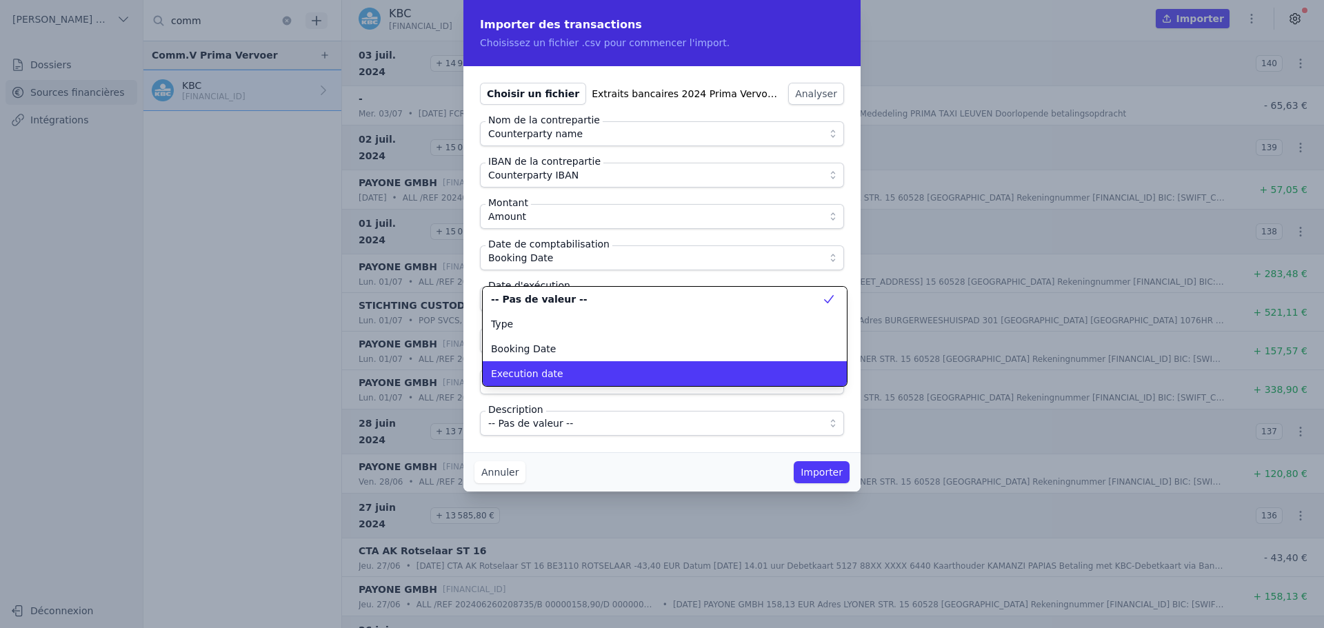
click at [558, 372] on div "Execution date" at bounding box center [656, 374] width 331 height 14
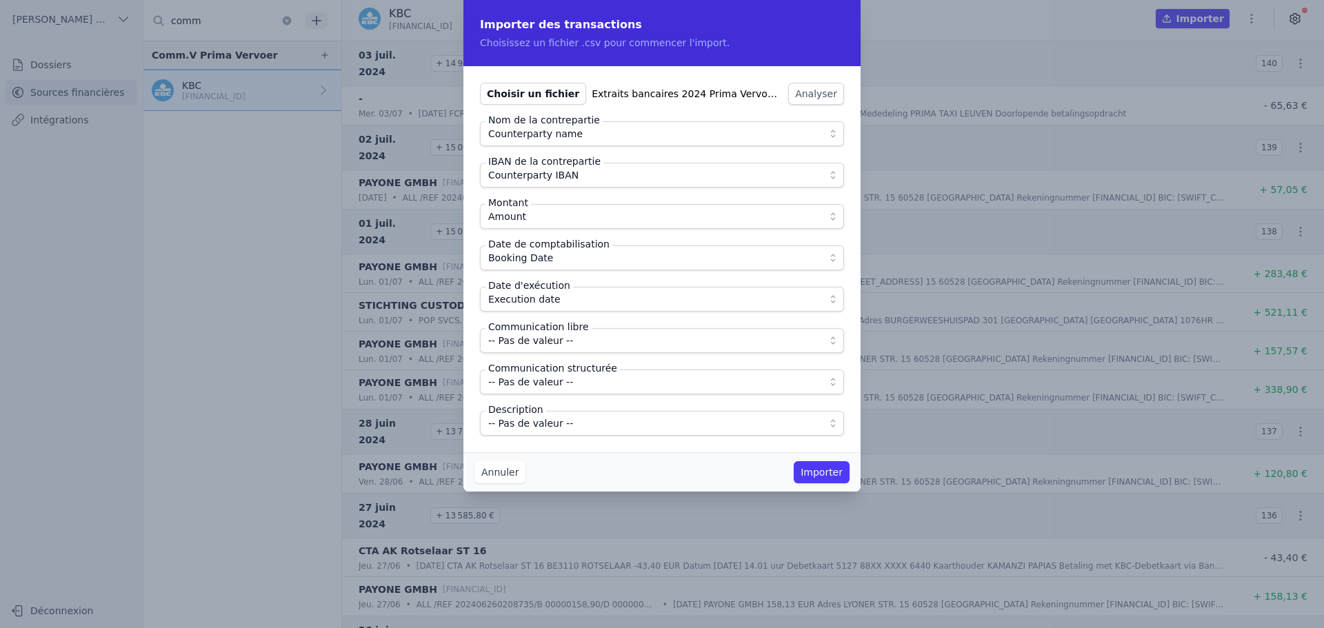
click at [561, 345] on span "-- Pas de valeur --" at bounding box center [530, 340] width 85 height 17
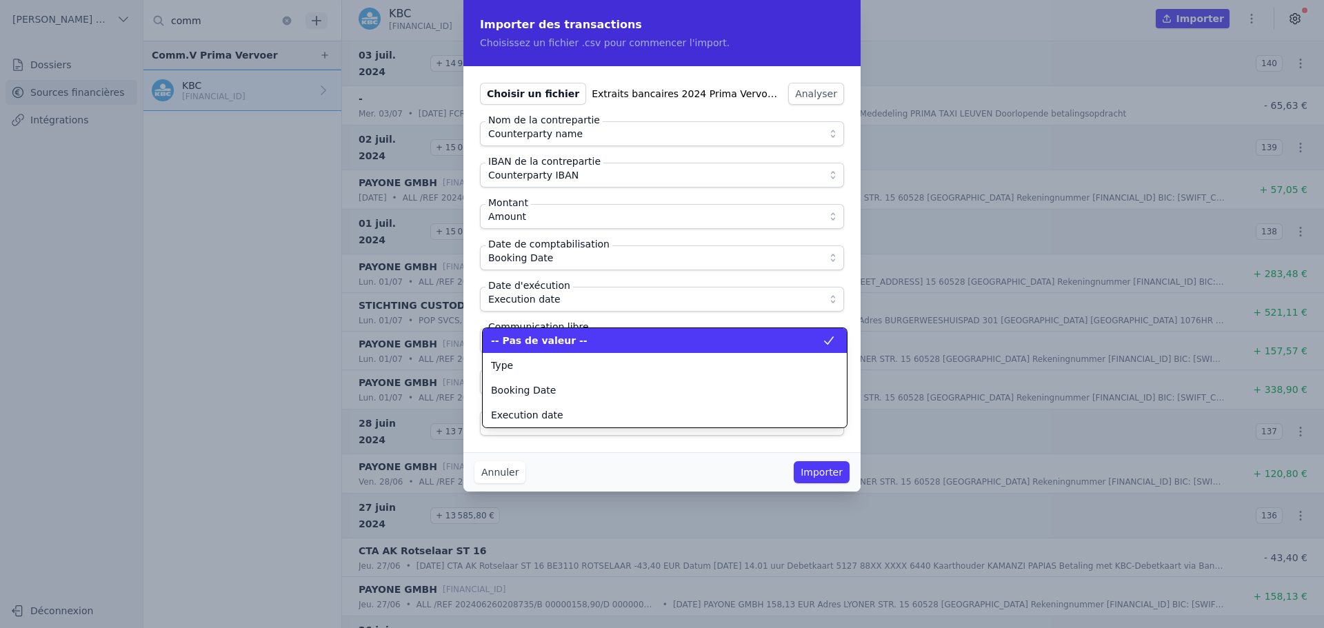
scroll to position [124, 0]
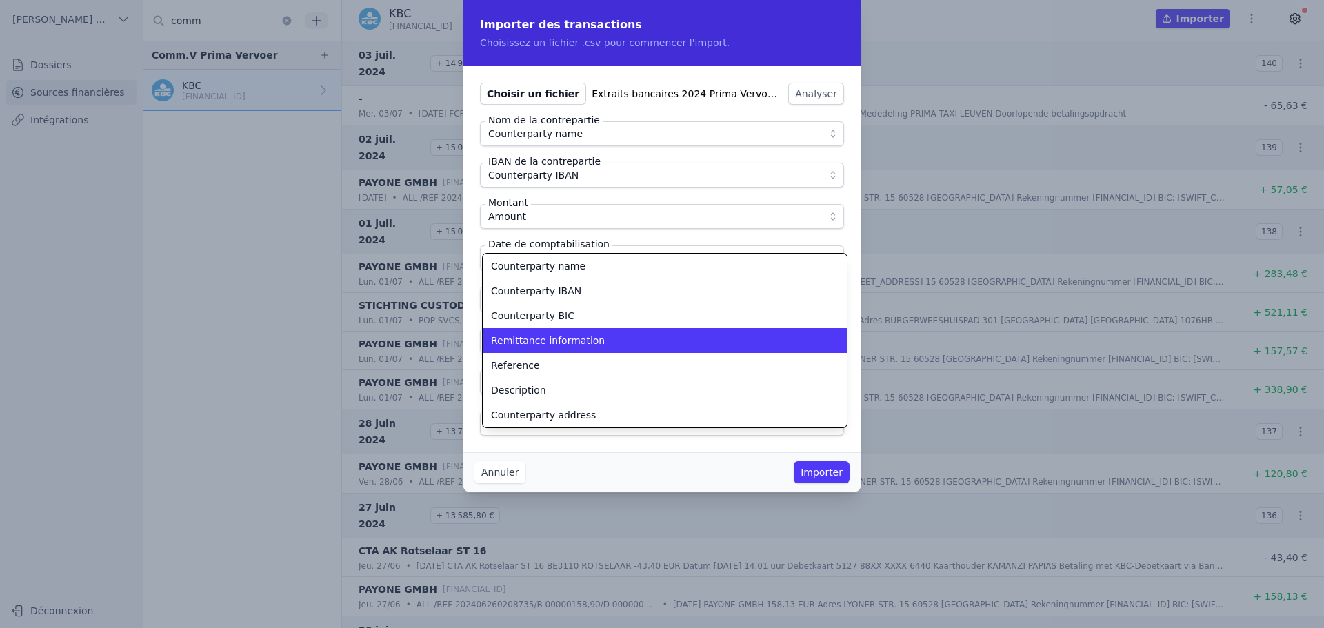
click at [561, 344] on span "Remittance information" at bounding box center [548, 341] width 114 height 14
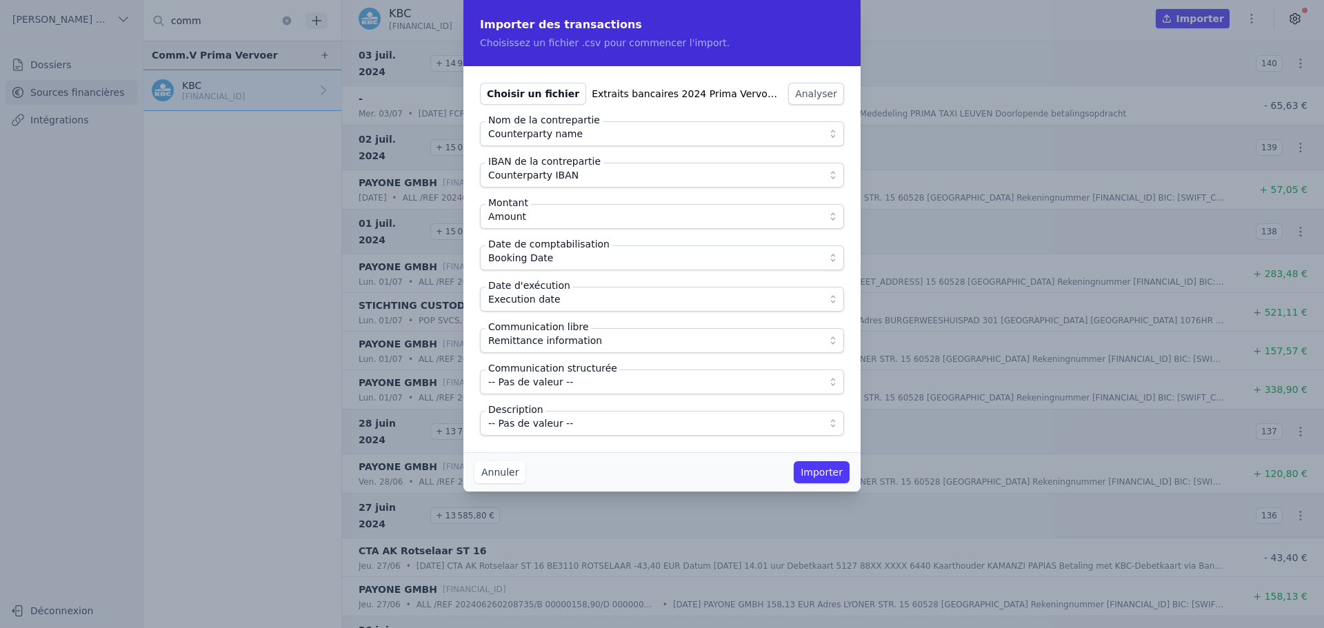
click at [570, 428] on span "-- Pas de valeur --" at bounding box center [652, 423] width 328 height 17
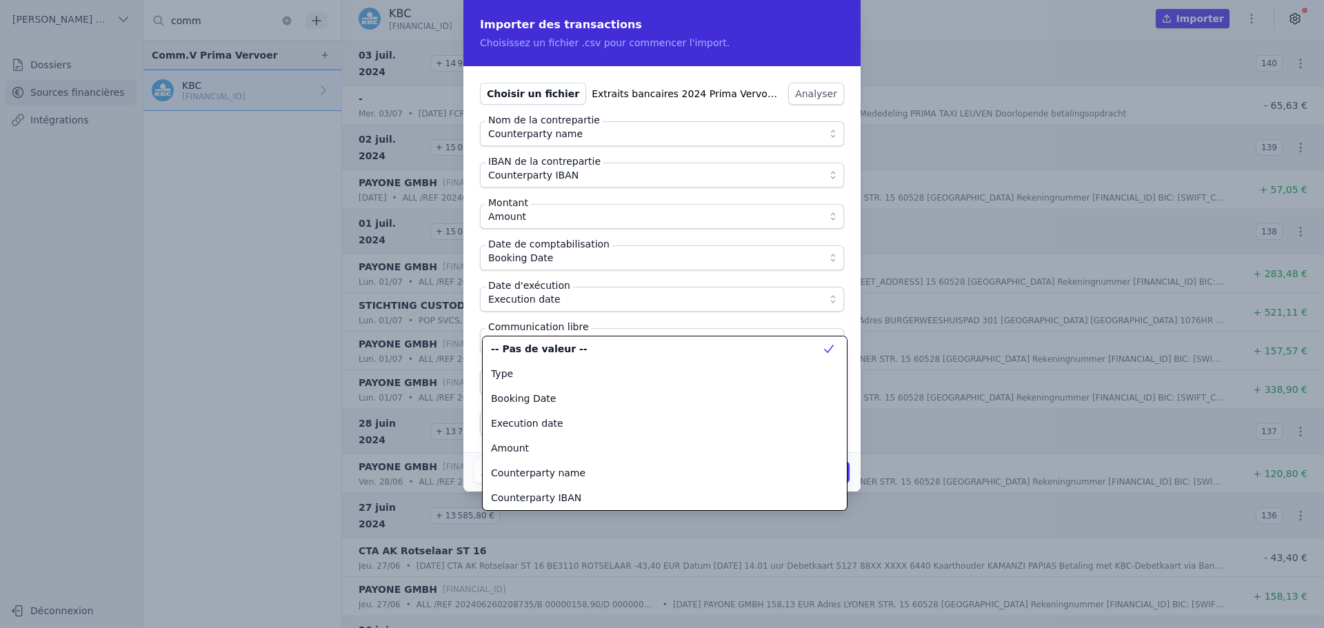
scroll to position [174, 0]
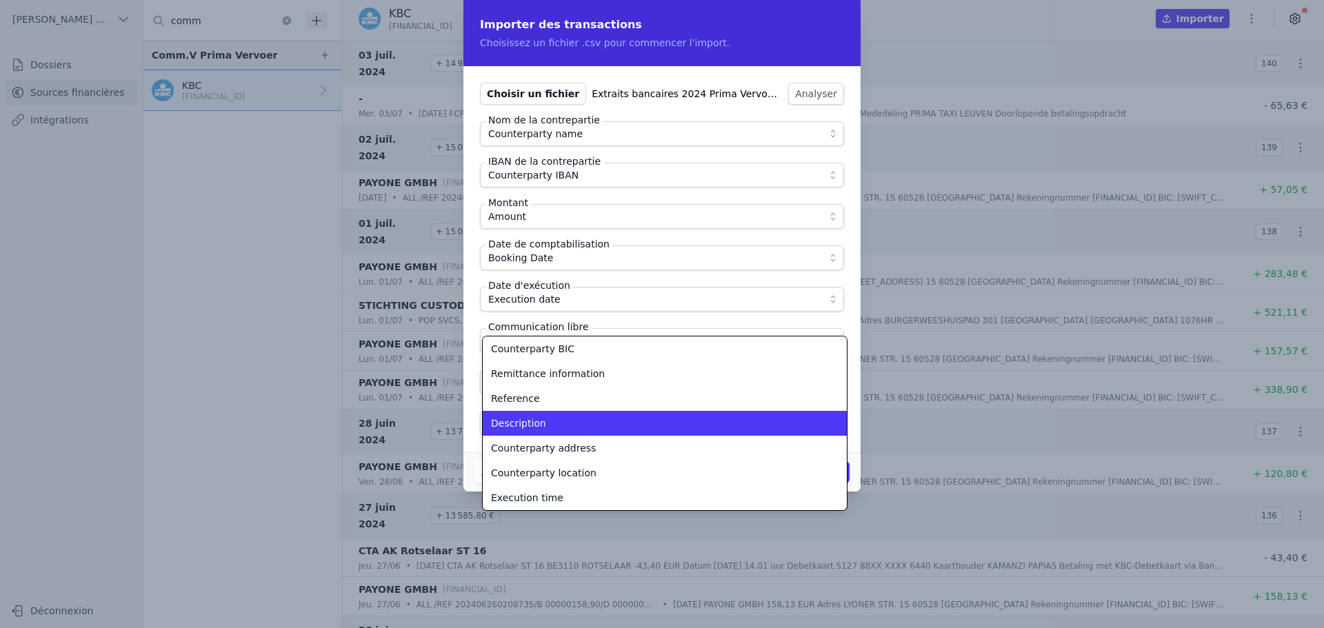
click at [570, 428] on div "Description" at bounding box center [656, 424] width 331 height 14
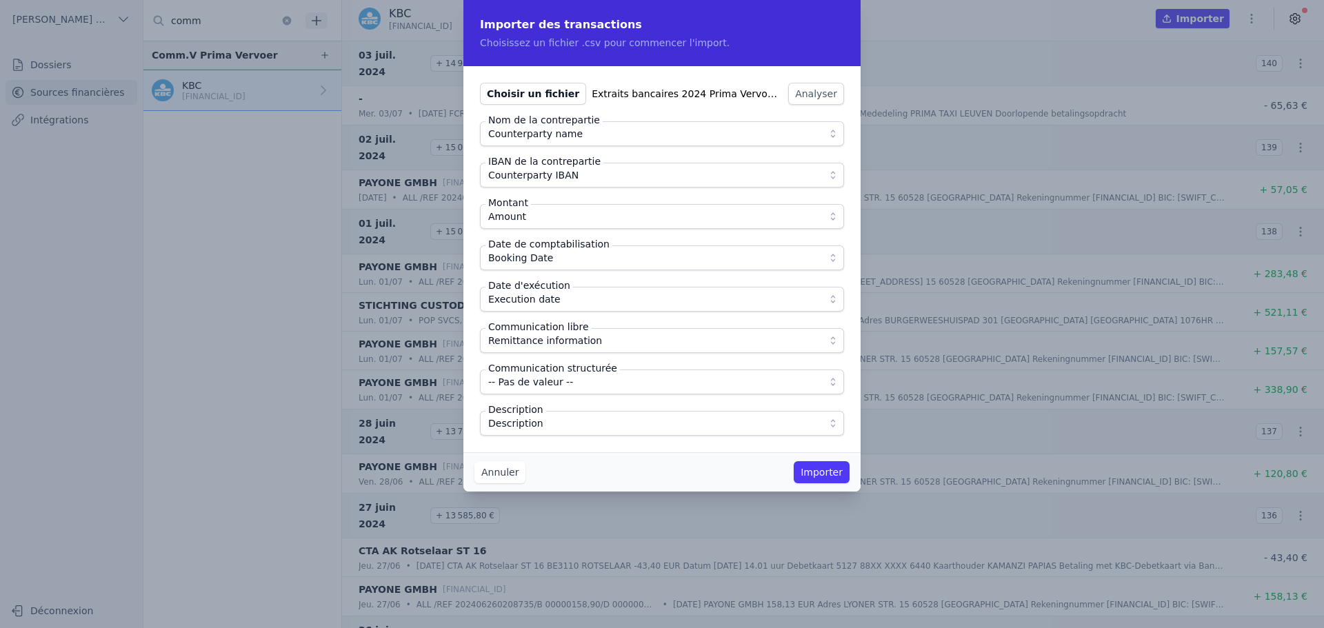
click at [588, 444] on div "Choisir un fichier Extraits bancaires 2024 Prima Vervoer-5.csv Analyser Nom de …" at bounding box center [662, 259] width 397 height 386
click at [821, 473] on button "Importer" at bounding box center [822, 472] width 56 height 22
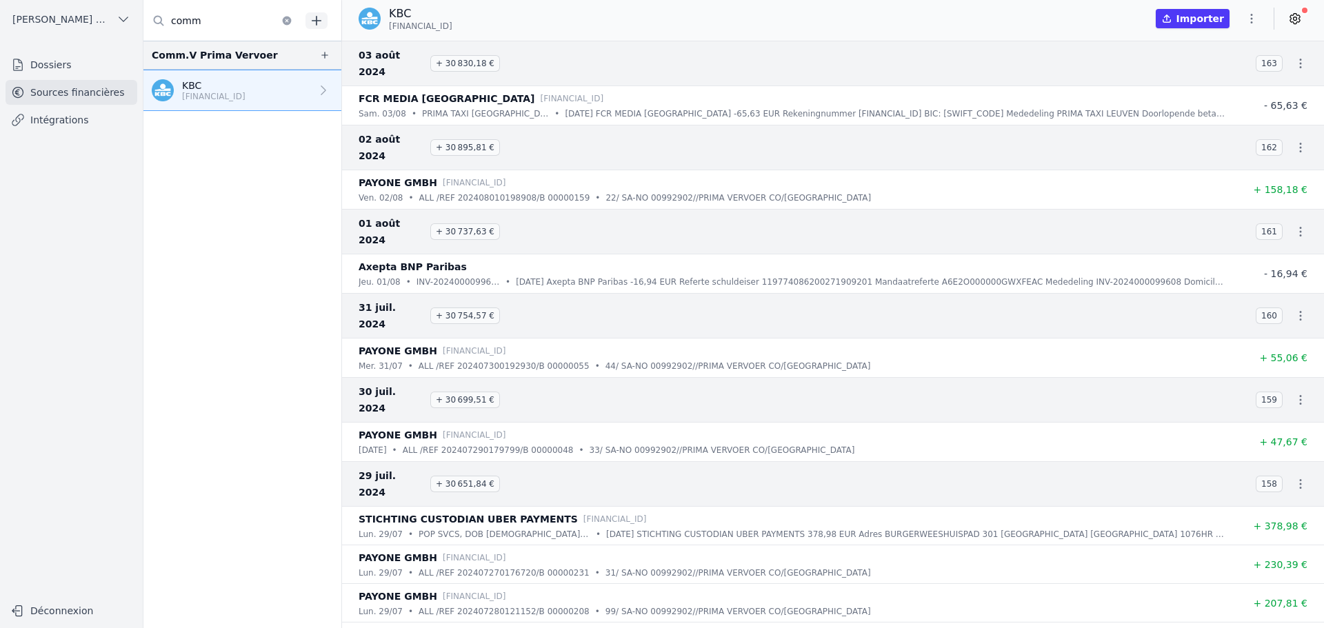
click at [1251, 20] on icon "button" at bounding box center [1252, 19] width 14 height 14
click at [1209, 94] on button "Import CSV *" at bounding box center [1218, 99] width 99 height 26
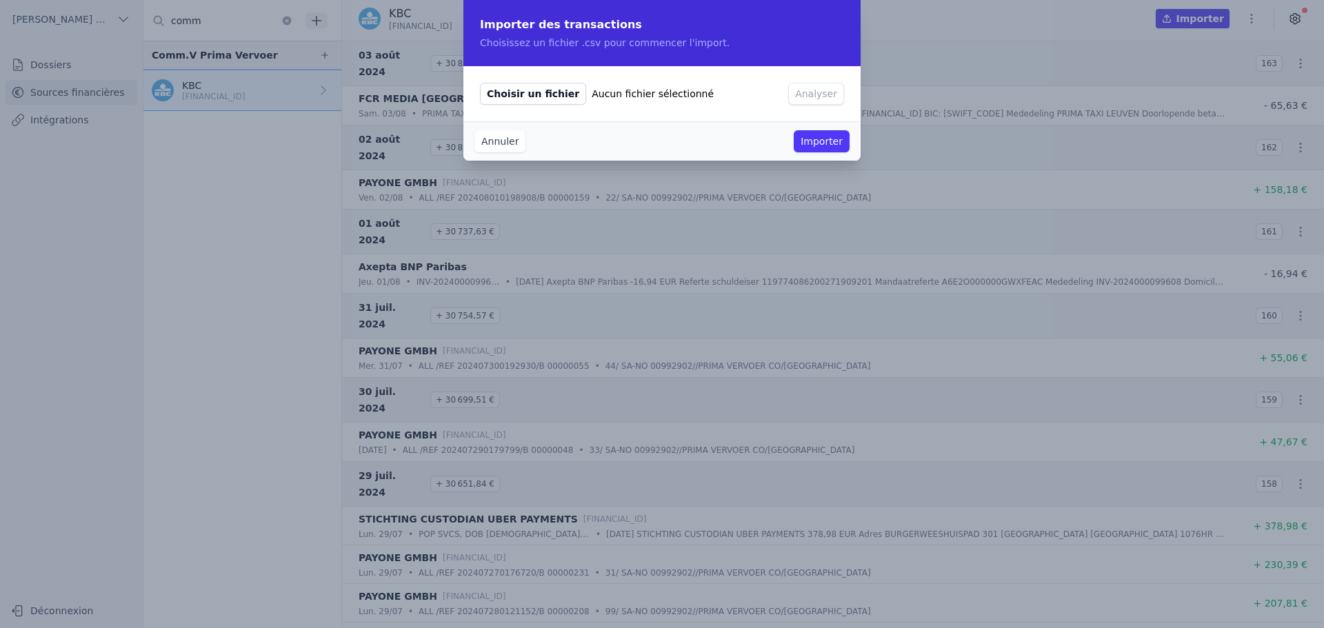
click at [519, 99] on span "Choisir un fichier" at bounding box center [533, 94] width 106 height 22
click at [480, 83] on input "Choisir un fichier Aucun fichier sélectionné" at bounding box center [479, 82] width 1 height 1
type input "C:\fakepath\Extraits bancaires 2024 Prima Vervoer-4.csv"
click at [821, 86] on button "Analyser" at bounding box center [816, 94] width 56 height 22
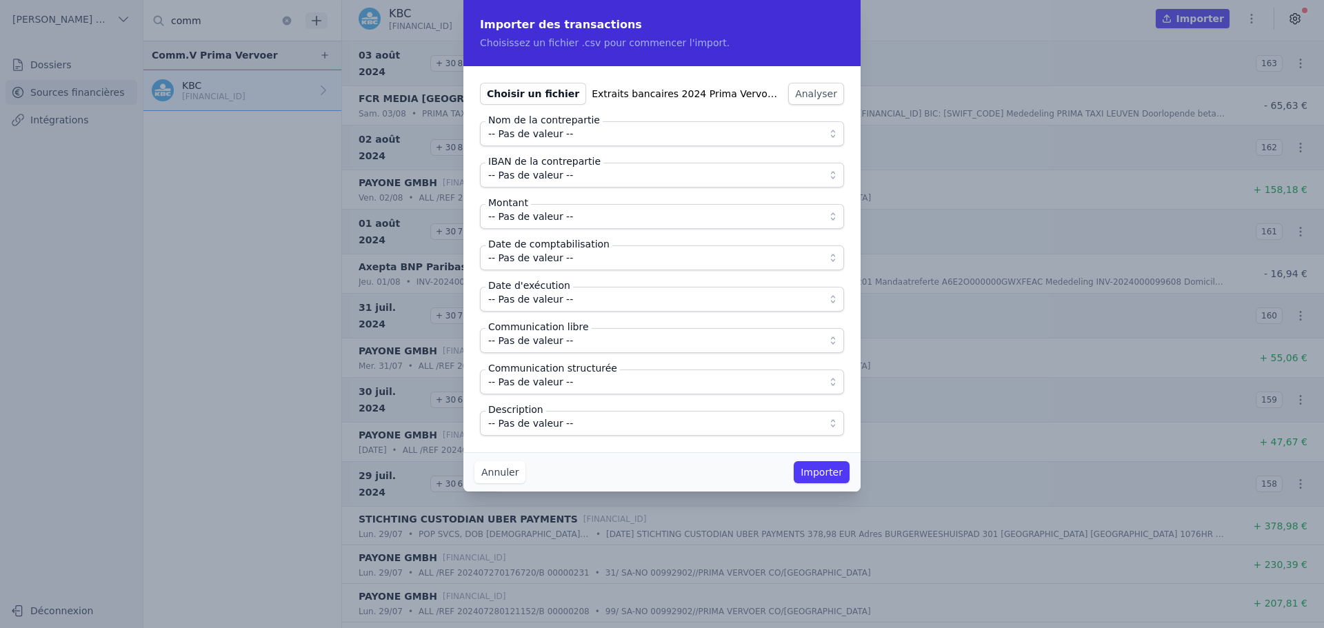
click at [506, 123] on label "Nom de la contrepartie" at bounding box center [544, 120] width 117 height 14
click at [508, 130] on span "-- Pas de valeur --" at bounding box center [530, 134] width 85 height 17
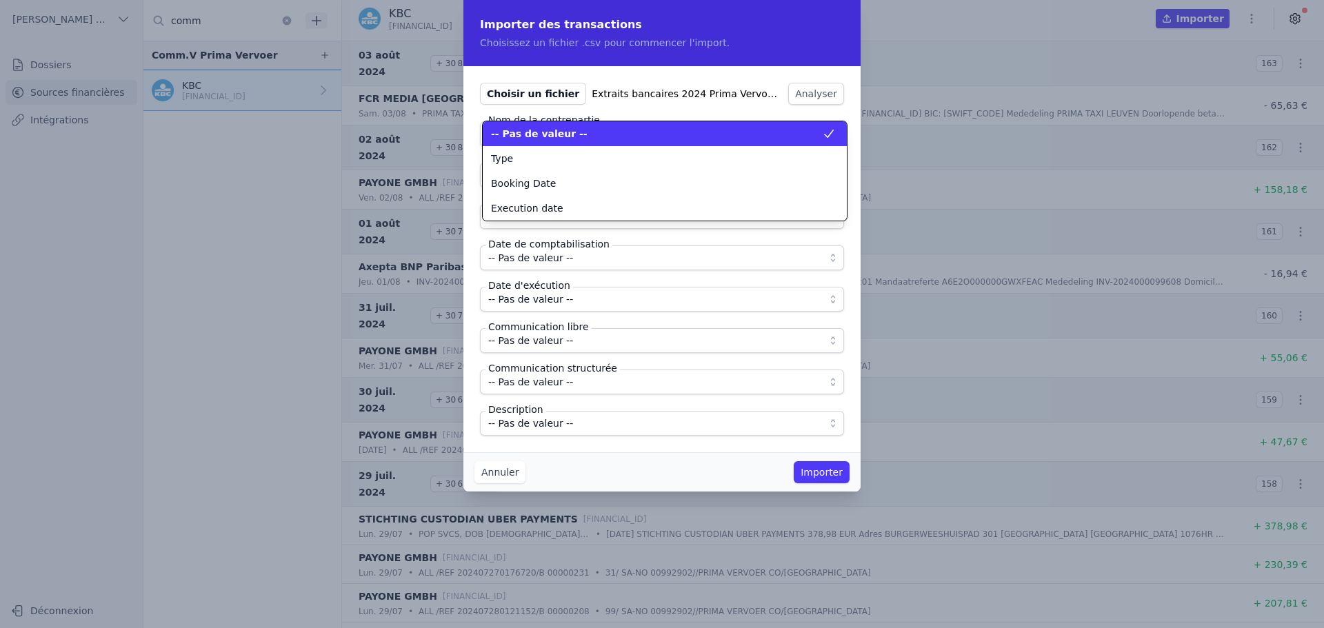
scroll to position [0, 0]
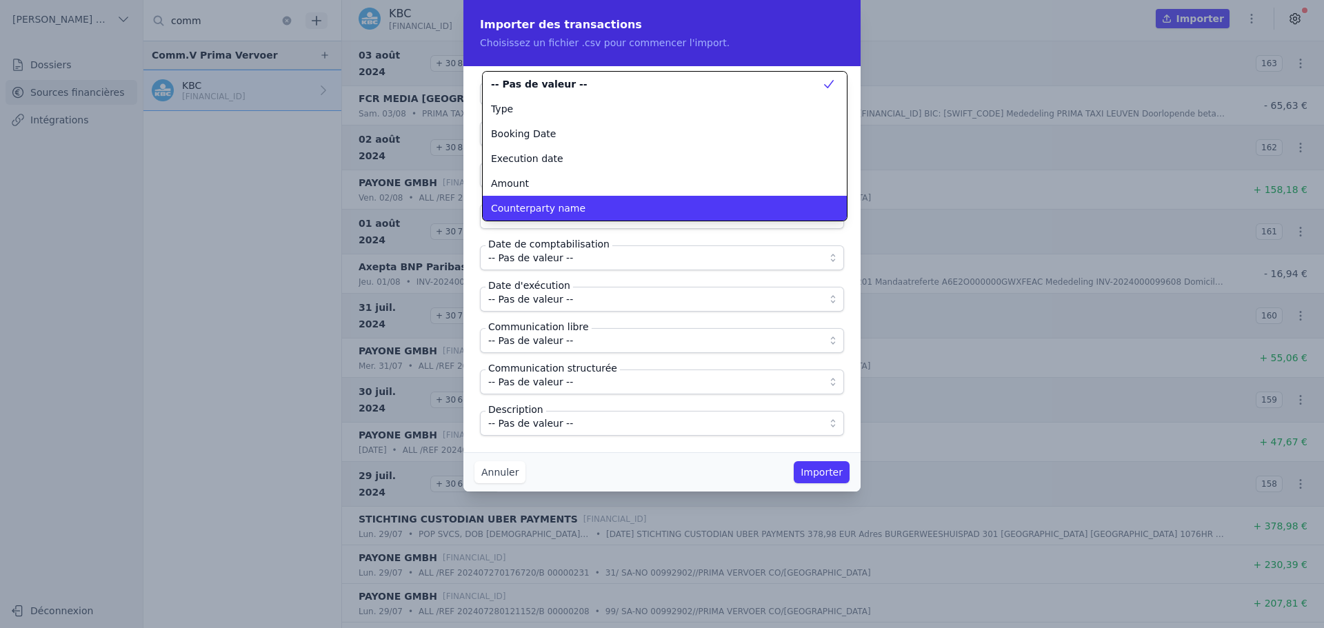
click at [531, 208] on span "Counterparty name" at bounding box center [538, 208] width 94 height 14
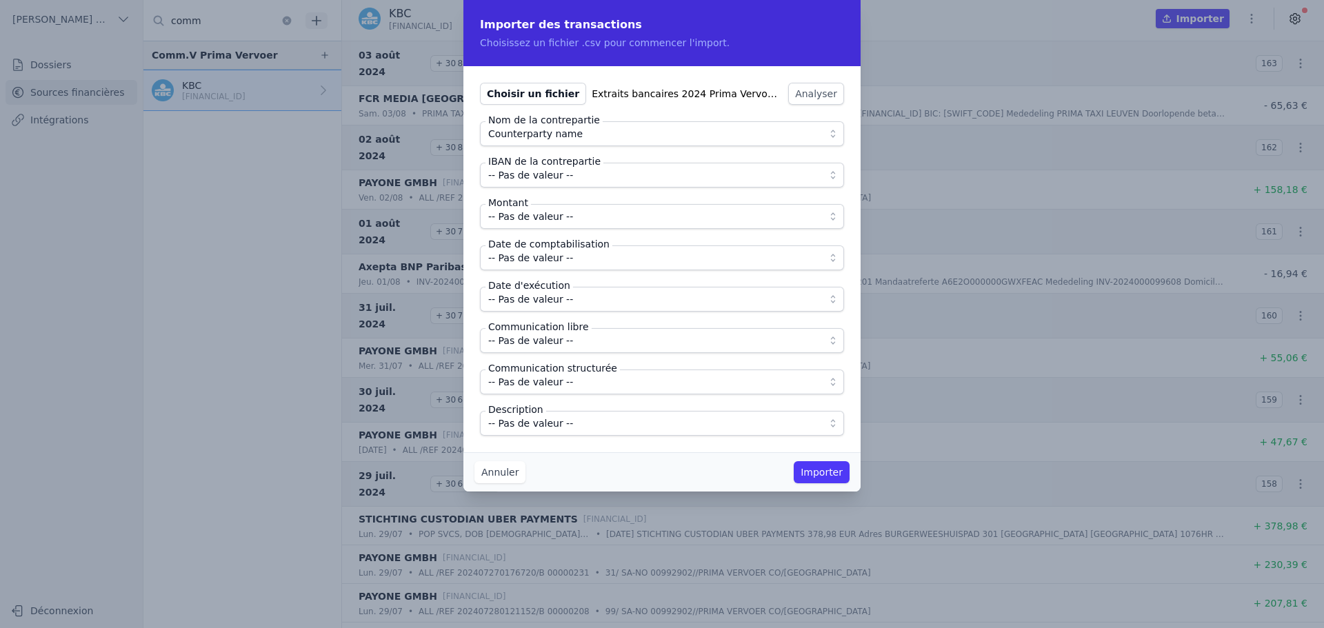
click at [528, 166] on label "IBAN de la contrepartie" at bounding box center [545, 162] width 118 height 14
click at [530, 175] on span "-- Pas de valeur --" at bounding box center [530, 175] width 85 height 17
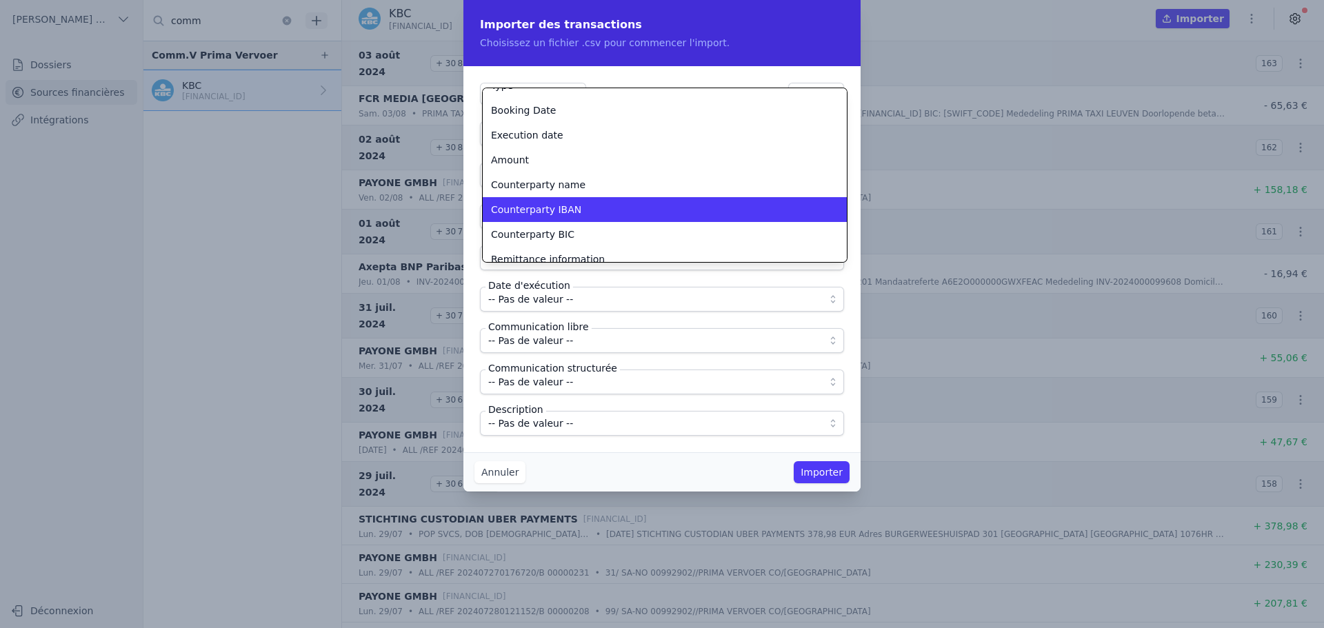
scroll to position [41, 0]
click at [535, 210] on span "Counterparty IBAN" at bounding box center [536, 208] width 90 height 14
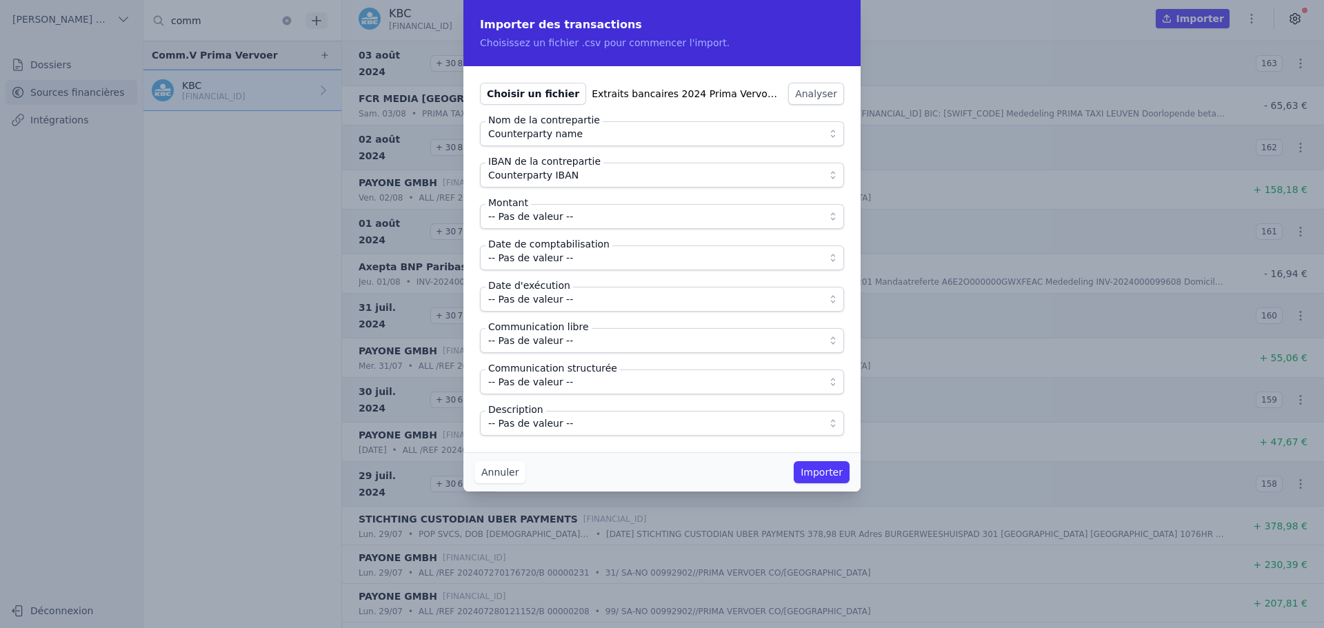
click at [535, 210] on span "-- Pas de valeur --" at bounding box center [530, 216] width 85 height 17
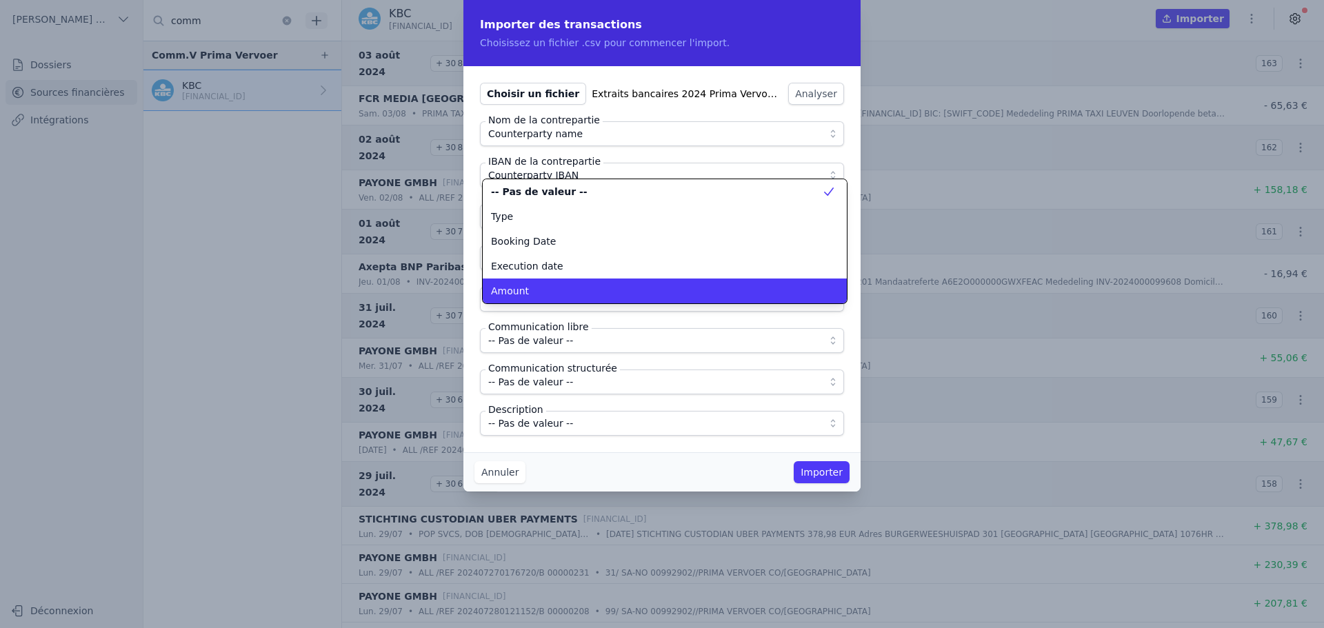
click at [531, 288] on div "Amount" at bounding box center [656, 291] width 331 height 14
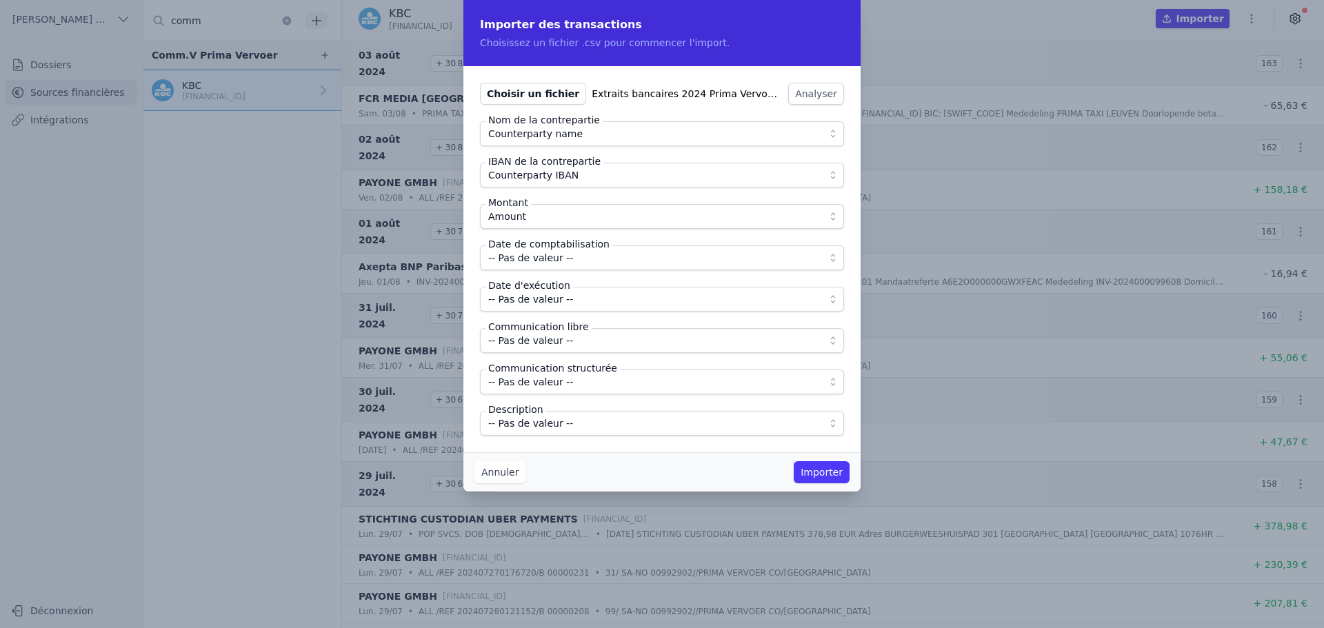
click at [537, 263] on span "-- Pas de valeur --" at bounding box center [530, 258] width 85 height 17
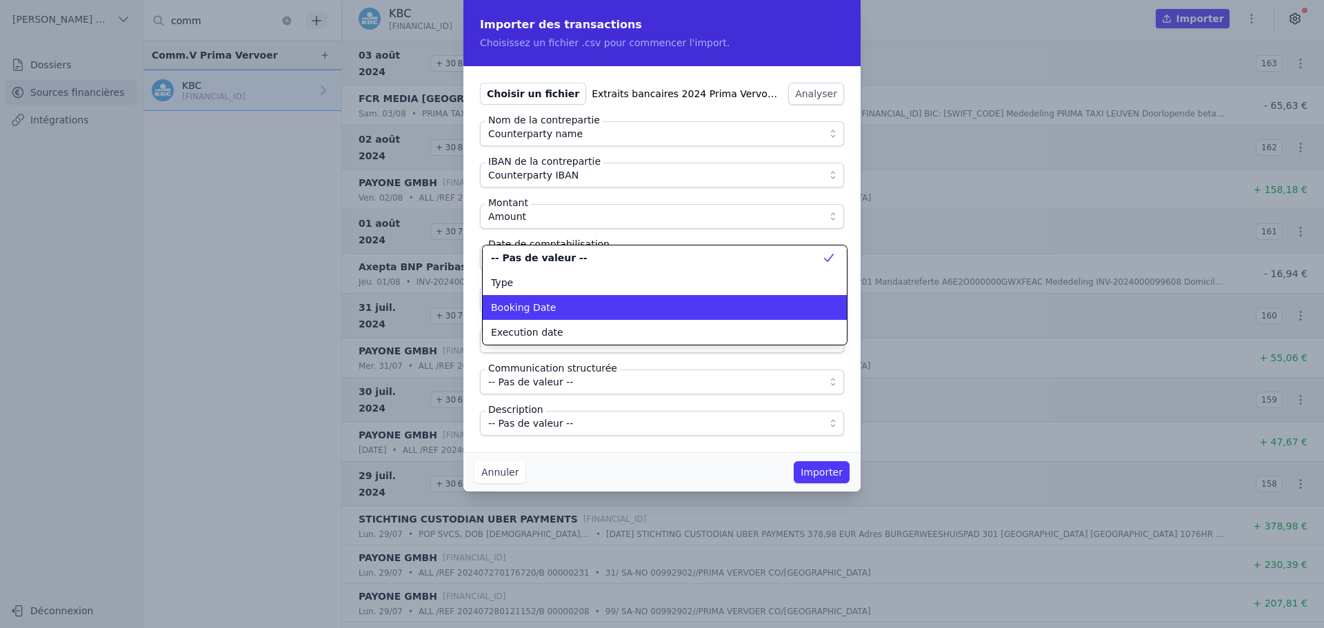
click at [543, 312] on span "Booking Date" at bounding box center [523, 308] width 65 height 14
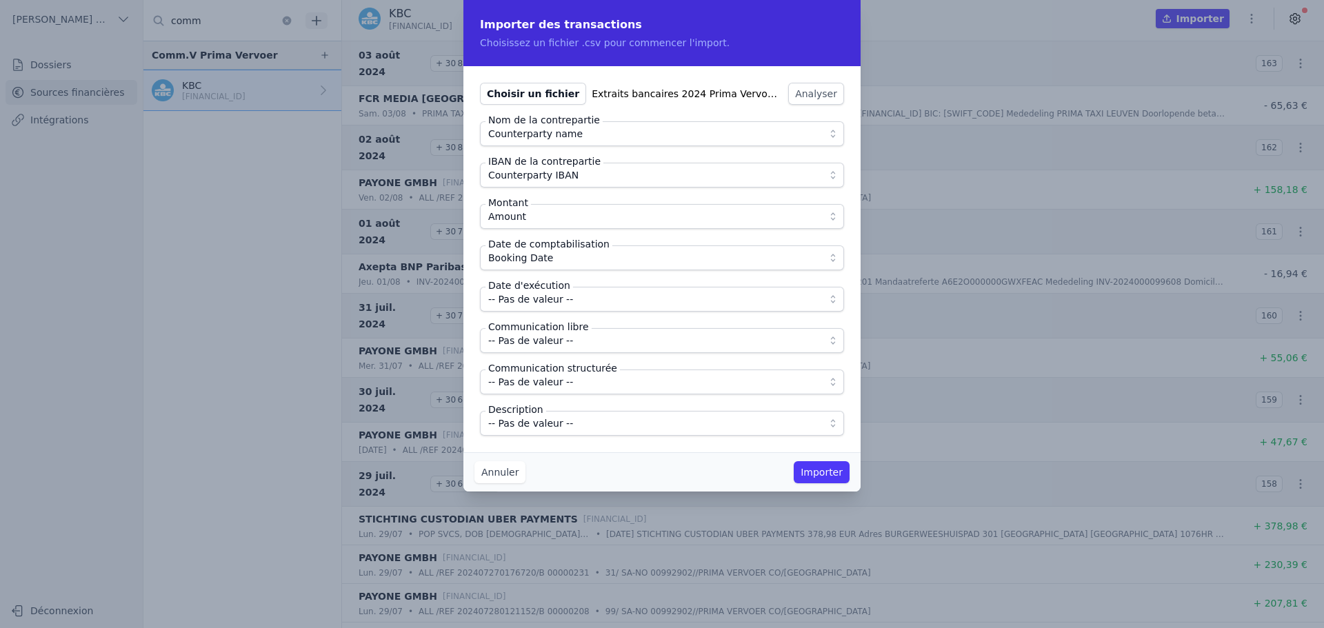
click at [545, 300] on span "-- Pas de valeur --" at bounding box center [530, 299] width 85 height 17
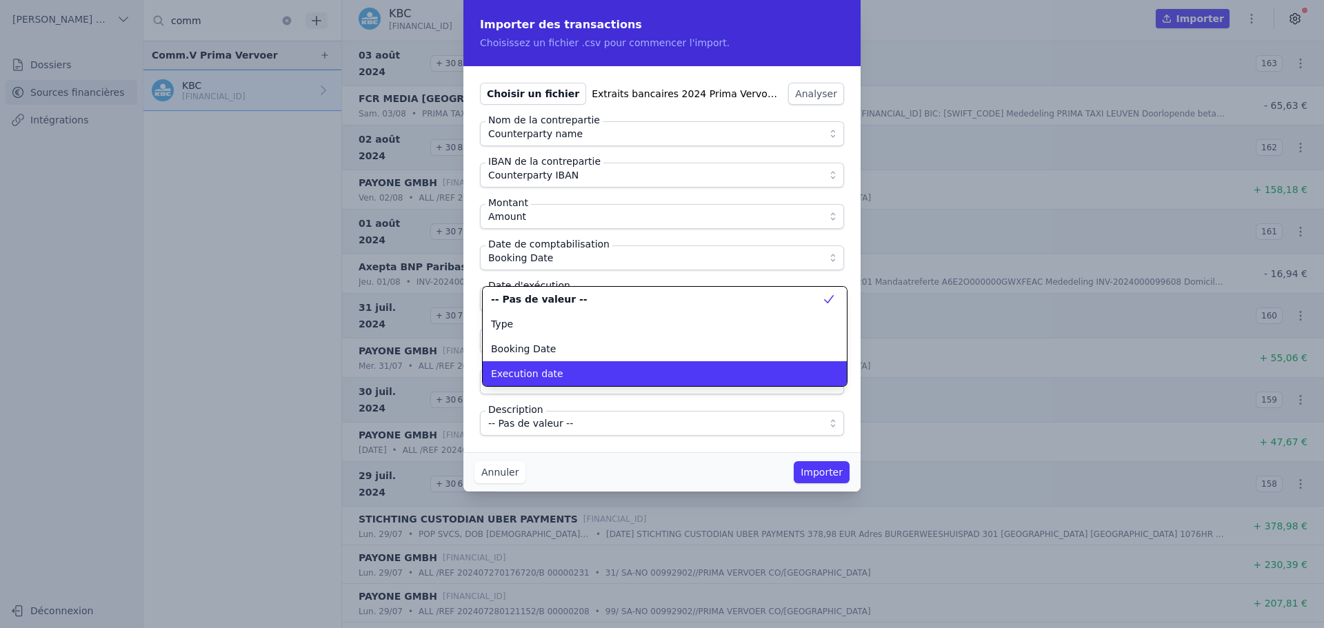
click at [547, 376] on span "Execution date" at bounding box center [527, 374] width 72 height 14
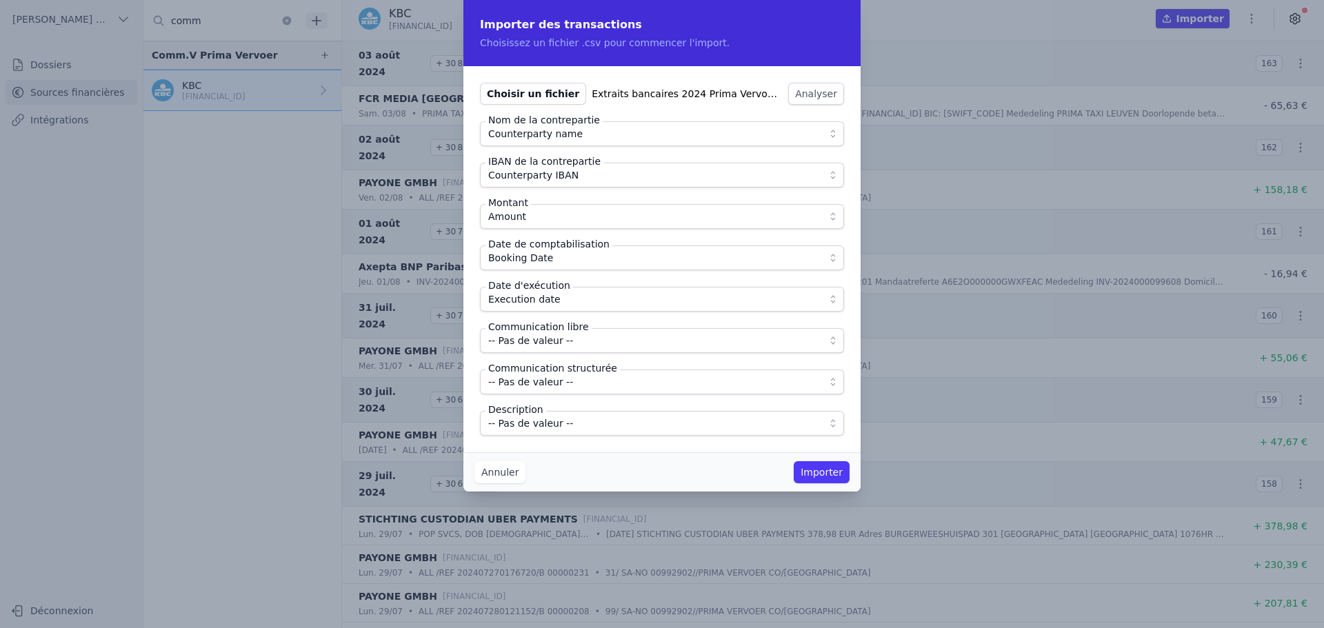
click at [555, 341] on span "-- Pas de valeur --" at bounding box center [530, 340] width 85 height 17
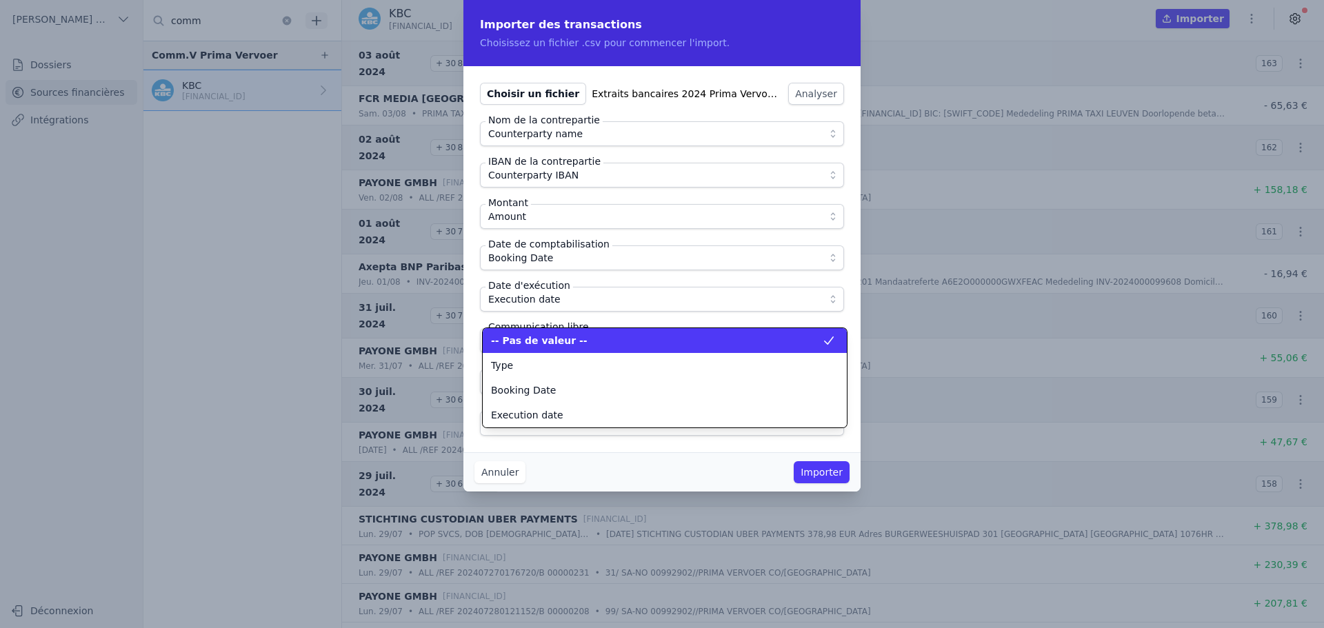
scroll to position [124, 0]
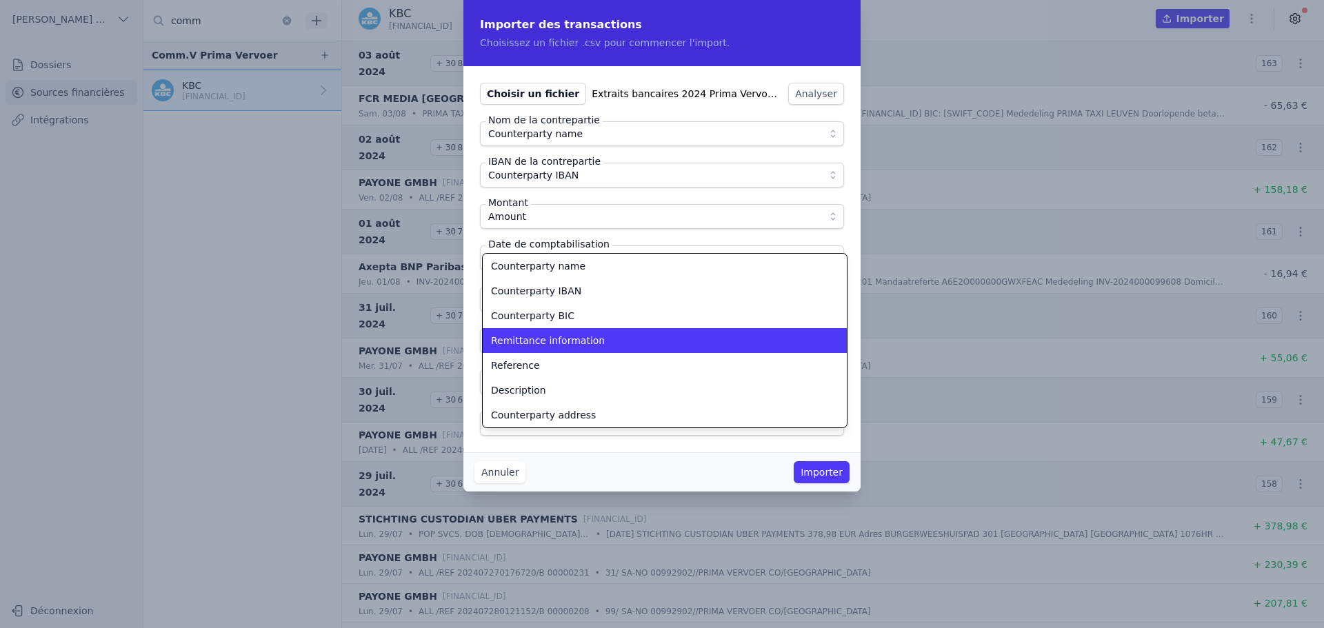
click at [555, 331] on li "Remittance information" at bounding box center [665, 340] width 364 height 25
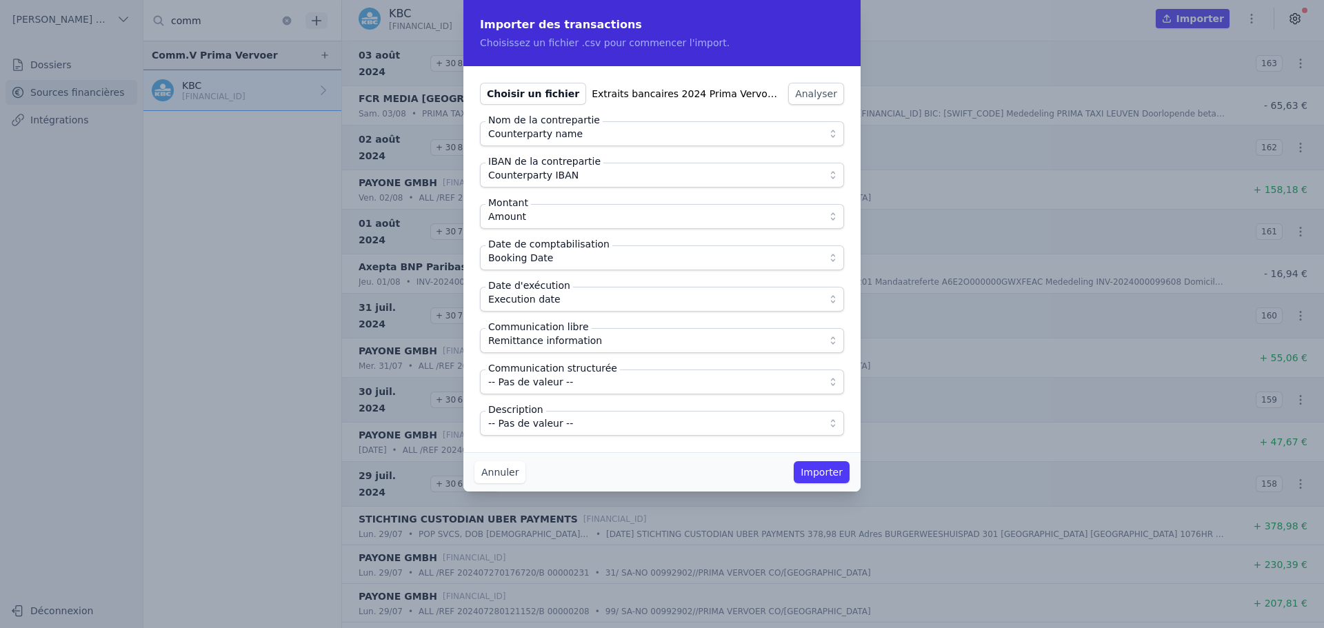
click at [550, 429] on span "-- Pas de valeur --" at bounding box center [530, 423] width 85 height 17
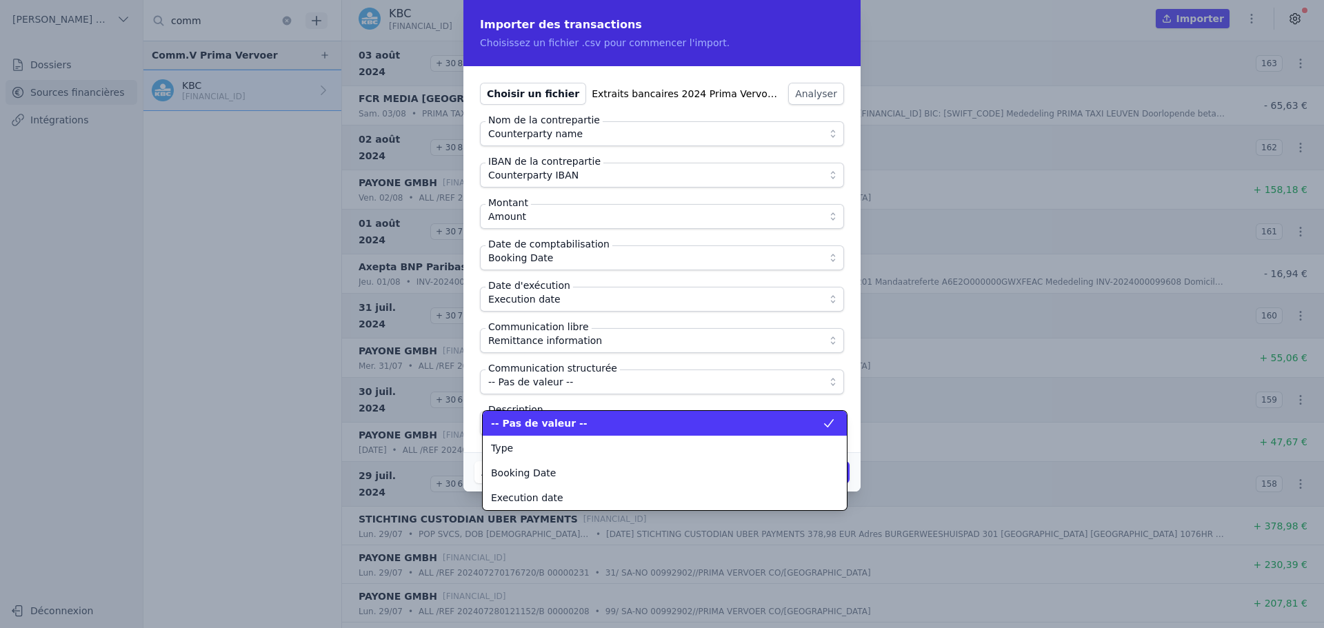
scroll to position [174, 0]
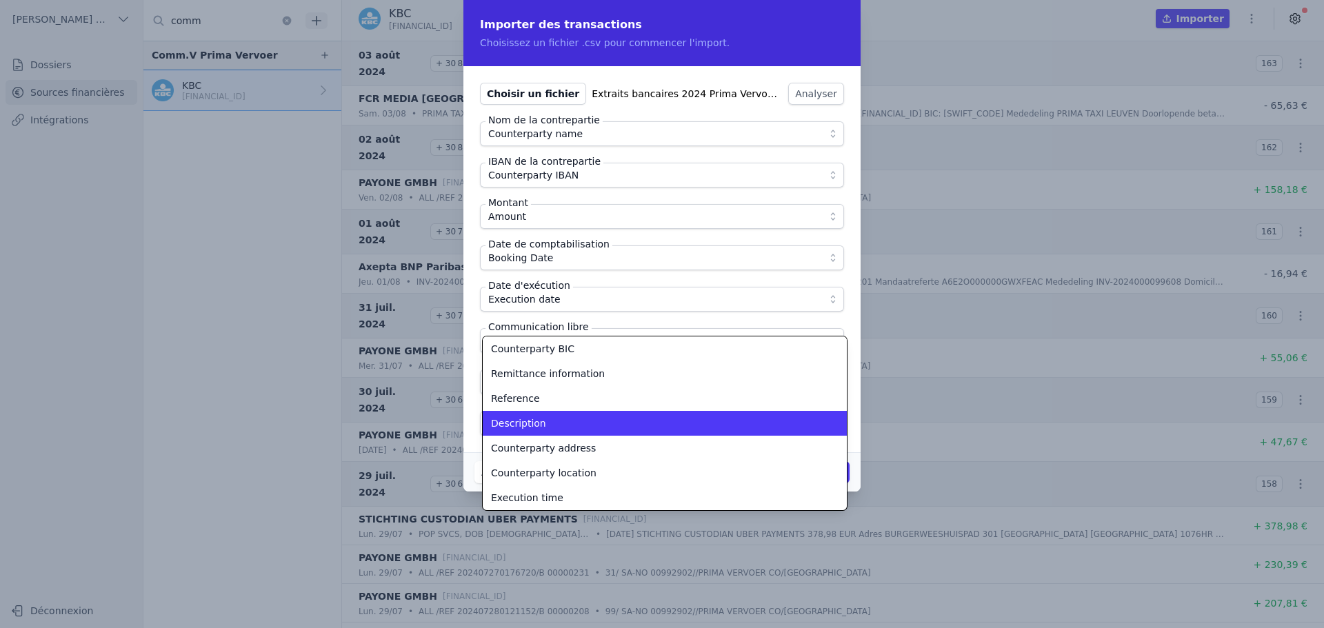
click at [550, 429] on div "Description" at bounding box center [656, 424] width 331 height 14
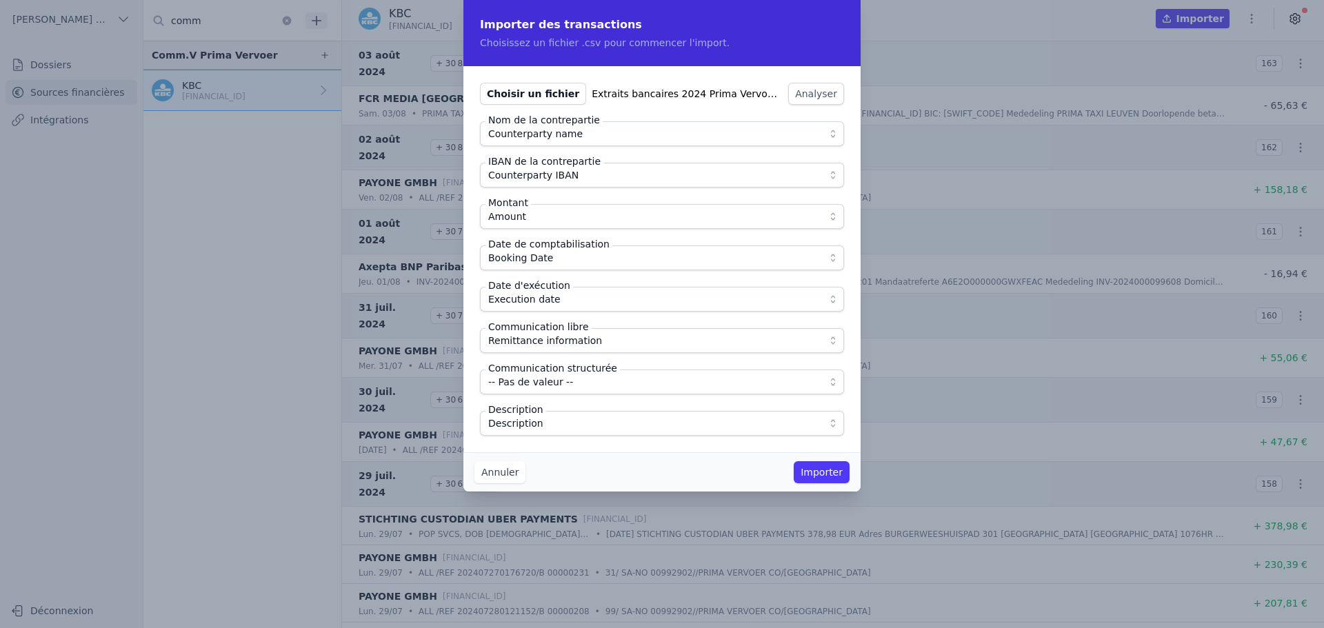
click at [610, 444] on div "Choisir un fichier Extraits bancaires 2024 Prima Vervoer-4.csv Analyser Nom de …" at bounding box center [662, 259] width 397 height 386
click at [828, 477] on button "Importer" at bounding box center [822, 472] width 56 height 22
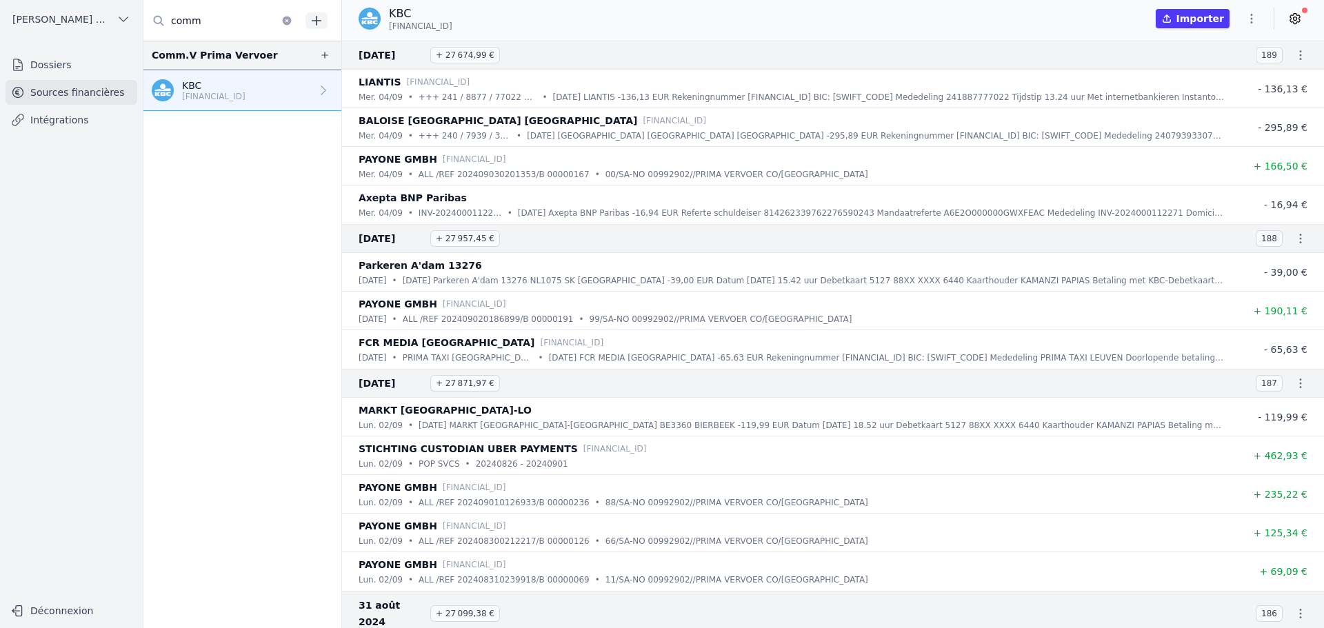
click at [1250, 17] on icon "button" at bounding box center [1252, 19] width 14 height 14
click at [1208, 101] on button "Import CSV *" at bounding box center [1218, 99] width 99 height 26
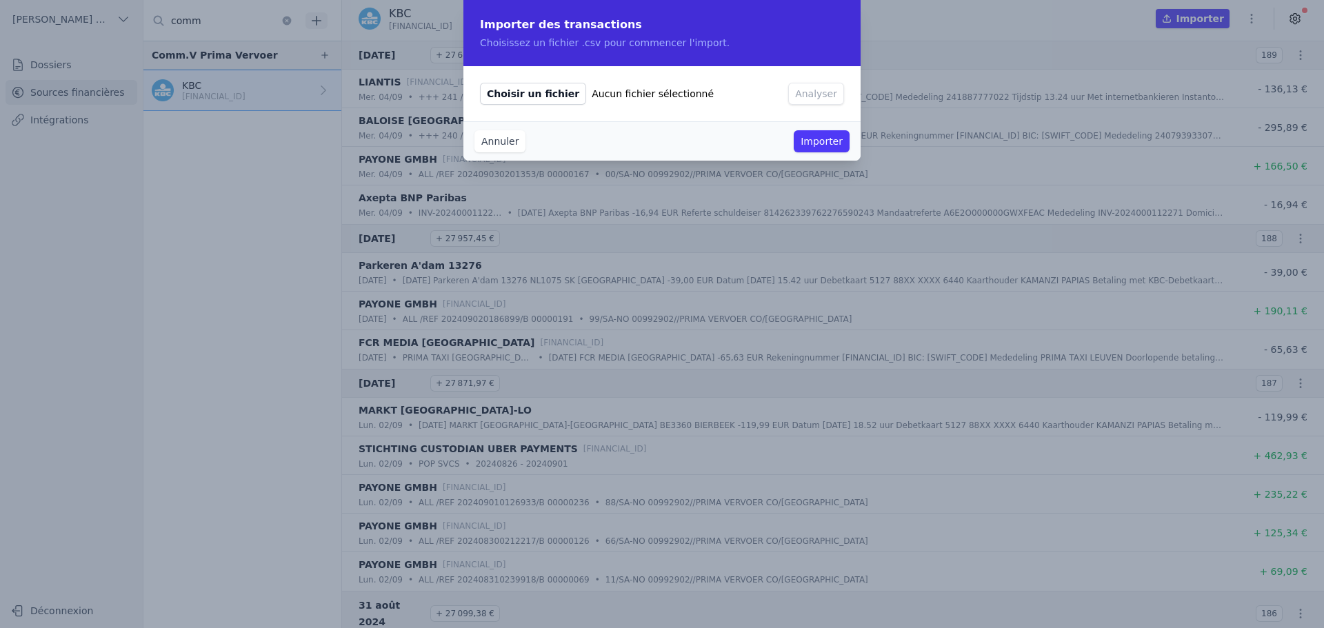
click at [512, 96] on span "Choisir un fichier" at bounding box center [533, 94] width 106 height 22
click at [480, 83] on input "Choisir un fichier Aucun fichier sélectionné" at bounding box center [479, 82] width 1 height 1
type input "C:\fakepath\Extraits bancaires 2024 Prima Vervoer-3.csv"
click at [824, 101] on button "Analyser" at bounding box center [816, 94] width 56 height 22
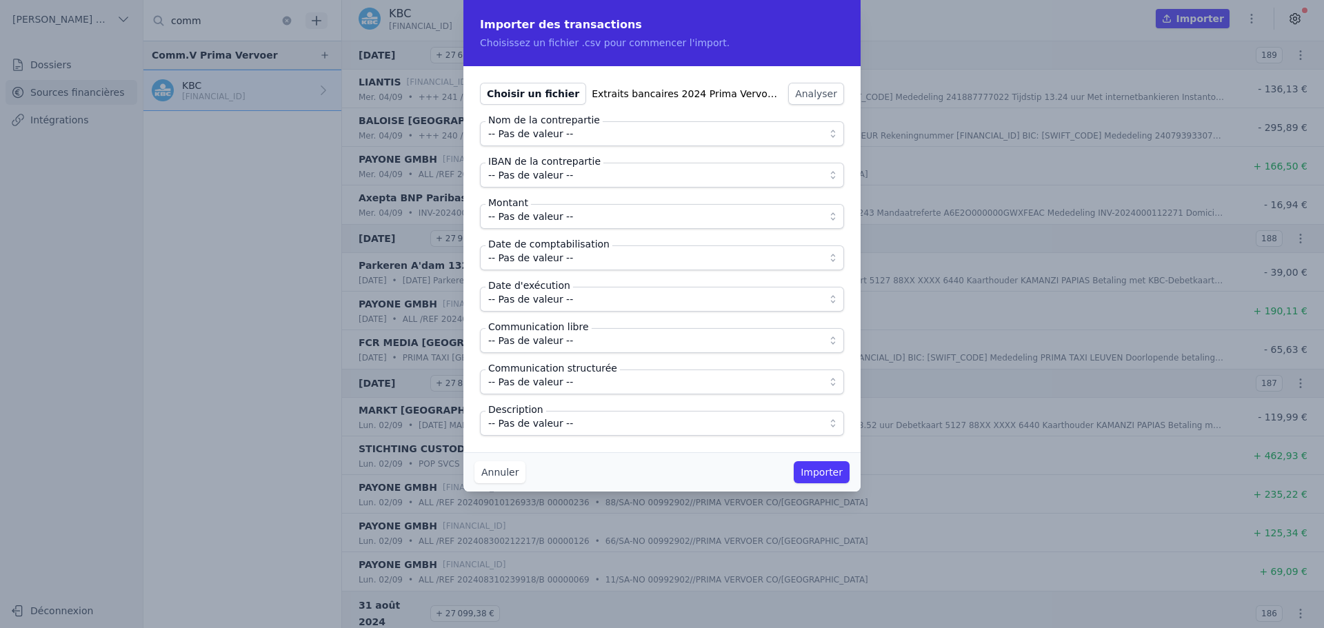
click at [586, 134] on span "-- Pas de valeur --" at bounding box center [652, 134] width 328 height 17
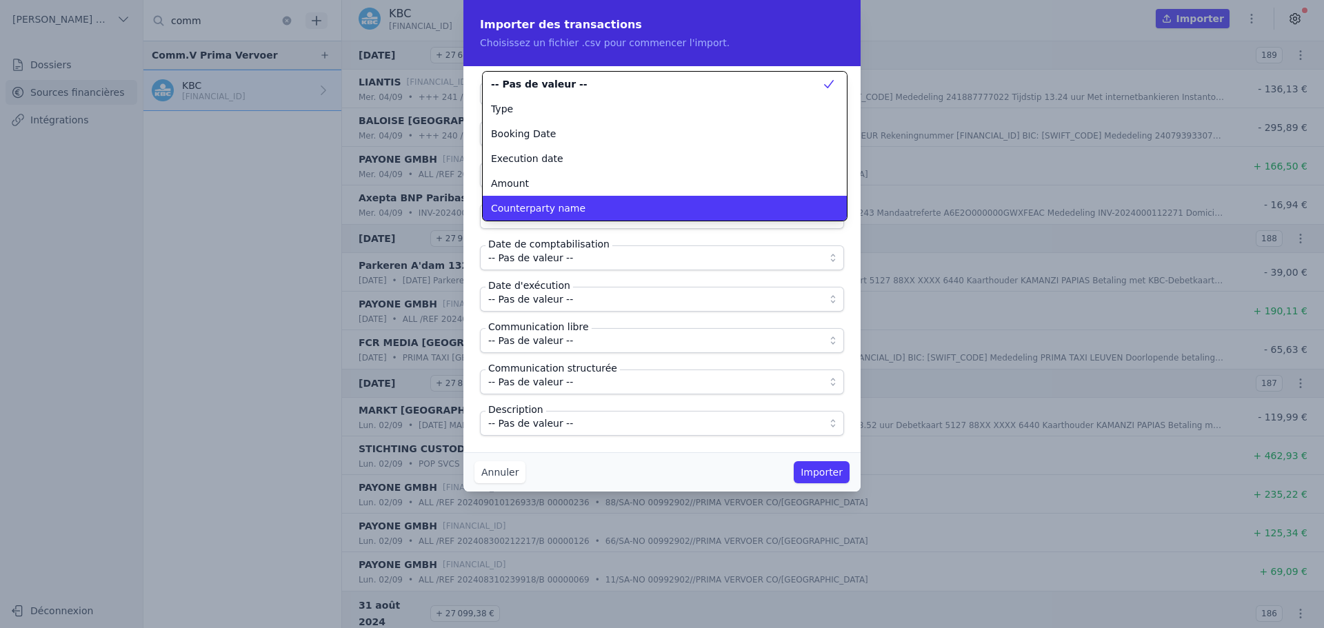
click at [568, 203] on span "Counterparty name" at bounding box center [538, 208] width 94 height 14
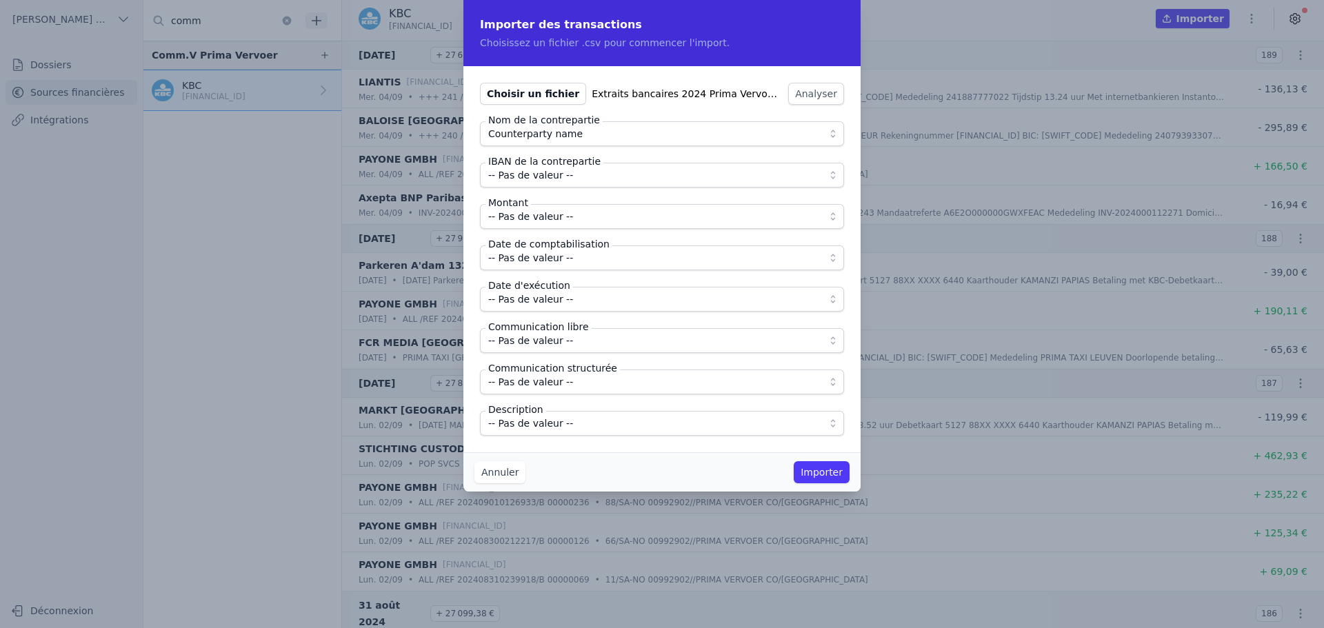
click at [565, 181] on span "-- Pas de valeur --" at bounding box center [530, 175] width 85 height 17
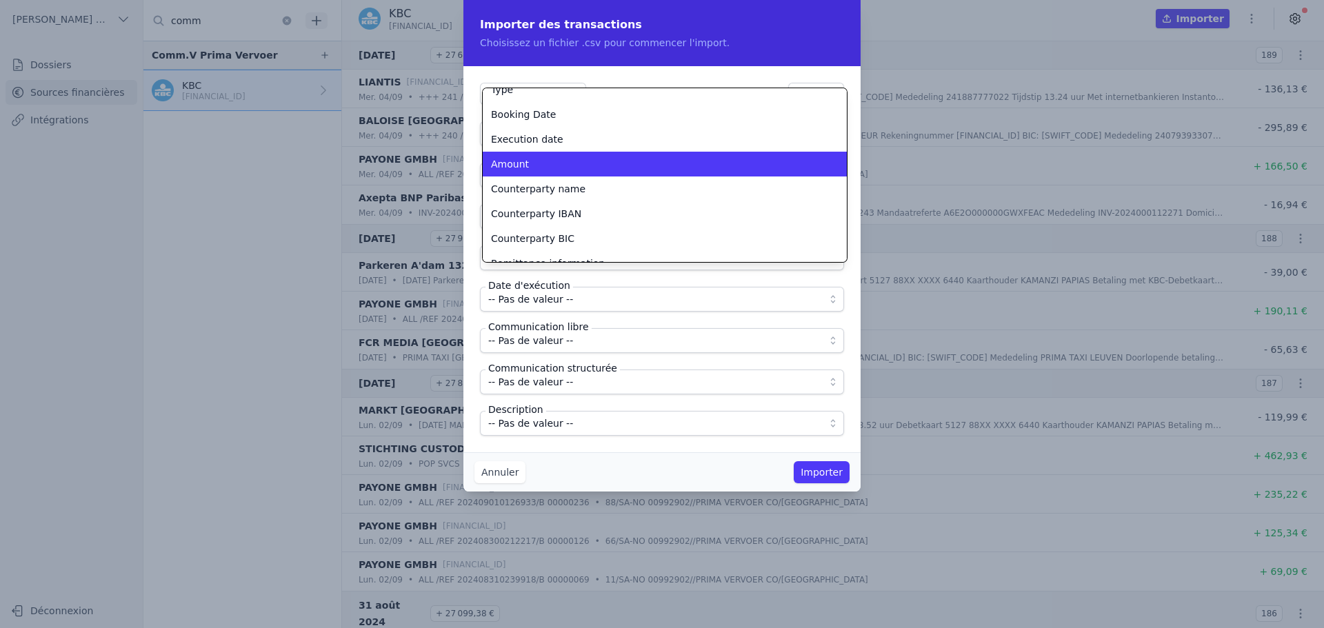
scroll to position [37, 0]
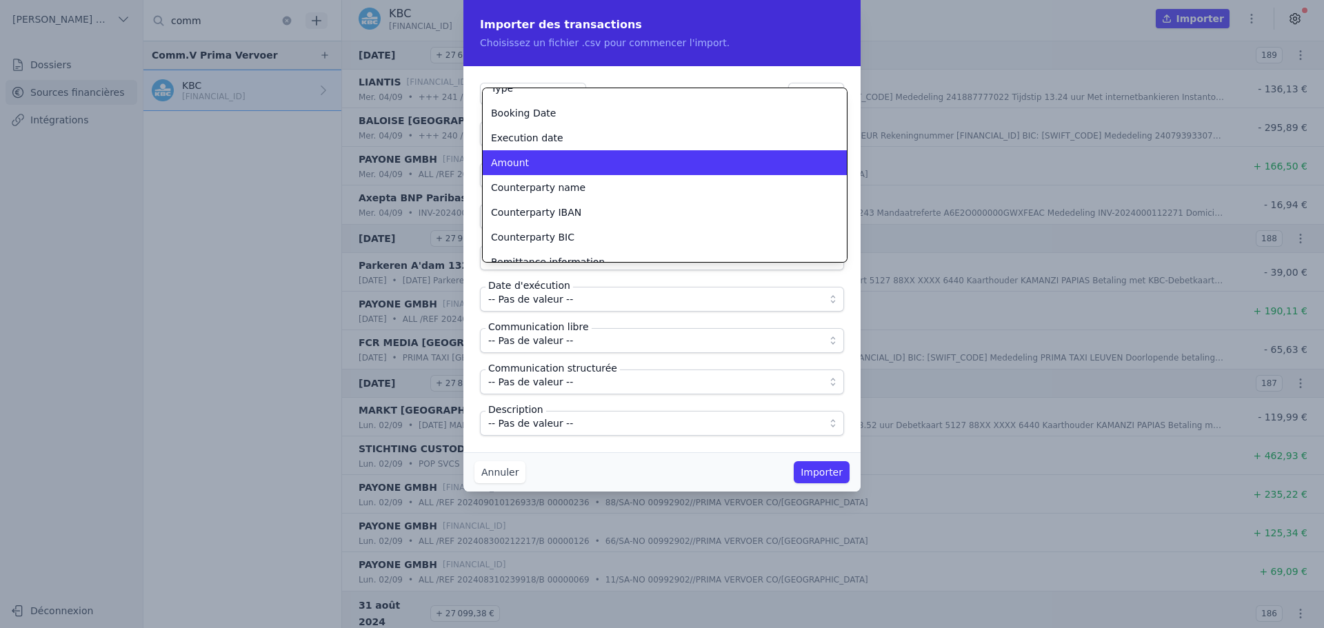
click at [570, 221] on li "Counterparty IBAN" at bounding box center [665, 212] width 364 height 25
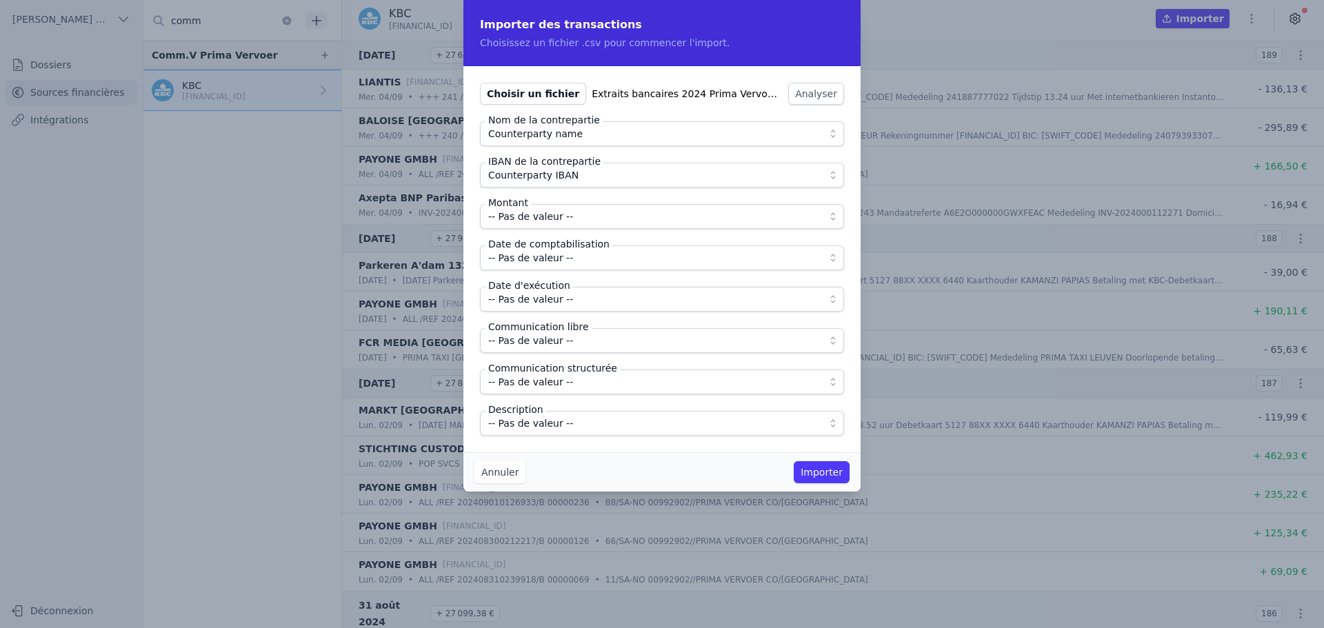
click at [570, 219] on span "-- Pas de valeur --" at bounding box center [652, 216] width 328 height 17
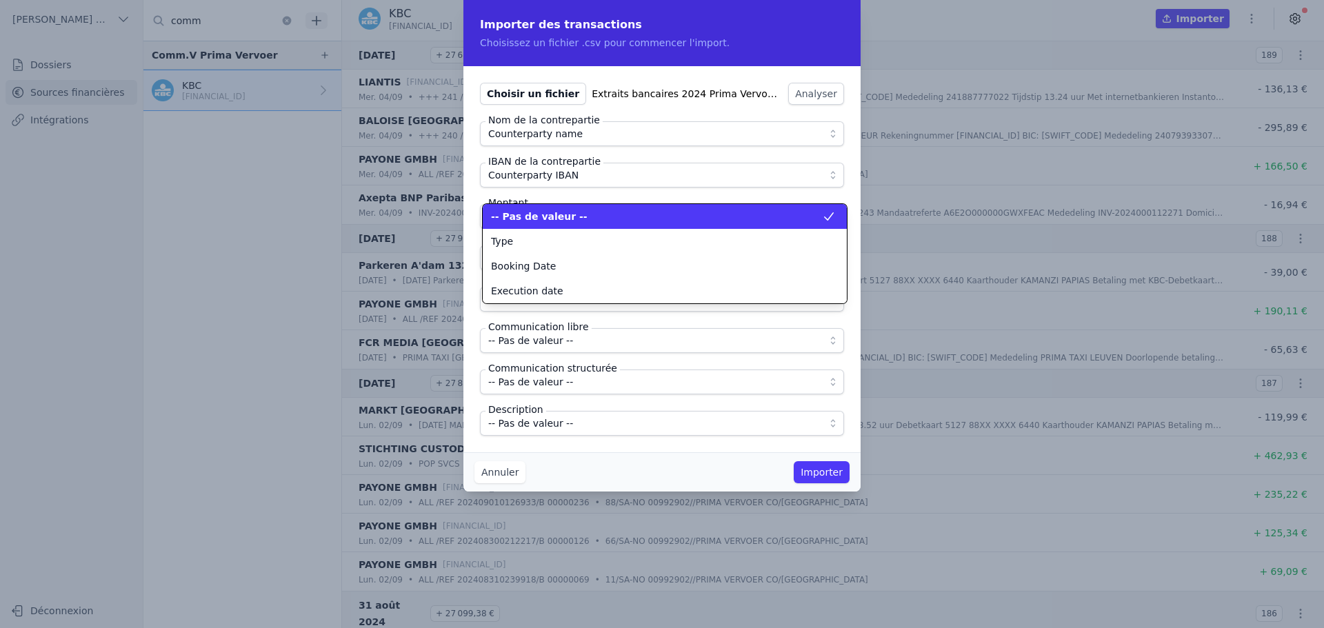
scroll to position [0, 0]
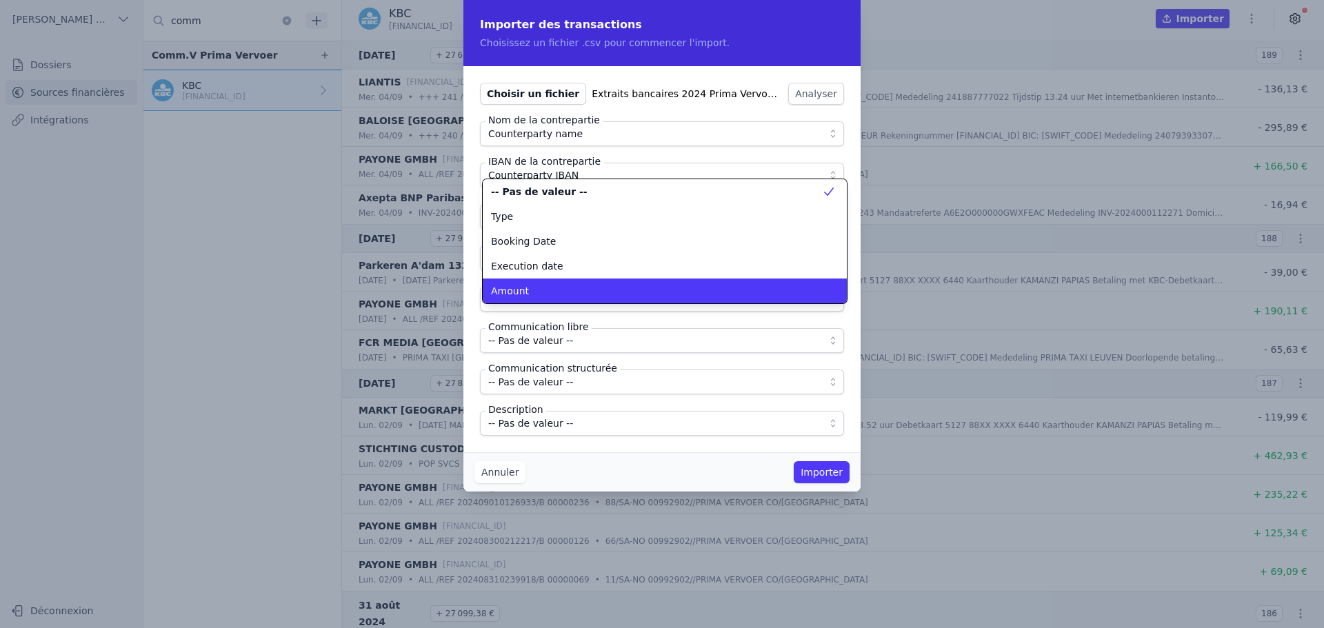
click at [570, 294] on div "Amount" at bounding box center [656, 291] width 331 height 14
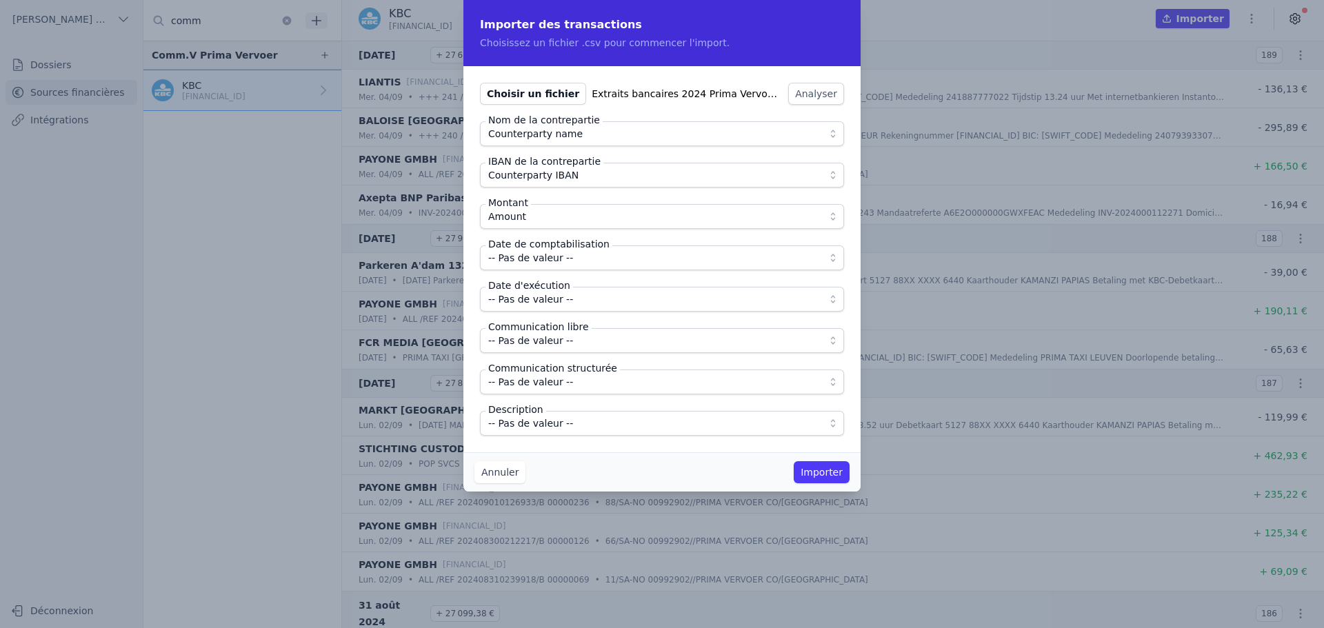
click at [571, 263] on span "-- Pas de valeur --" at bounding box center [652, 258] width 328 height 17
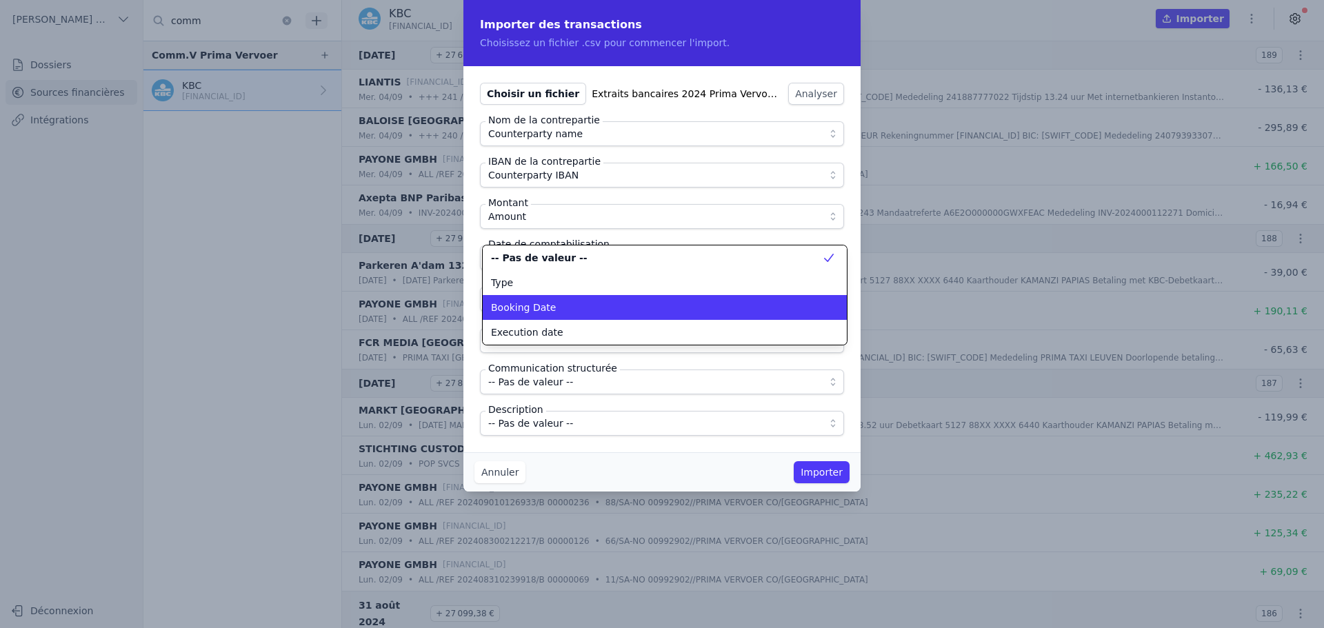
click at [570, 306] on div "Booking Date" at bounding box center [656, 308] width 331 height 14
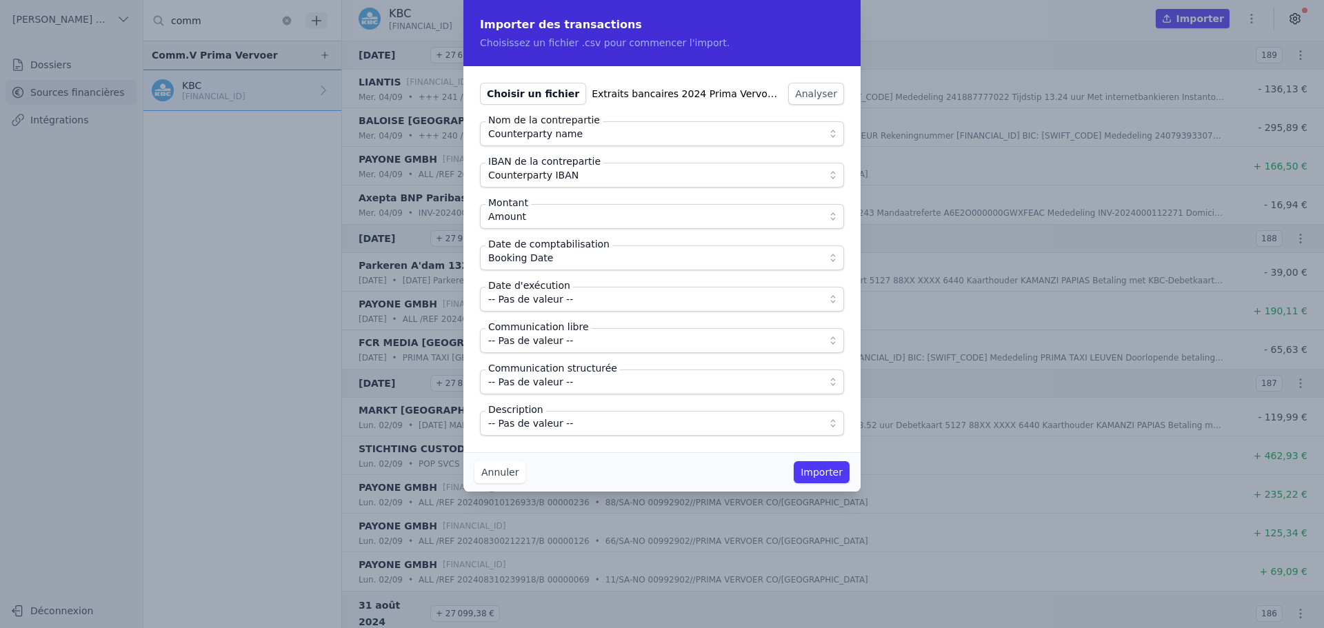
click at [570, 300] on span "-- Pas de valeur --" at bounding box center [652, 299] width 328 height 17
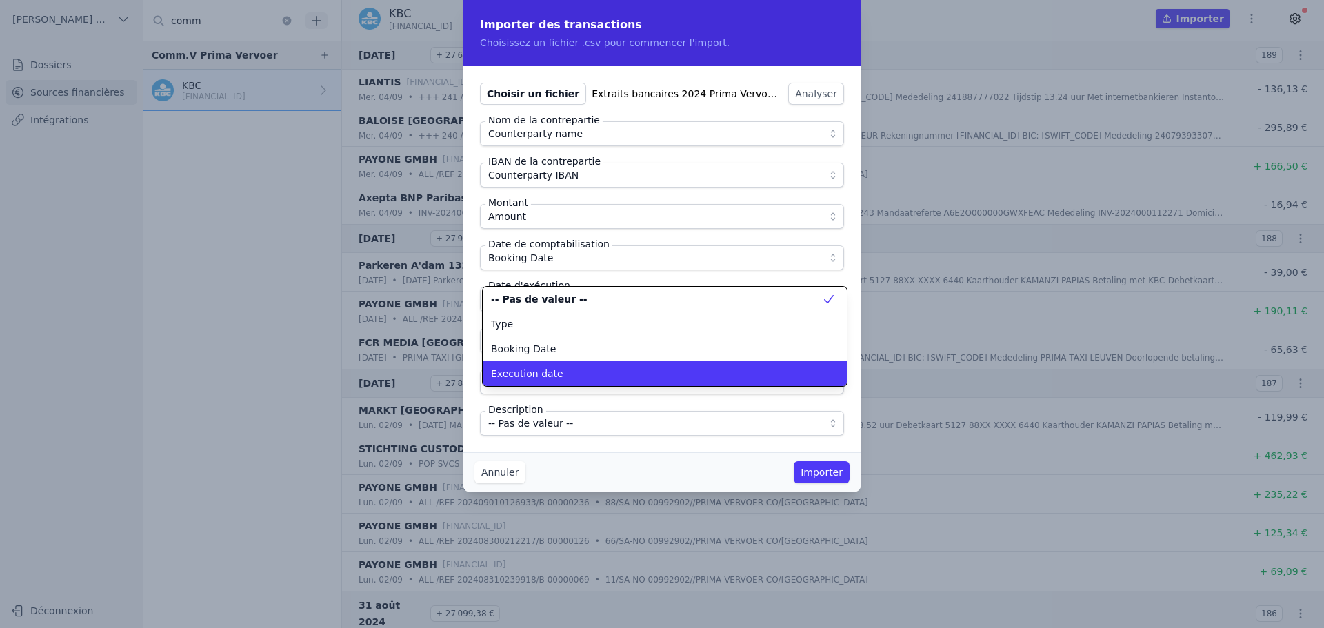
click at [564, 377] on div "Execution date" at bounding box center [656, 374] width 331 height 14
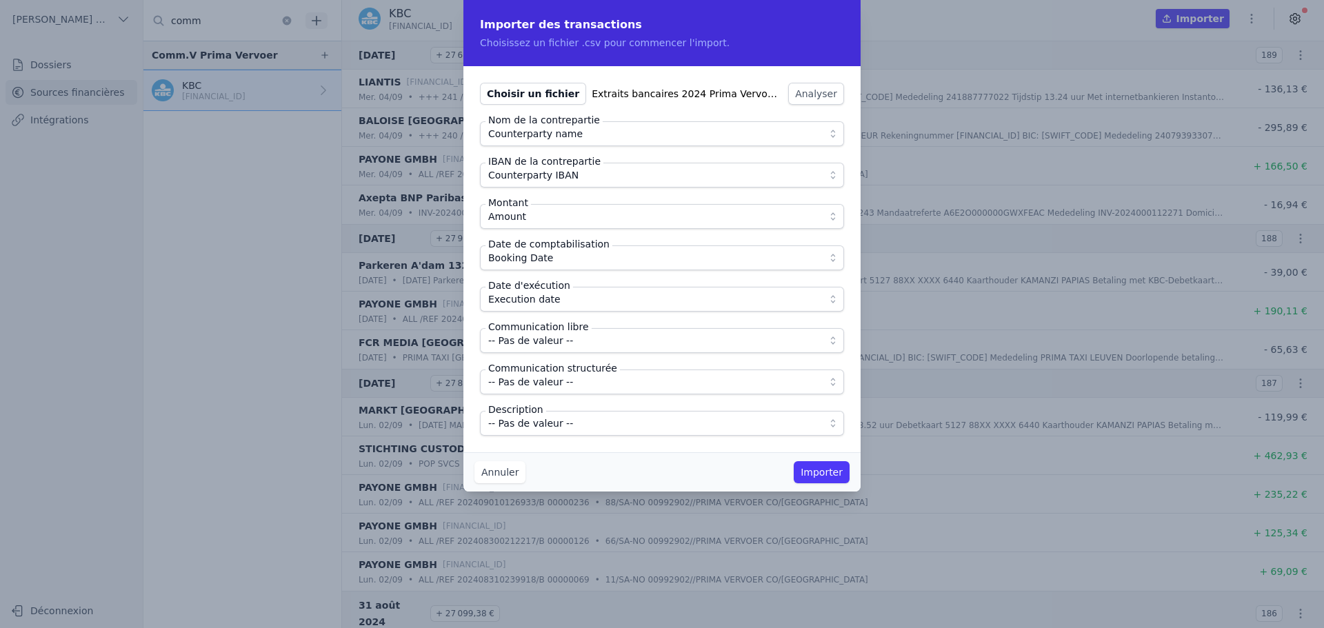
click at [567, 343] on span "-- Pas de valeur --" at bounding box center [652, 340] width 328 height 17
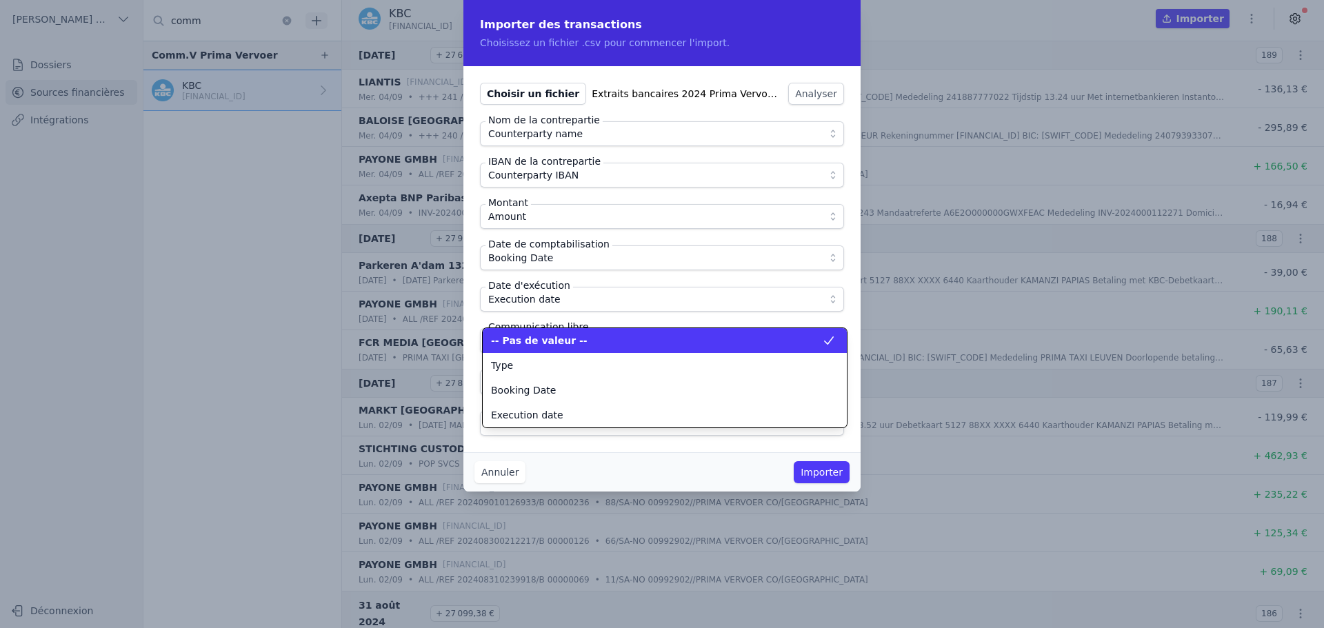
scroll to position [124, 0]
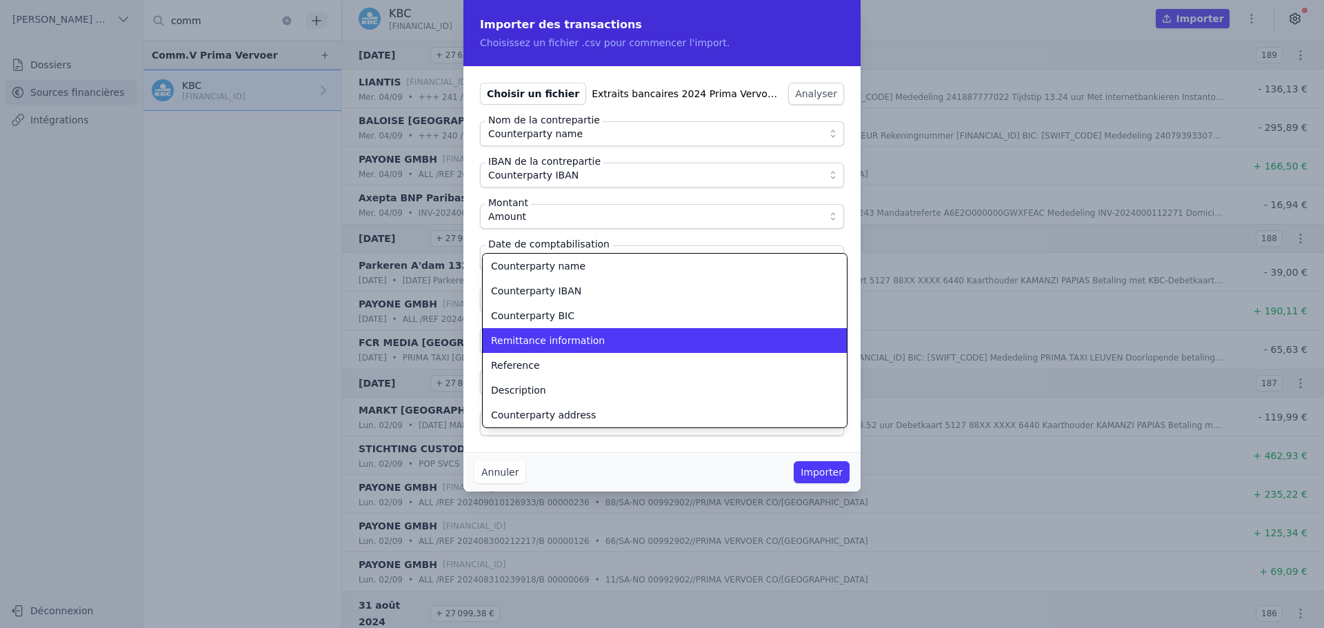
click at [567, 343] on span "Remittance information" at bounding box center [548, 341] width 114 height 14
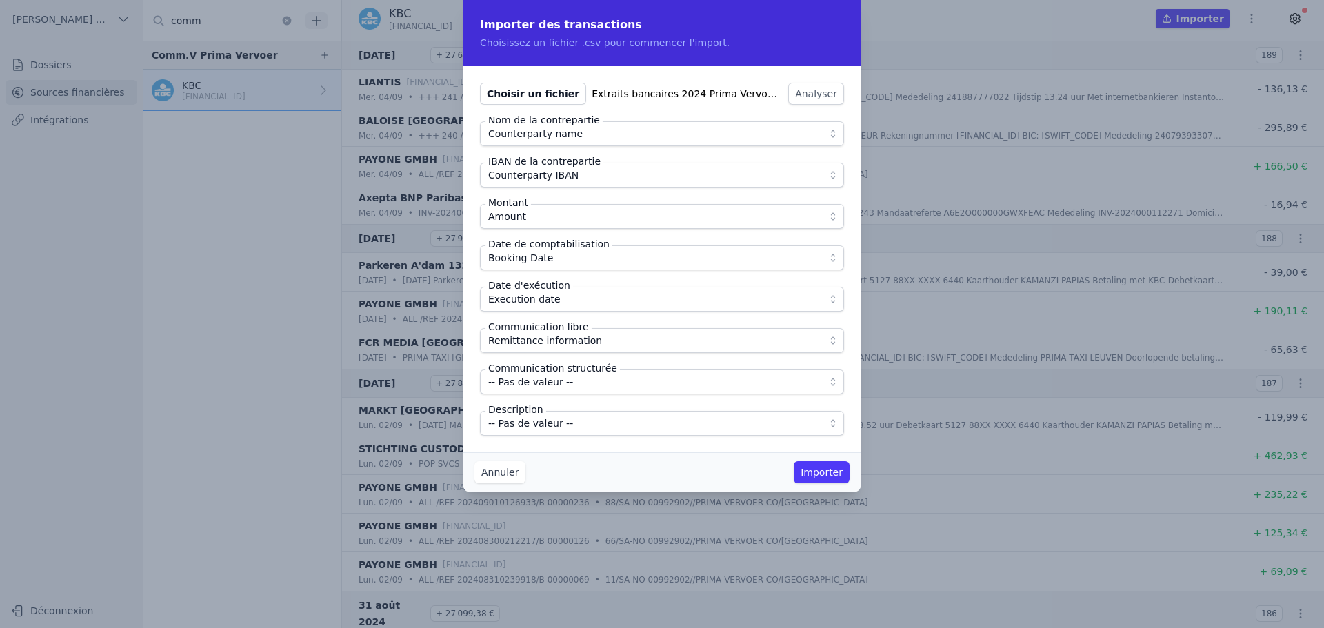
click at [570, 418] on span "-- Pas de valeur --" at bounding box center [652, 423] width 328 height 17
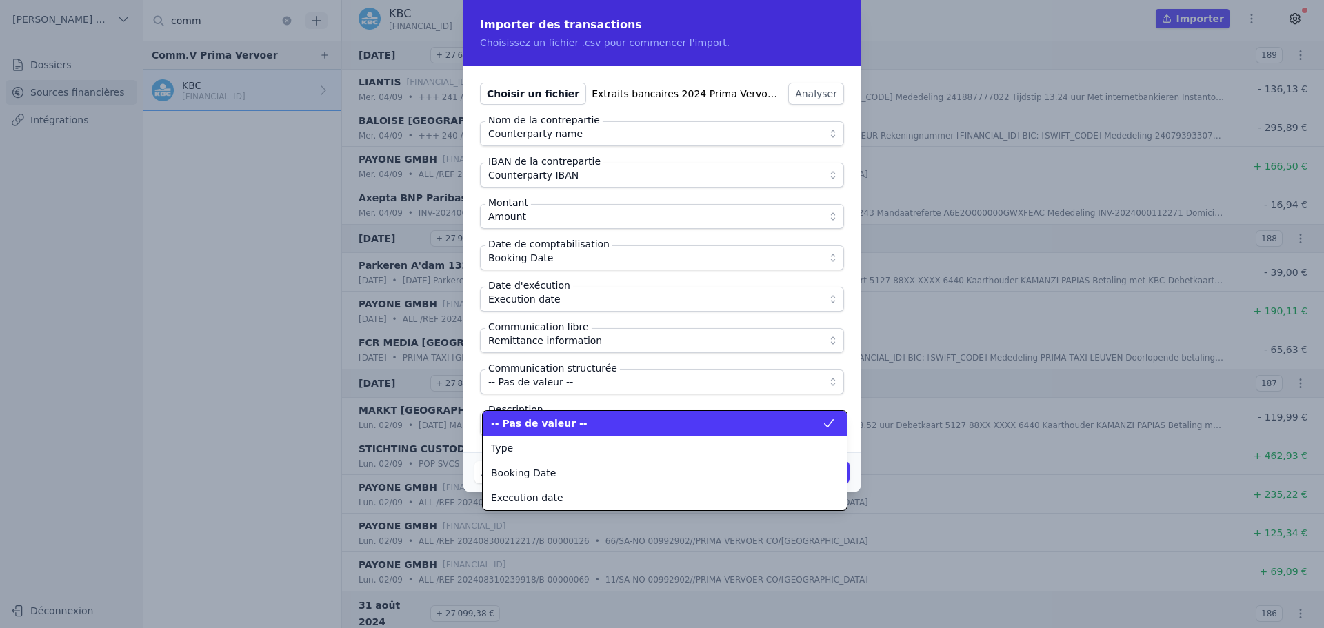
scroll to position [174, 0]
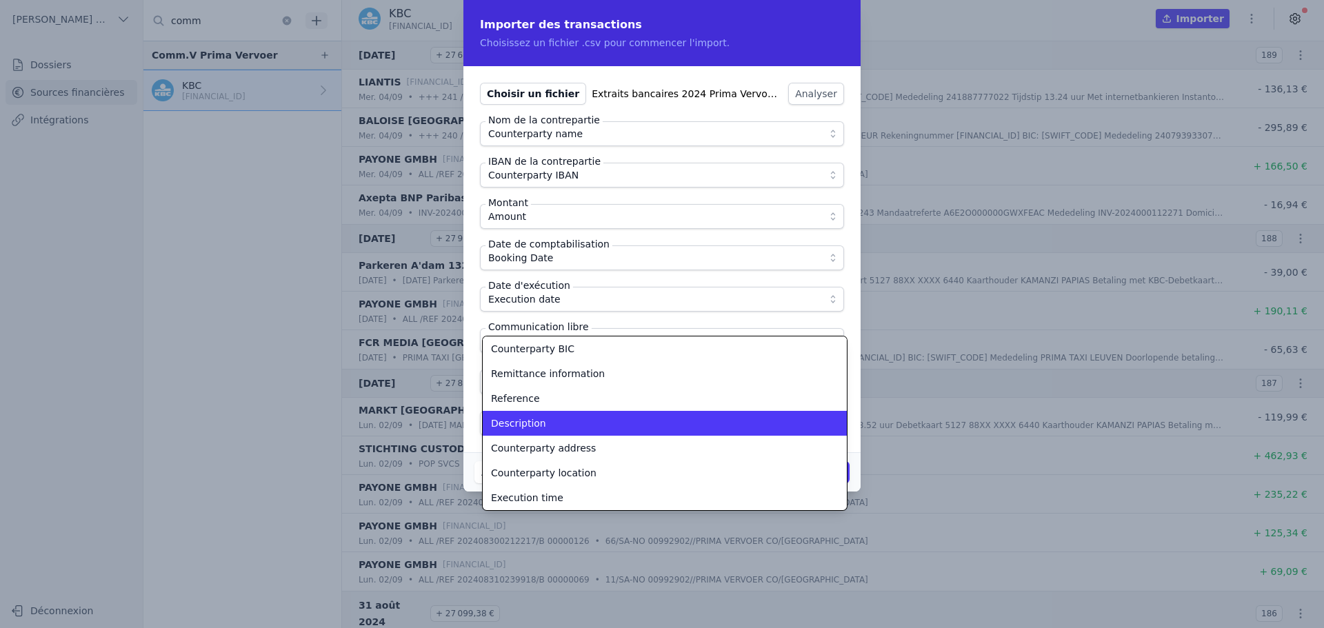
click at [570, 418] on div "Description" at bounding box center [656, 424] width 331 height 14
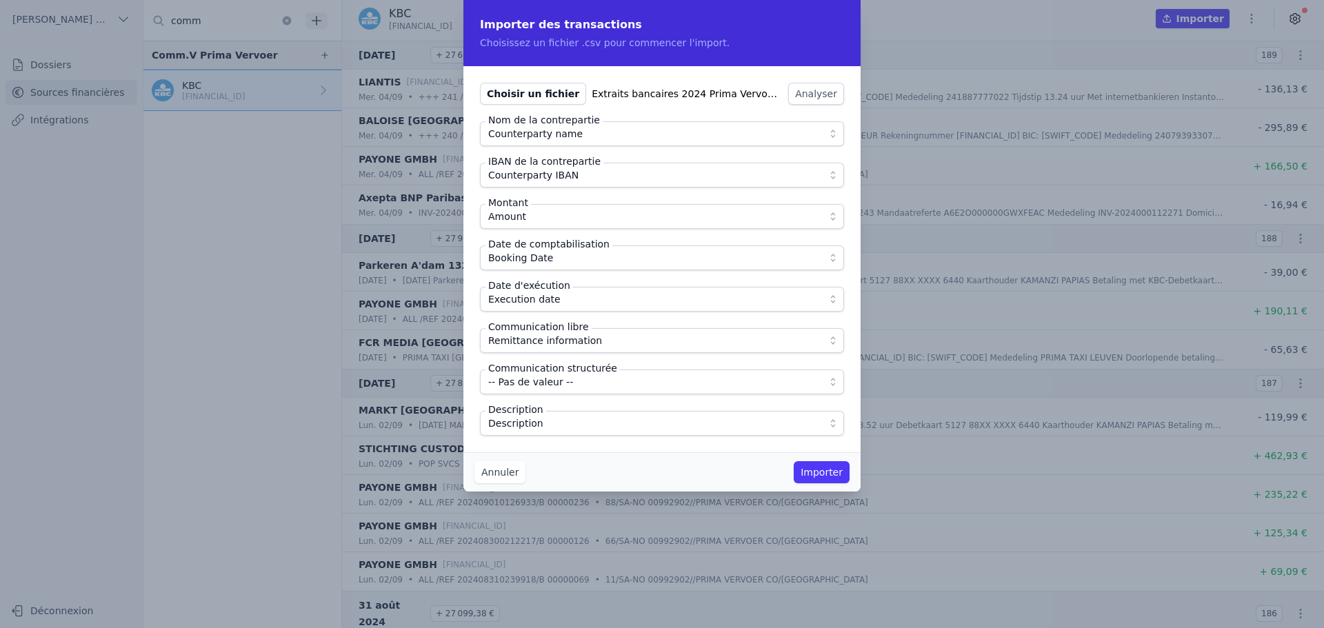
click at [673, 464] on div "Annuler Importer" at bounding box center [662, 471] width 397 height 39
click at [829, 475] on button "Importer" at bounding box center [822, 472] width 56 height 22
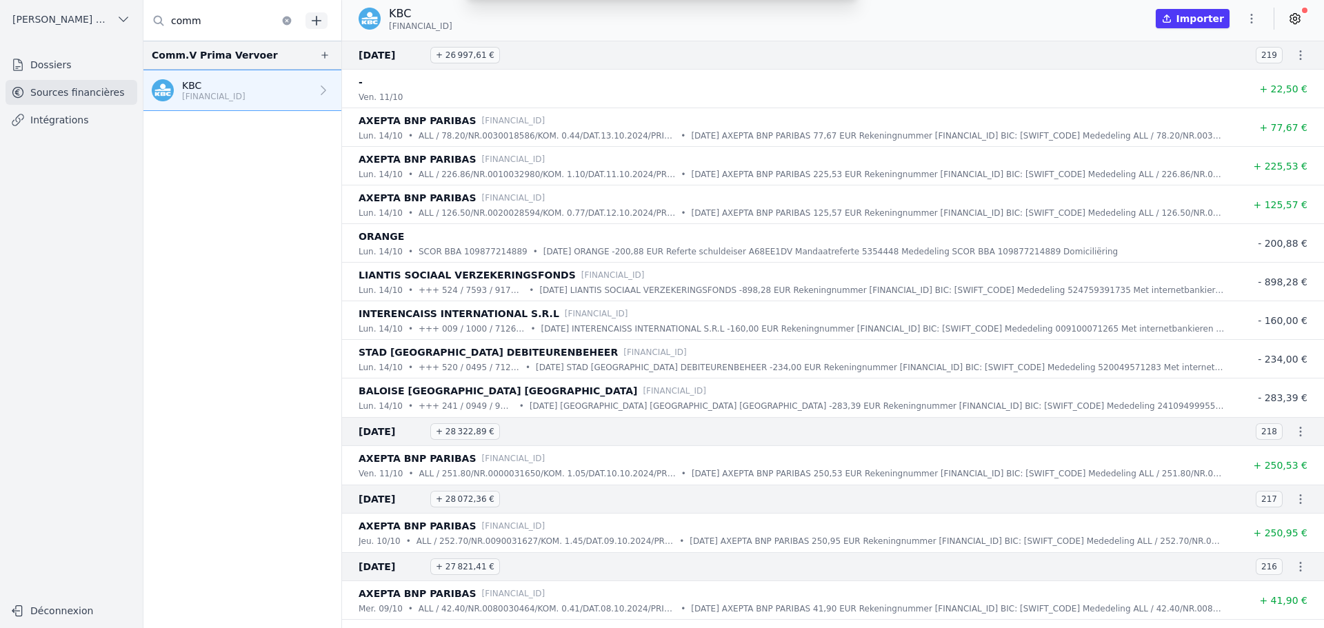
click at [1252, 15] on icon "button" at bounding box center [1252, 19] width 2 height 10
click at [1226, 101] on button "Import CSV *" at bounding box center [1218, 99] width 99 height 26
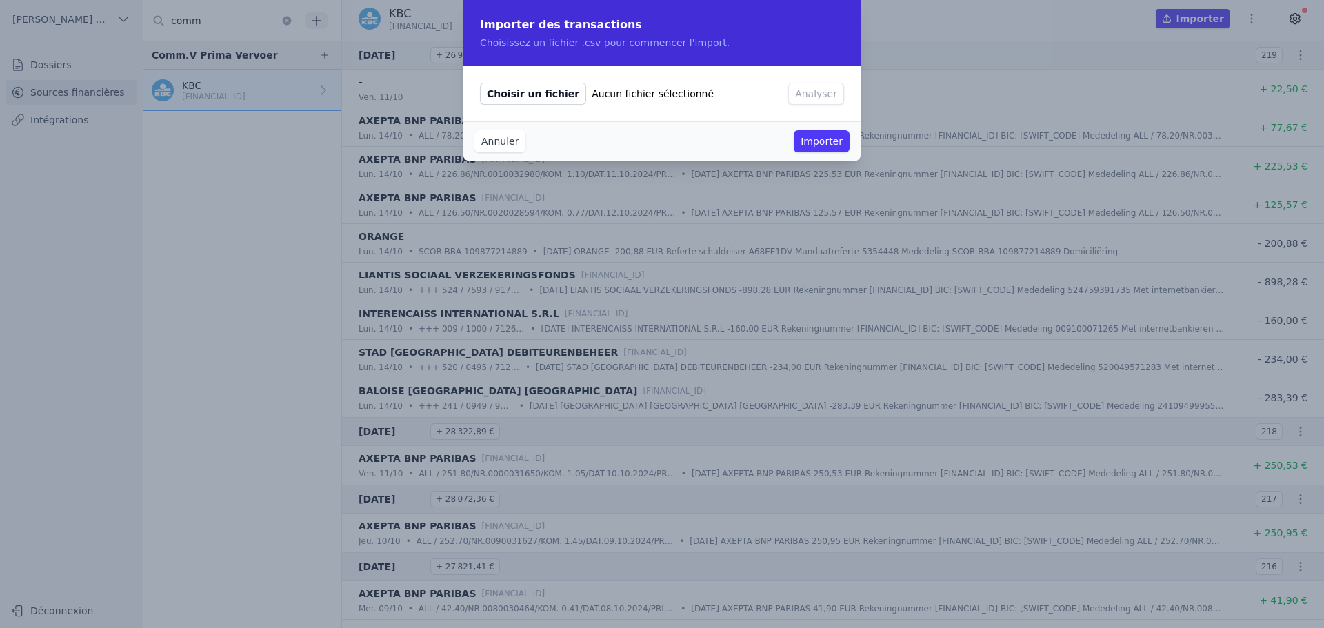
click at [518, 102] on span "Choisir un fichier" at bounding box center [533, 94] width 106 height 22
click at [480, 83] on input "Choisir un fichier Aucun fichier sélectionné" at bounding box center [479, 82] width 1 height 1
type input "C:\fakepath\Extraits bancaires 2024 Prima Vervoer-2.csv"
click at [823, 92] on button "Analyser" at bounding box center [816, 94] width 56 height 22
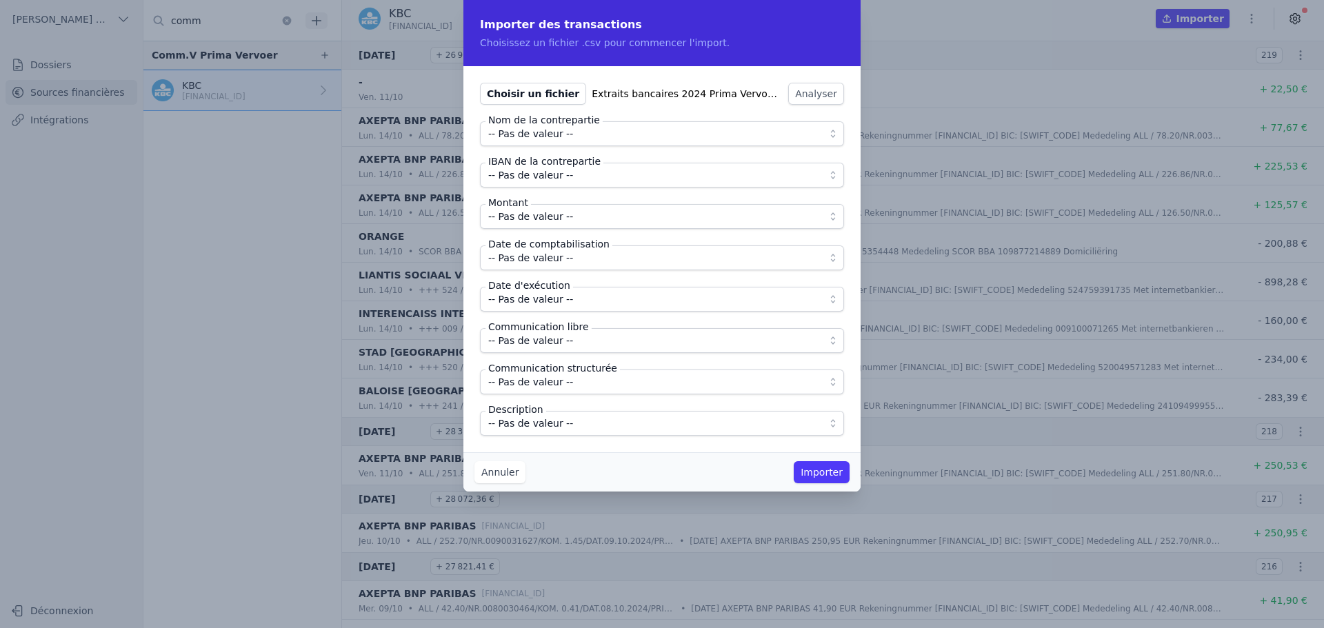
click at [582, 136] on span "-- Pas de valeur --" at bounding box center [652, 134] width 328 height 17
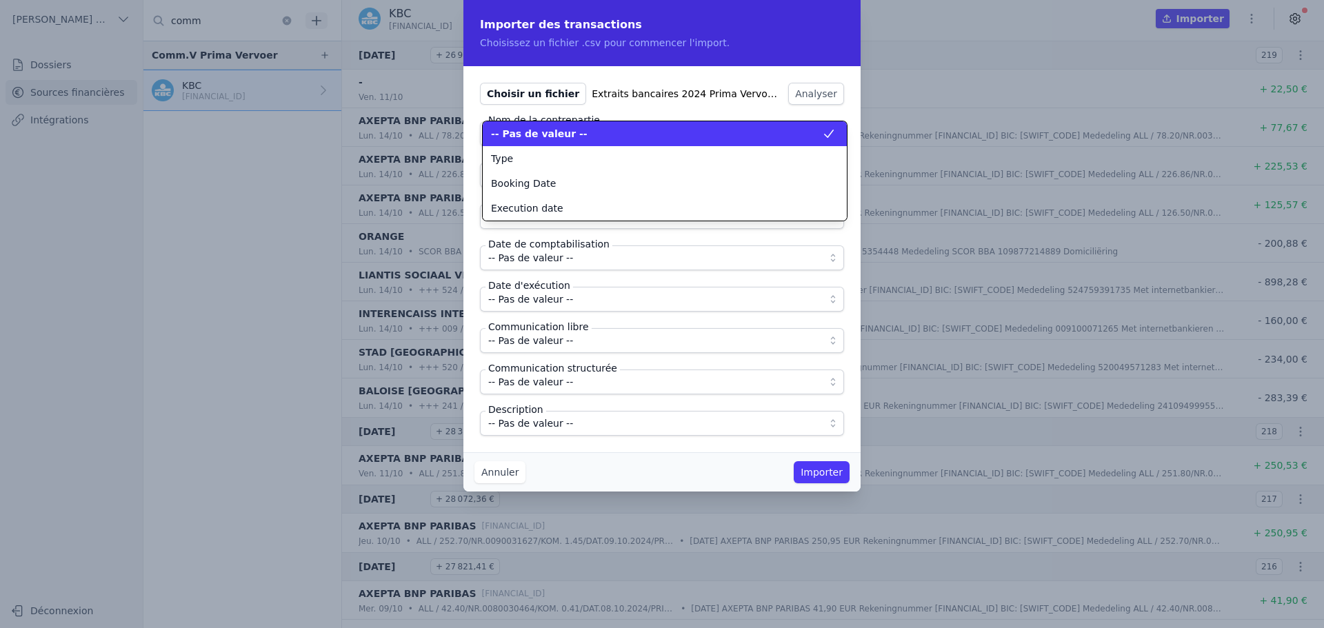
scroll to position [0, 0]
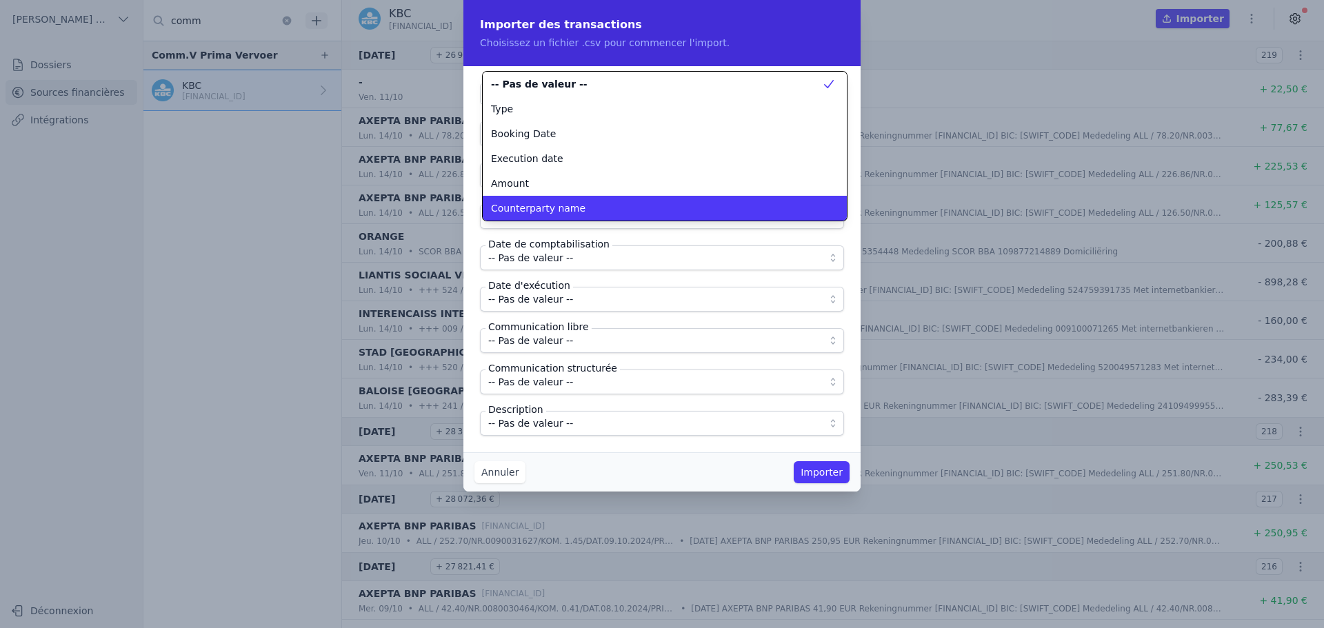
click at [572, 202] on span "Counterparty name" at bounding box center [538, 208] width 94 height 14
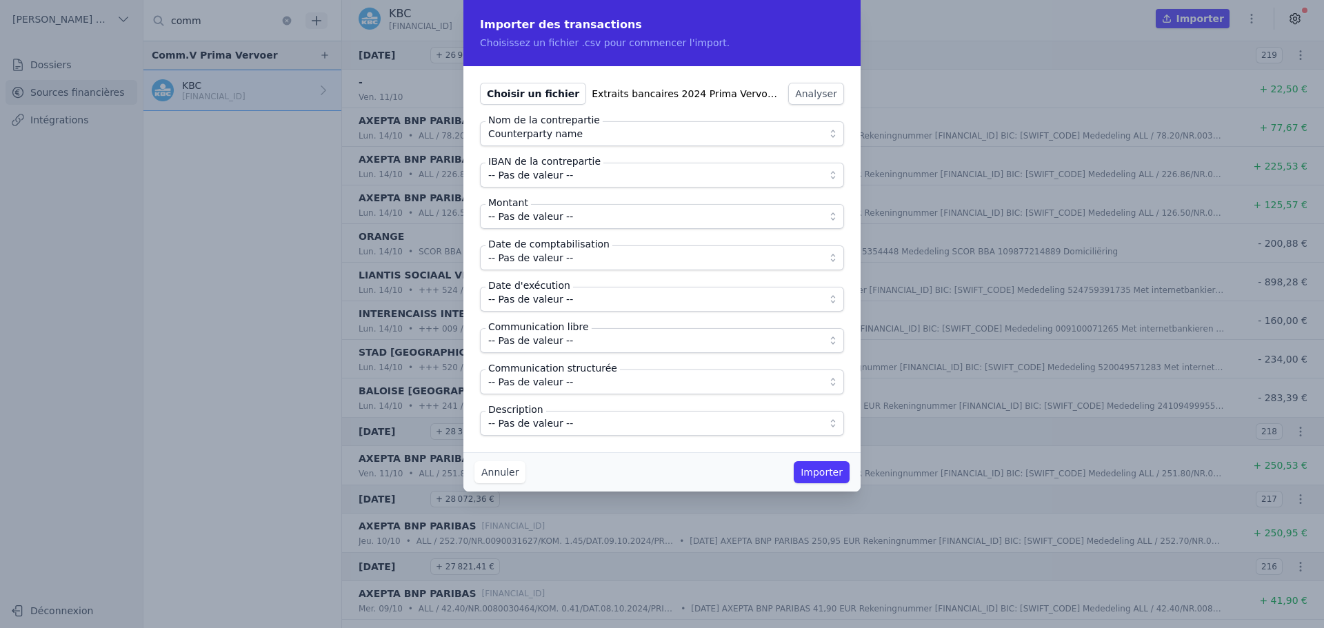
click at [566, 180] on span "-- Pas de valeur --" at bounding box center [652, 175] width 328 height 17
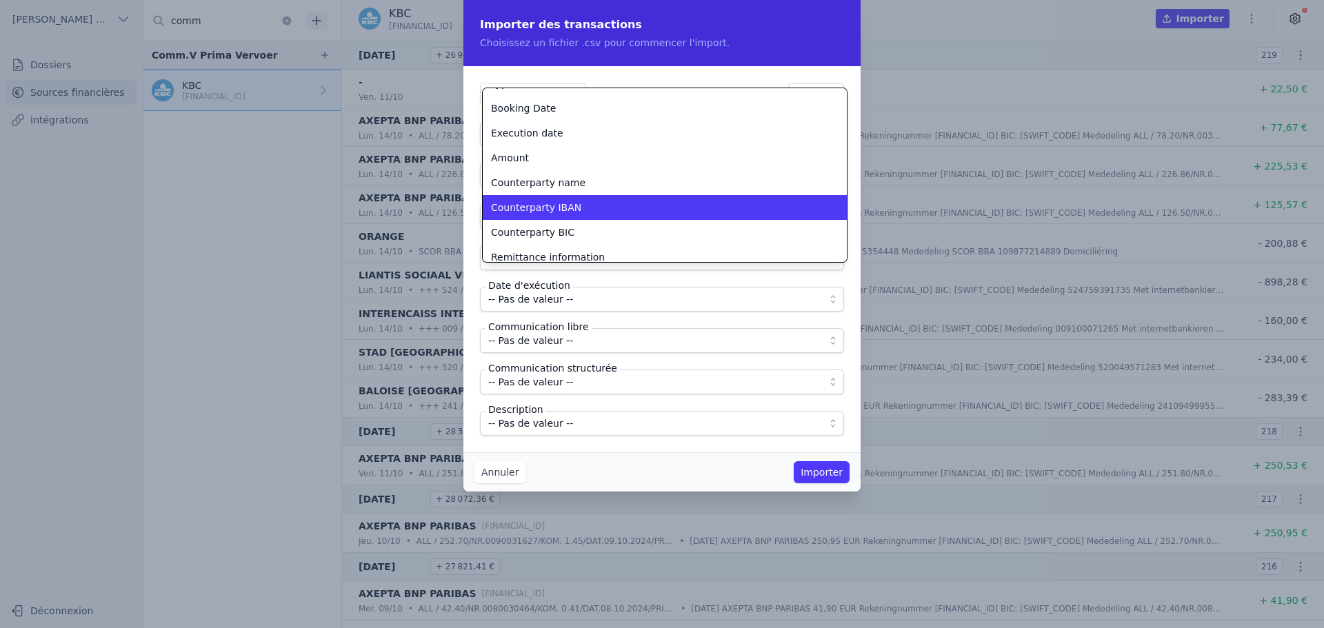
scroll to position [43, 0]
click at [576, 208] on div "Counterparty IBAN" at bounding box center [656, 206] width 331 height 14
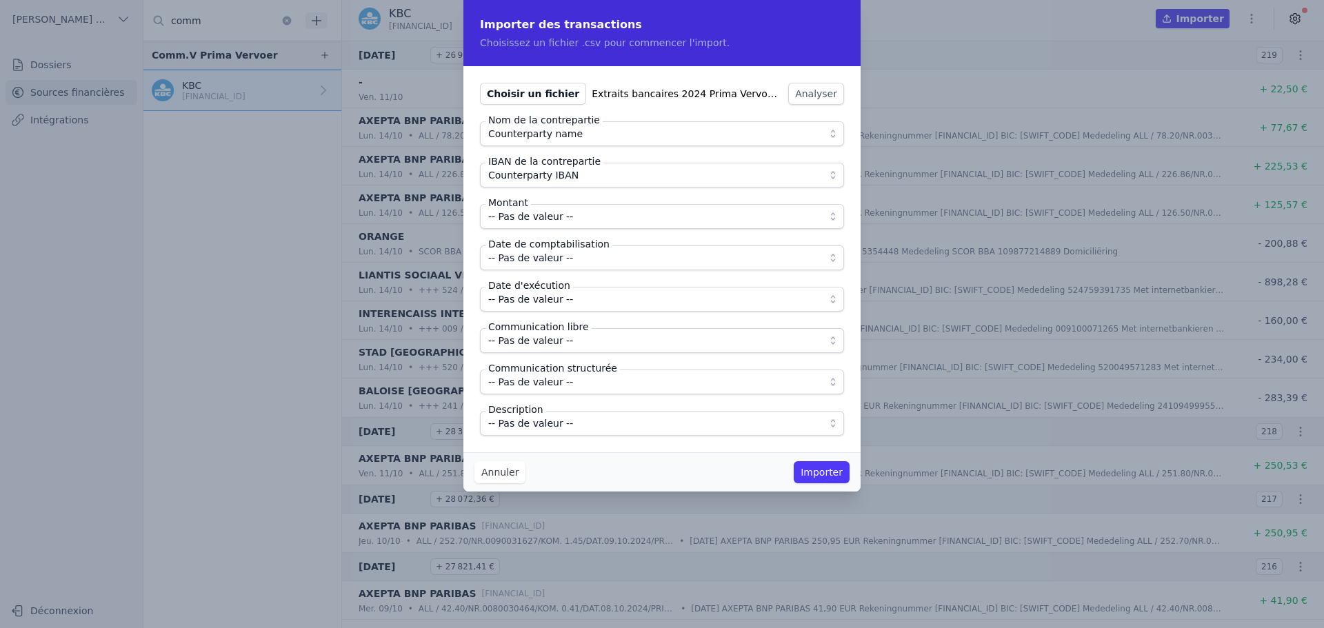
click at [570, 217] on span "-- Pas de valeur --" at bounding box center [652, 216] width 328 height 17
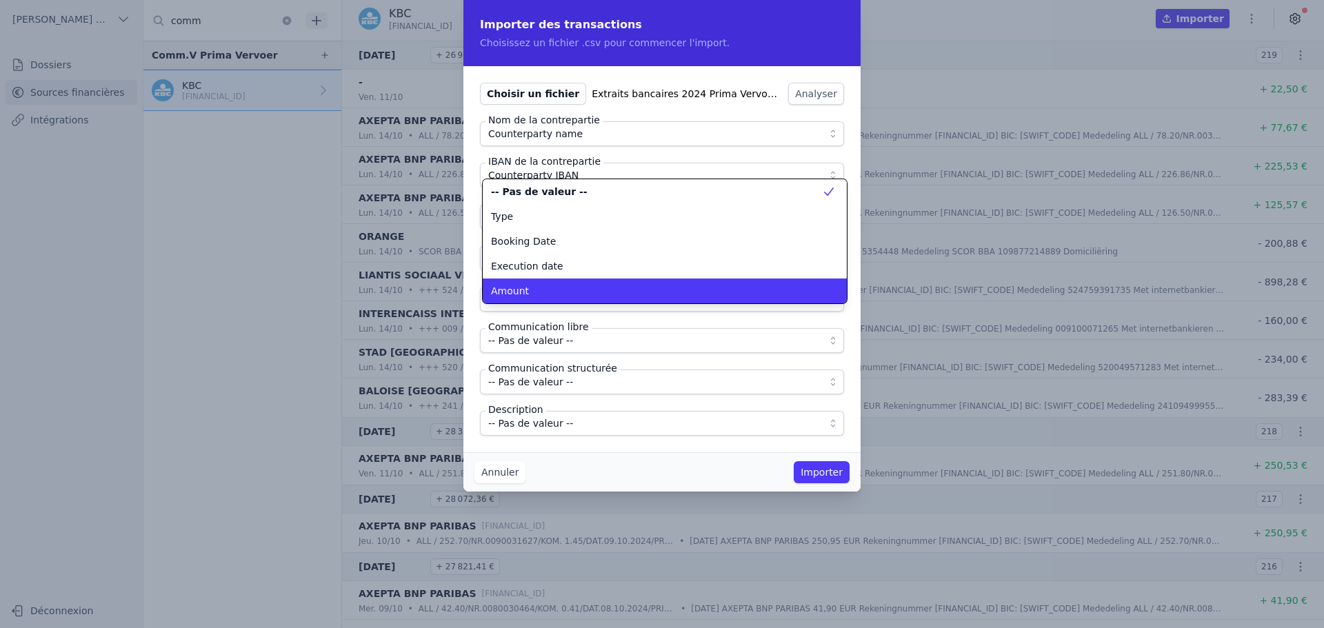
click at [566, 288] on div "Amount" at bounding box center [656, 291] width 331 height 14
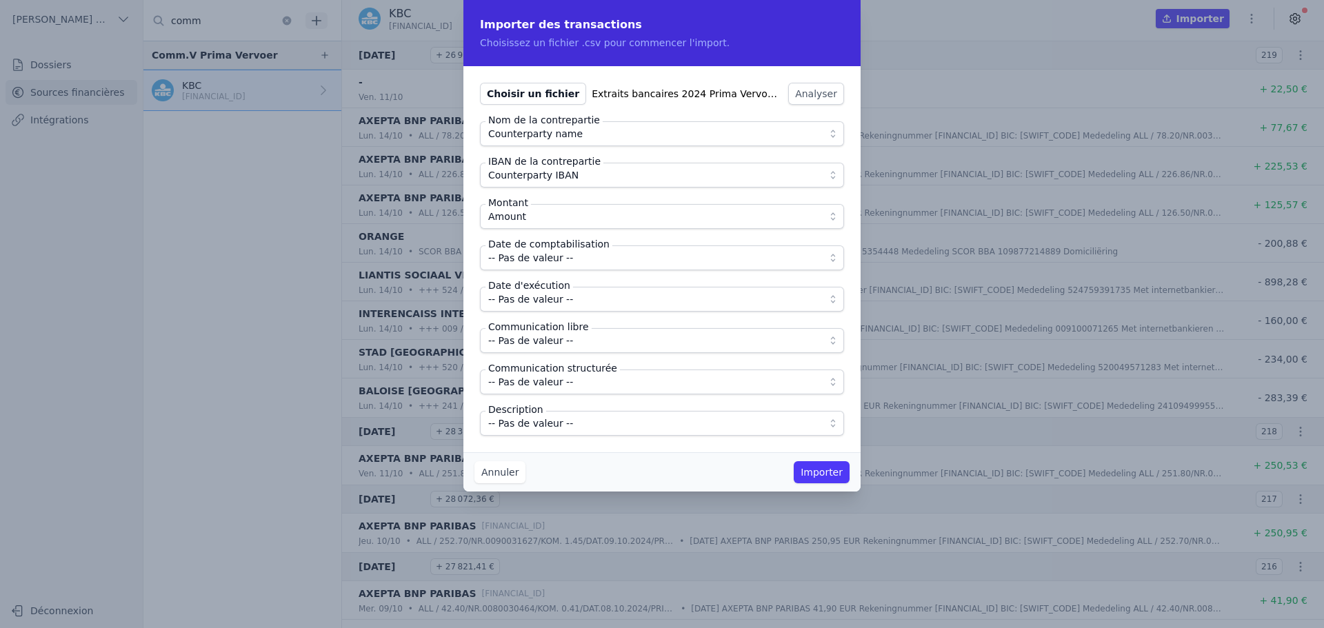
click at [564, 272] on fieldset "Nom de la contrepartie Counterparty name IBAN de la contrepartie Counterparty I…" at bounding box center [662, 278] width 364 height 315
click at [564, 262] on span "-- Pas de valeur --" at bounding box center [530, 258] width 85 height 17
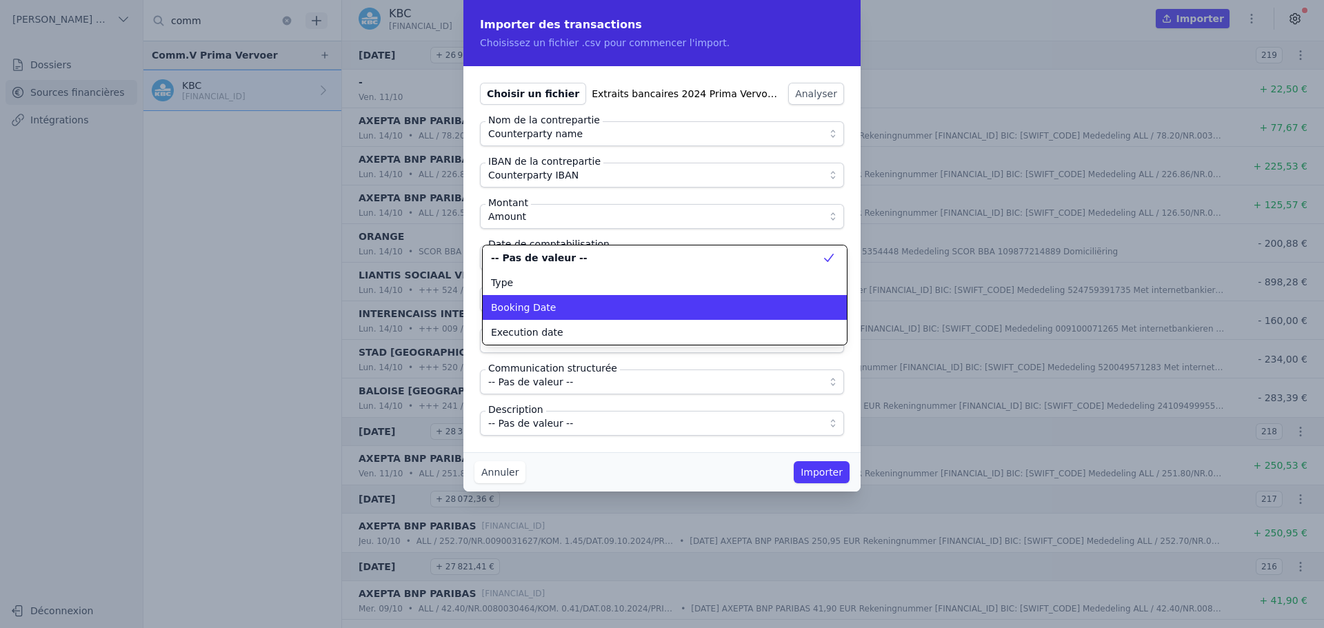
click at [572, 309] on div "Booking Date" at bounding box center [656, 308] width 331 height 14
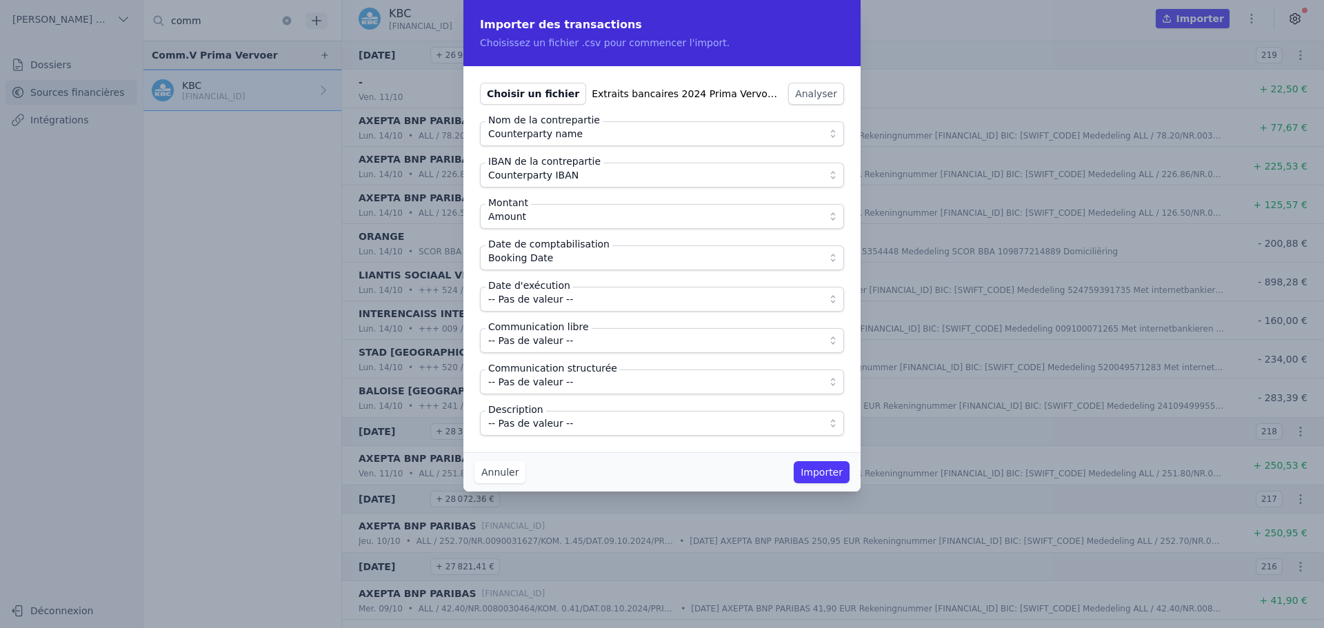
click at [572, 296] on span "-- Pas de valeur --" at bounding box center [652, 299] width 328 height 17
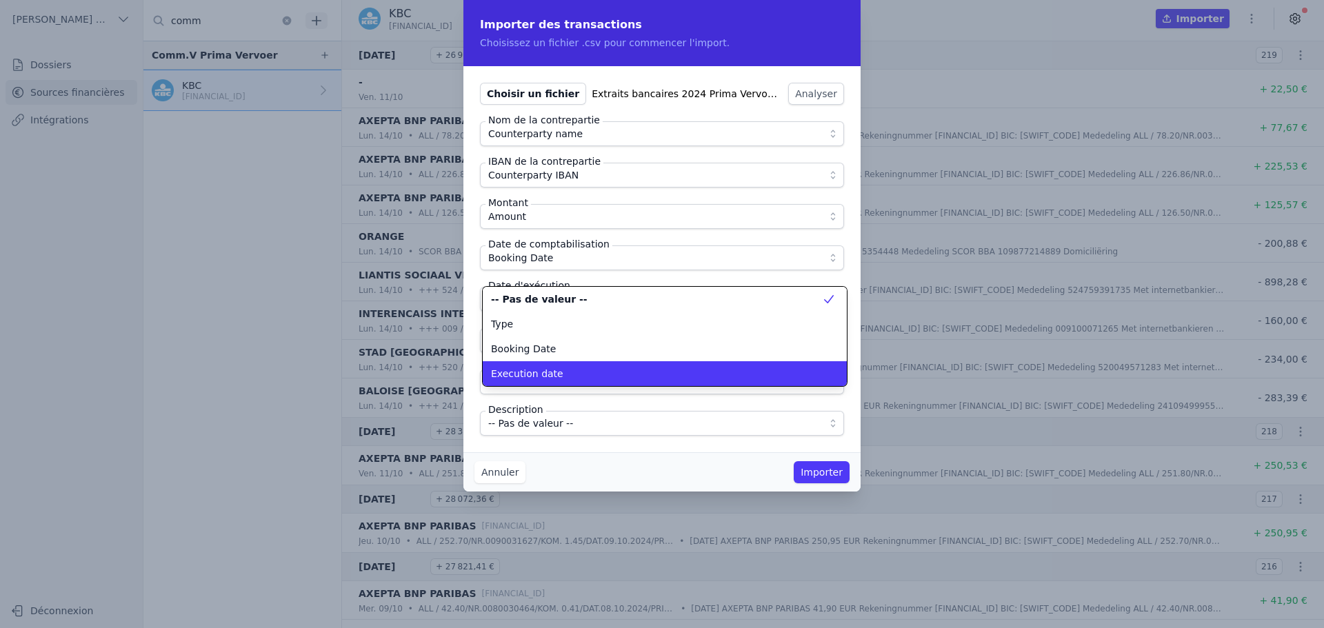
click at [580, 375] on div "Execution date" at bounding box center [656, 374] width 331 height 14
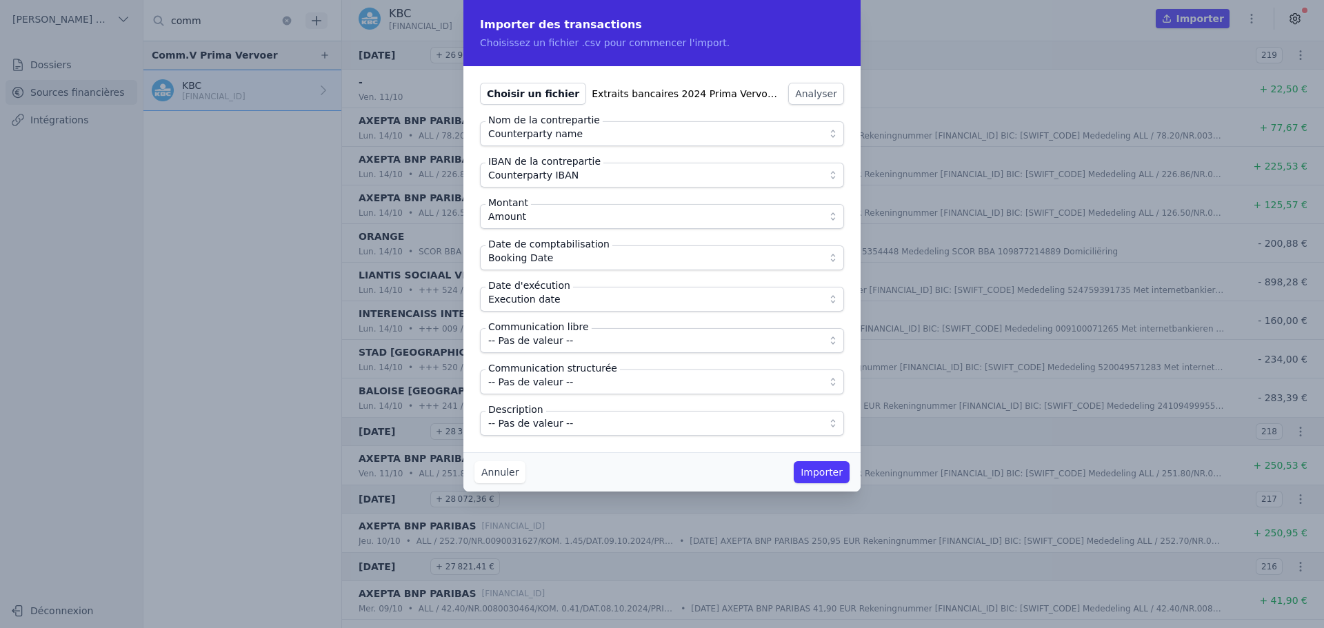
click at [568, 340] on span "-- Pas de valeur --" at bounding box center [652, 340] width 328 height 17
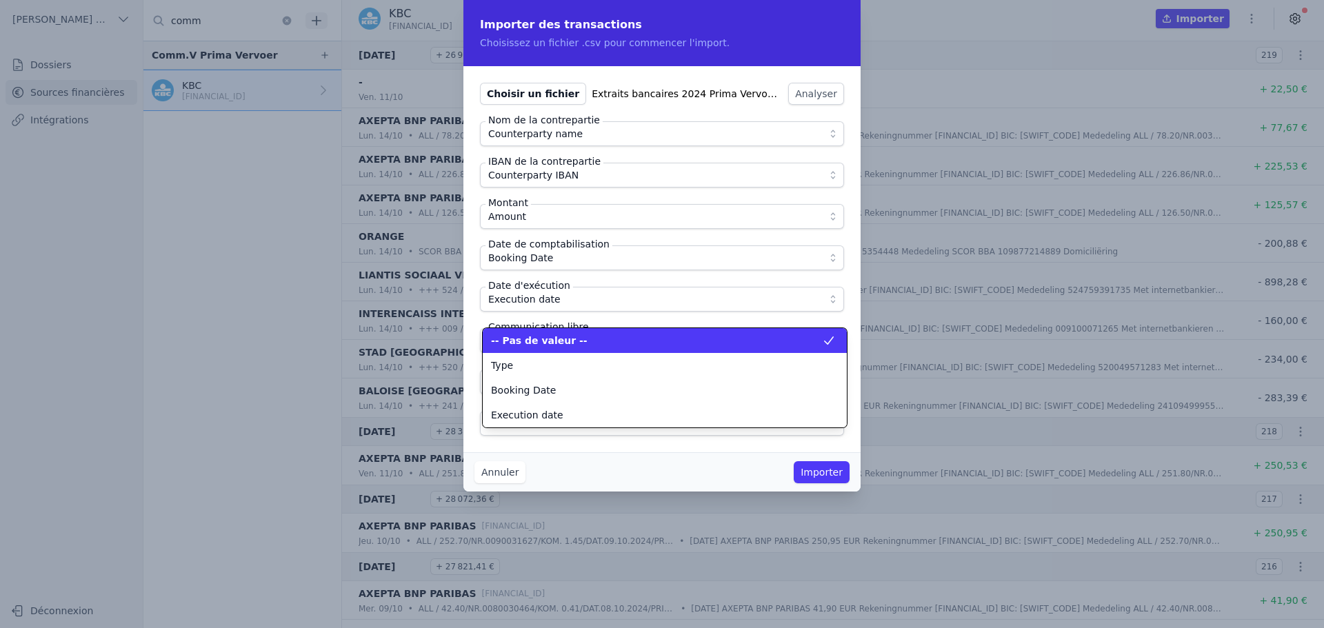
scroll to position [124, 0]
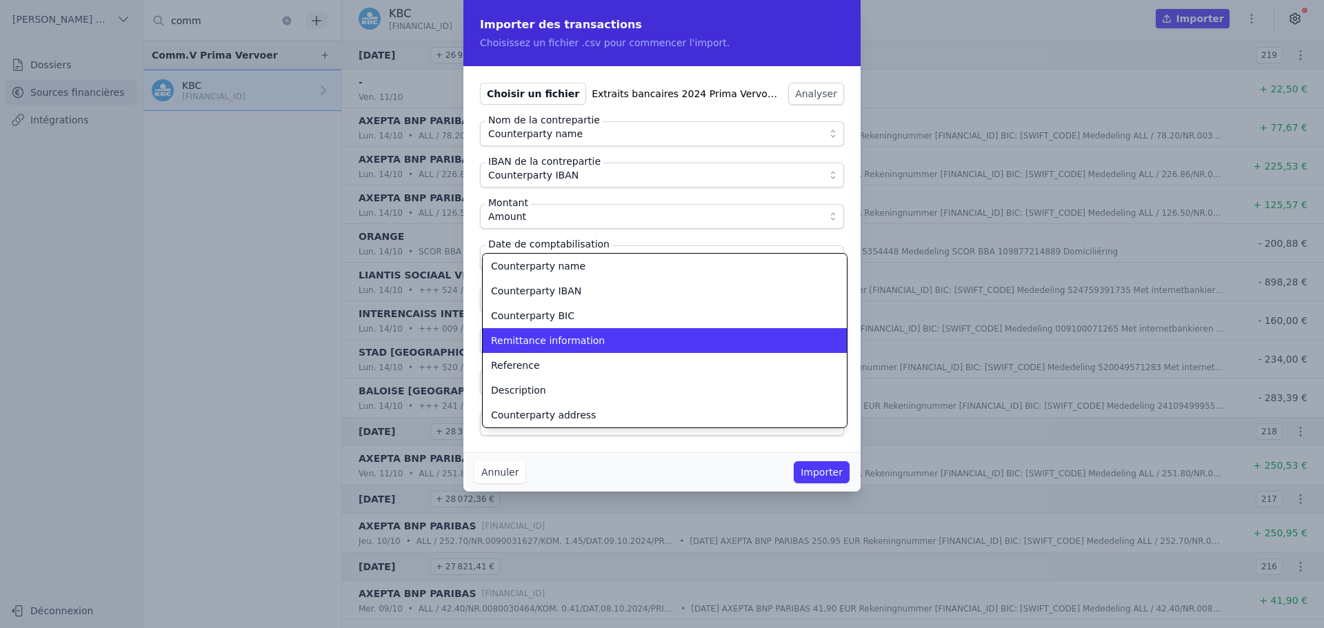
click at [568, 340] on span "Remittance information" at bounding box center [548, 341] width 114 height 14
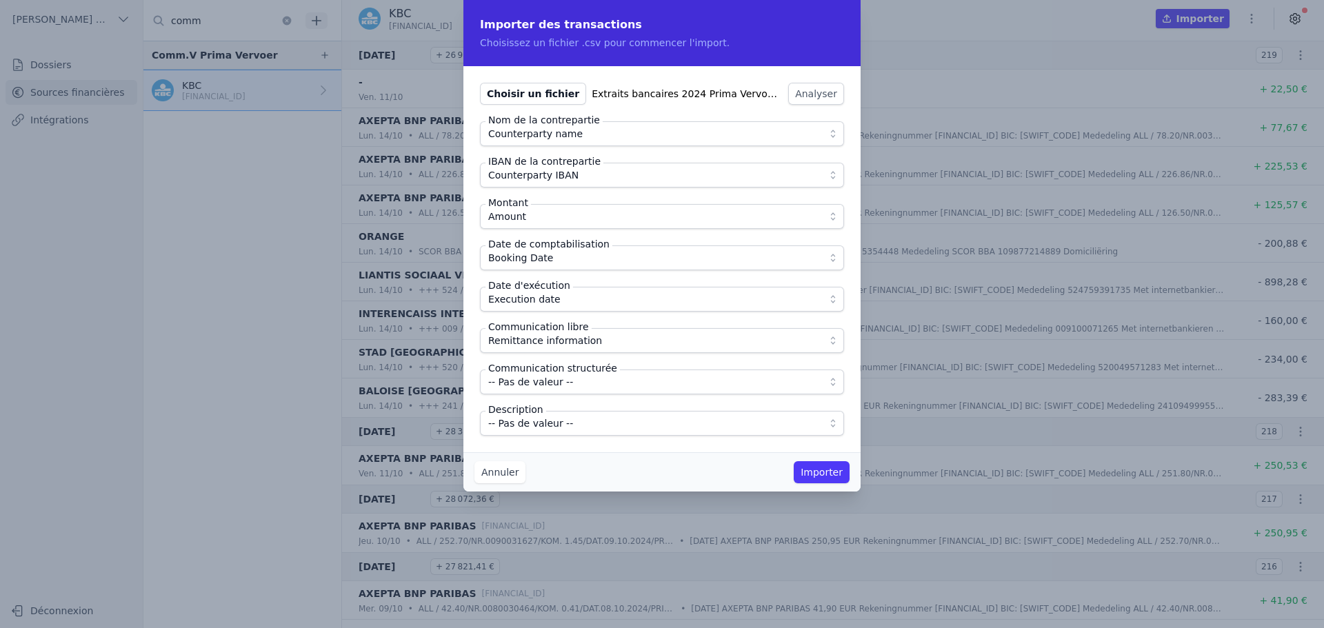
click at [586, 428] on span "-- Pas de valeur --" at bounding box center [652, 423] width 328 height 17
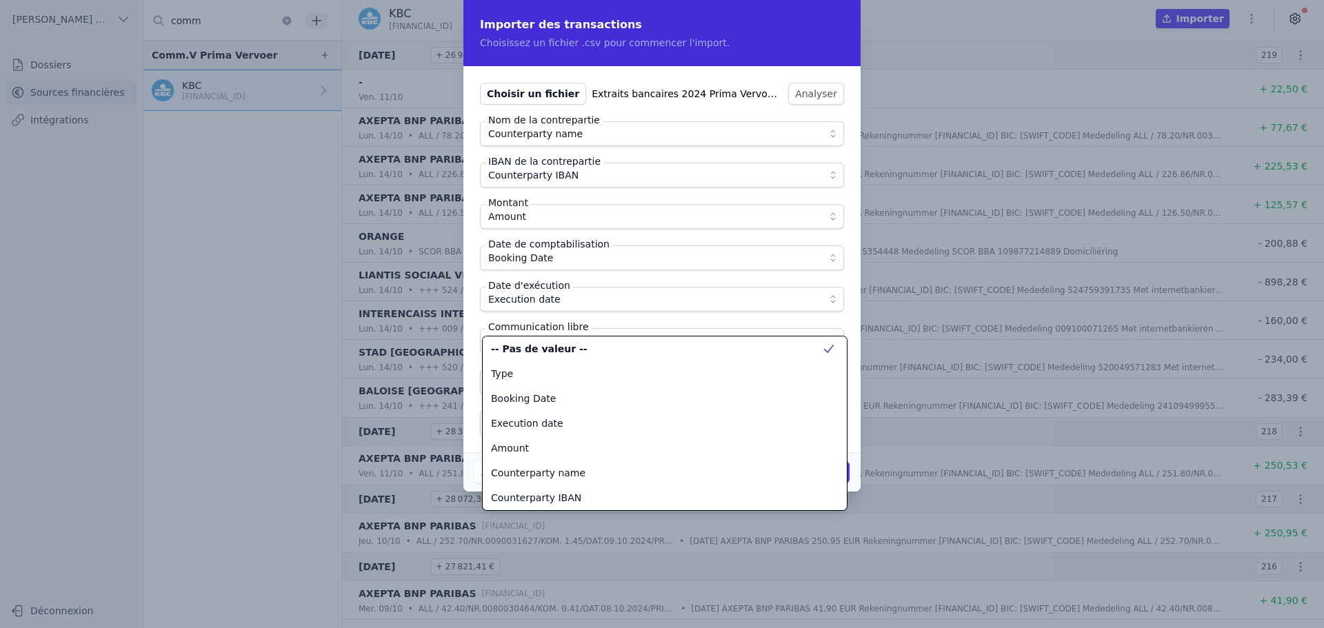
scroll to position [174, 0]
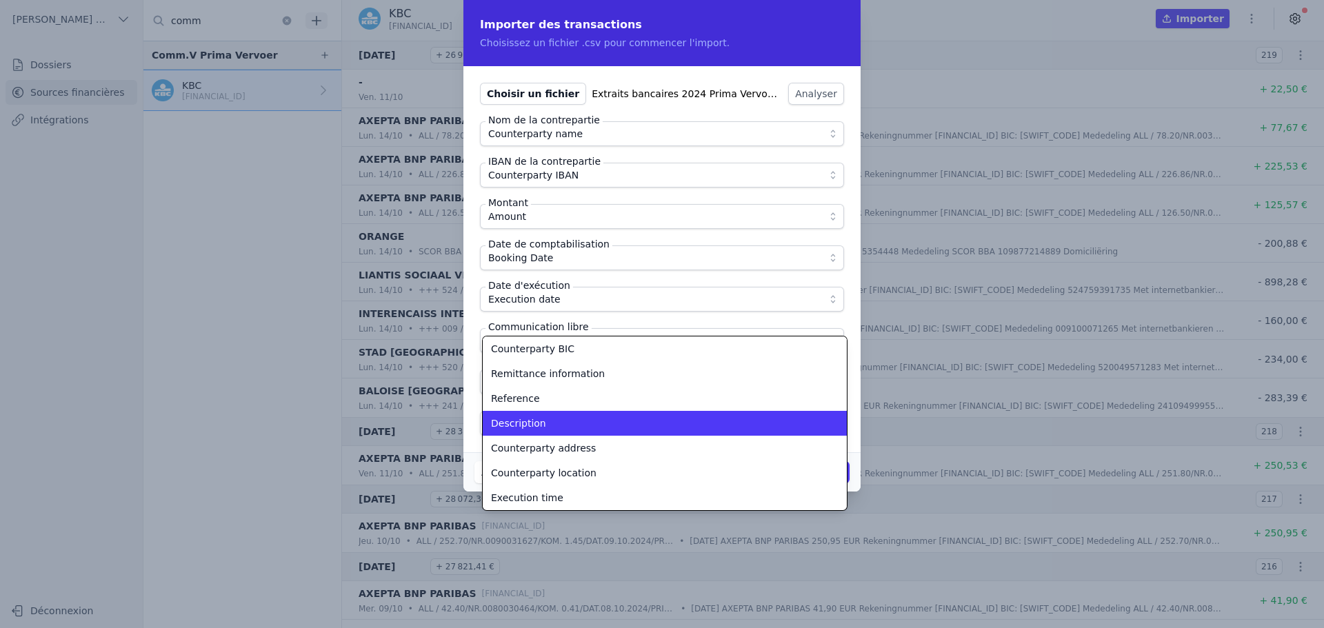
click at [586, 428] on div "Description" at bounding box center [656, 424] width 331 height 14
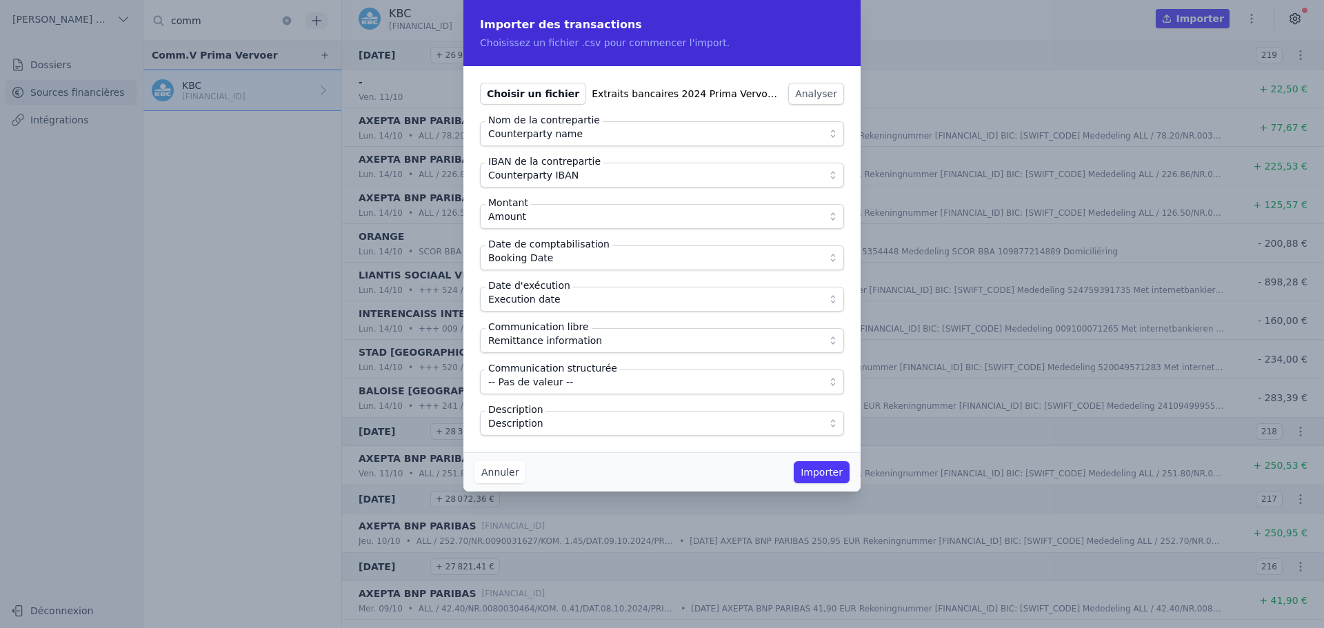
click at [599, 439] on div "Choisir un fichier Extraits bancaires 2024 Prima Vervoer-2.csv Analyser Nom de …" at bounding box center [662, 259] width 397 height 386
click at [821, 470] on button "Importer" at bounding box center [822, 472] width 56 height 22
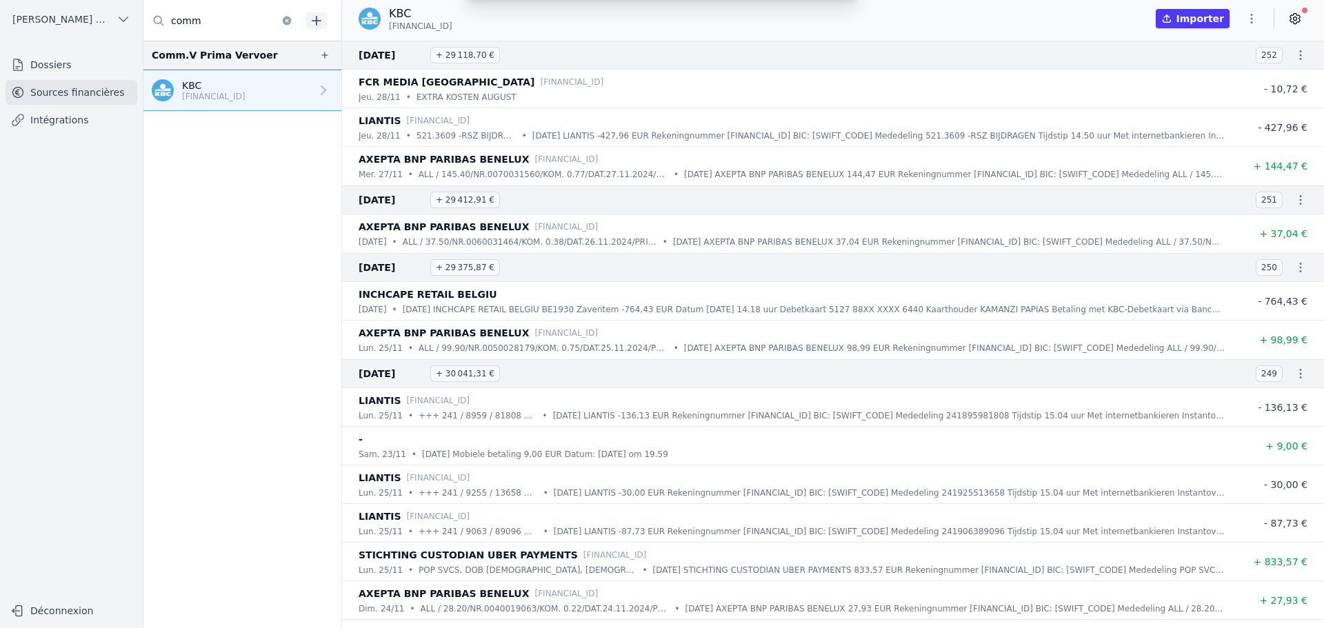
click at [1255, 17] on div "Importer des transactions Choisissez un fichier .csv pour commencer l'import. C…" at bounding box center [662, 314] width 1324 height 628
click at [1255, 17] on icon "button" at bounding box center [1252, 19] width 14 height 14
click at [1216, 106] on button "Import CSV *" at bounding box center [1218, 99] width 99 height 26
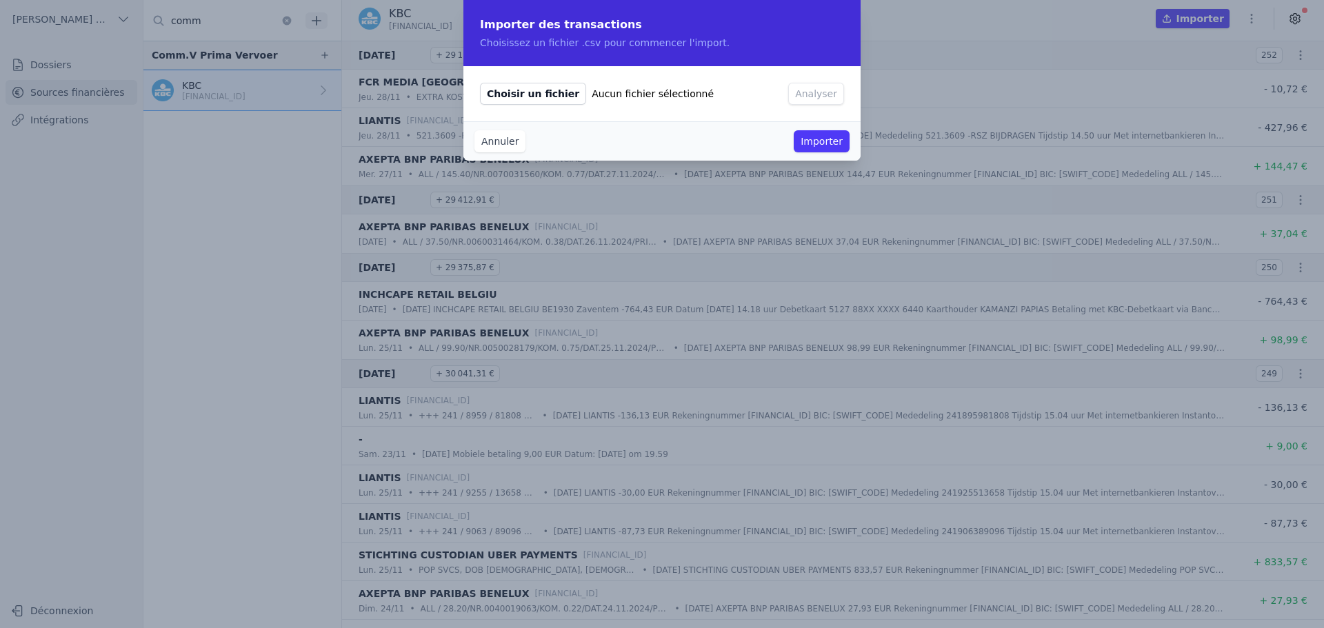
click at [531, 92] on span "Choisir un fichier" at bounding box center [533, 94] width 106 height 22
click at [480, 83] on input "Choisir un fichier Aucun fichier sélectionné" at bounding box center [479, 82] width 1 height 1
type input "C:\fakepath\Extraits bancaires 2024 Prima Vervoer-1.csv"
click at [824, 93] on button "Analyser" at bounding box center [816, 94] width 56 height 22
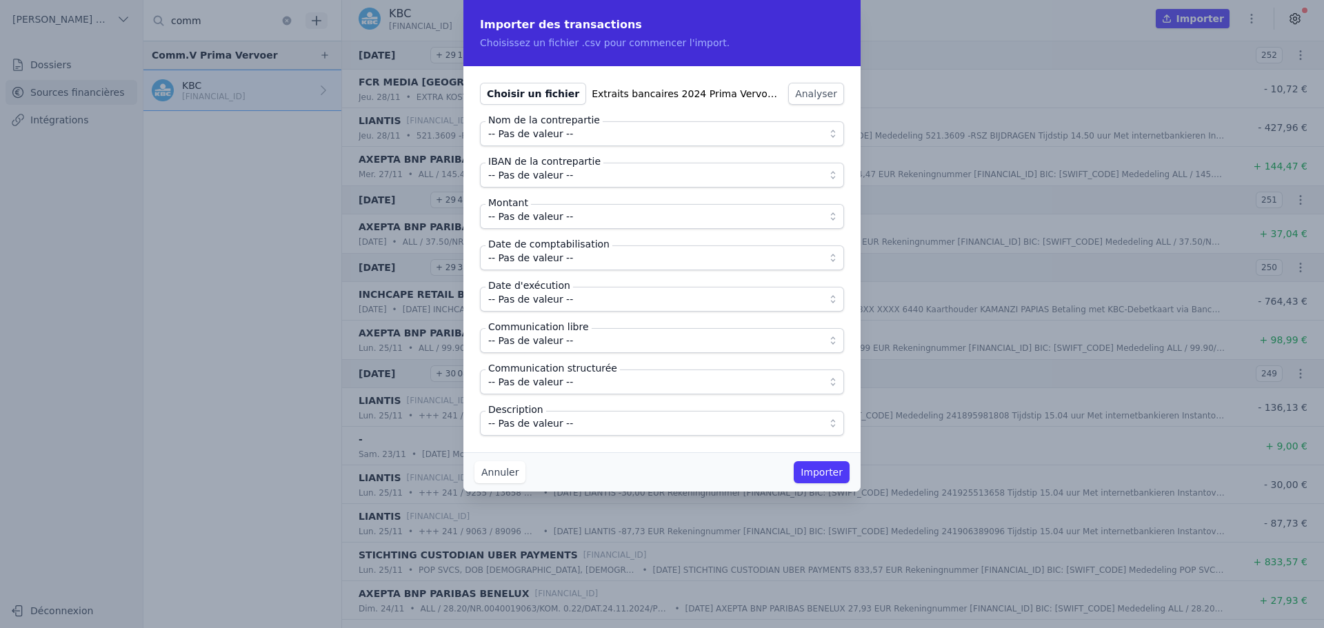
click at [555, 132] on span "-- Pas de valeur --" at bounding box center [530, 134] width 85 height 17
click at [556, 170] on span "-- Pas de valeur --" at bounding box center [530, 175] width 85 height 17
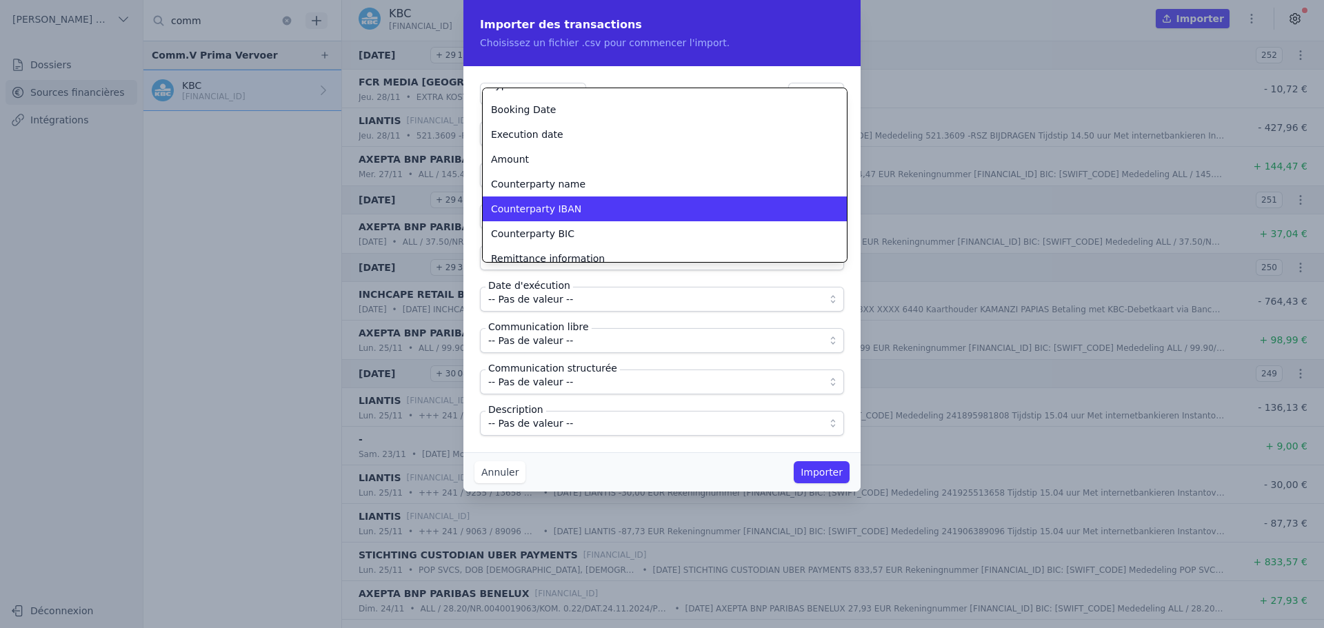
scroll to position [42, 0]
click at [566, 208] on span "Counterparty IBAN" at bounding box center [536, 208] width 90 height 14
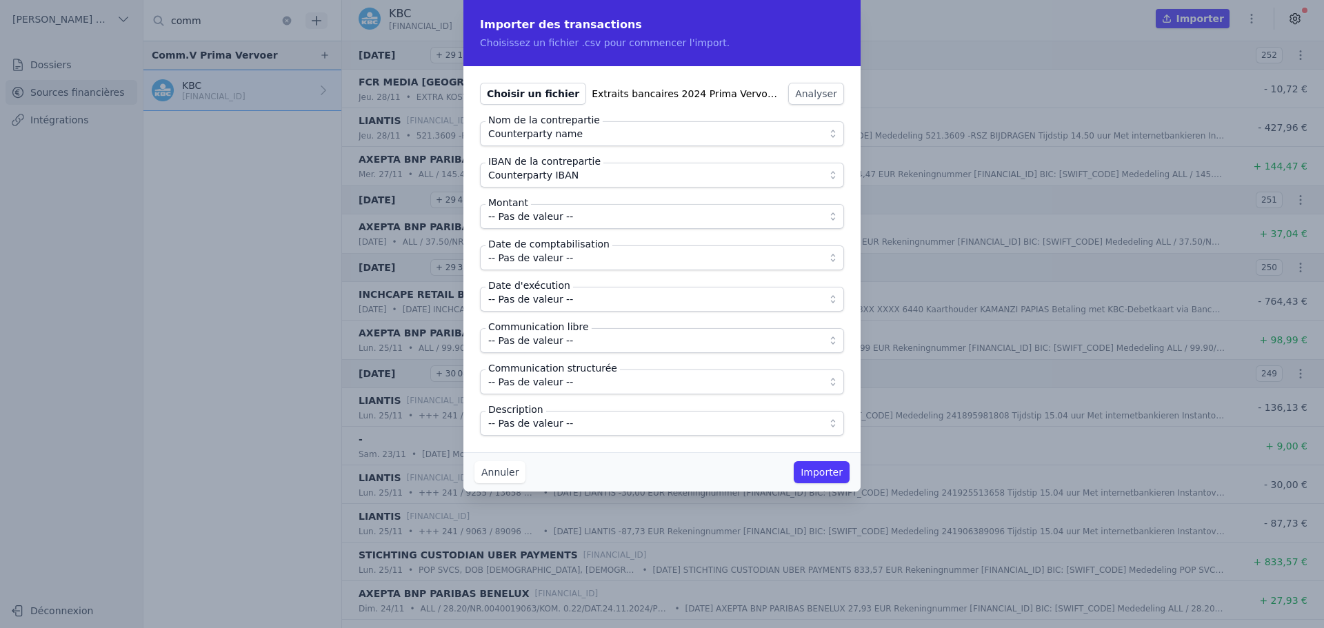
click at [565, 200] on fieldset "Nom de la contrepartie Counterparty name IBAN de la contrepartie Counterparty I…" at bounding box center [662, 278] width 364 height 315
click at [561, 214] on span "-- Pas de valeur --" at bounding box center [530, 216] width 85 height 17
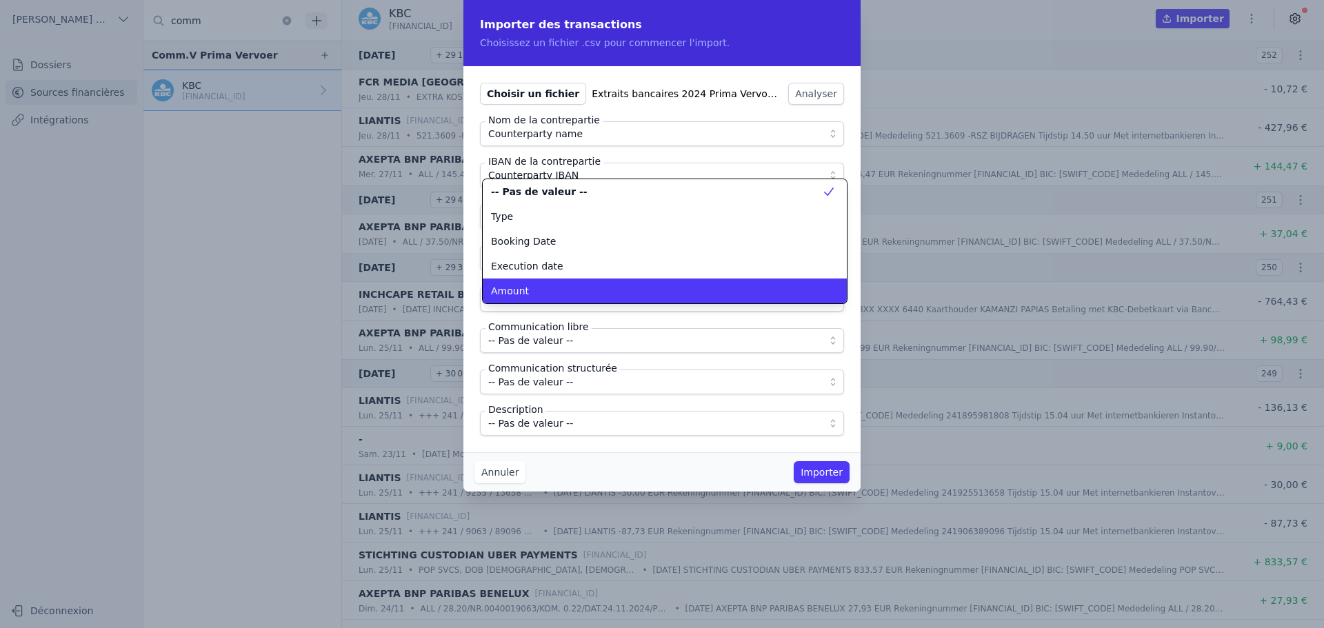
click at [561, 294] on div "Amount" at bounding box center [656, 291] width 331 height 14
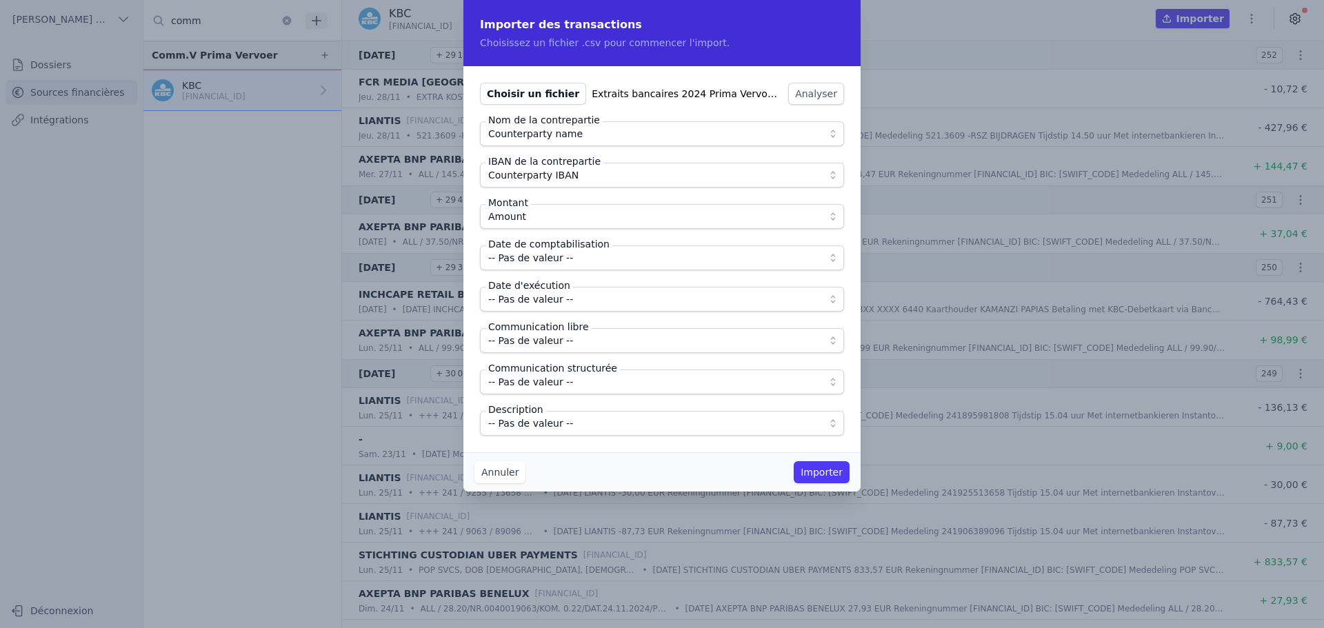
click at [568, 261] on span "-- Pas de valeur --" at bounding box center [652, 258] width 328 height 17
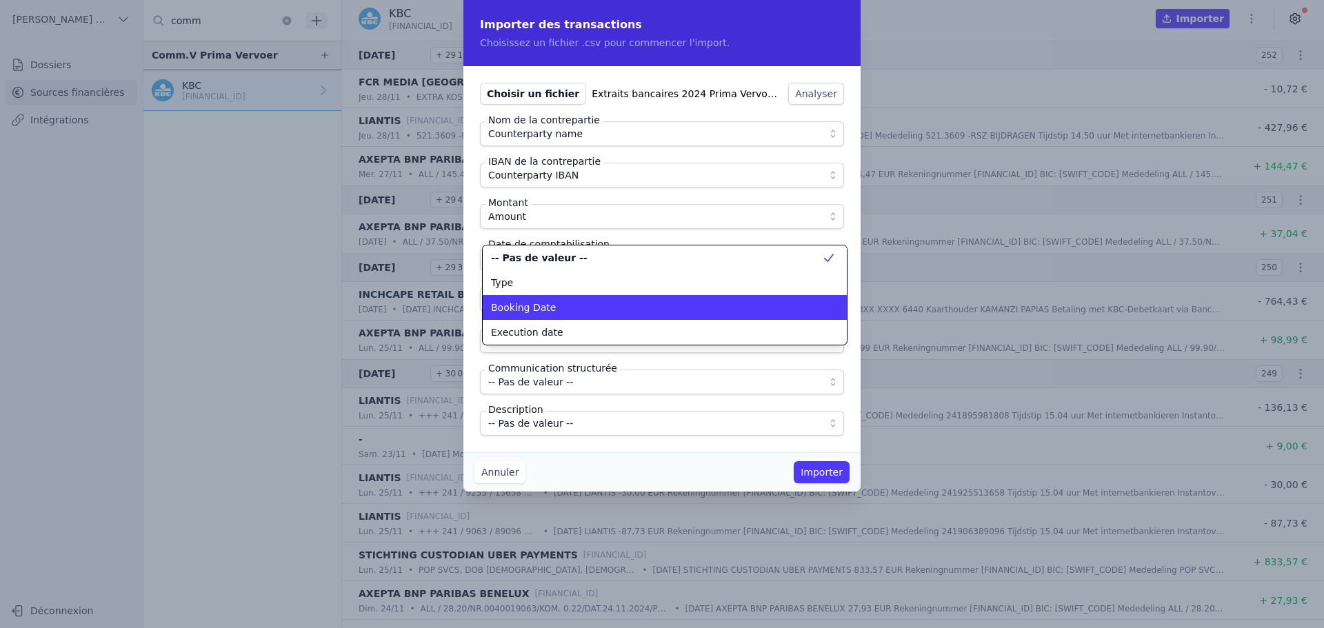
click at [566, 310] on div "Booking Date" at bounding box center [656, 308] width 331 height 14
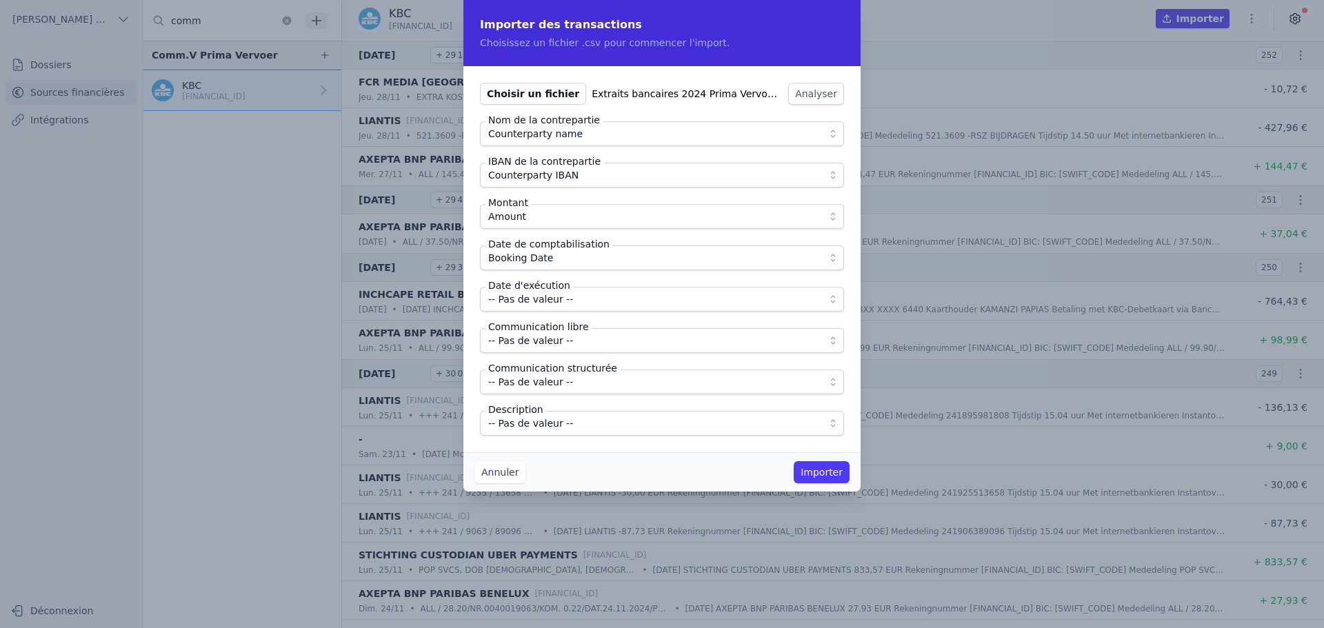
click at [566, 303] on span "-- Pas de valeur --" at bounding box center [652, 299] width 328 height 17
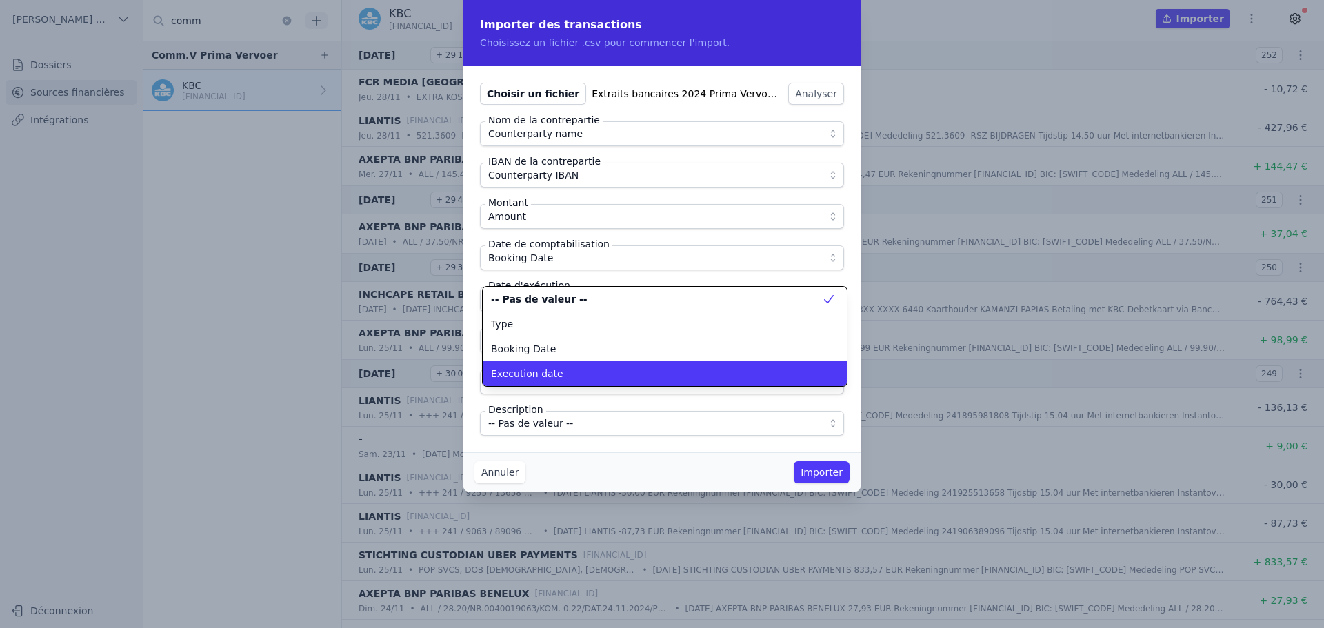
click at [575, 363] on li "Execution date" at bounding box center [665, 373] width 364 height 25
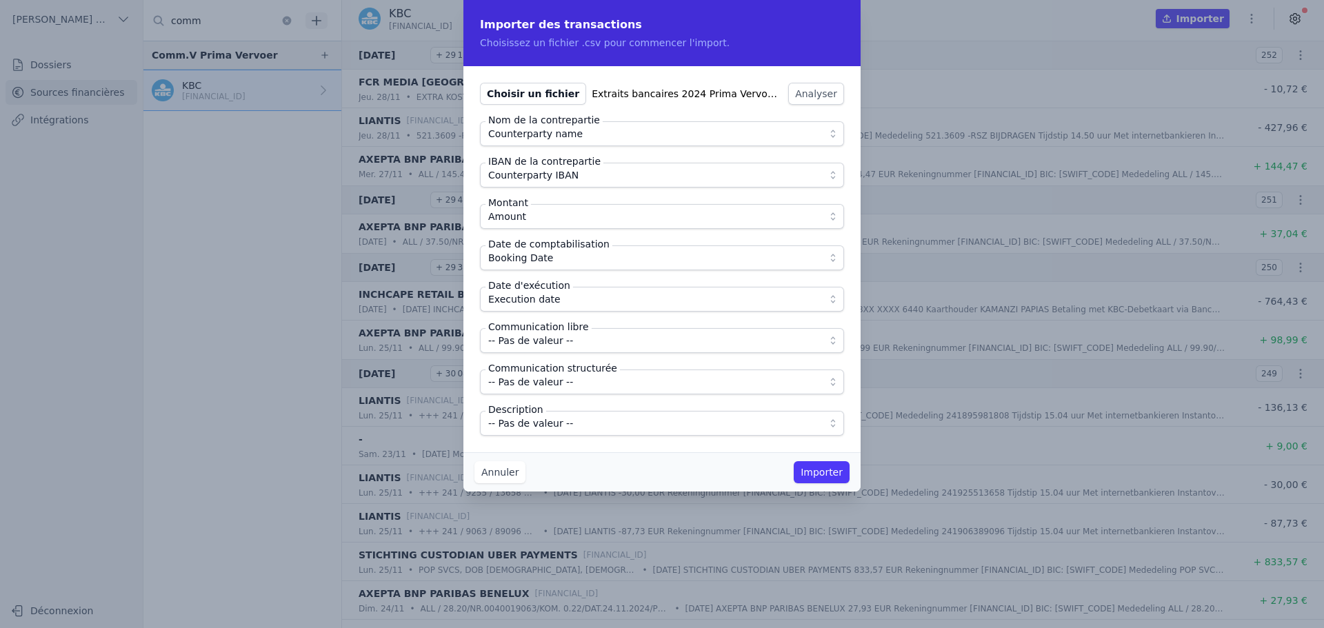
click at [563, 343] on span "-- Pas de valeur --" at bounding box center [530, 340] width 85 height 17
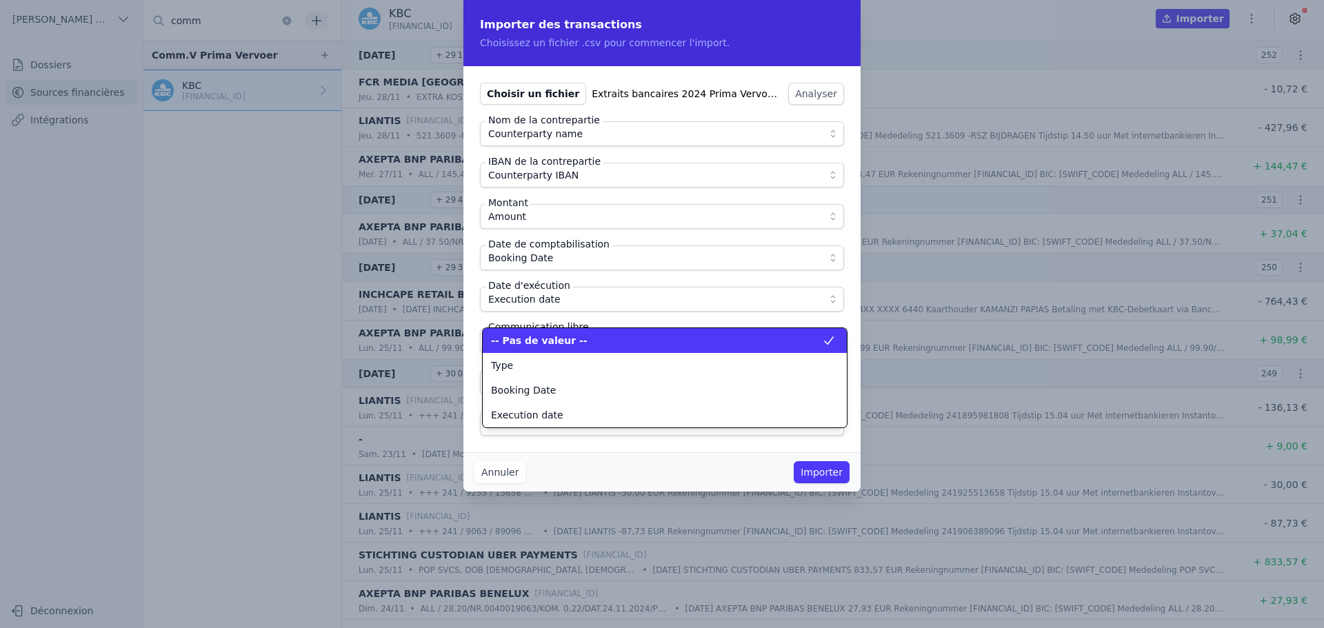
scroll to position [124, 0]
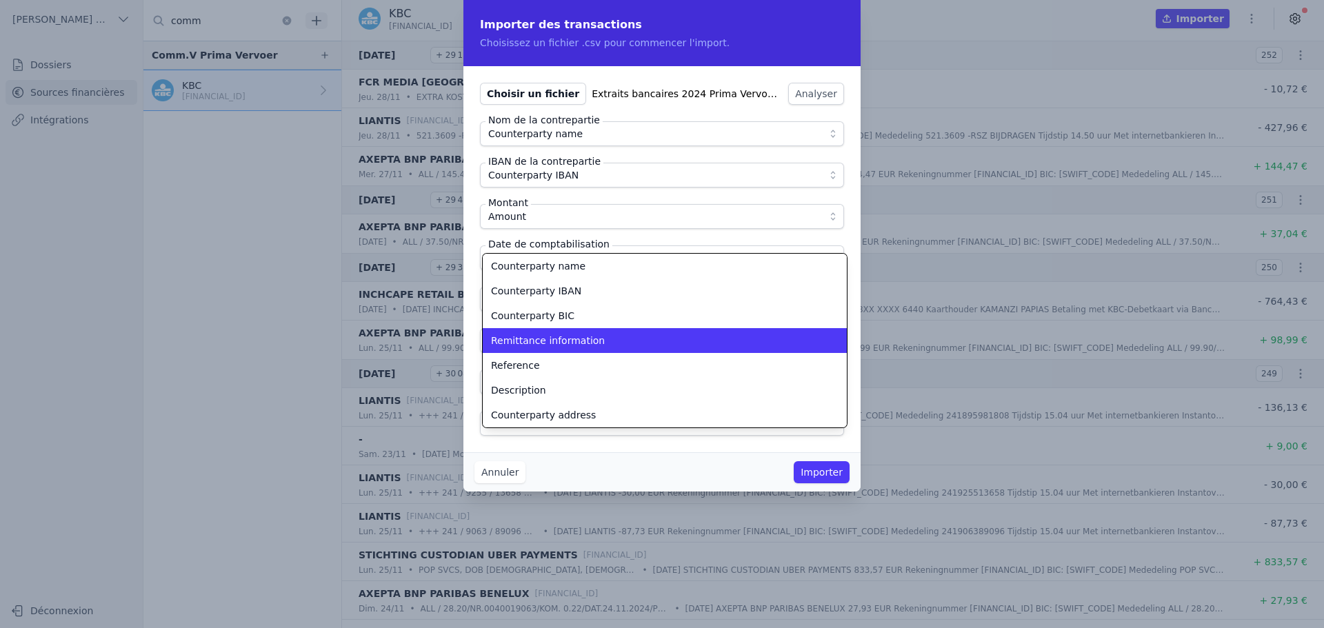
click at [563, 344] on span "Remittance information" at bounding box center [548, 341] width 114 height 14
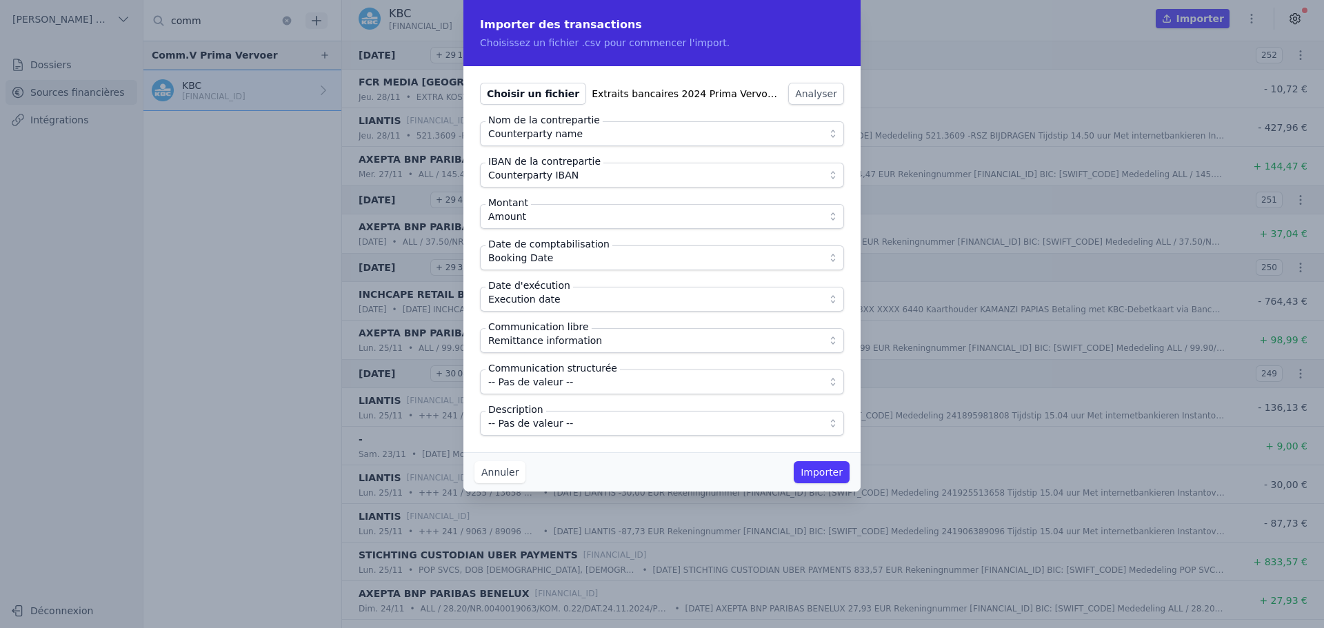
click at [570, 424] on span "-- Pas de valeur --" at bounding box center [652, 423] width 328 height 17
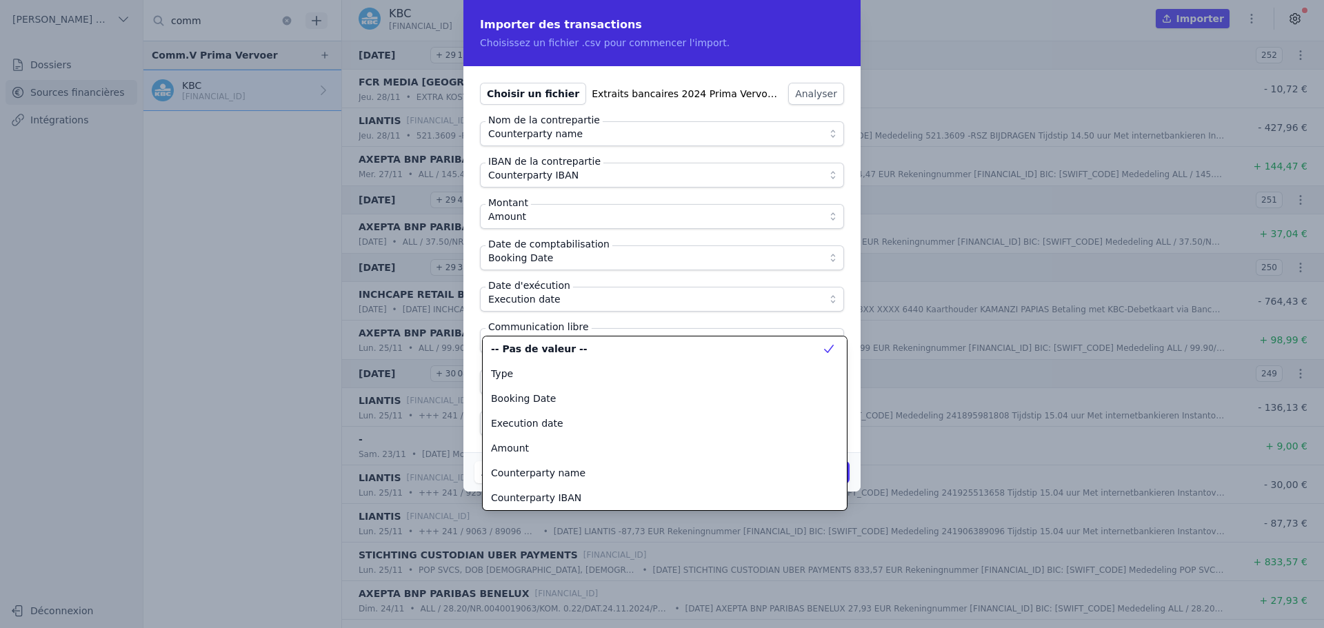
scroll to position [174, 0]
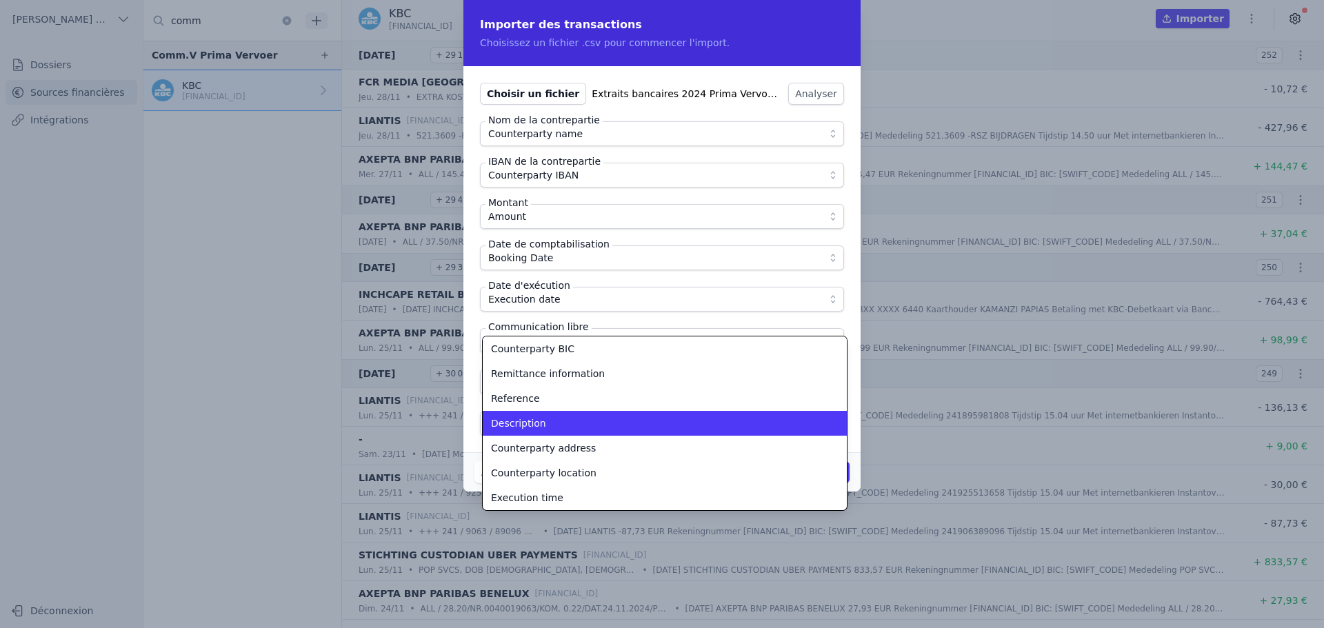
click at [570, 423] on div "Description" at bounding box center [656, 424] width 331 height 14
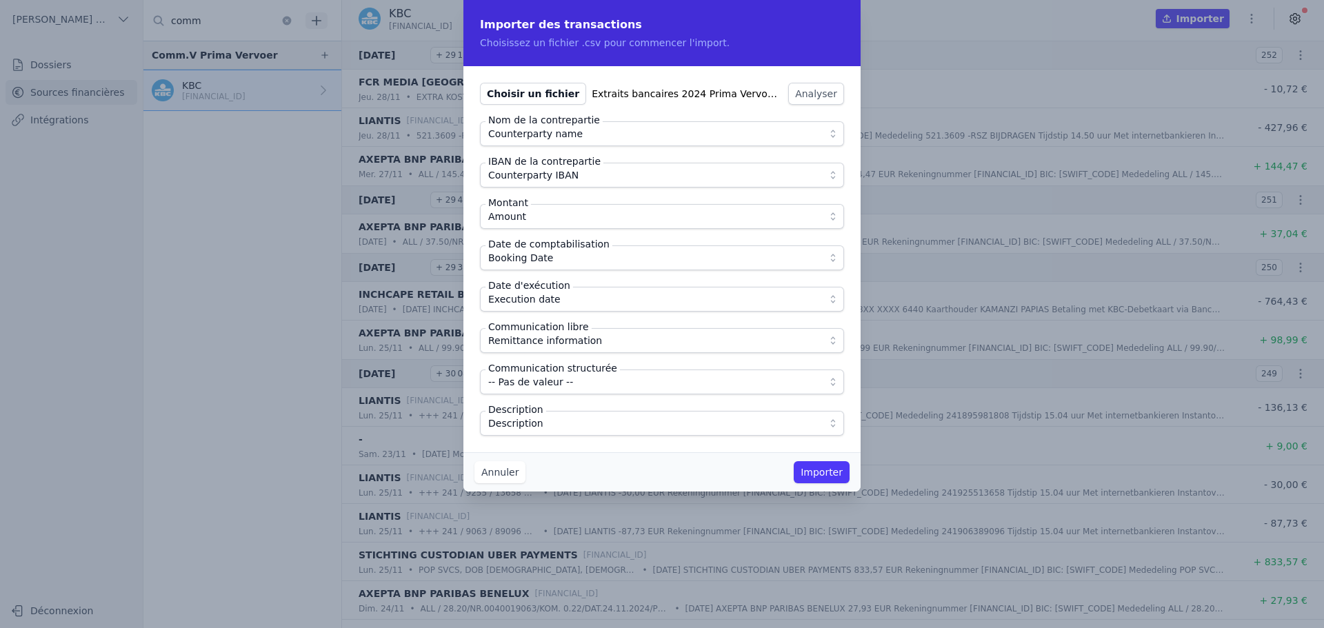
click at [581, 438] on div "Choisir un fichier Extraits bancaires 2024 Prima Vervoer-1.csv Analyser Nom de …" at bounding box center [662, 259] width 397 height 386
click at [828, 475] on button "Importer" at bounding box center [822, 472] width 56 height 22
